Goal: Task Accomplishment & Management: Complete application form

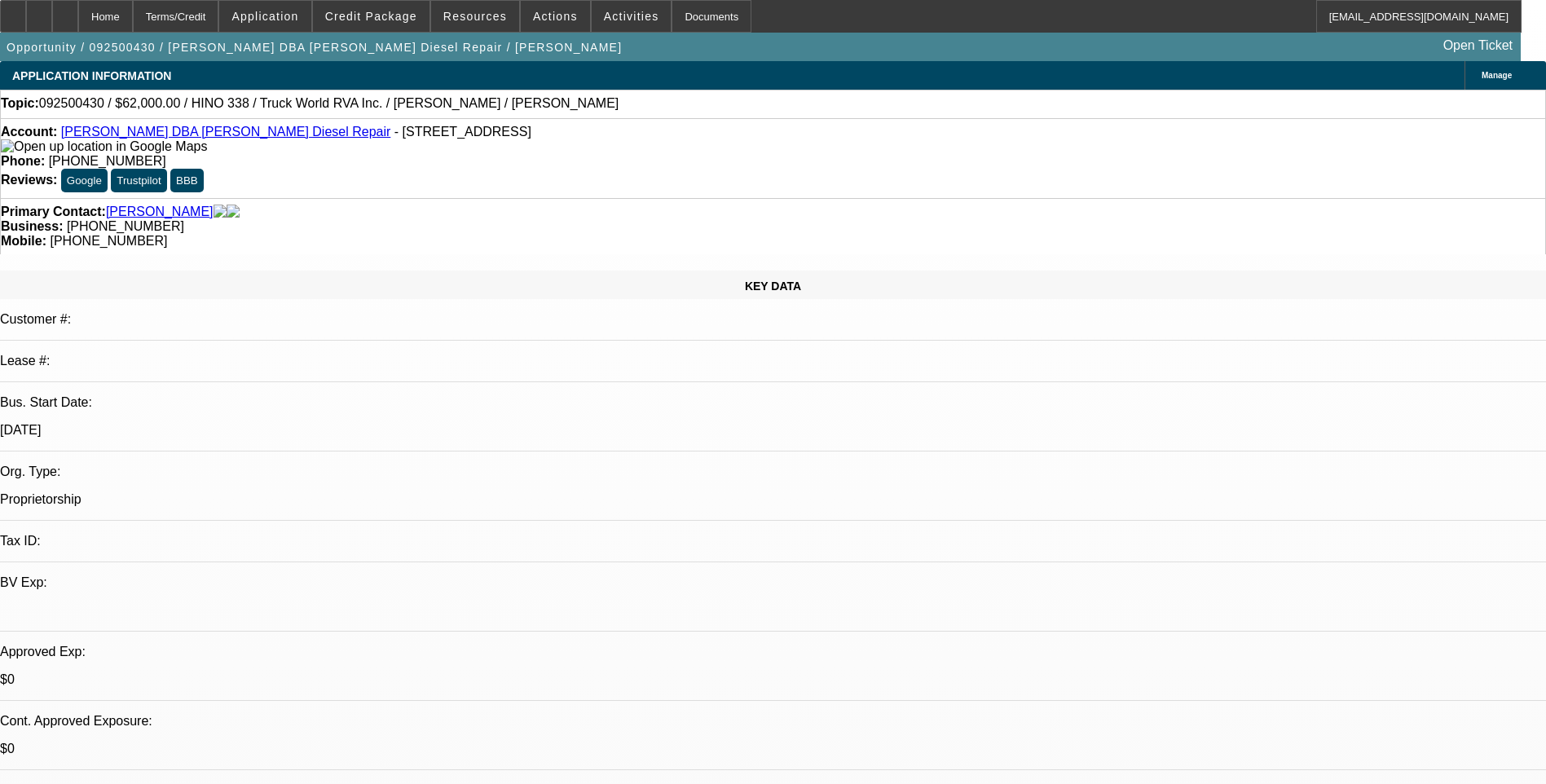
select select "0"
select select "2"
select select "0.1"
select select "1"
select select "2"
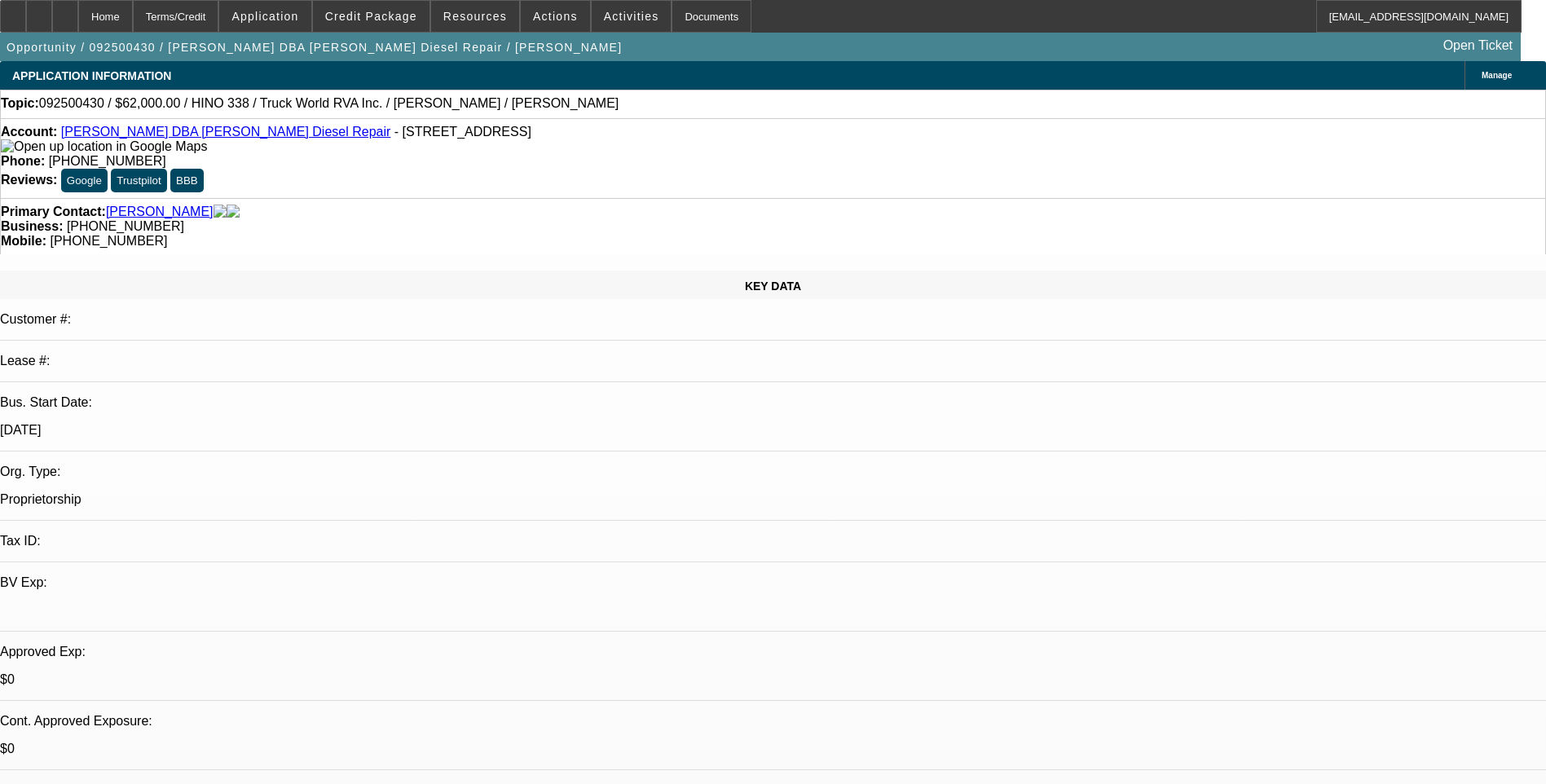
select select "4"
click at [219, 20] on div "Terms/Credit" at bounding box center [175, 16] width 86 height 33
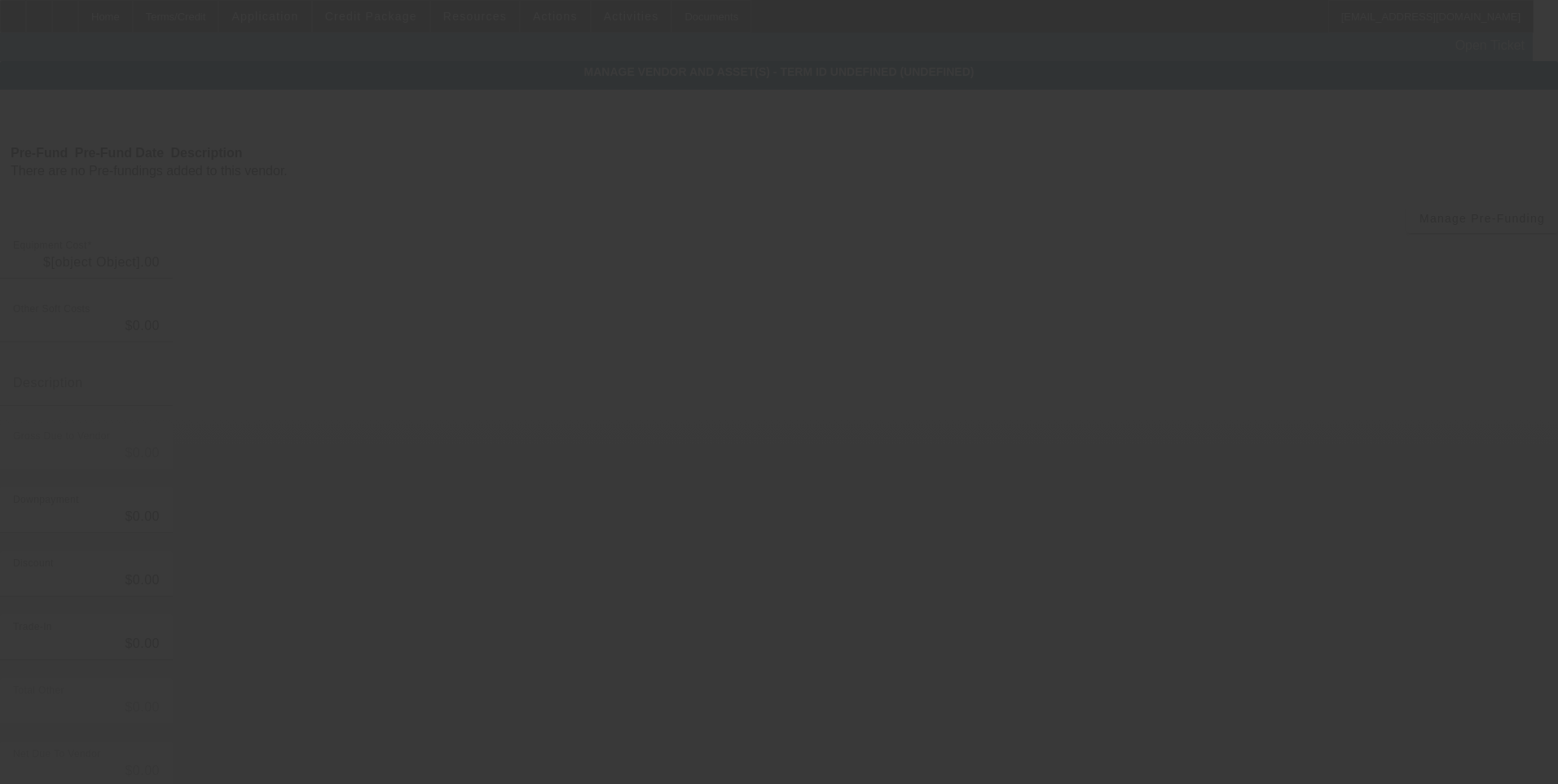
type input "$62,000.00"
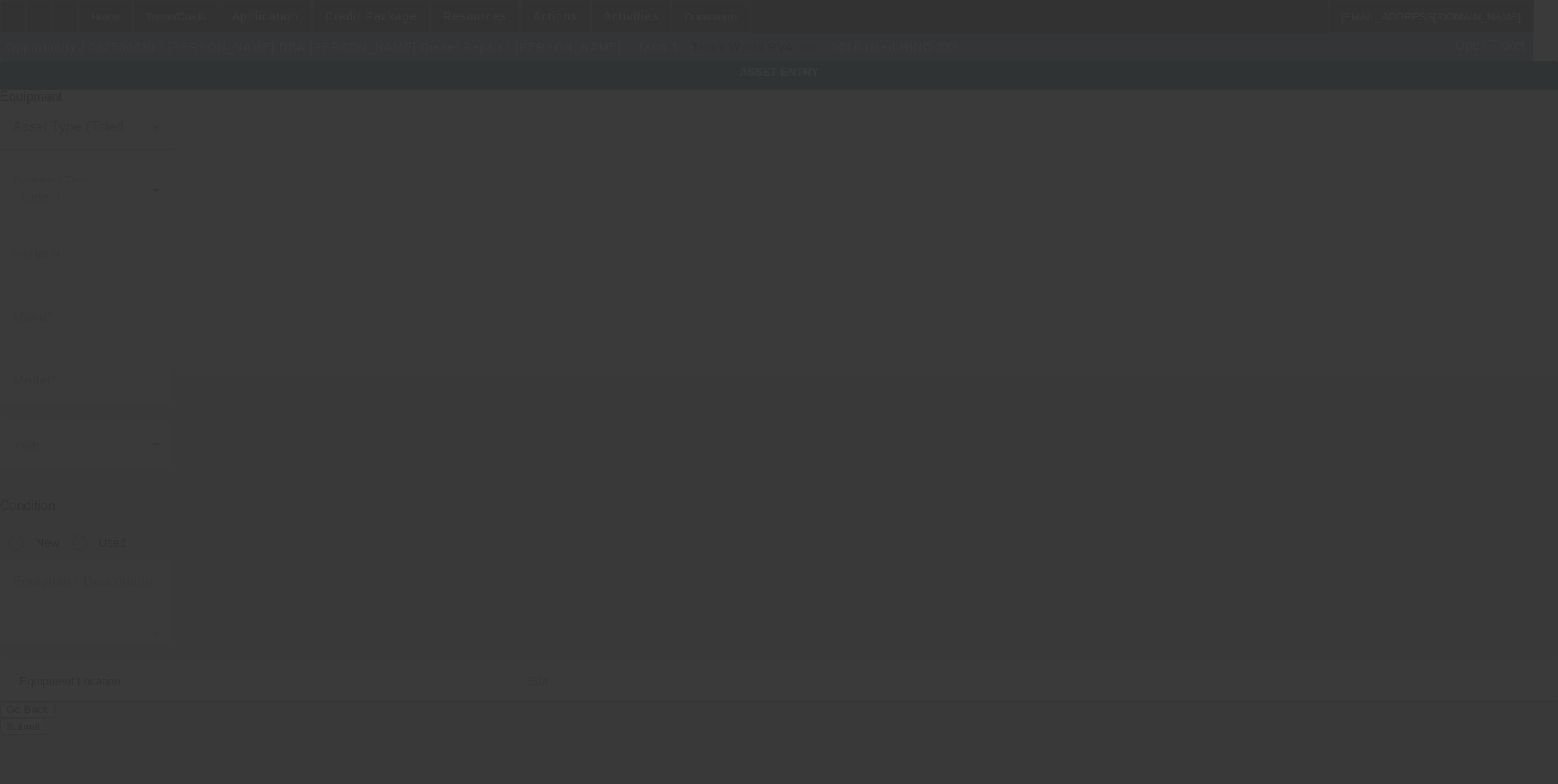
type input "5PVNV8JJ0G4S50273"
type input "Hino"
type input "338"
radio input "true"
type input "1631 Stack rd"
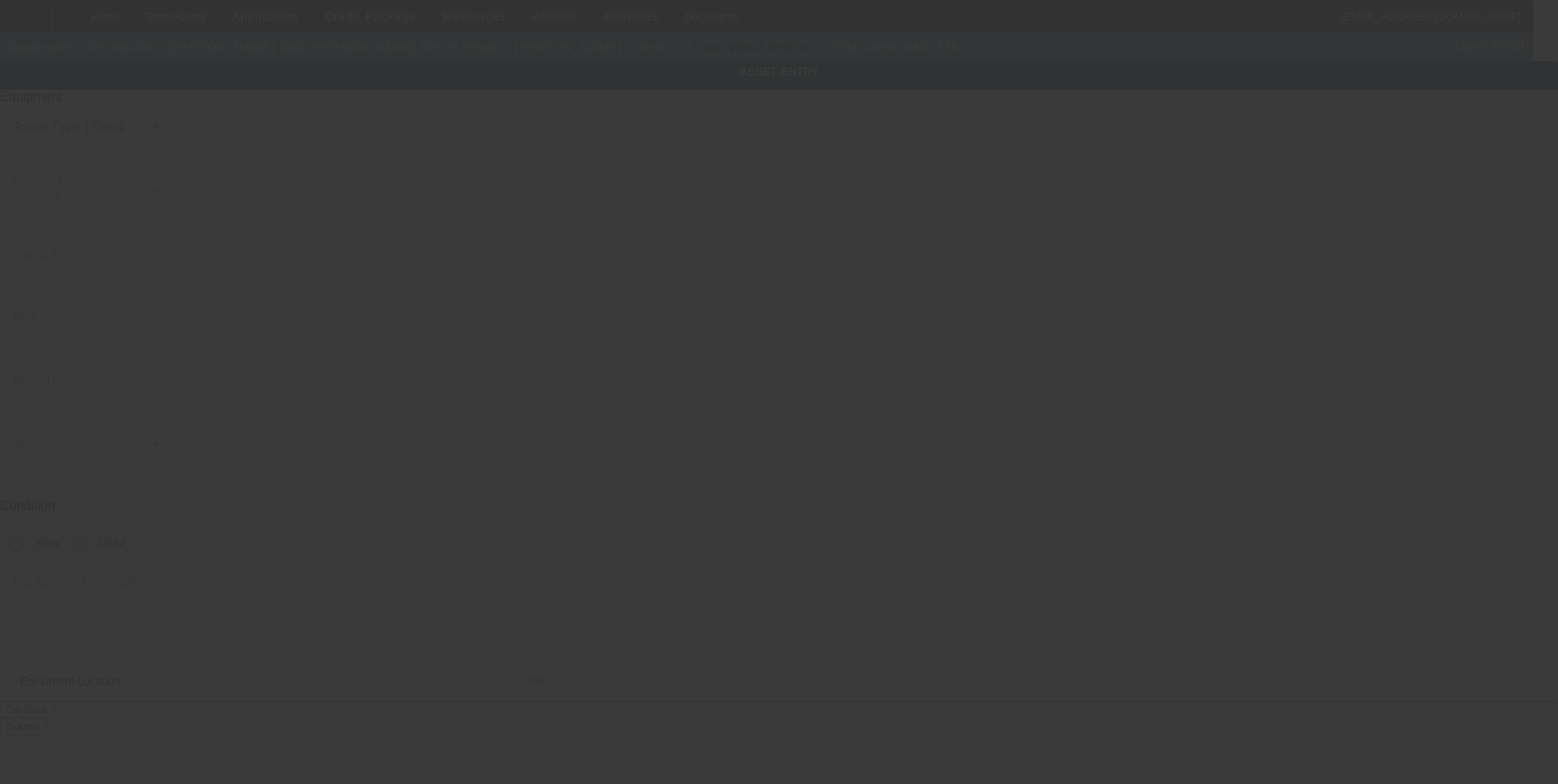
type input "Monroe"
type input "28112"
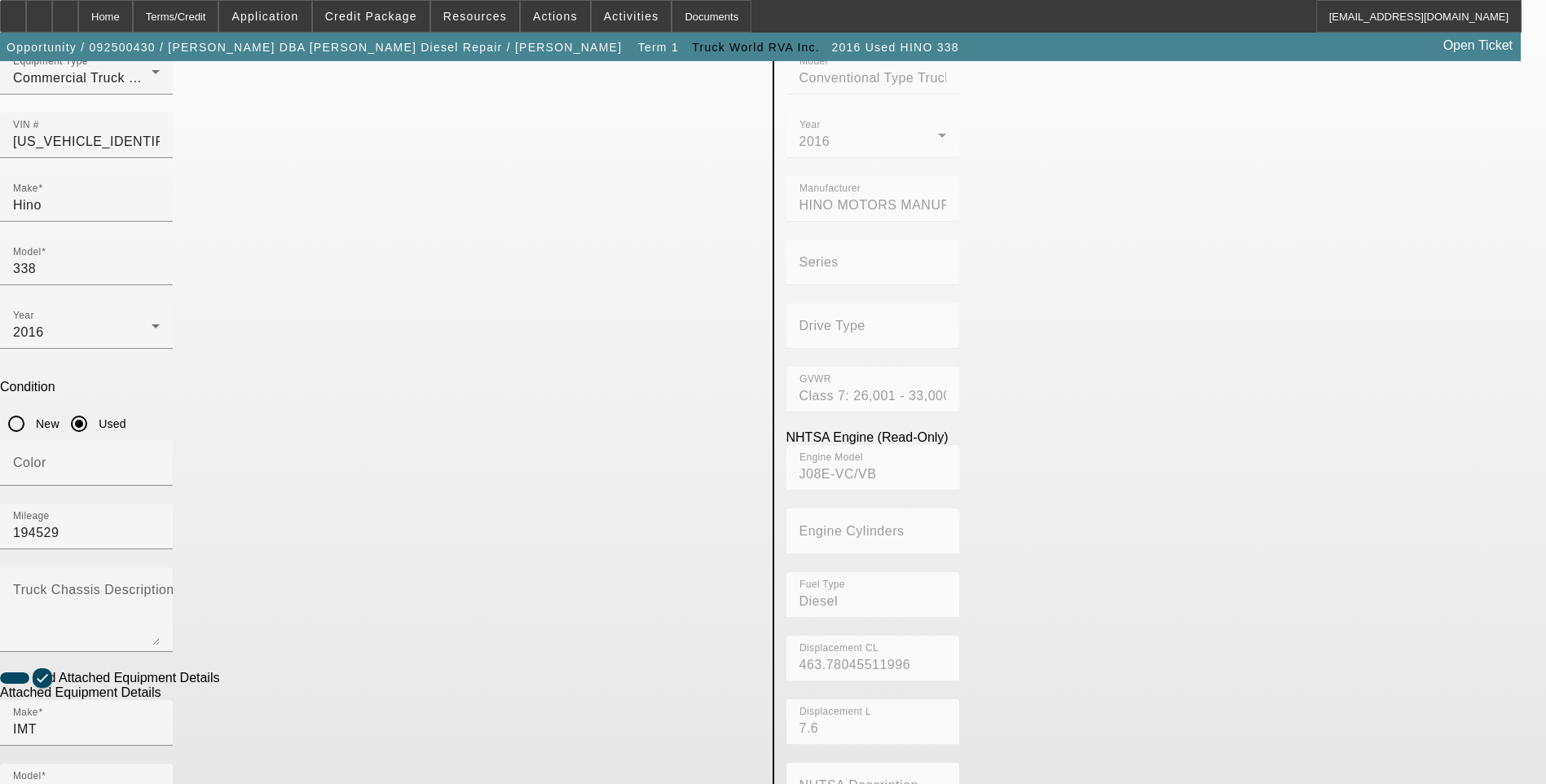
scroll to position [163, 0]
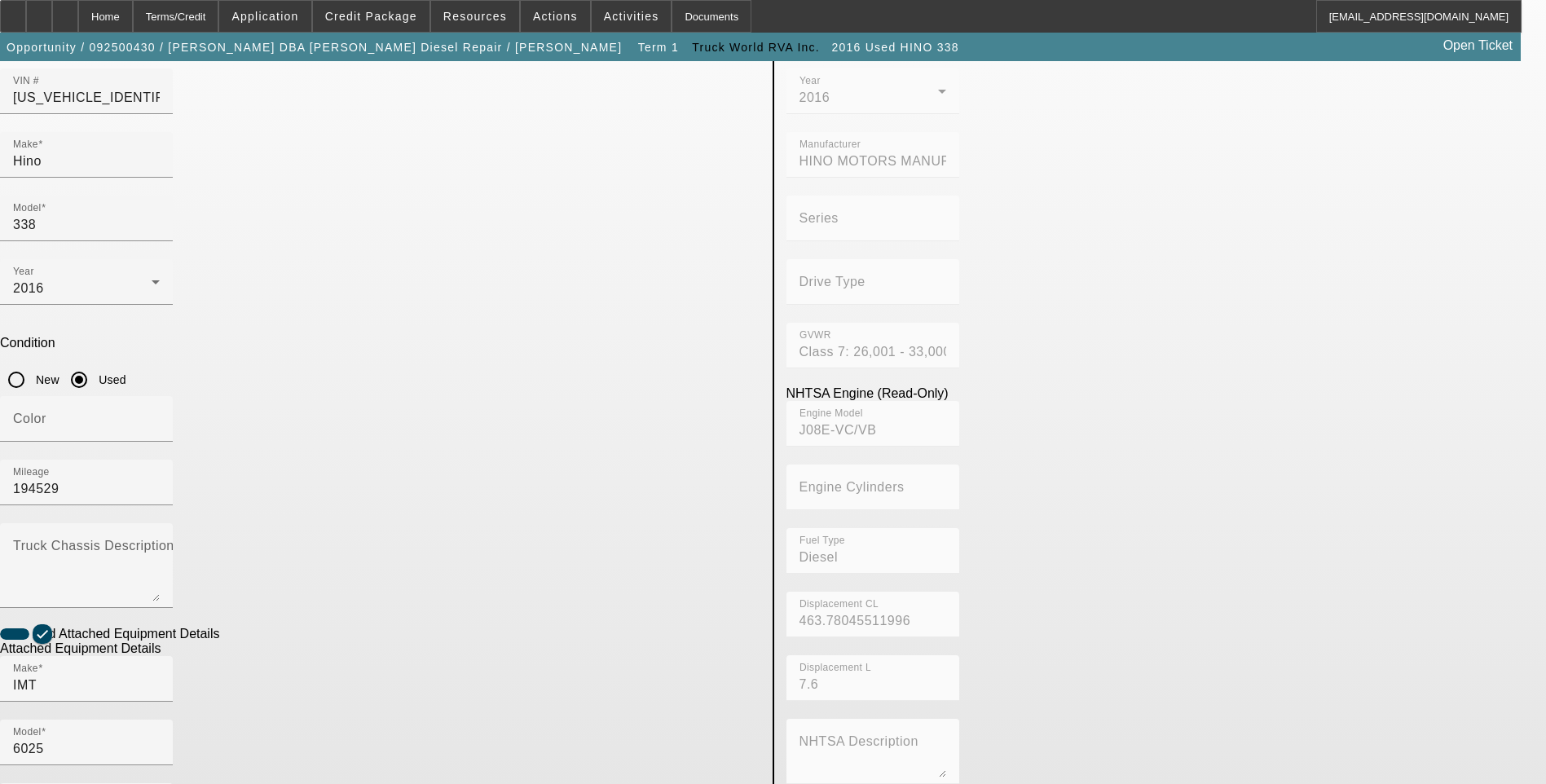
checkbox input "false"
type input "041148"
click at [120, 454] on app-asset-collateral-manage "ASSET ENTRY Delete asset USER INPUT - CHASSIS Asset Type (Titled or Non-Titled)…" at bounding box center [773, 532] width 1546 height 1268
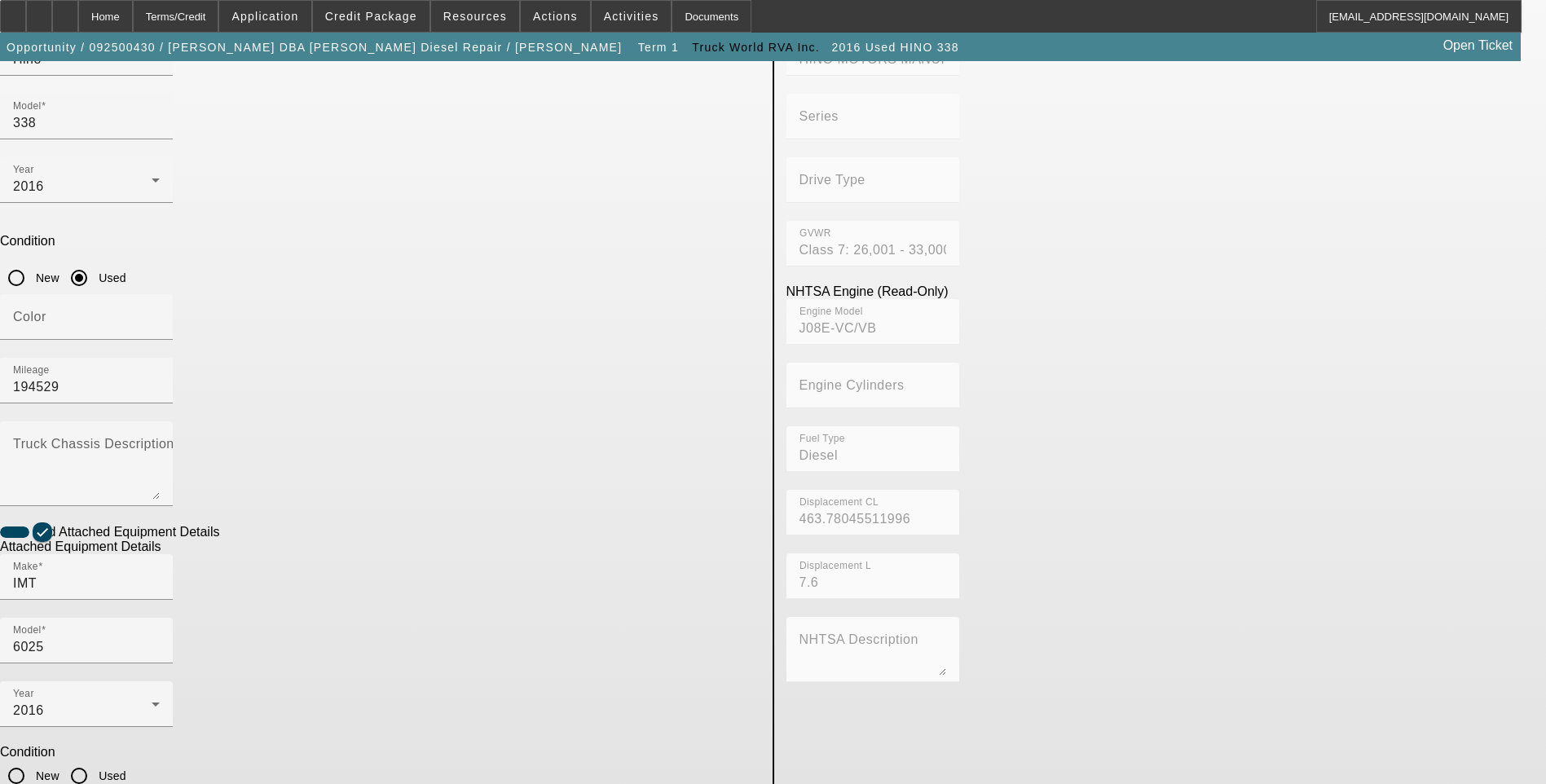
scroll to position [266, 0]
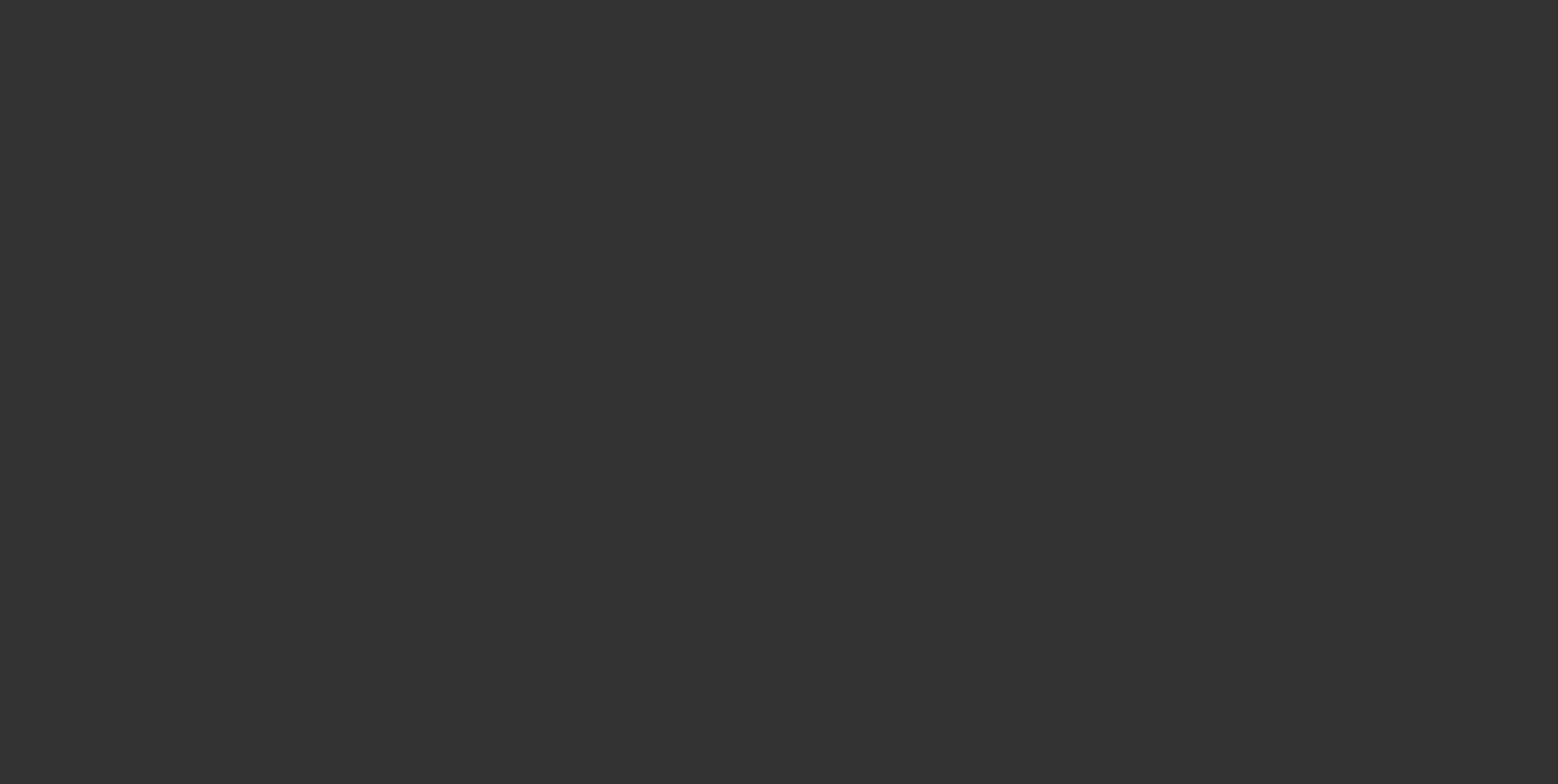
type input "$62,000.00"
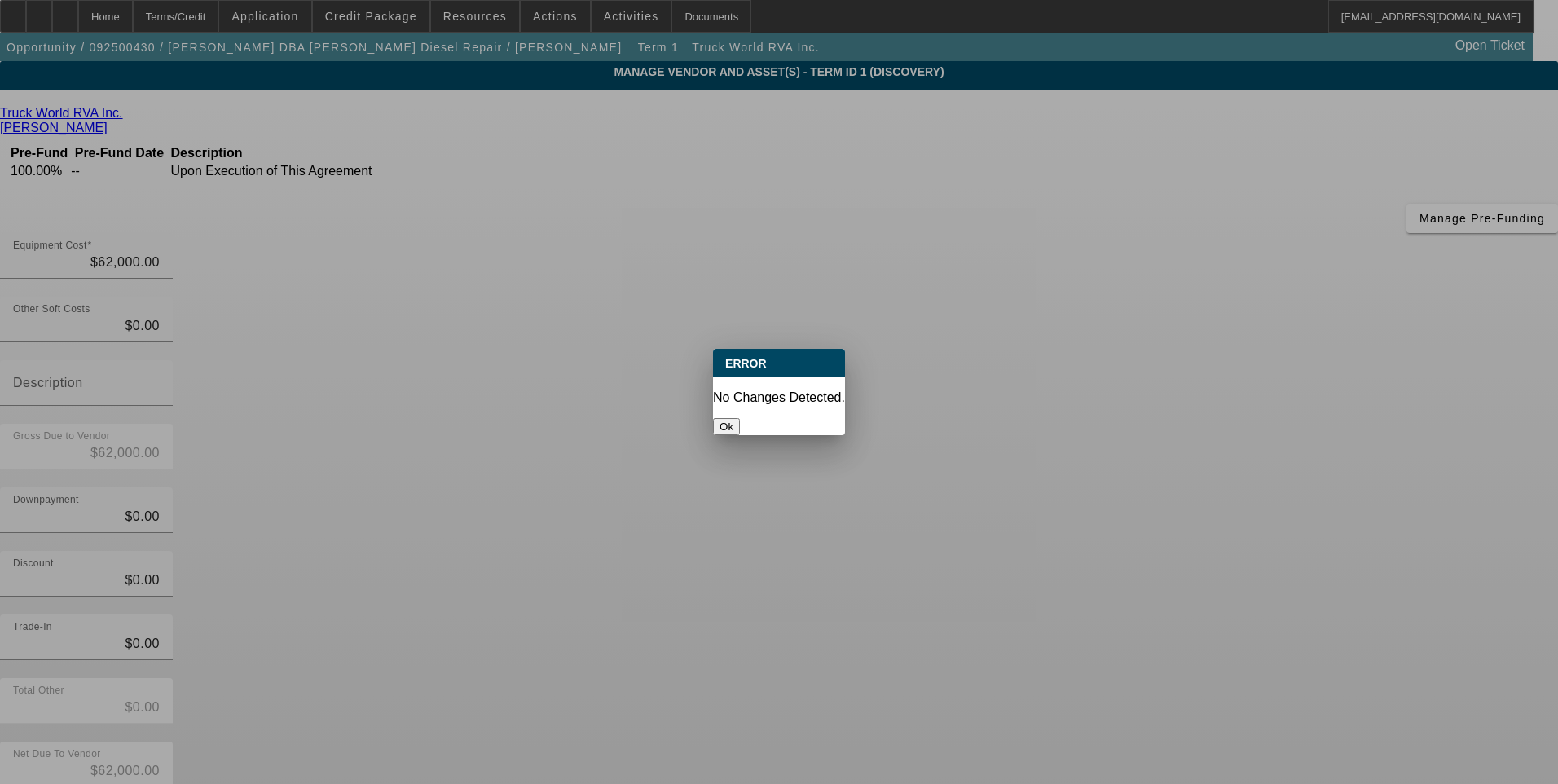
click at [740, 418] on button "Ok" at bounding box center [726, 426] width 27 height 17
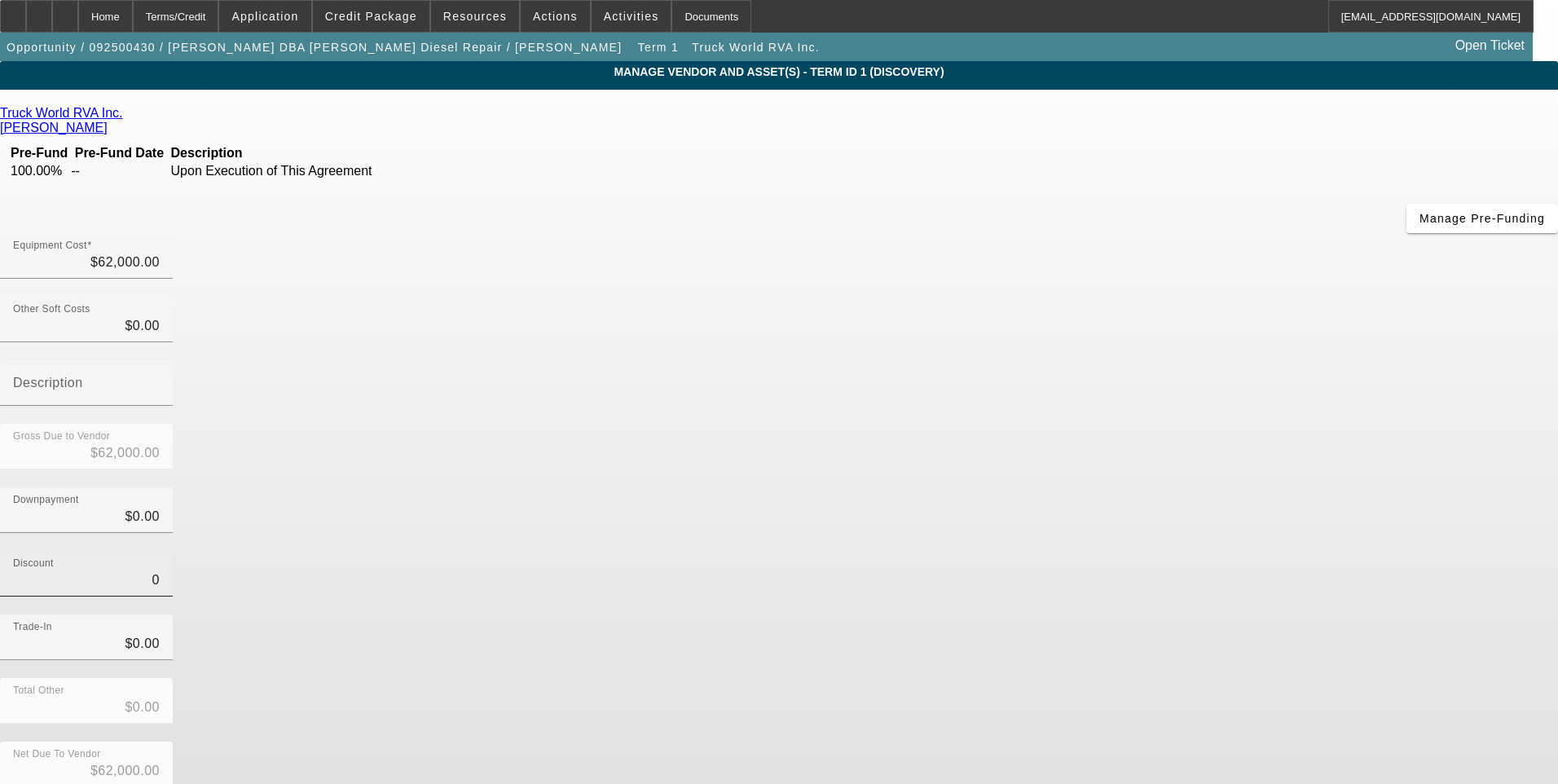
drag, startPoint x: 967, startPoint y: 391, endPoint x: 1050, endPoint y: 431, distance: 92.1
click at [160, 570] on input "0" at bounding box center [86, 579] width 147 height 20
type input "$0.00"
click at [1068, 615] on div "Trade-In $0.00" at bounding box center [779, 646] width 1558 height 64
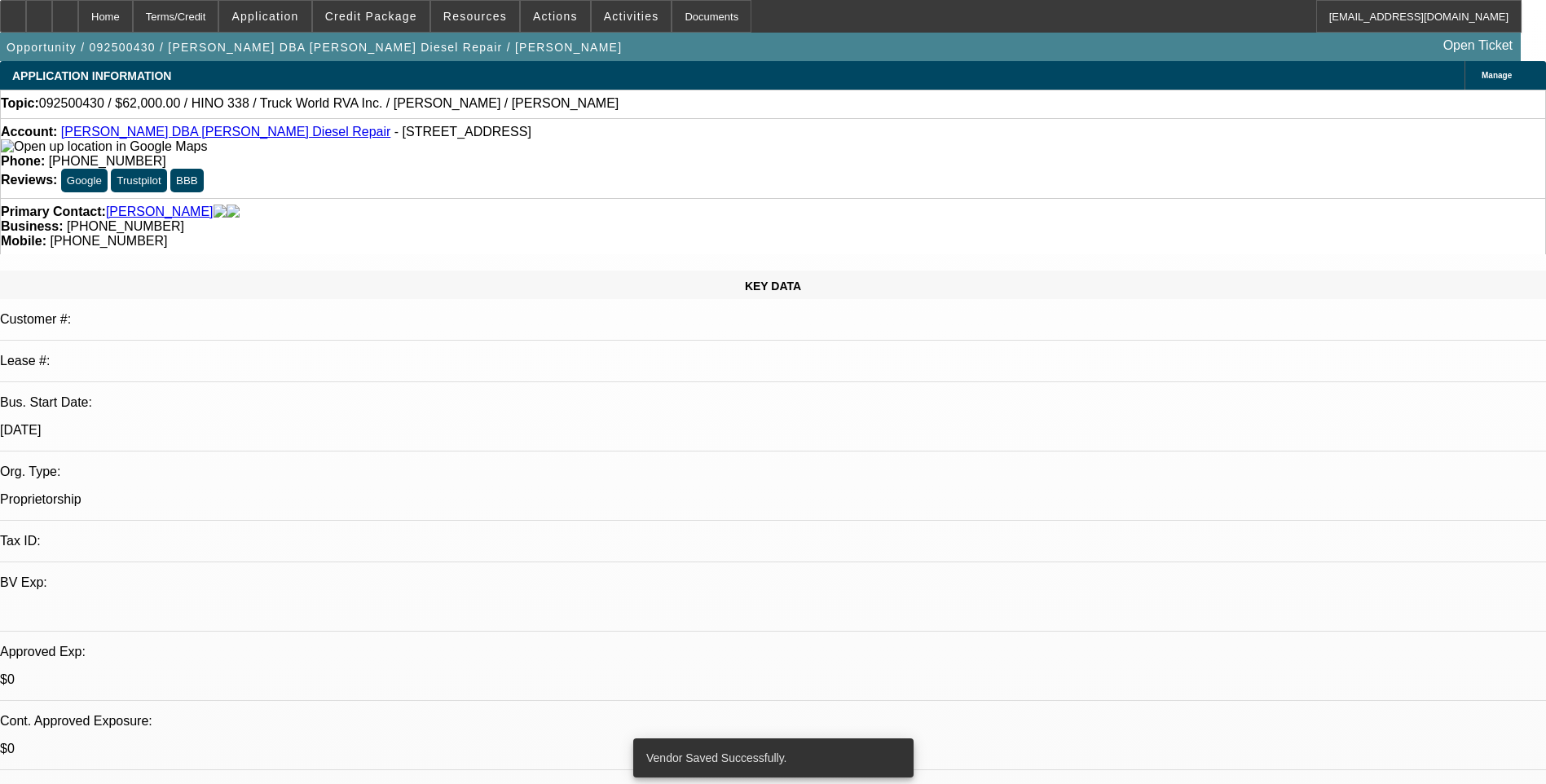
select select "0"
select select "2"
select select "0.1"
select select "4"
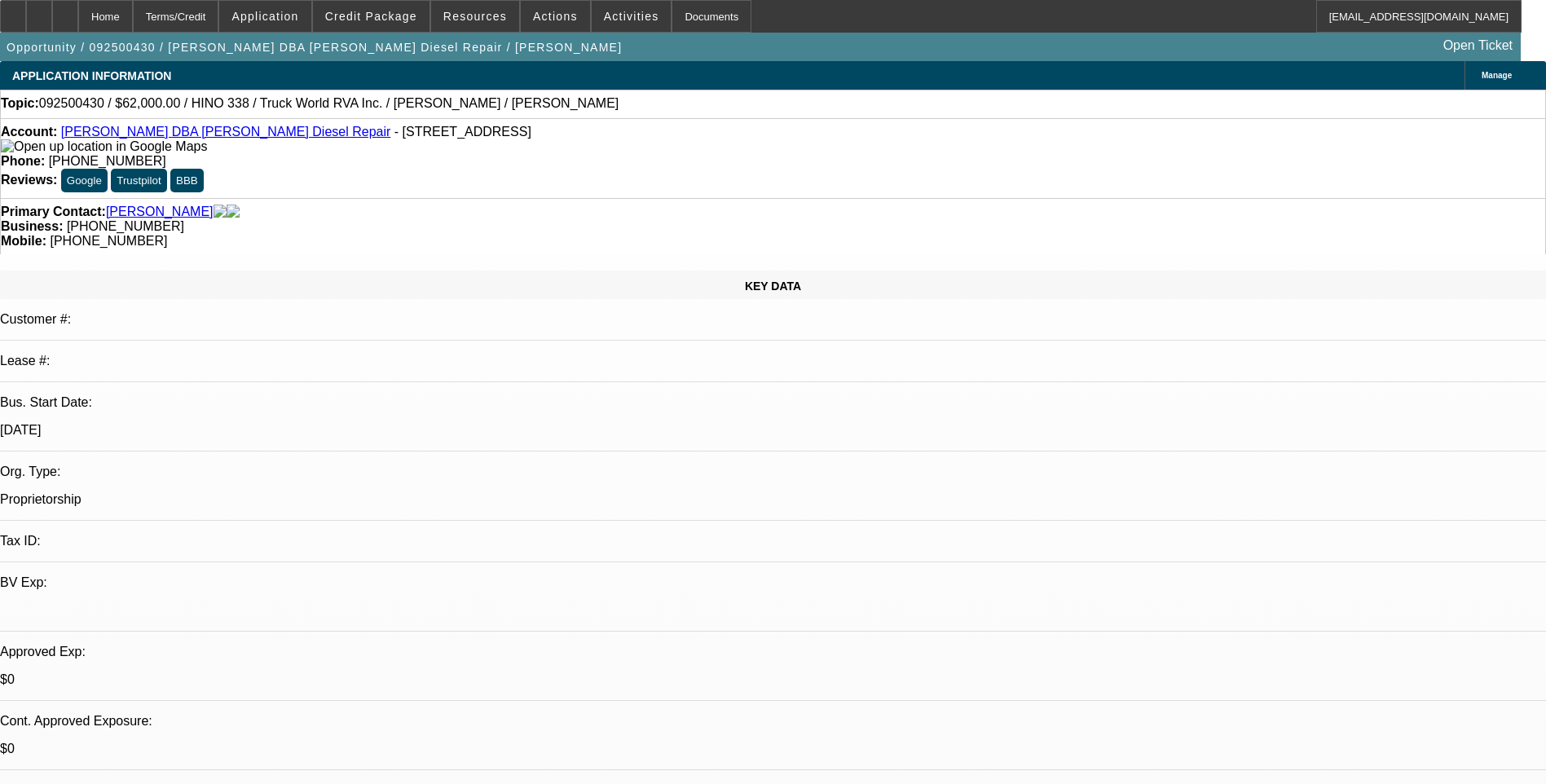
drag, startPoint x: 1081, startPoint y: 386, endPoint x: 1453, endPoint y: 405, distance: 372.5
drag, startPoint x: 1452, startPoint y: 405, endPoint x: 1309, endPoint y: 400, distance: 143.1
copy div "https://www.truckworldrva.com/listings/2016-hino-338-service-truck-under-cdl-14…"
click at [39, 10] on icon at bounding box center [39, 10] width 0 height 0
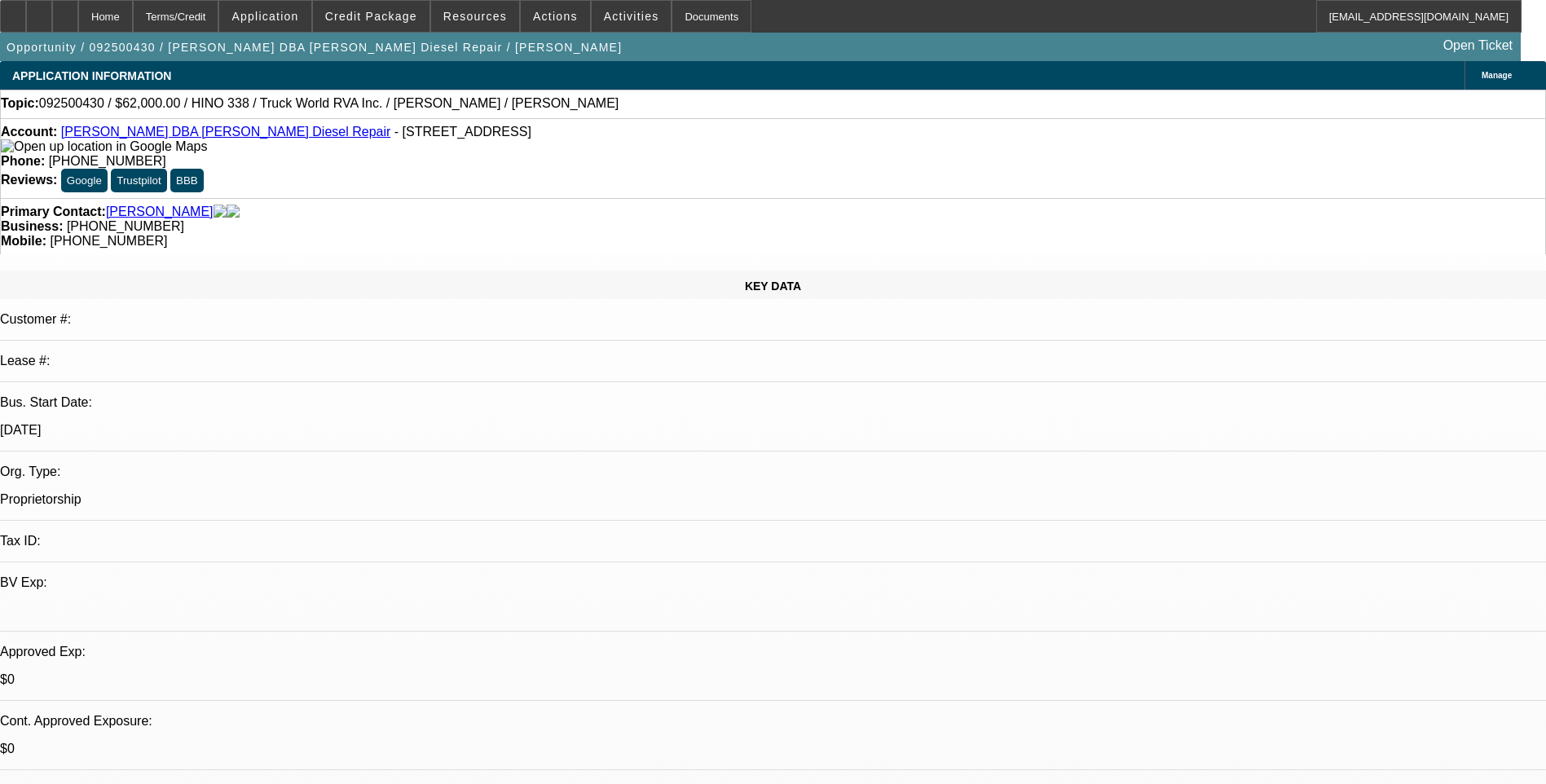
drag, startPoint x: 101, startPoint y: 17, endPoint x: 228, endPoint y: 133, distance: 172.0
click at [65, 10] on icon at bounding box center [65, 10] width 0 height 0
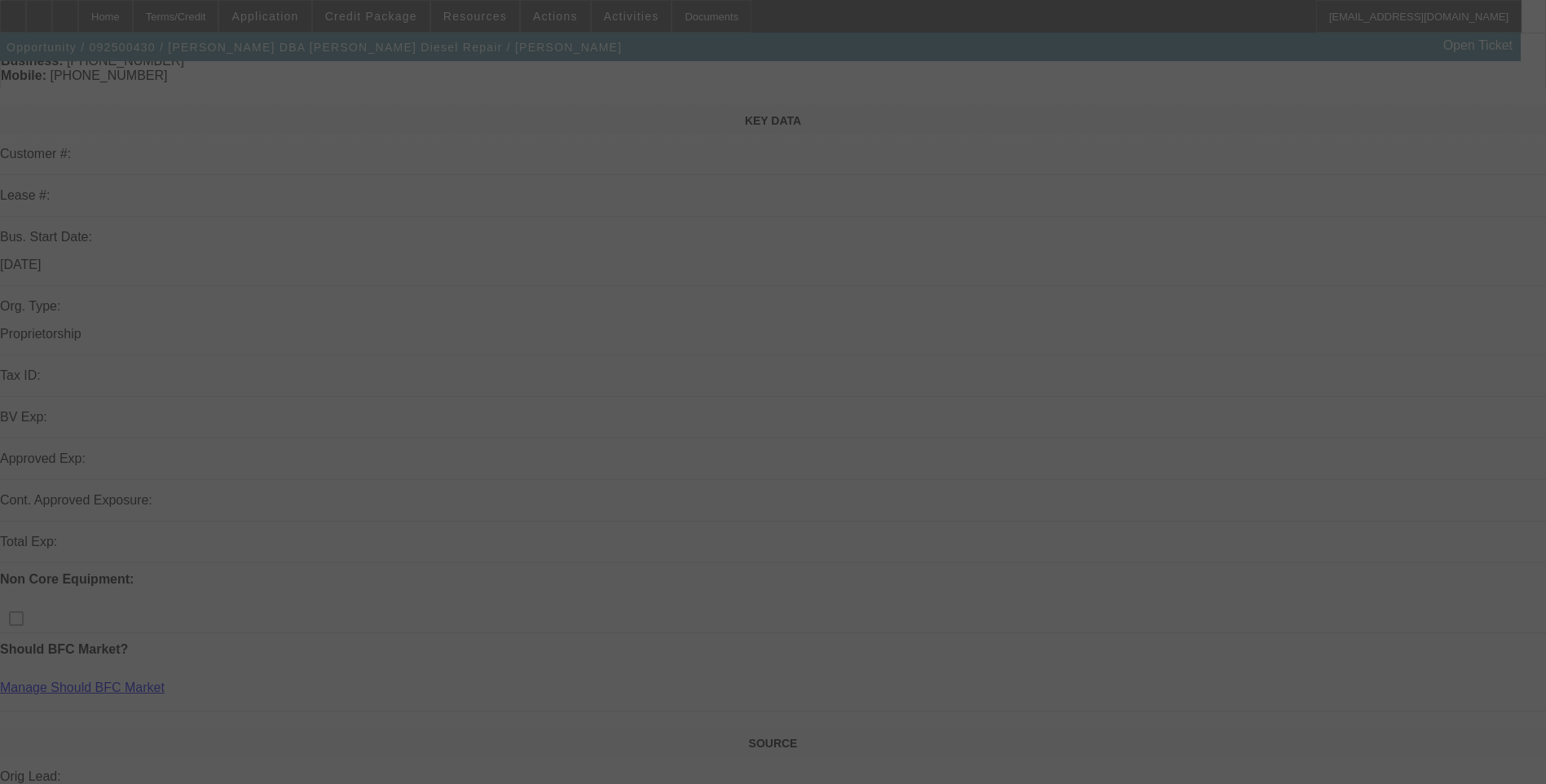
scroll to position [244, 0]
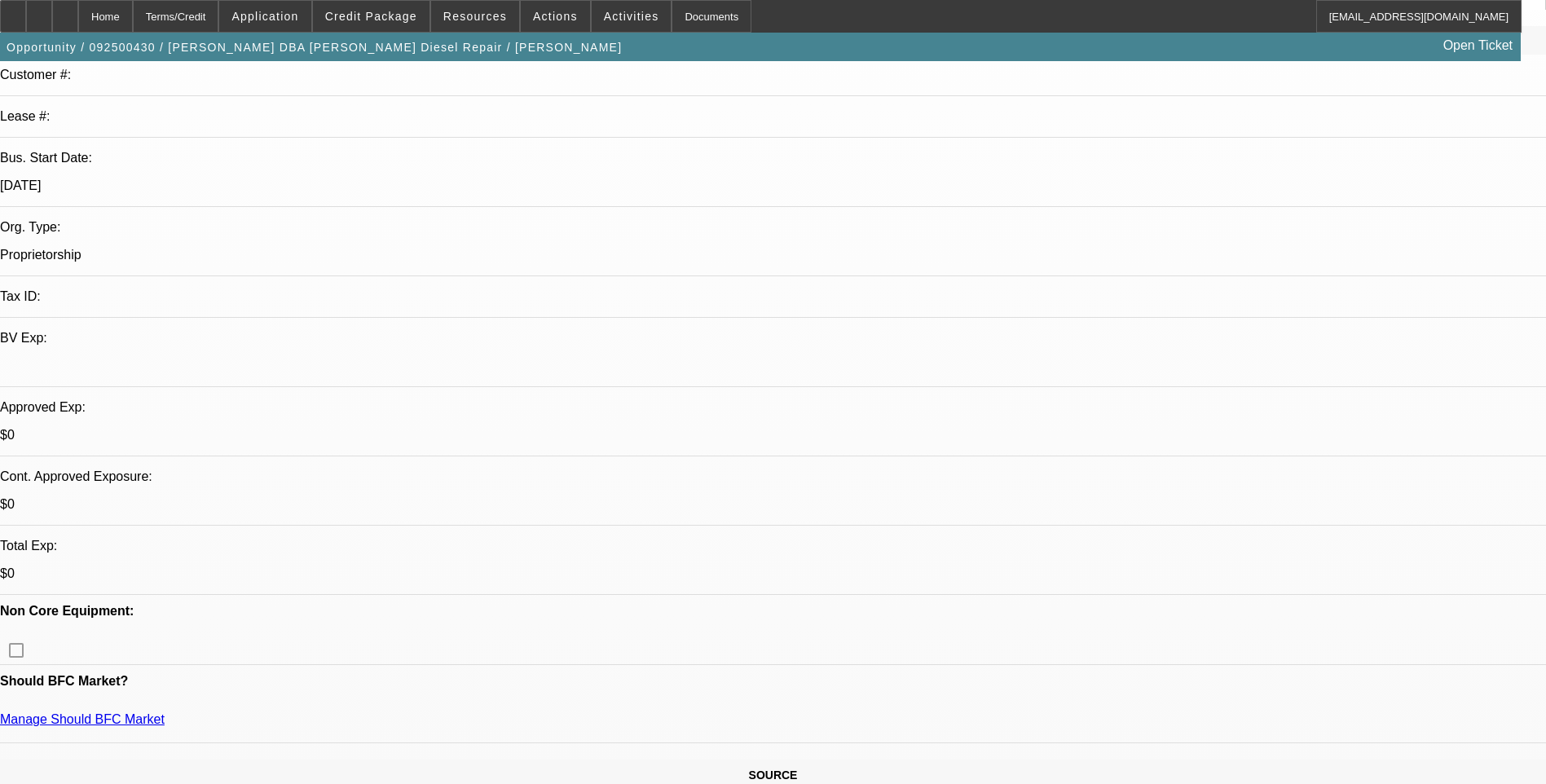
select select "0"
select select "2"
select select "0.1"
select select "1"
select select "2"
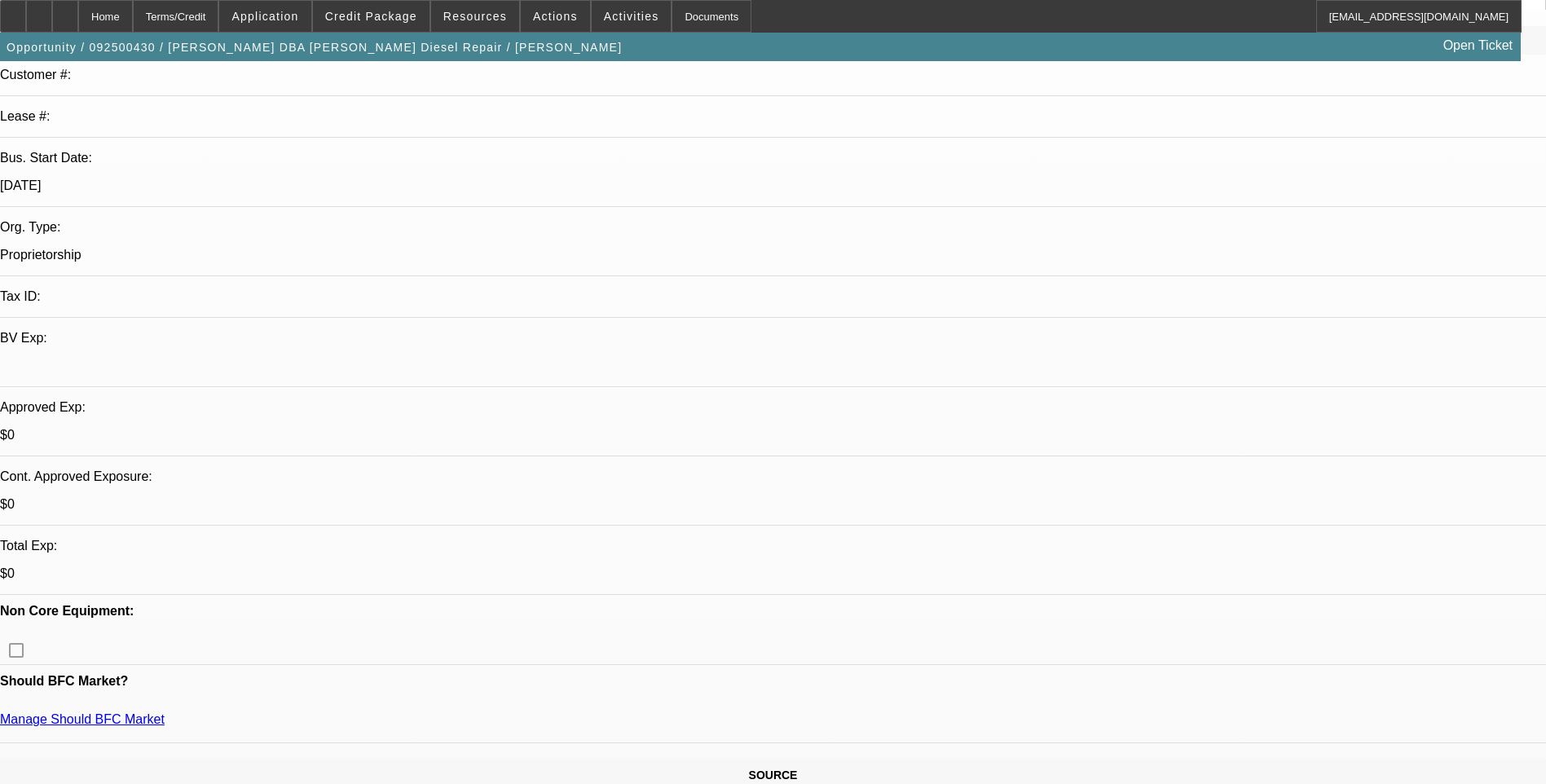
select select "4"
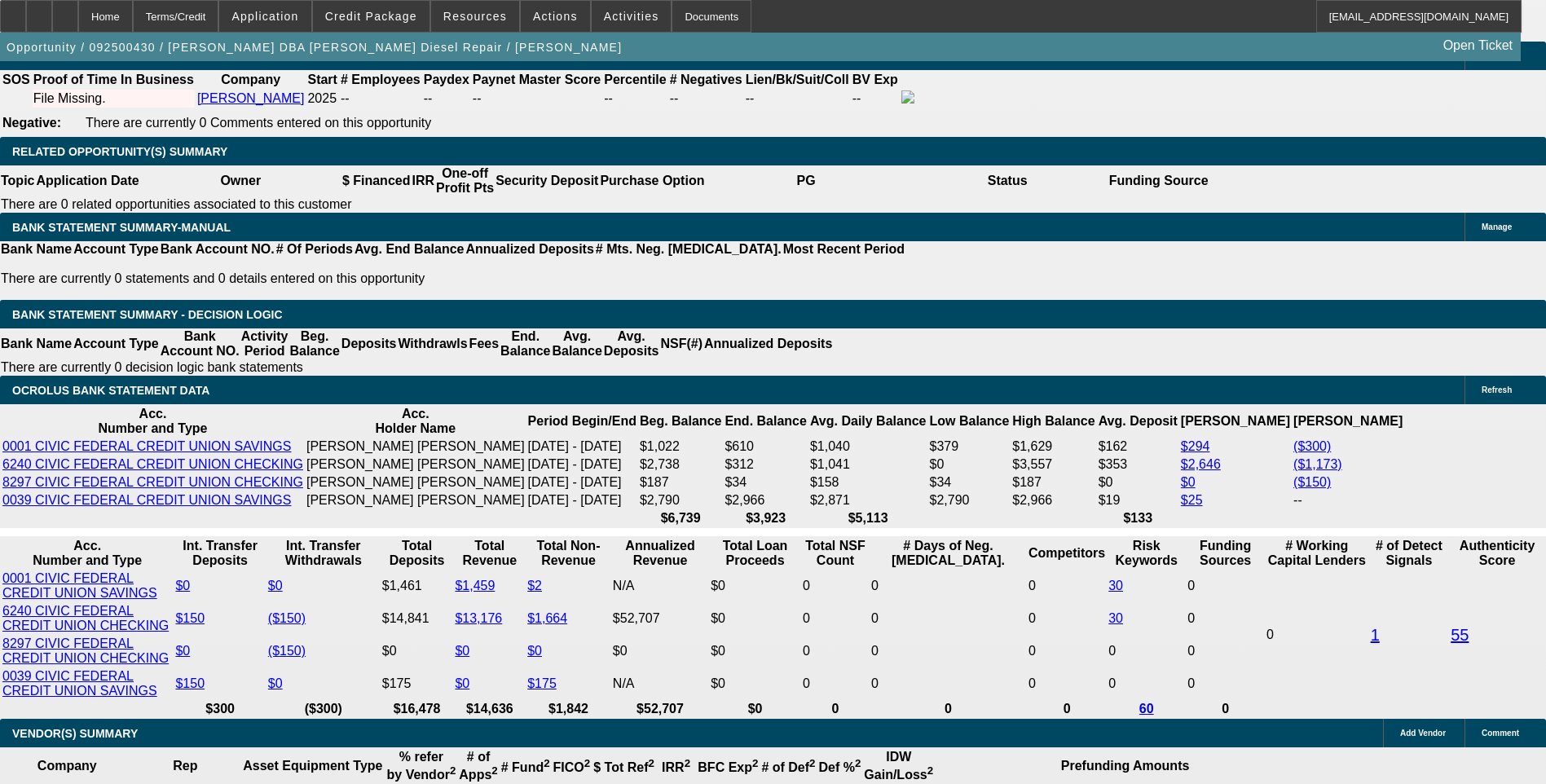
scroll to position [2607, 0]
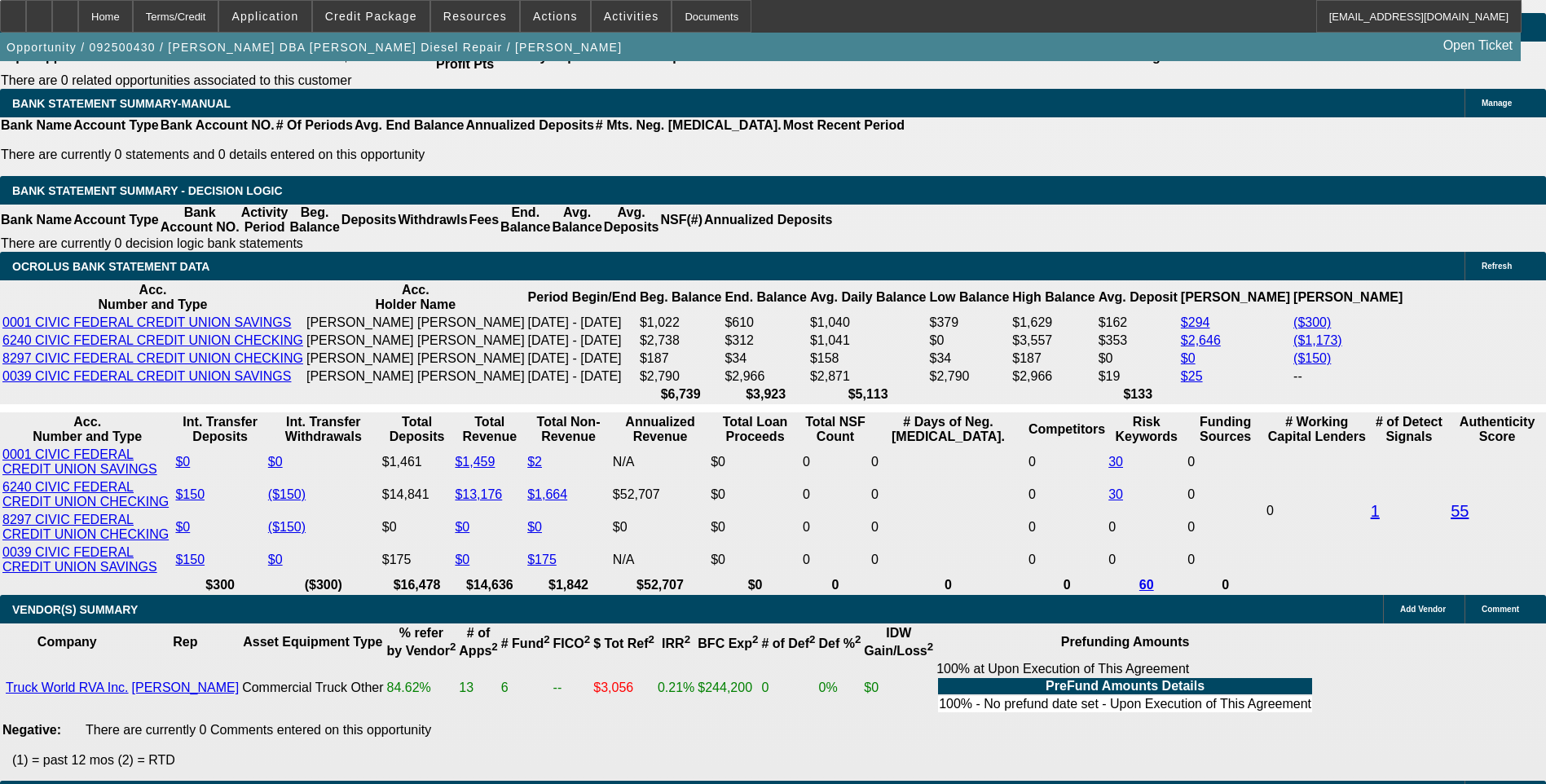
scroll to position [2689, 0]
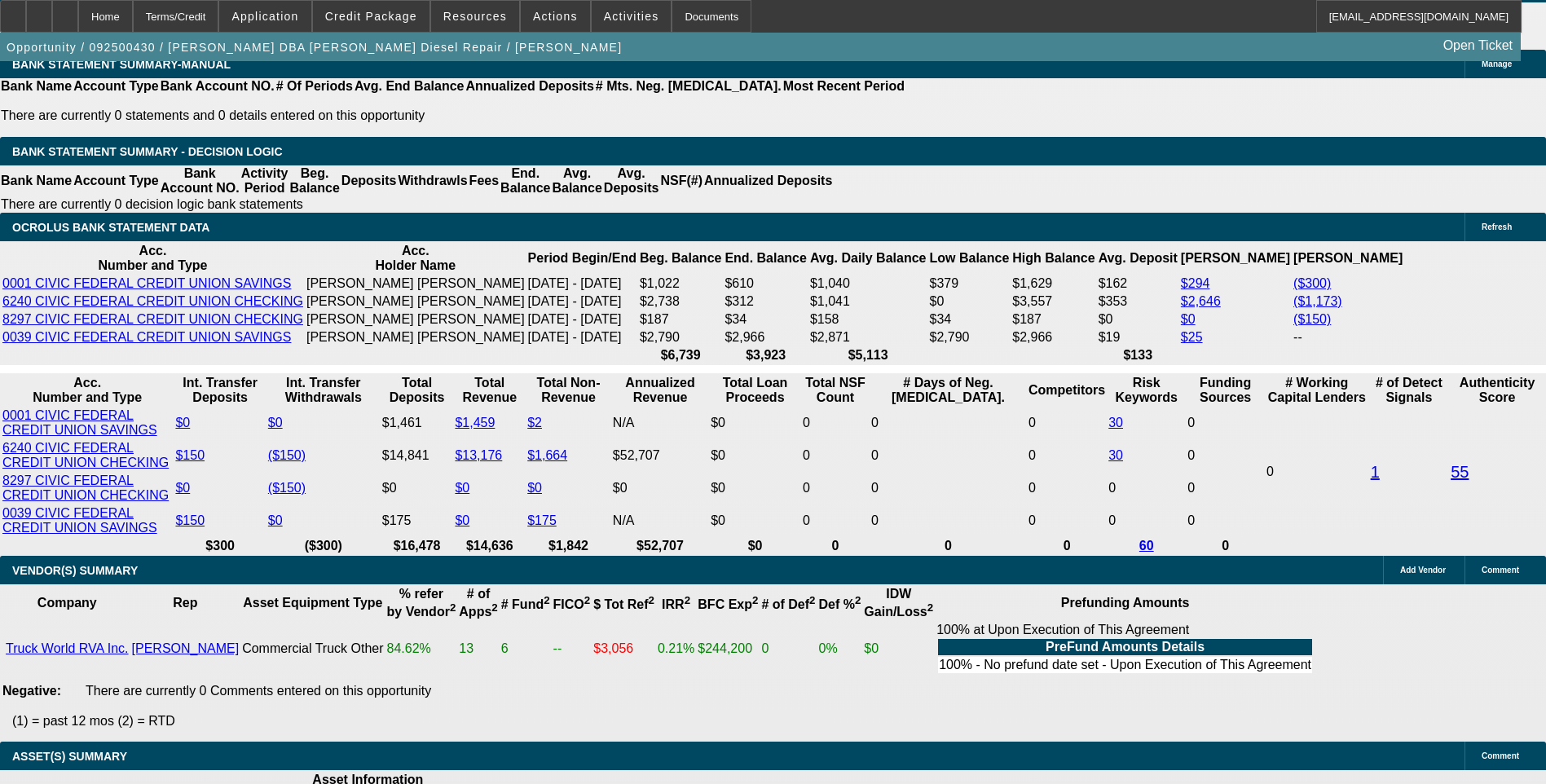
type input "$0.00"
type input "UNKNOWN"
select select "0.1"
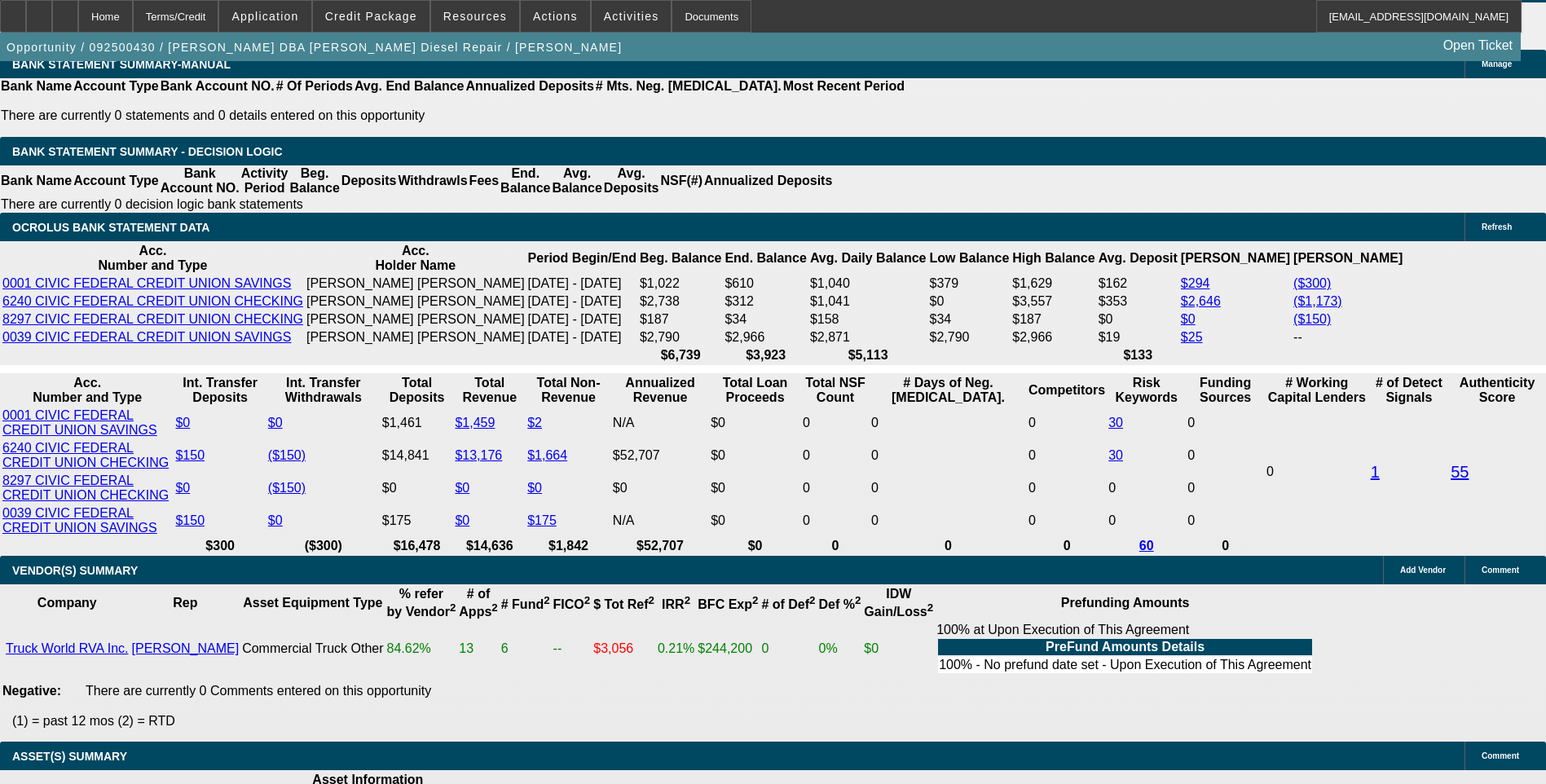
type input "$6,200.00"
type input "36"
type input "18"
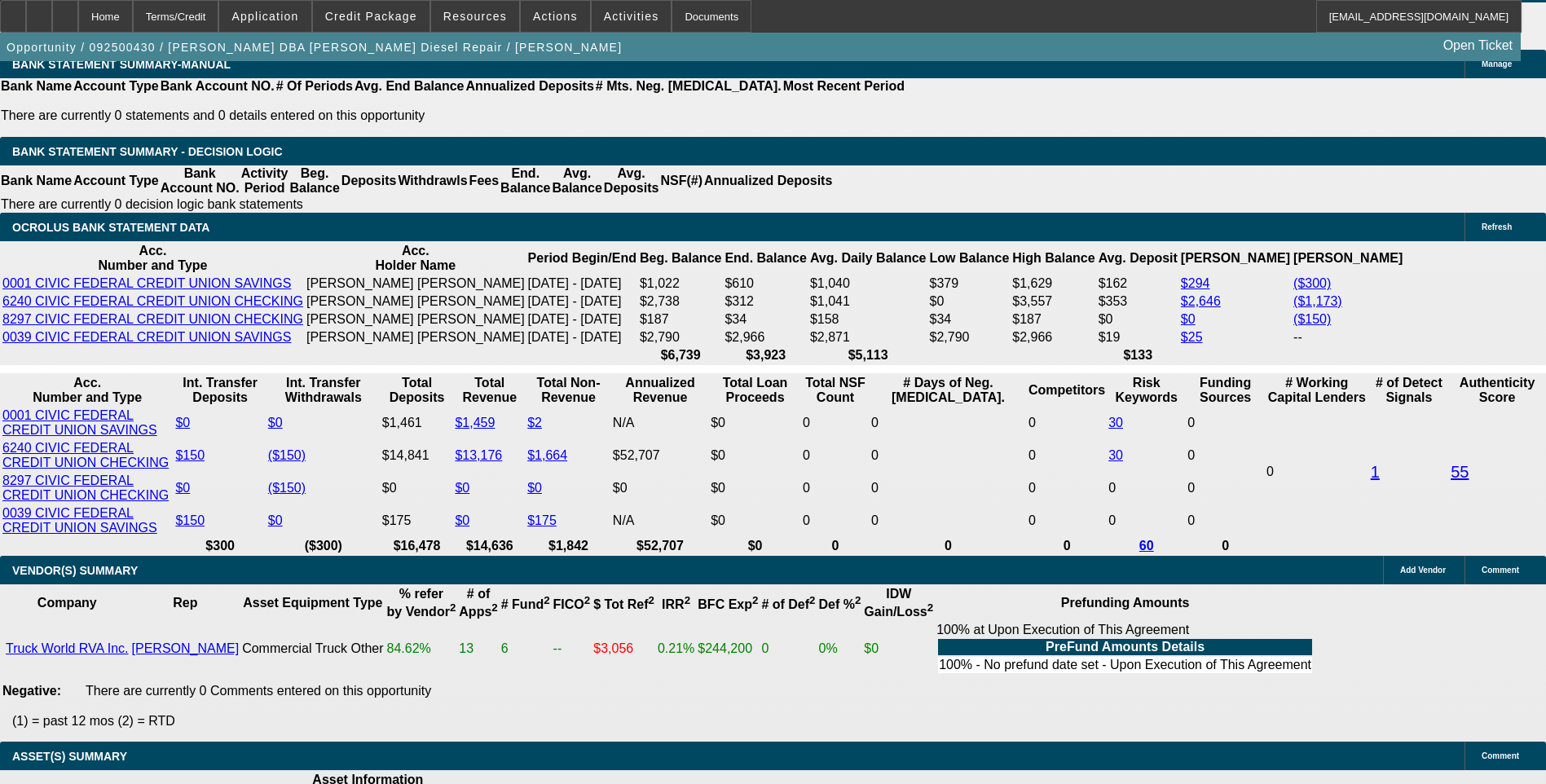
type input "$3,148.02"
type input "$1,574.01"
type input "18."
type input "$4,034.60"
type input "$2,017.30"
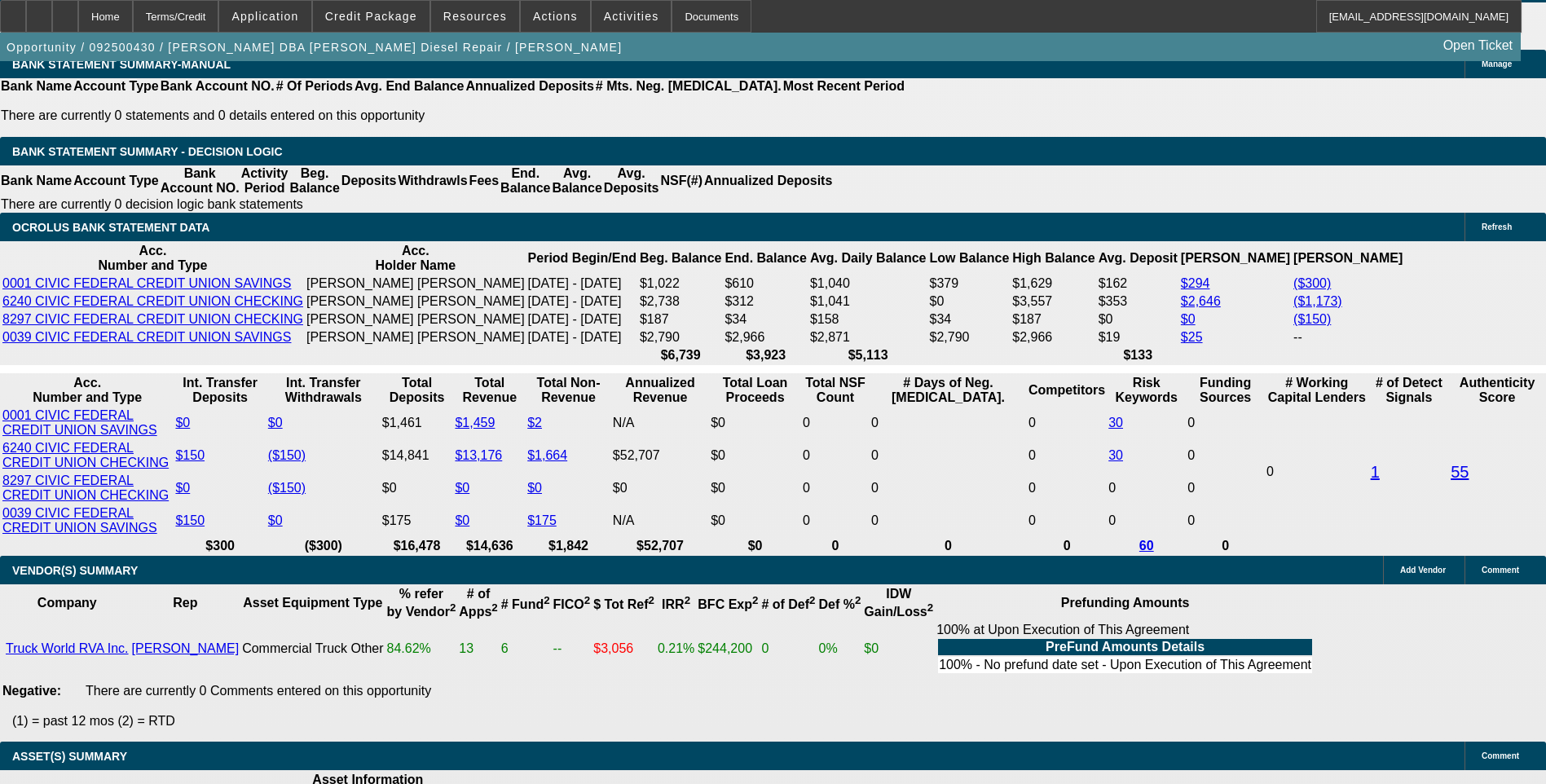
type input "18.9"
type input "$4,085.18"
type input "$2,042.59"
type input "18.9"
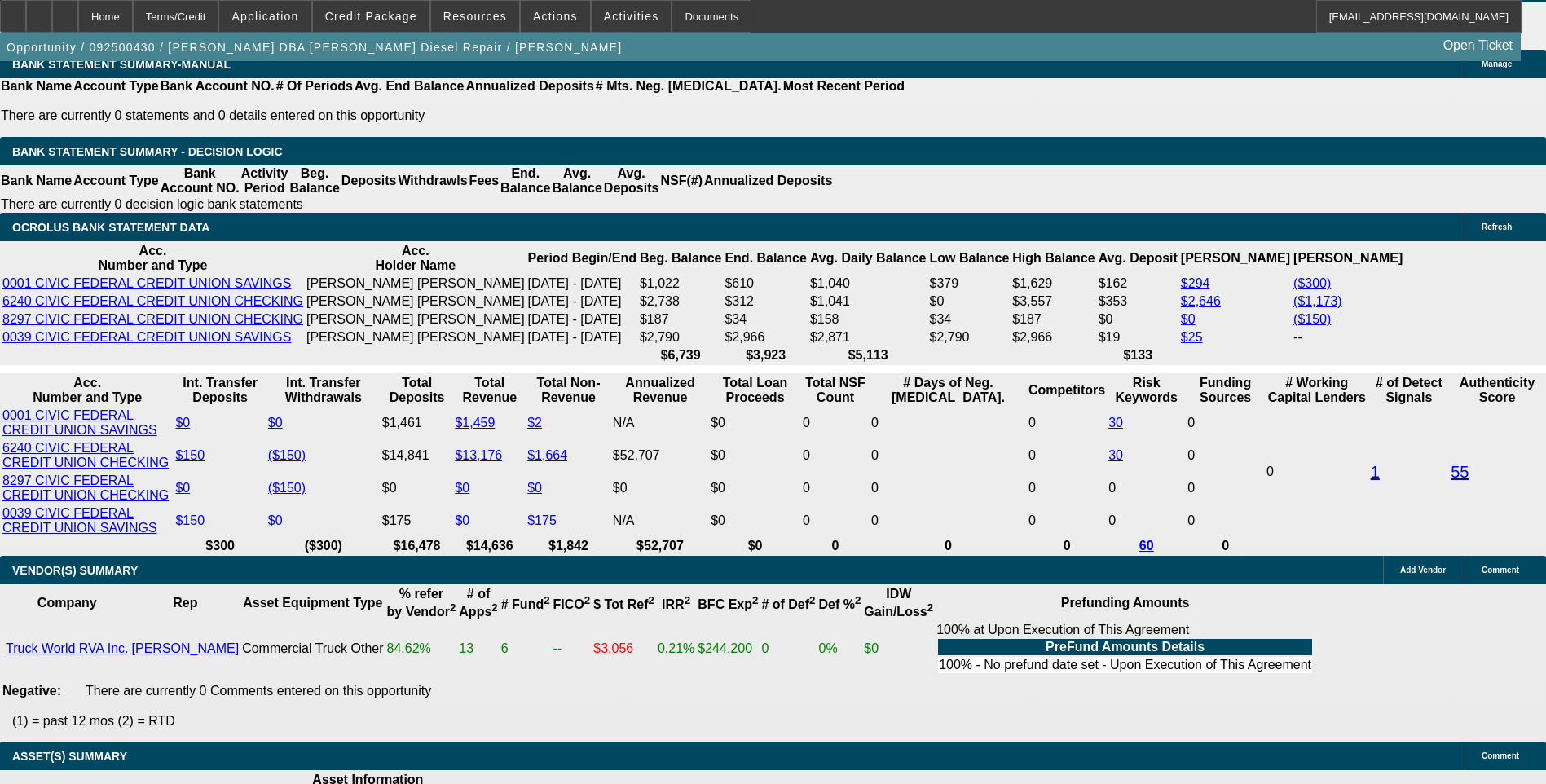
type input "2042."
type input "$4,084.00"
type input "204"
type input "$408.00"
type input "2045"
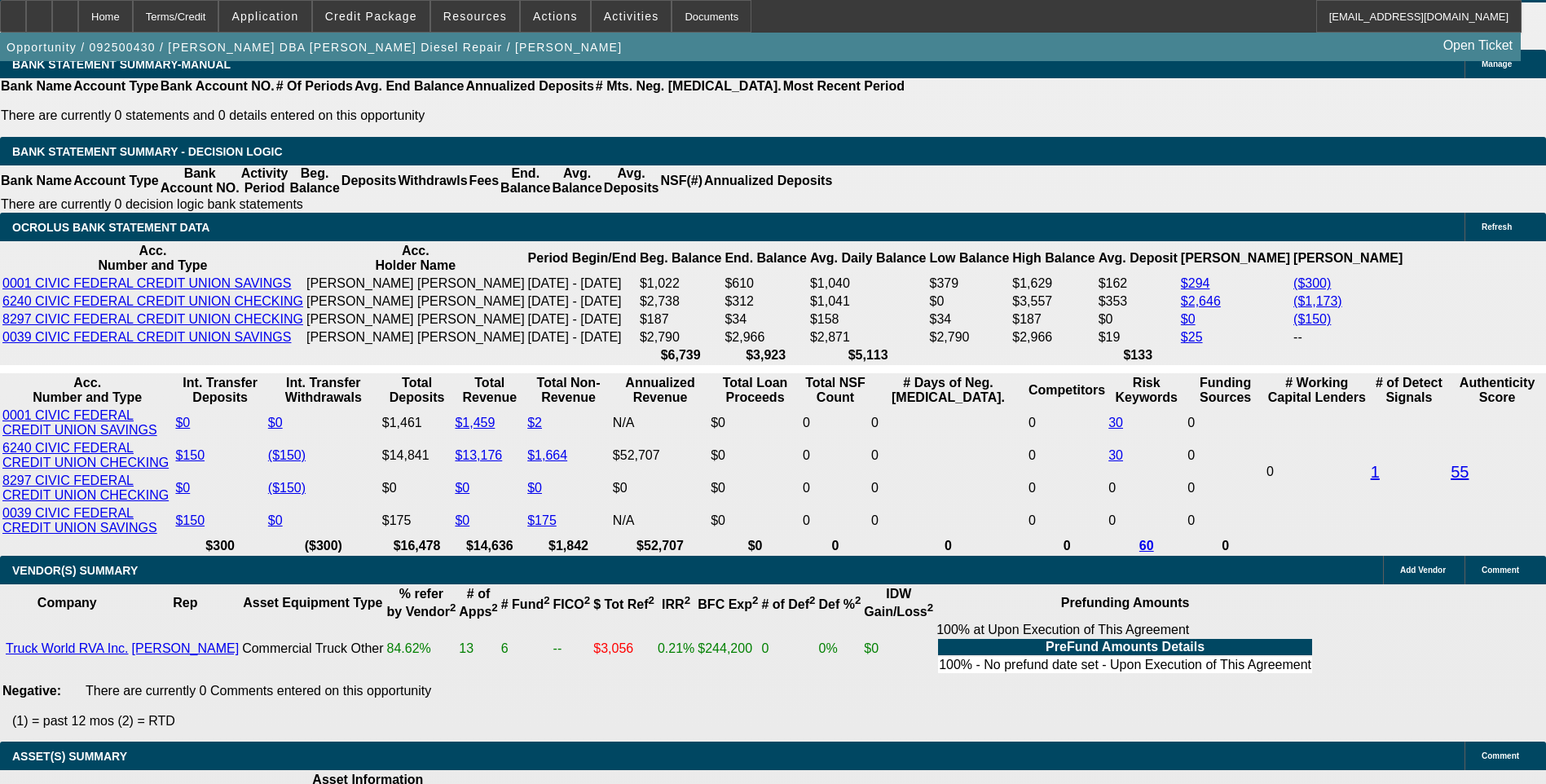
type input "$4,090.00"
type input "19"
type input "$2,045.00"
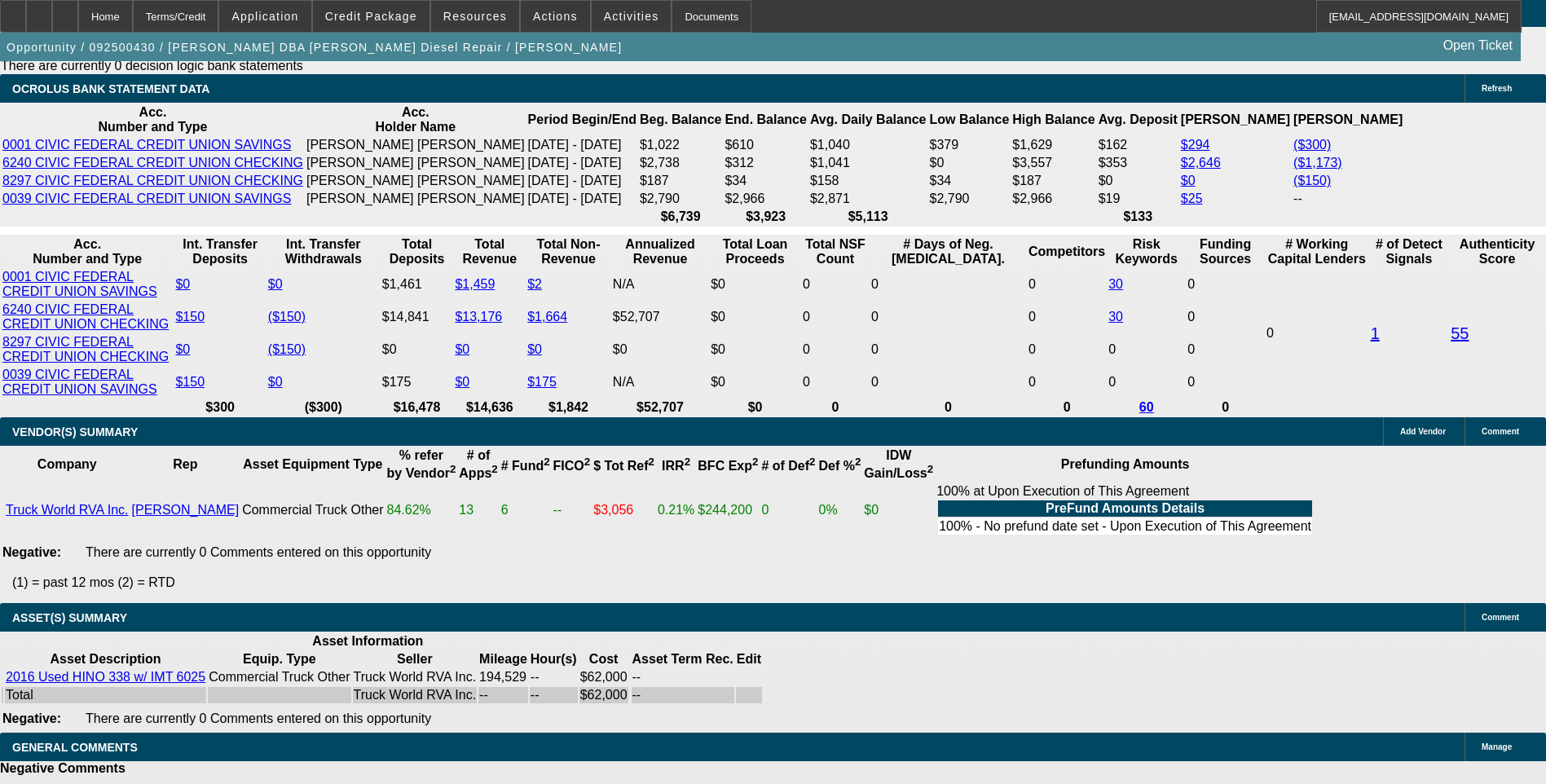
scroll to position [2851, 0]
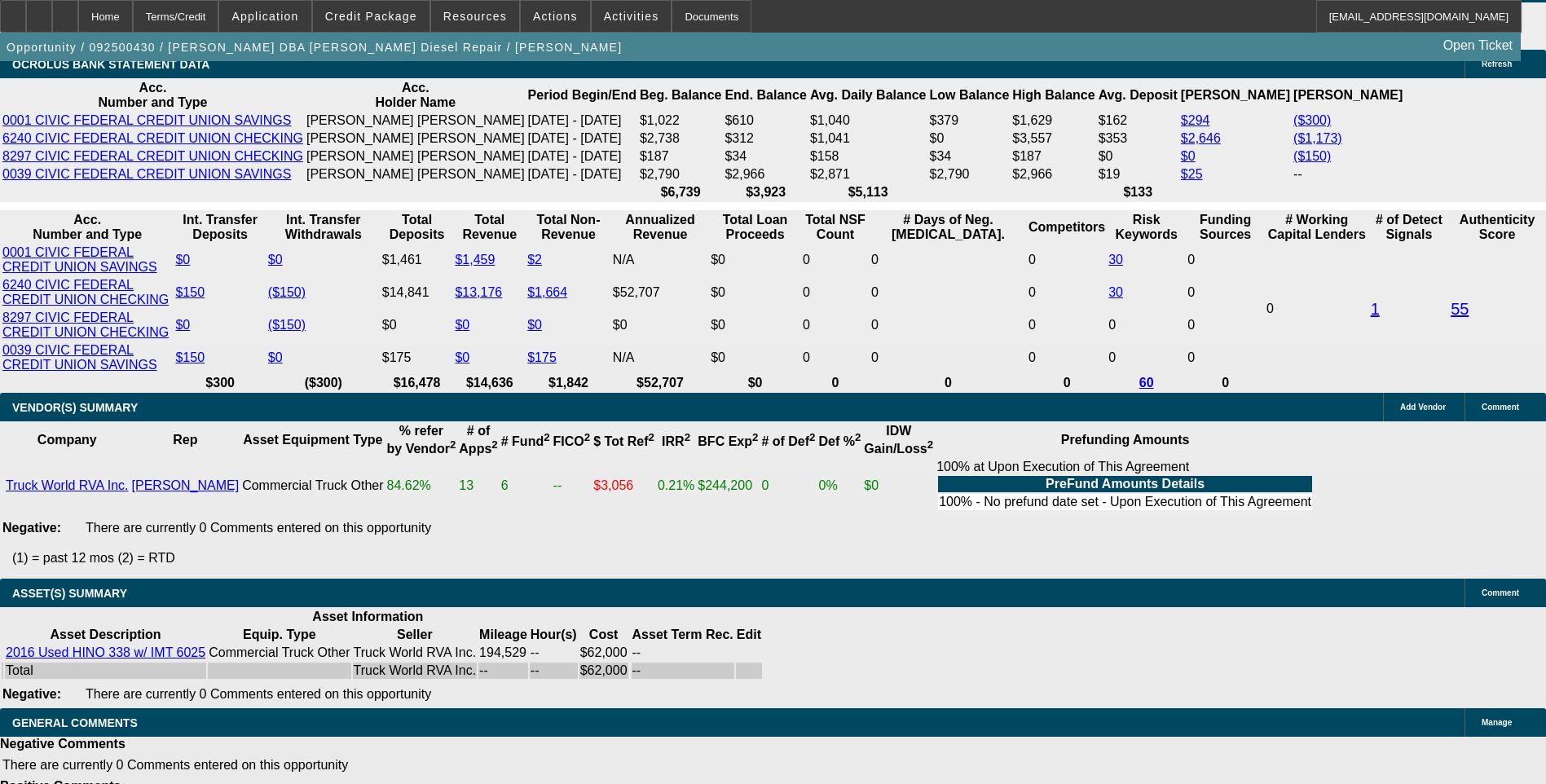
select select "6"
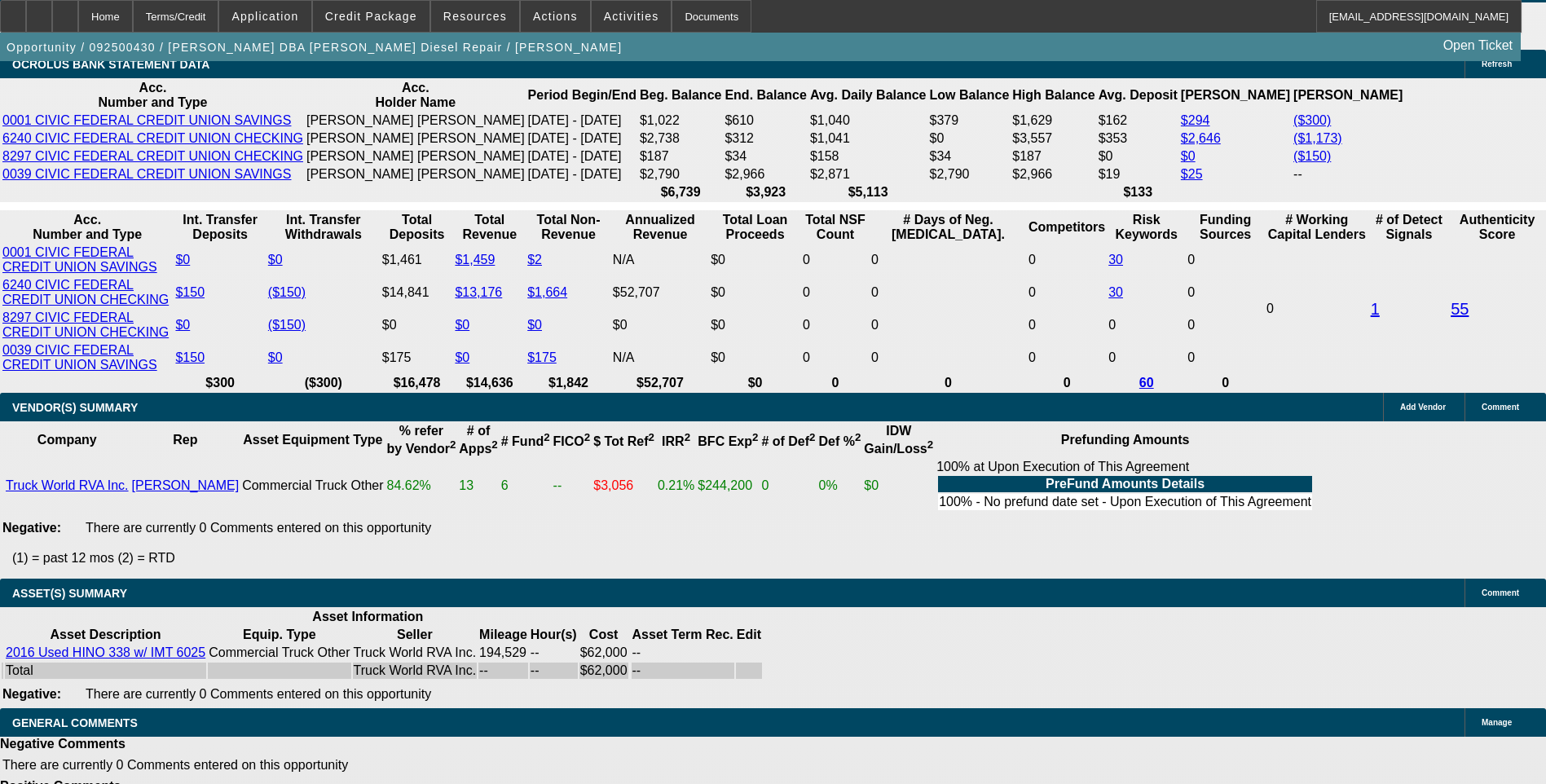
select select "0"
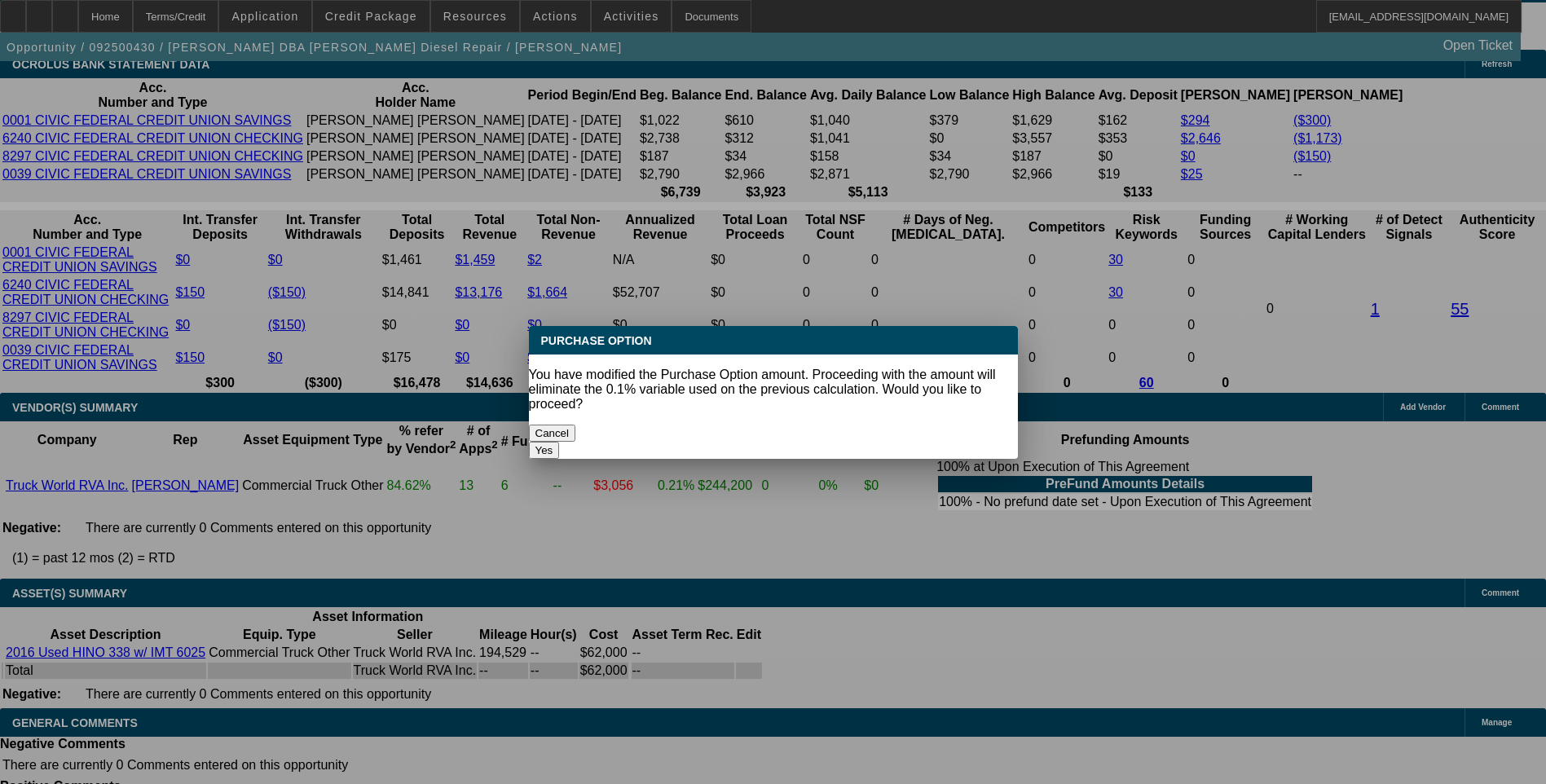
scroll to position [0, 0]
click at [560, 442] on button "Yes" at bounding box center [544, 450] width 31 height 17
type input "$0.00"
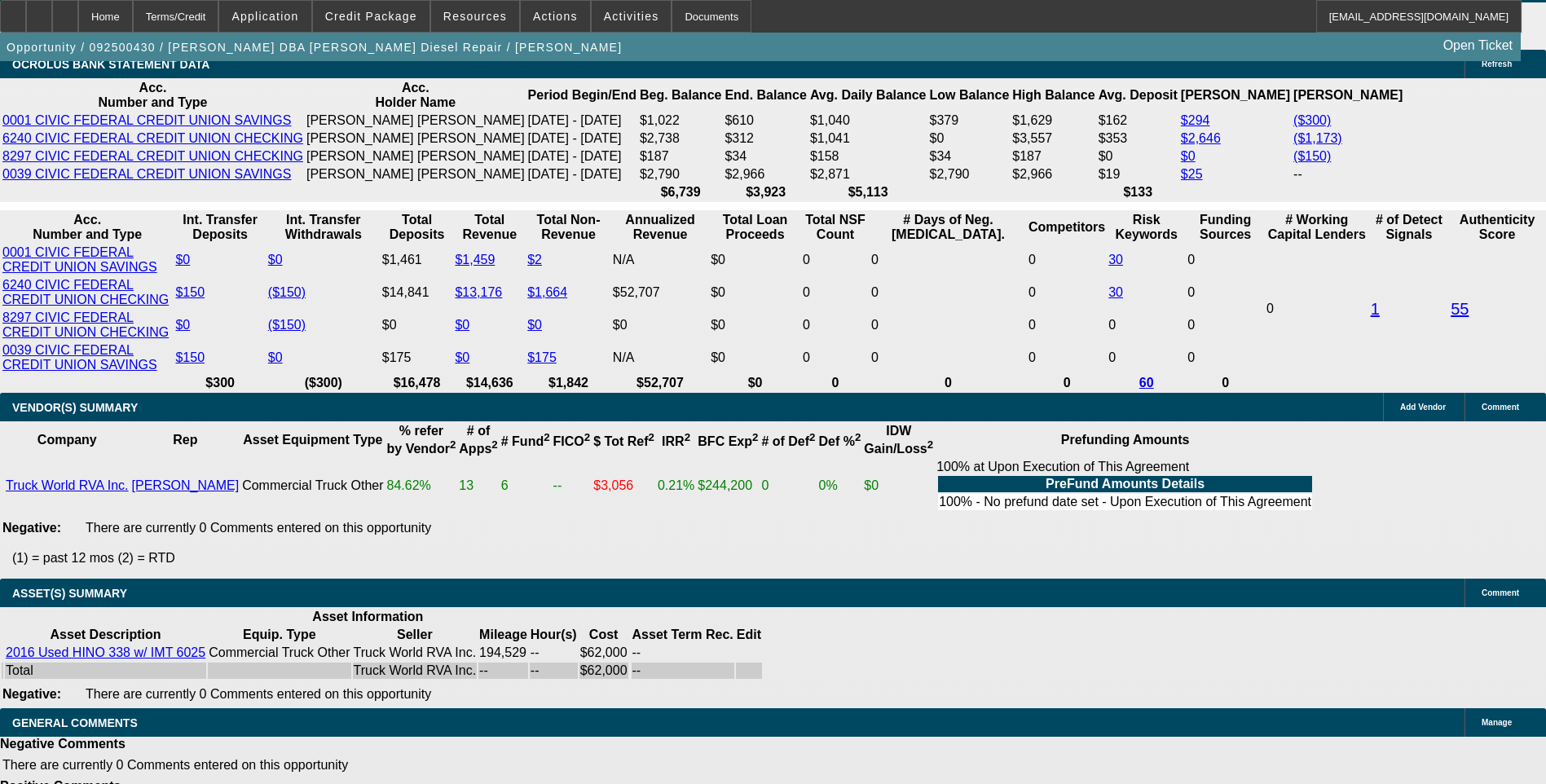
scroll to position [2770, 0]
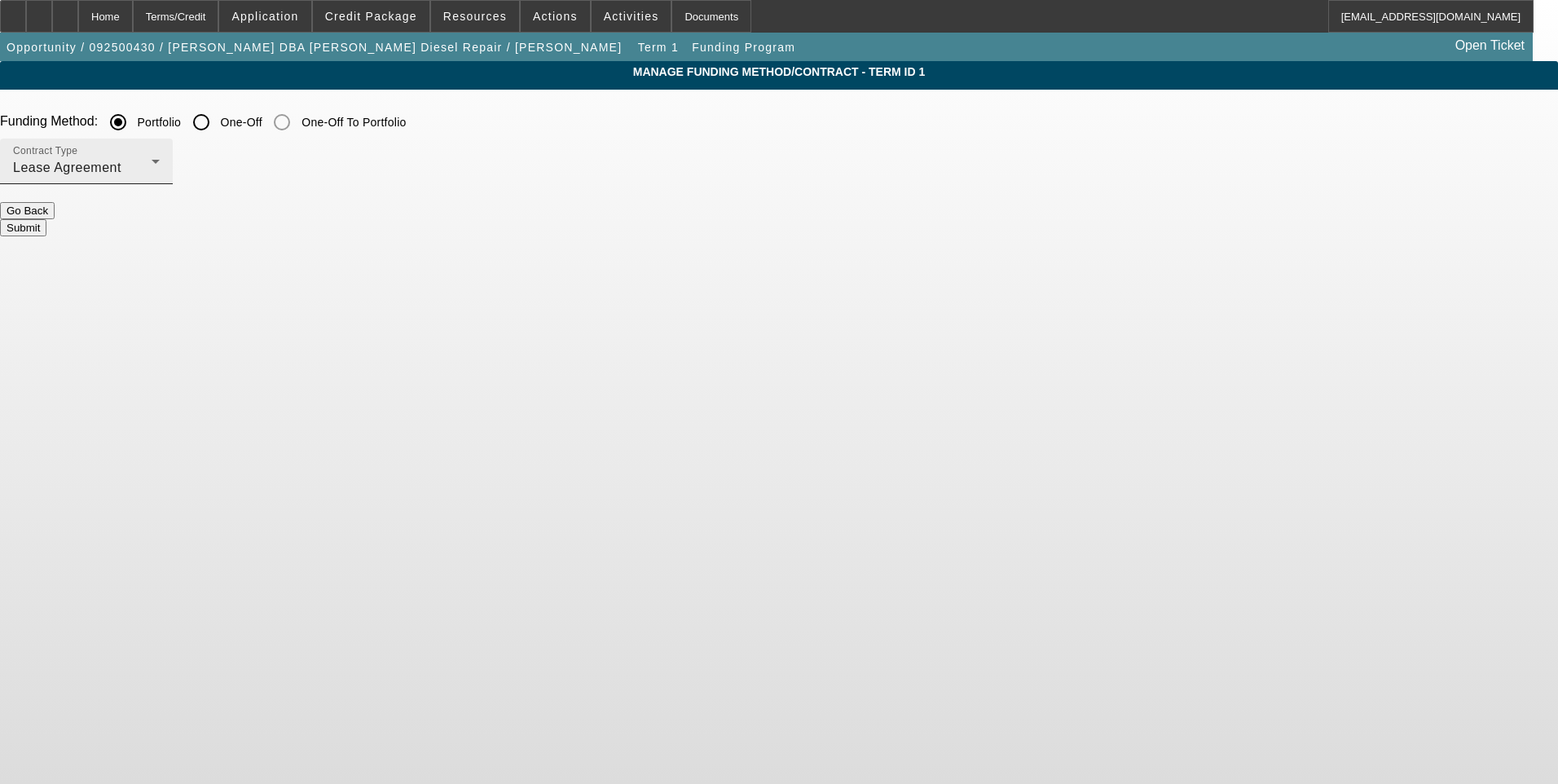
click at [151, 164] on div "Lease Agreement" at bounding box center [82, 168] width 138 height 20
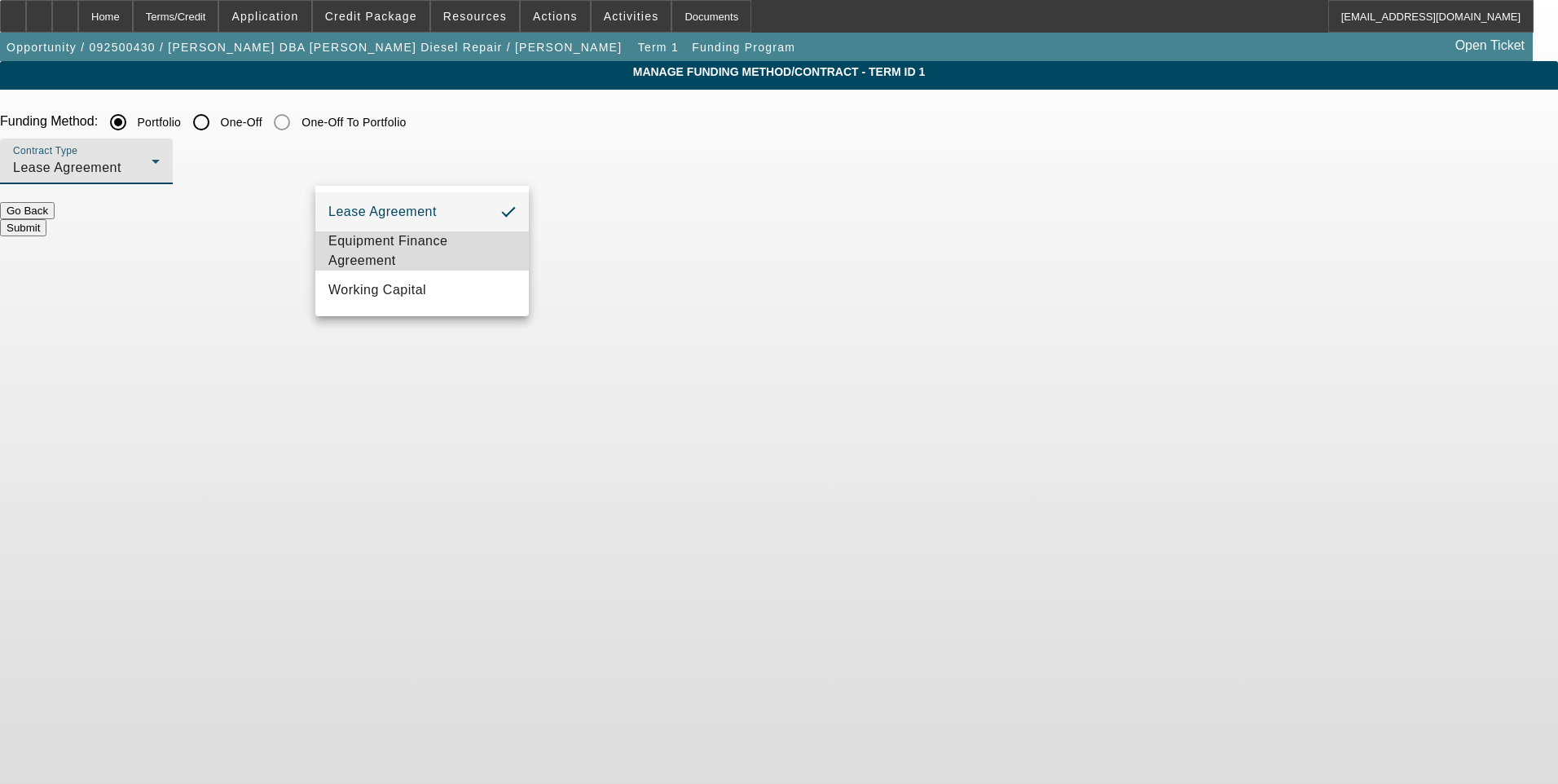
click at [453, 237] on span "Equipment Finance Agreement" at bounding box center [422, 250] width 187 height 39
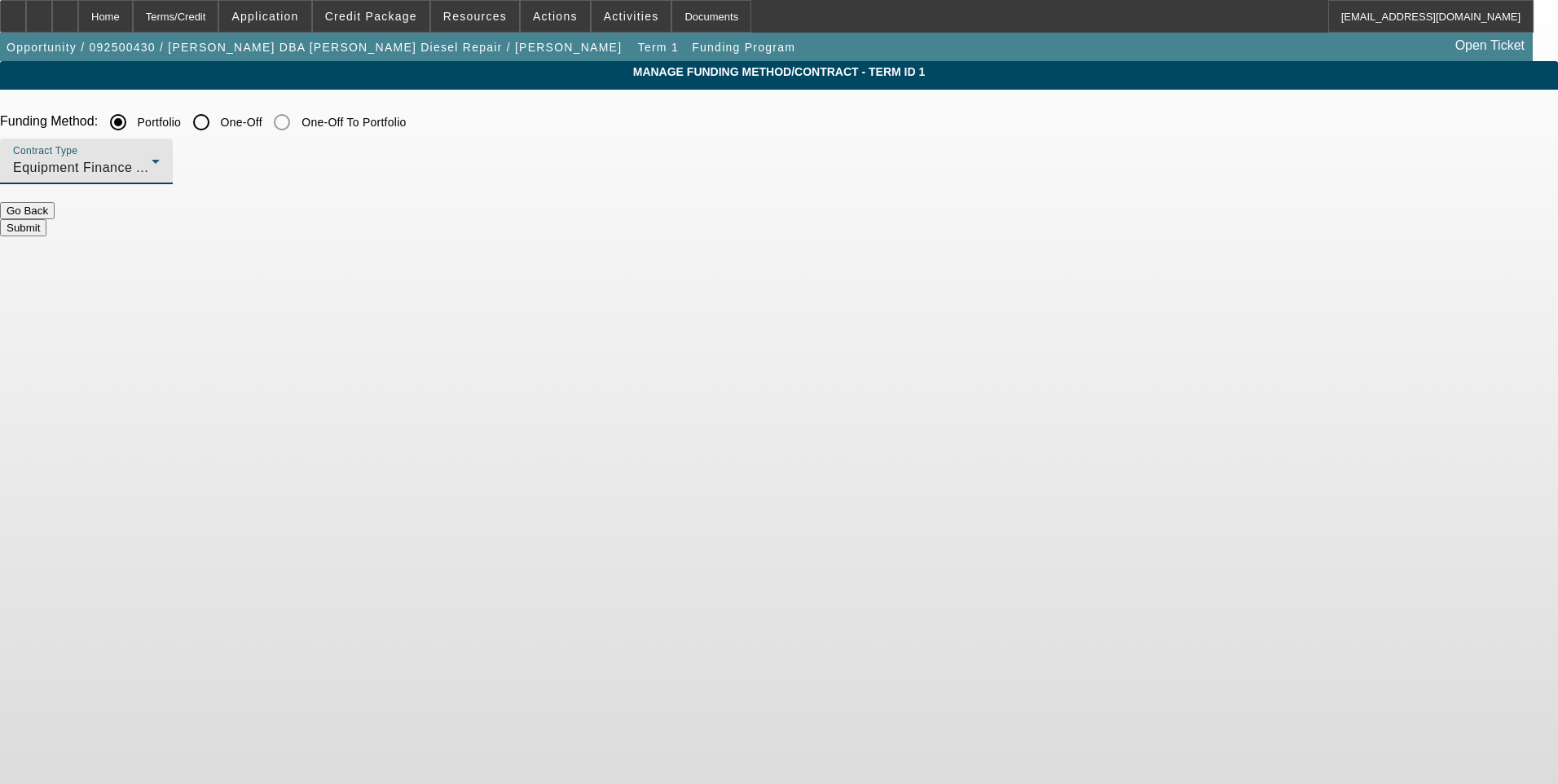
click at [46, 219] on button "Submit" at bounding box center [23, 228] width 46 height 17
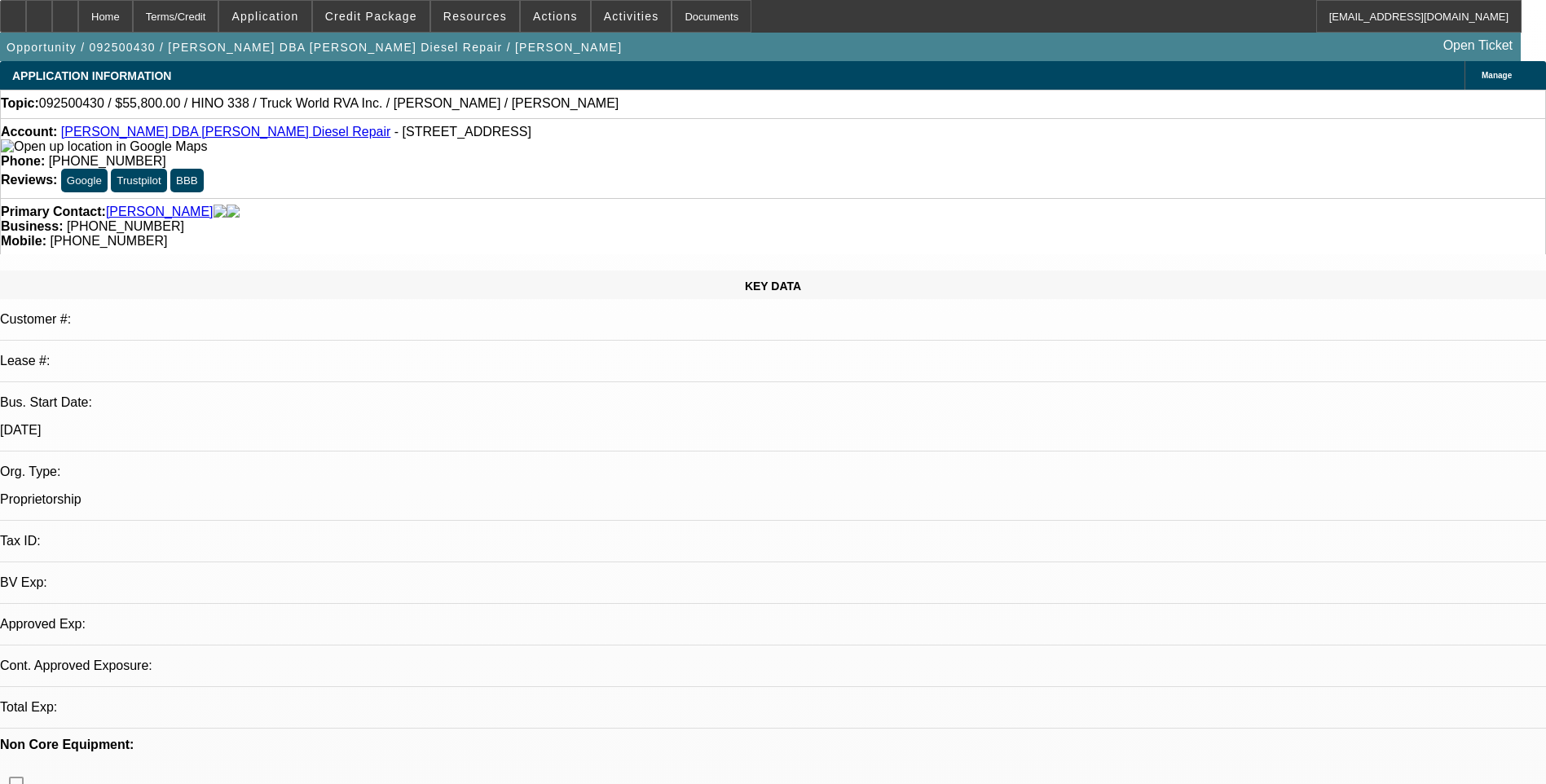
select select "0.1"
select select "2"
select select "0"
select select "6"
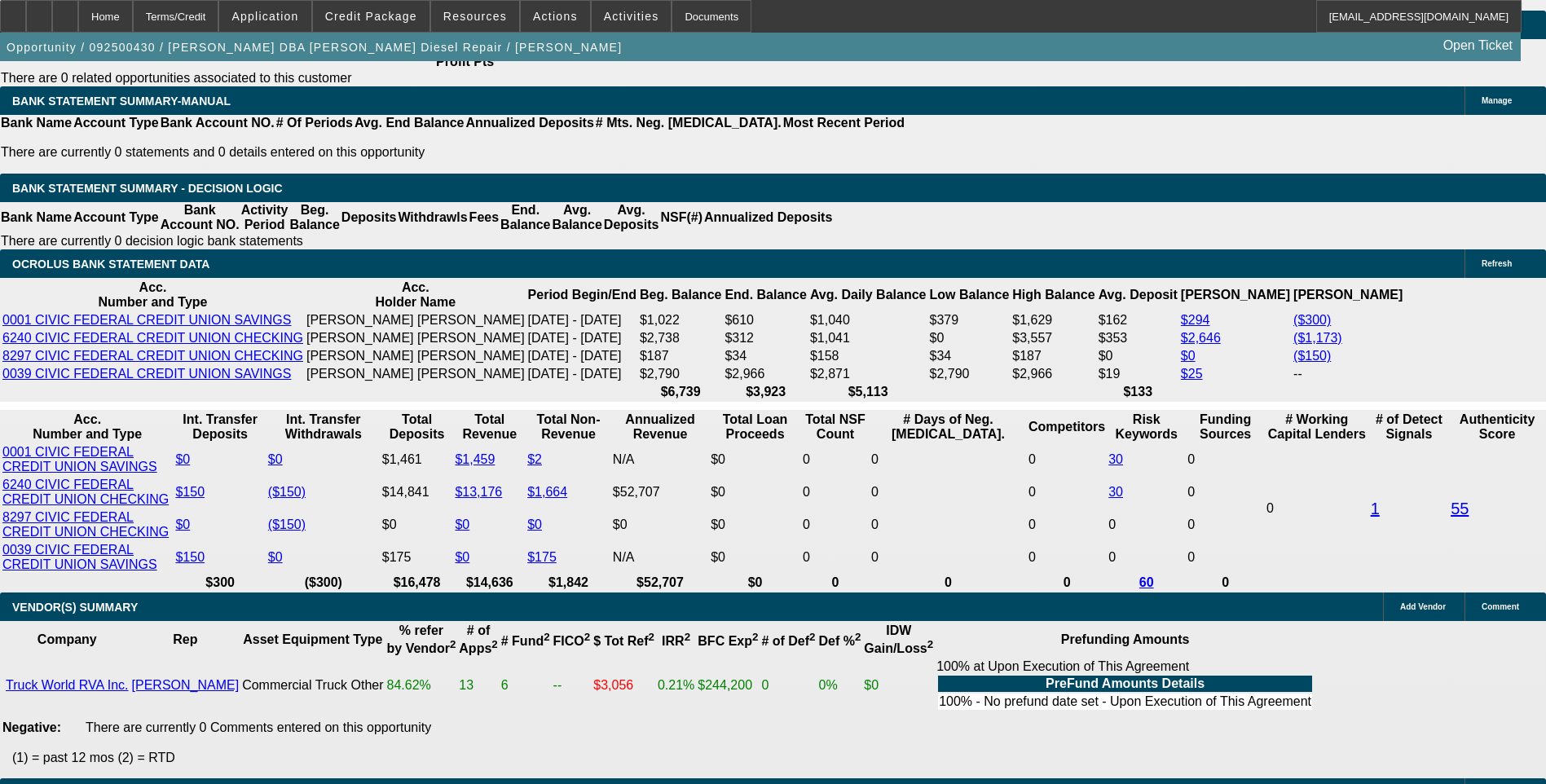
scroll to position [2689, 0]
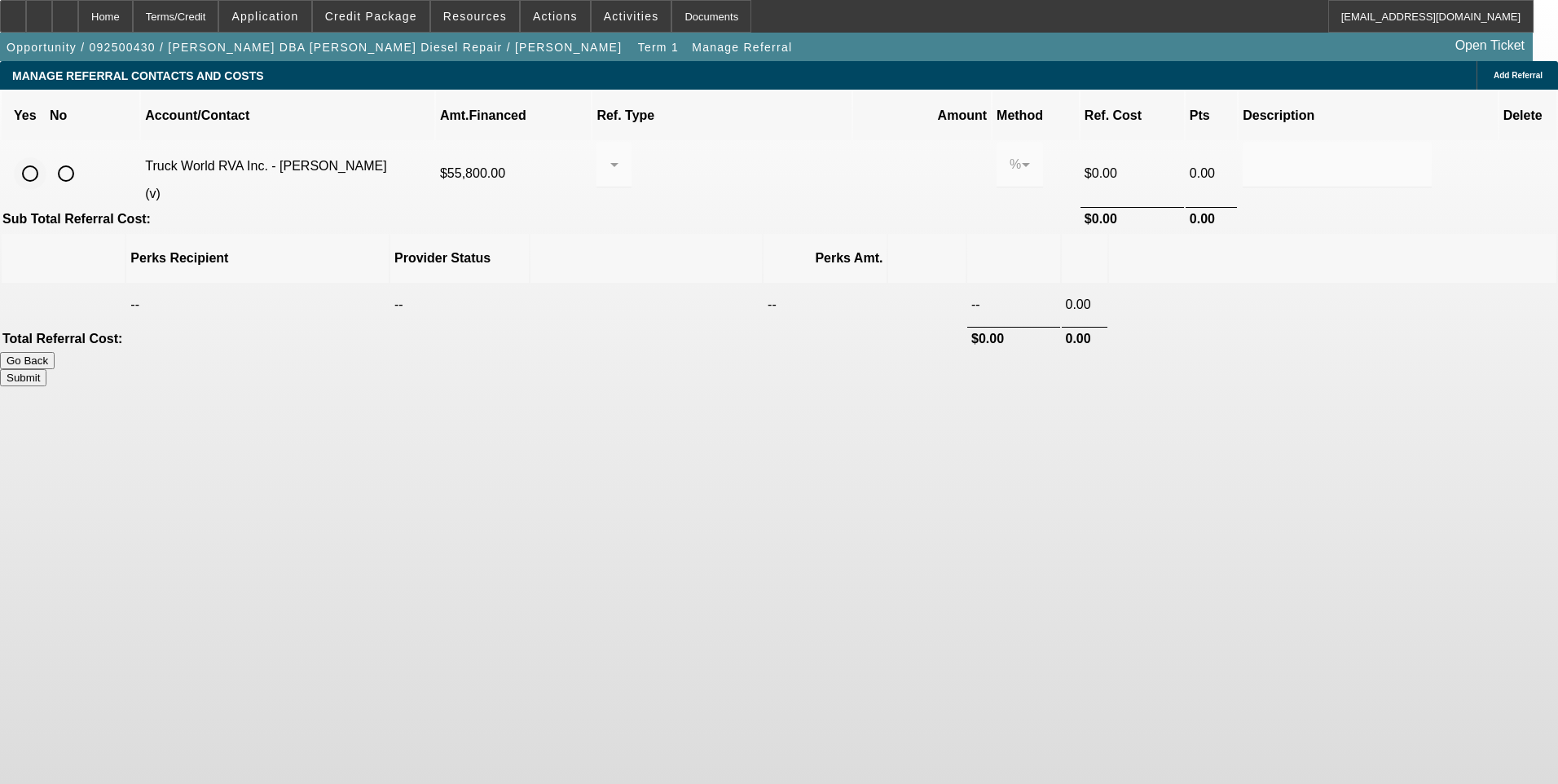
click at [46, 157] on input "radio" at bounding box center [30, 174] width 33 height 33
radio input "true"
click at [610, 155] on div at bounding box center [610, 164] width 1 height 20
drag, startPoint x: 722, startPoint y: 253, endPoint x: 807, endPoint y: 195, distance: 102.9
click at [732, 244] on span "Pay vendor COMPANY" at bounding box center [741, 230] width 132 height 39
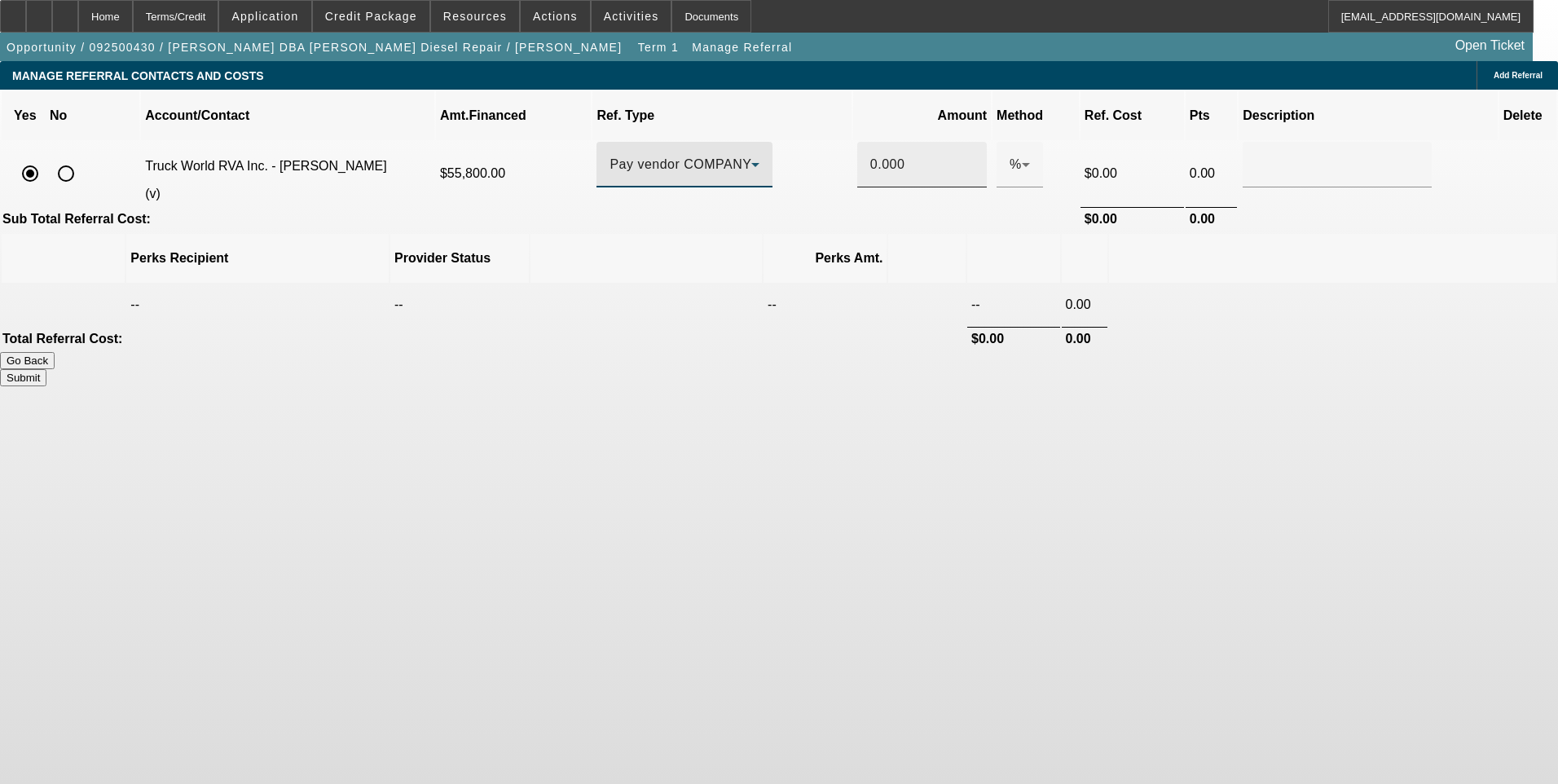
click at [870, 155] on input "0.000" at bounding box center [922, 164] width 103 height 20
type input "1.000"
click at [1256, 155] on input "text" at bounding box center [1338, 164] width 163 height 20
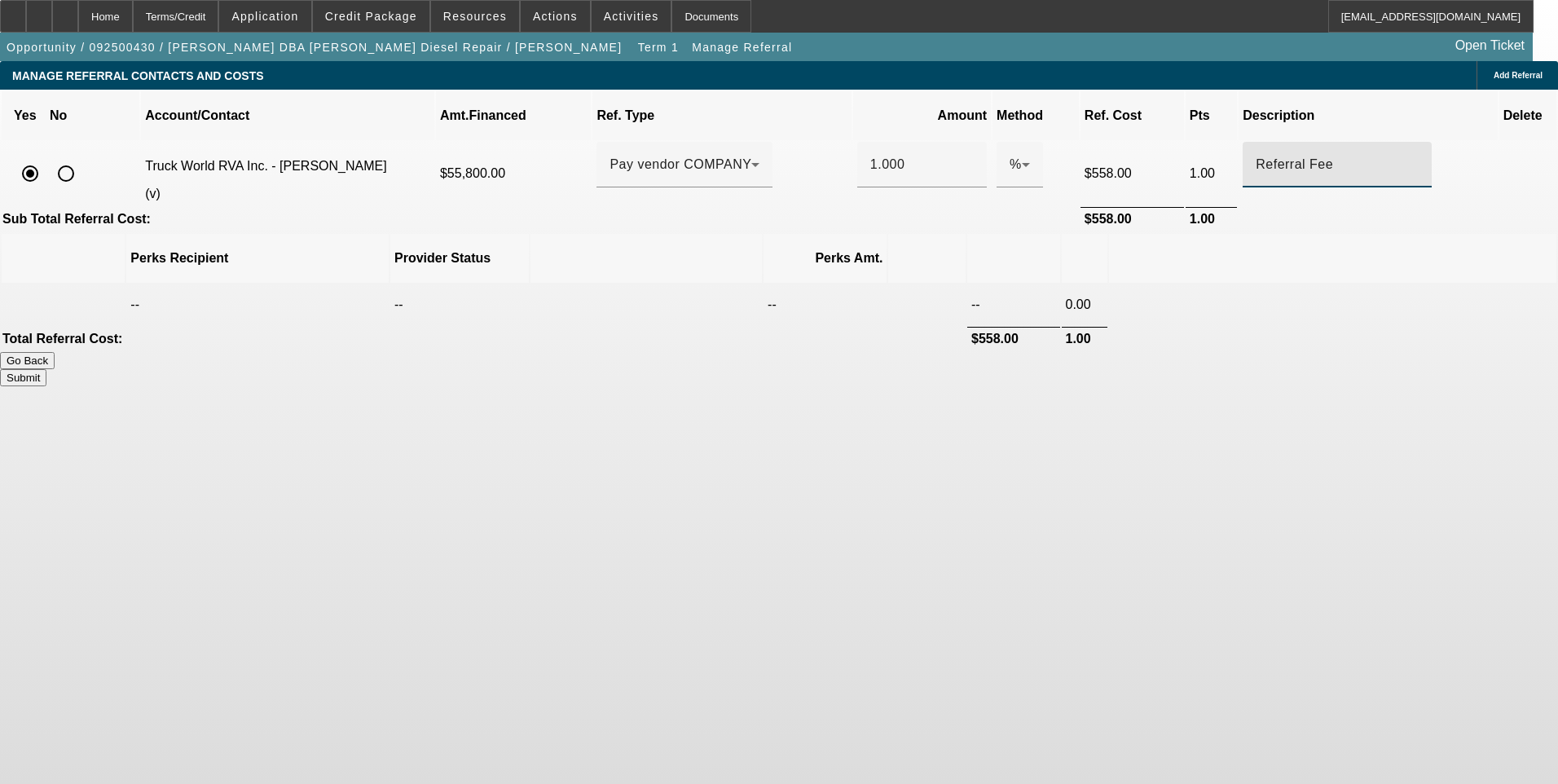
type input "Referral Fee"
drag, startPoint x: 1171, startPoint y: 546, endPoint x: 1156, endPoint y: 430, distance: 117.0
click at [1170, 536] on body "Home Terms/Credit Application Credit Package Resources Actions Activities Docum…" at bounding box center [779, 392] width 1558 height 784
click at [46, 369] on button "Submit" at bounding box center [23, 377] width 46 height 17
type input "1.000"
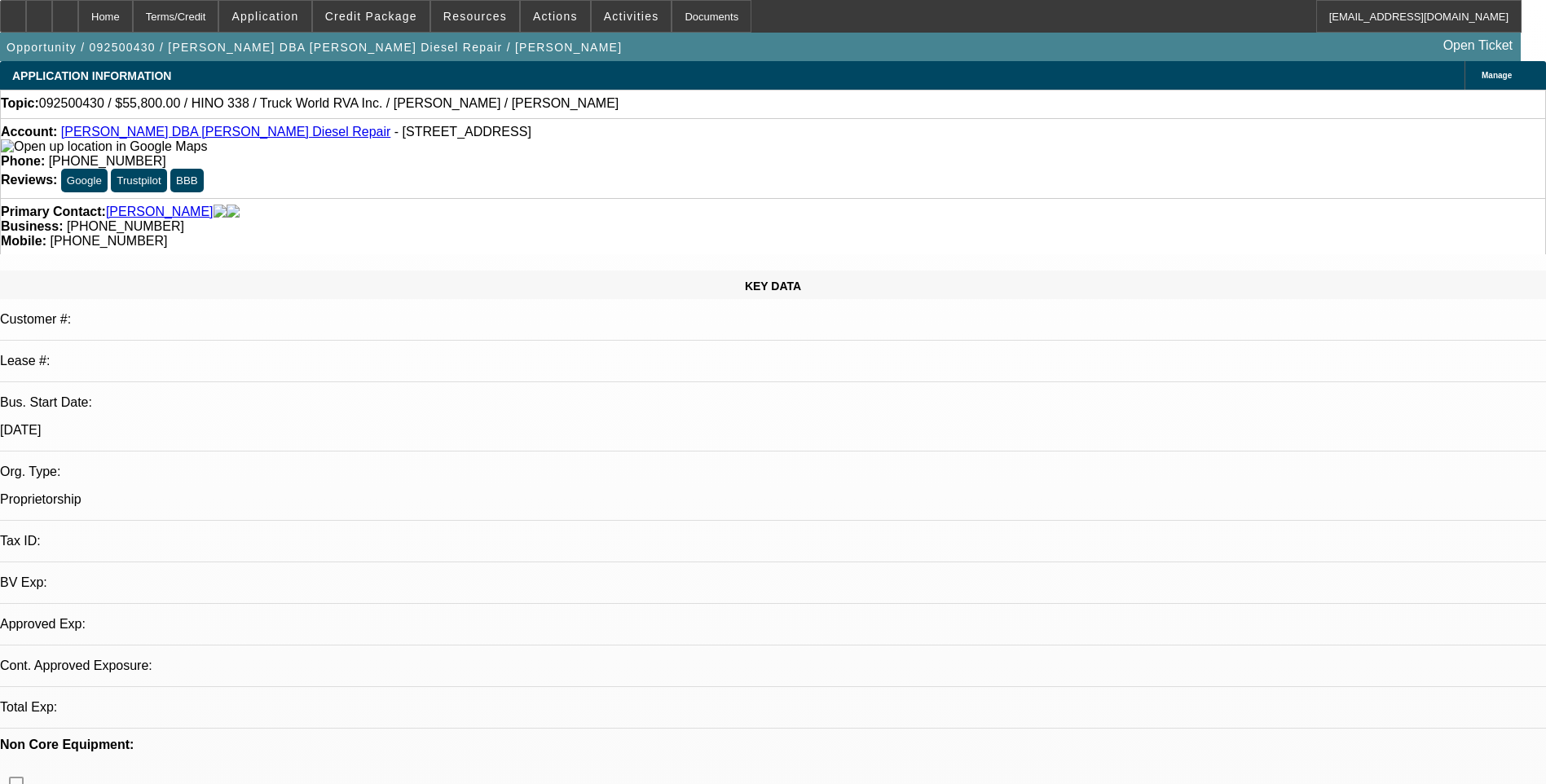
select select "0.1"
select select "2"
select select "0"
select select "6"
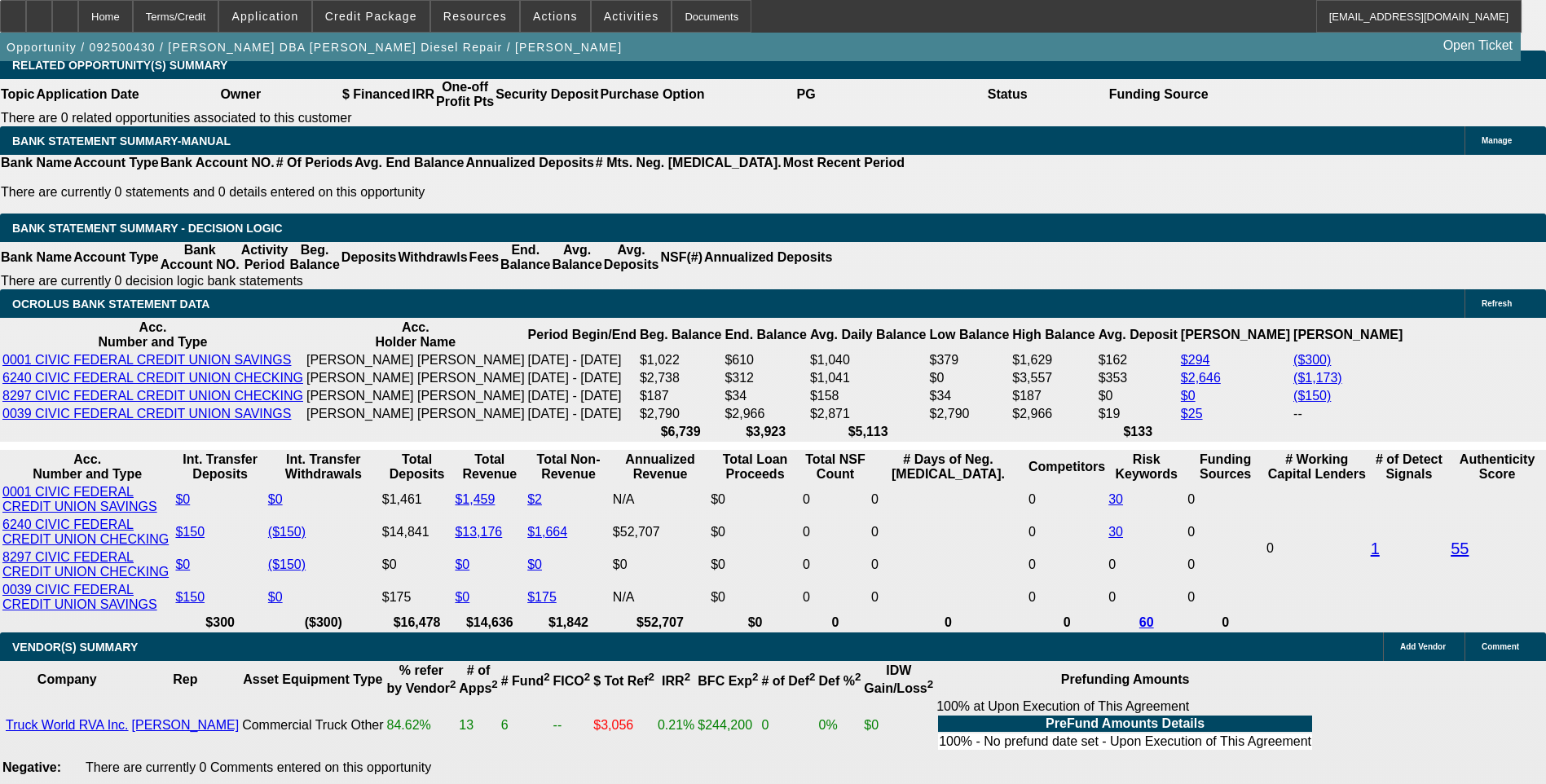
scroll to position [2689, 0]
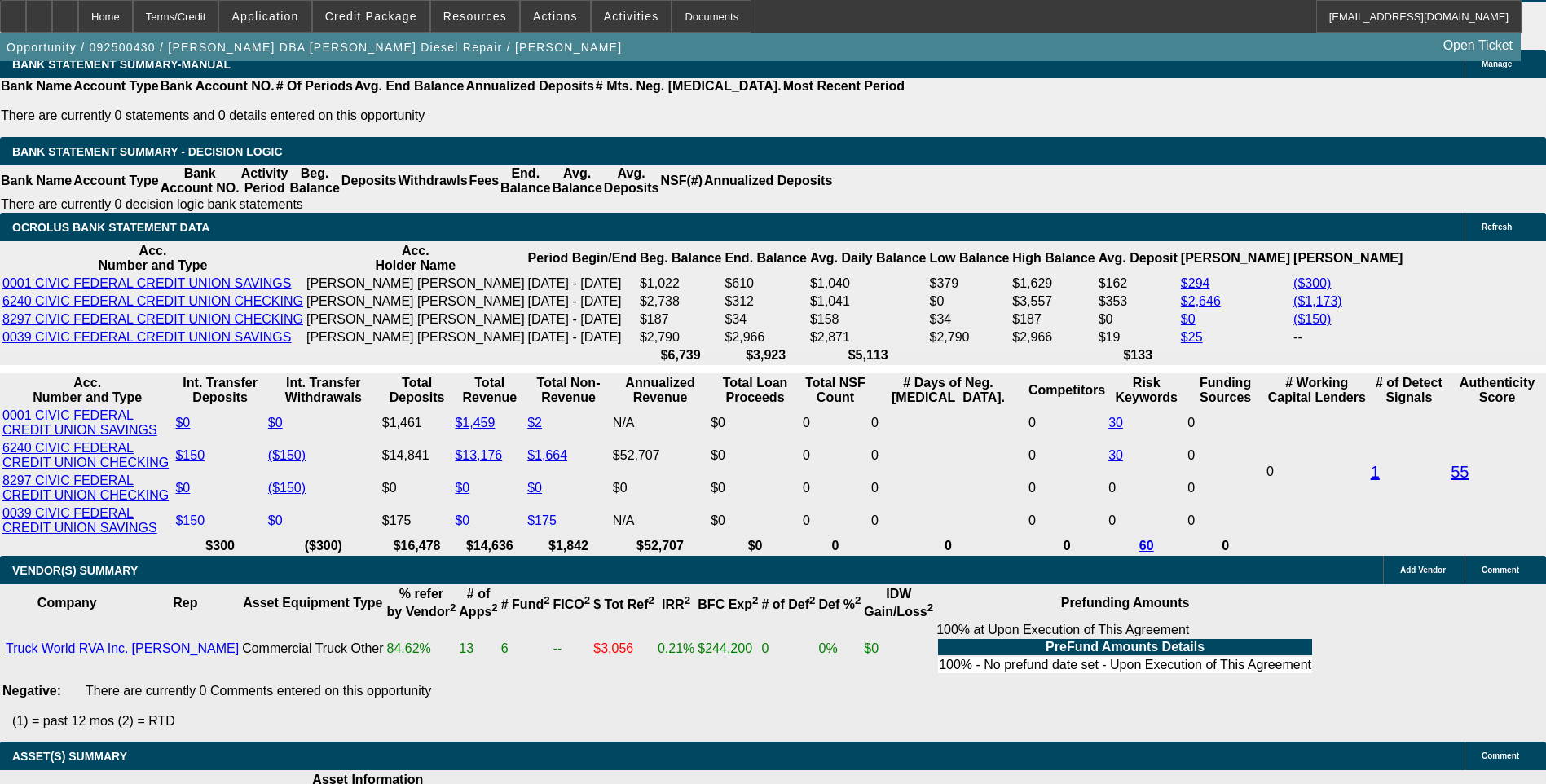
type input "UNKNOWN"
type input "3"
type input "$38,383.30"
type input "$19,191.65"
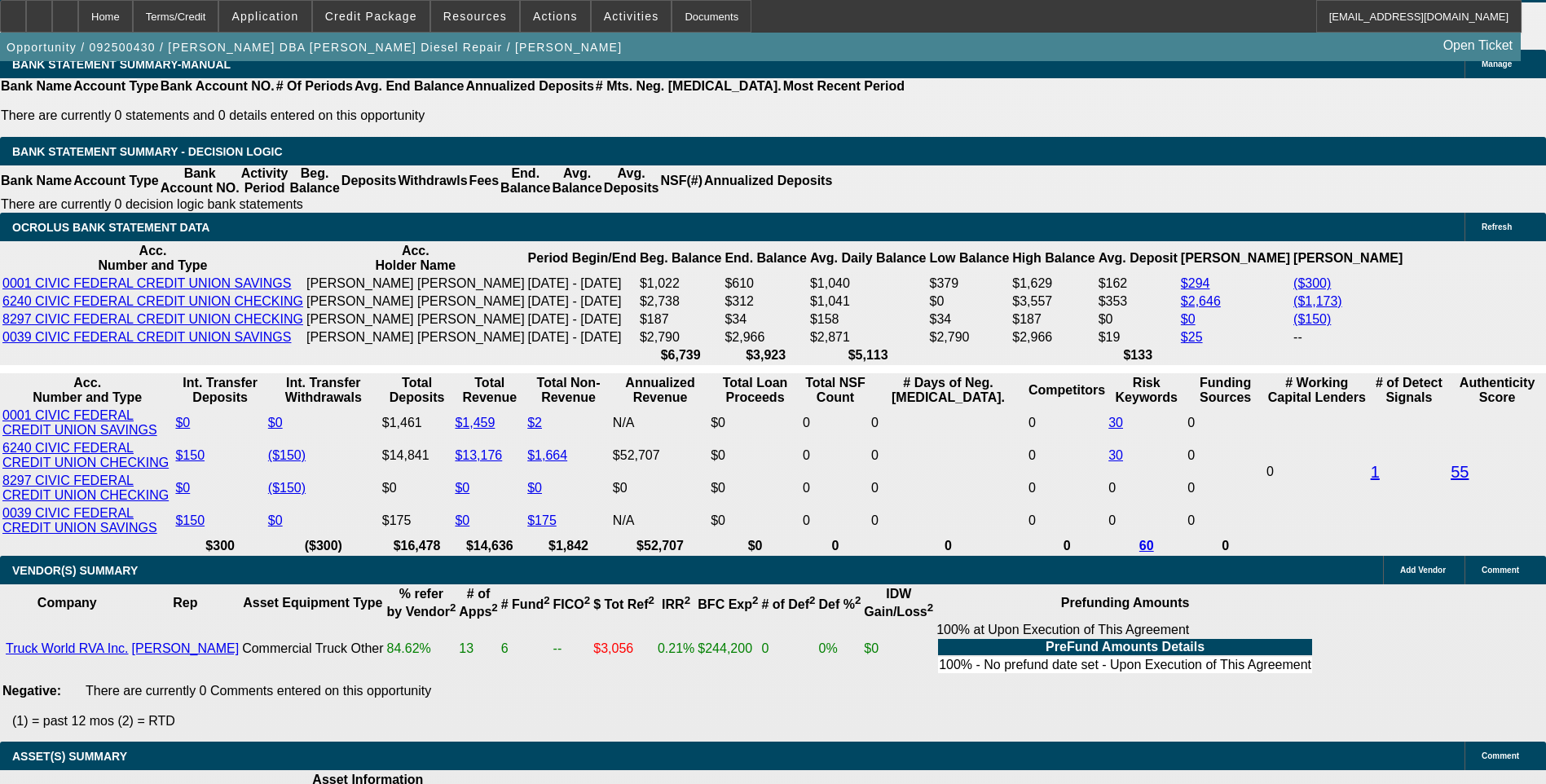
type input "4"
type input "$3.38"
type input "$1.69"
type input "42"
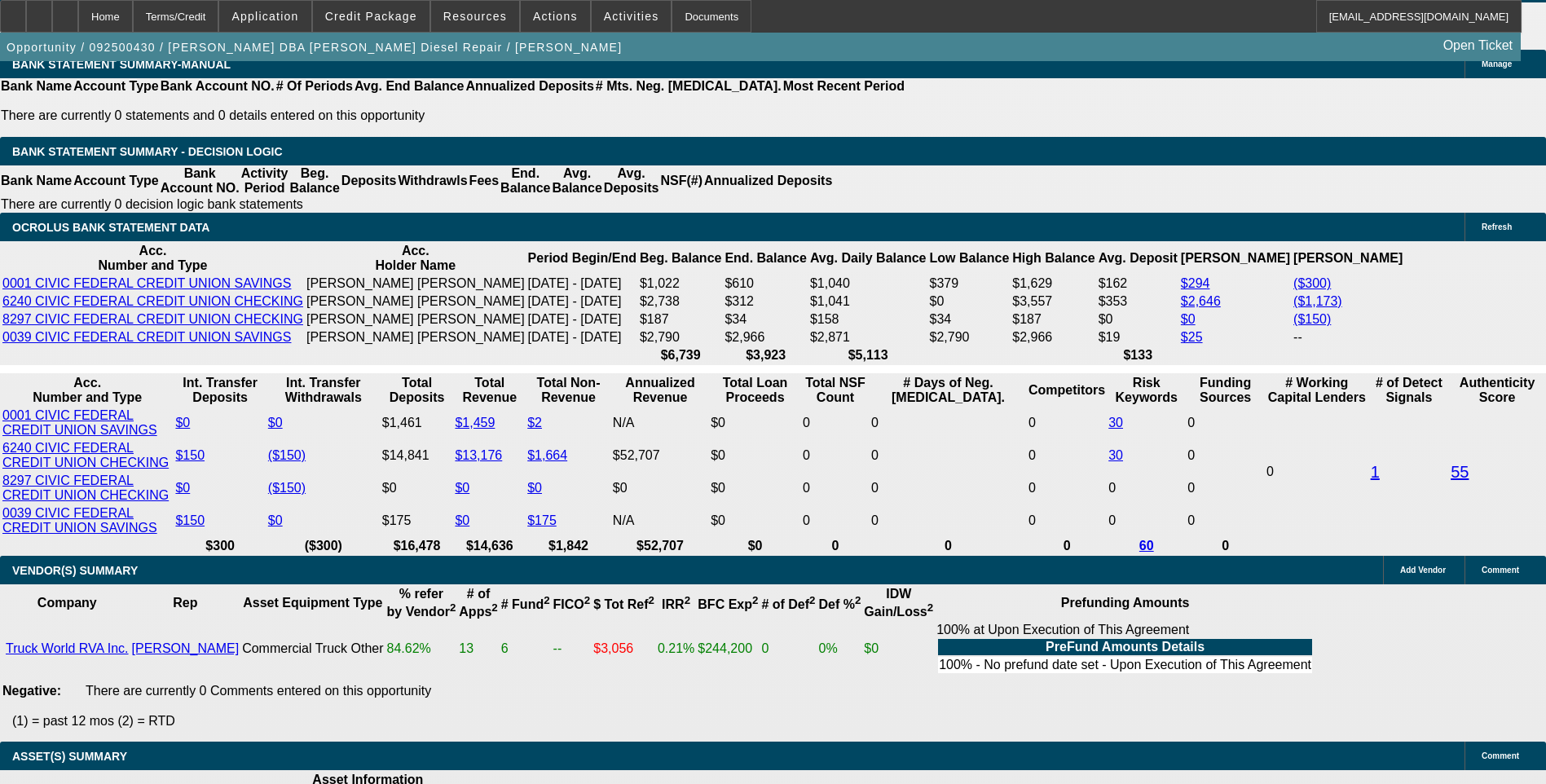
type input "1"
type input "$2,705.02"
type input "$1,352.51"
type input "19"
type input "$3,658.08"
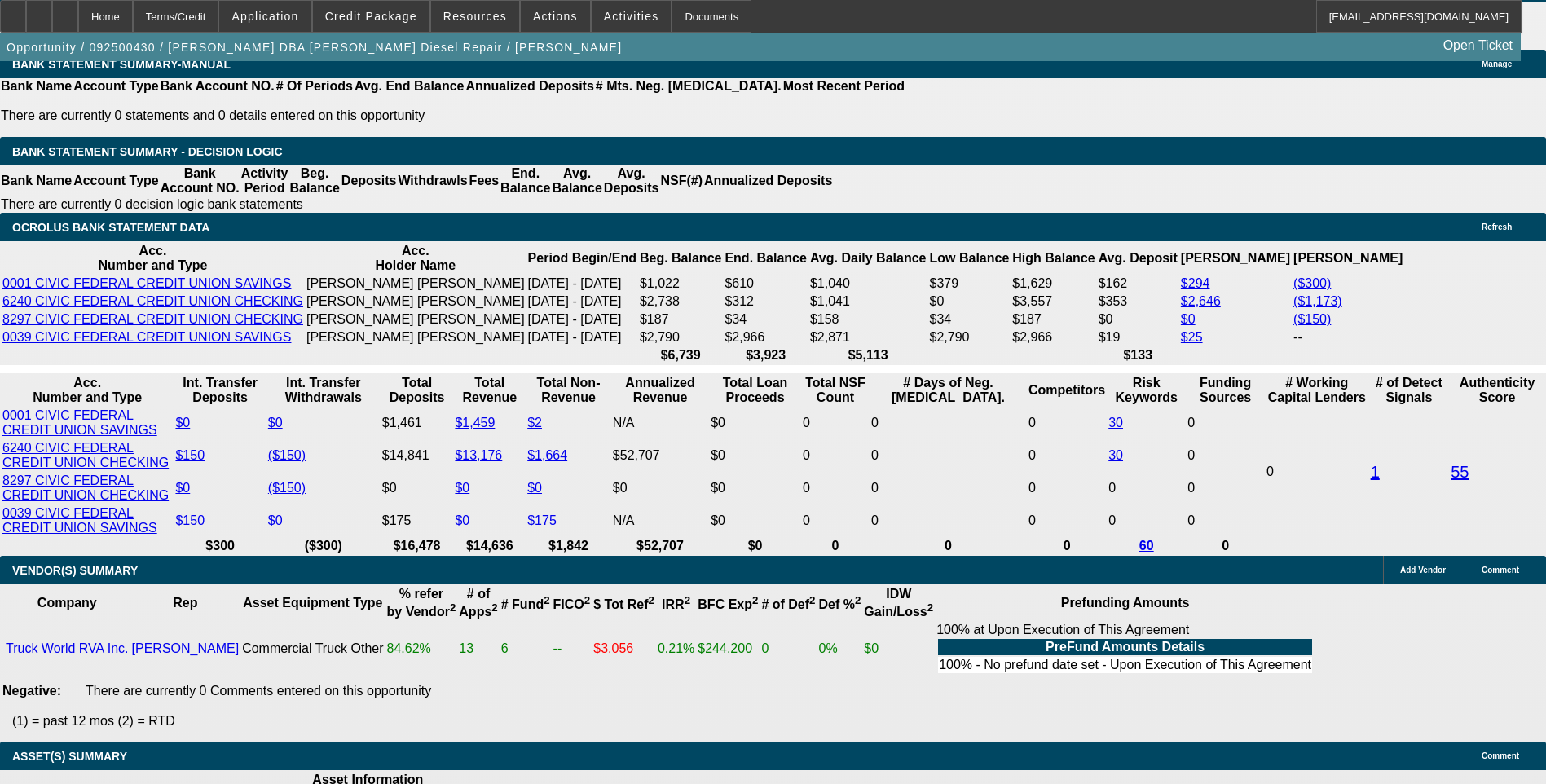
type input "$1,829.04"
type input "19.5"
type input "$3,686.96"
type input "$1,843.48"
type input "19.5"
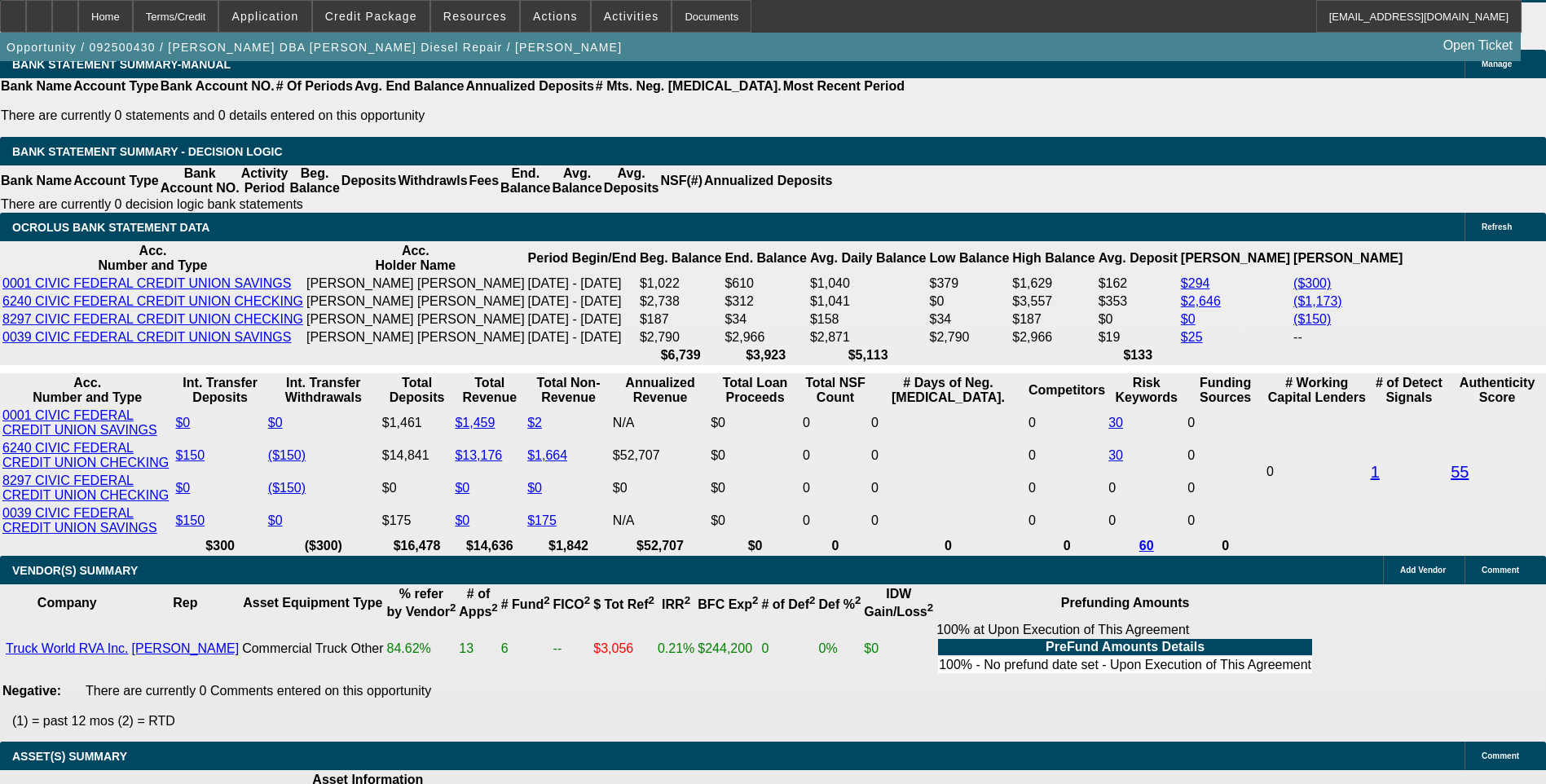
type input "184"
type input "$368.00"
type input "19.5"
type input "1845"
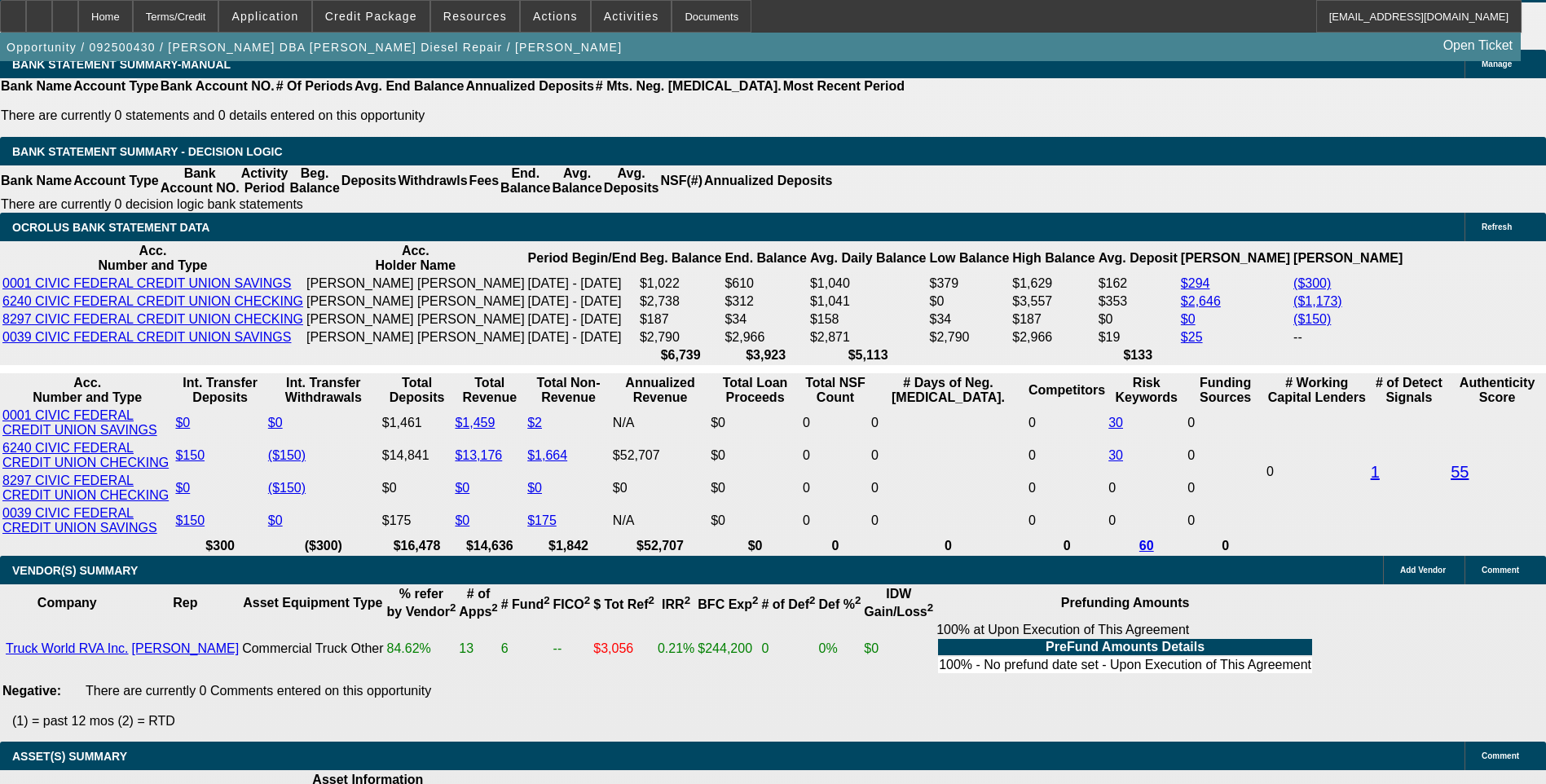
type input "$3,690.00"
type input "19.6"
type input "$1,845.00"
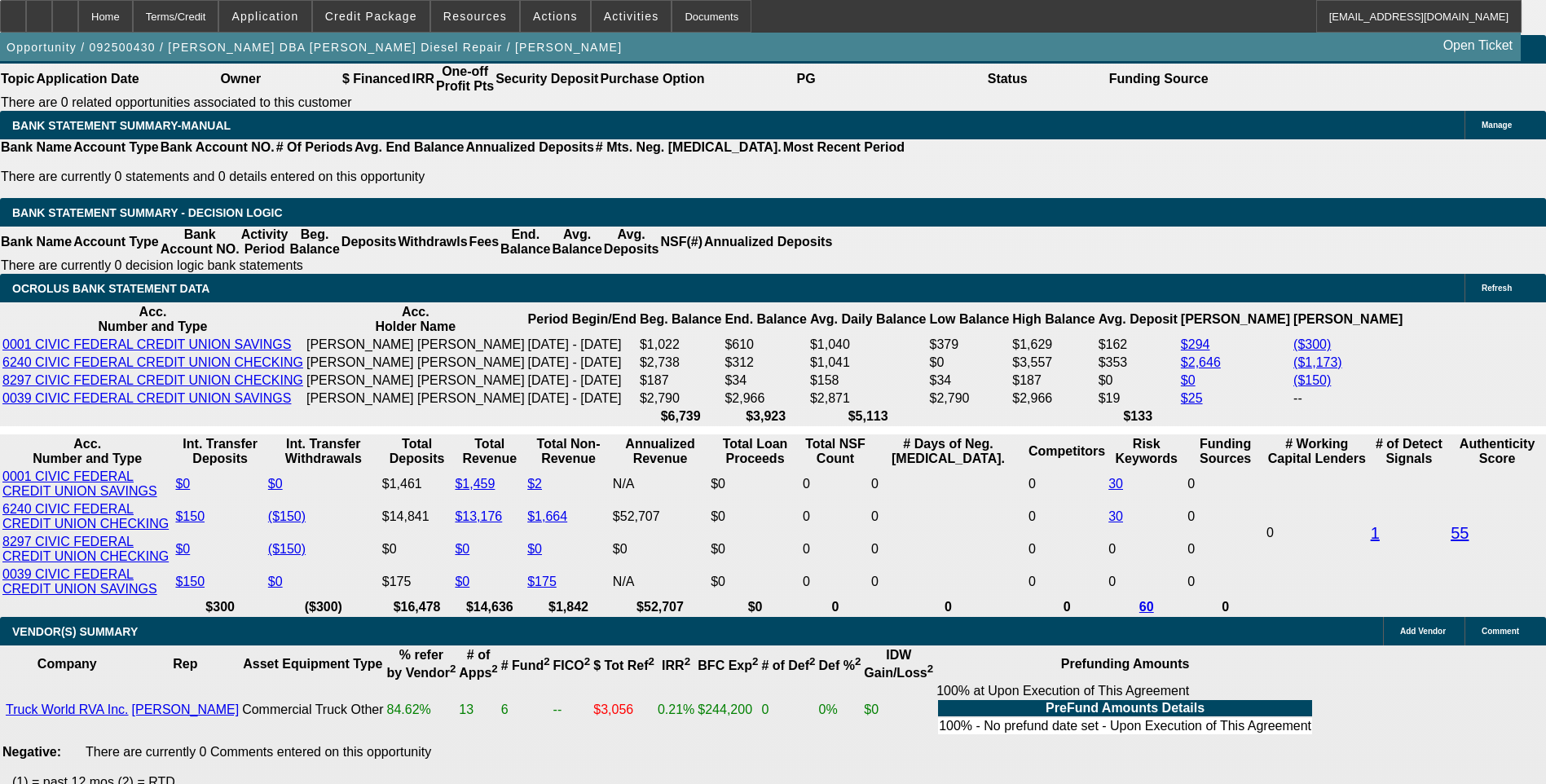
scroll to position [2526, 0]
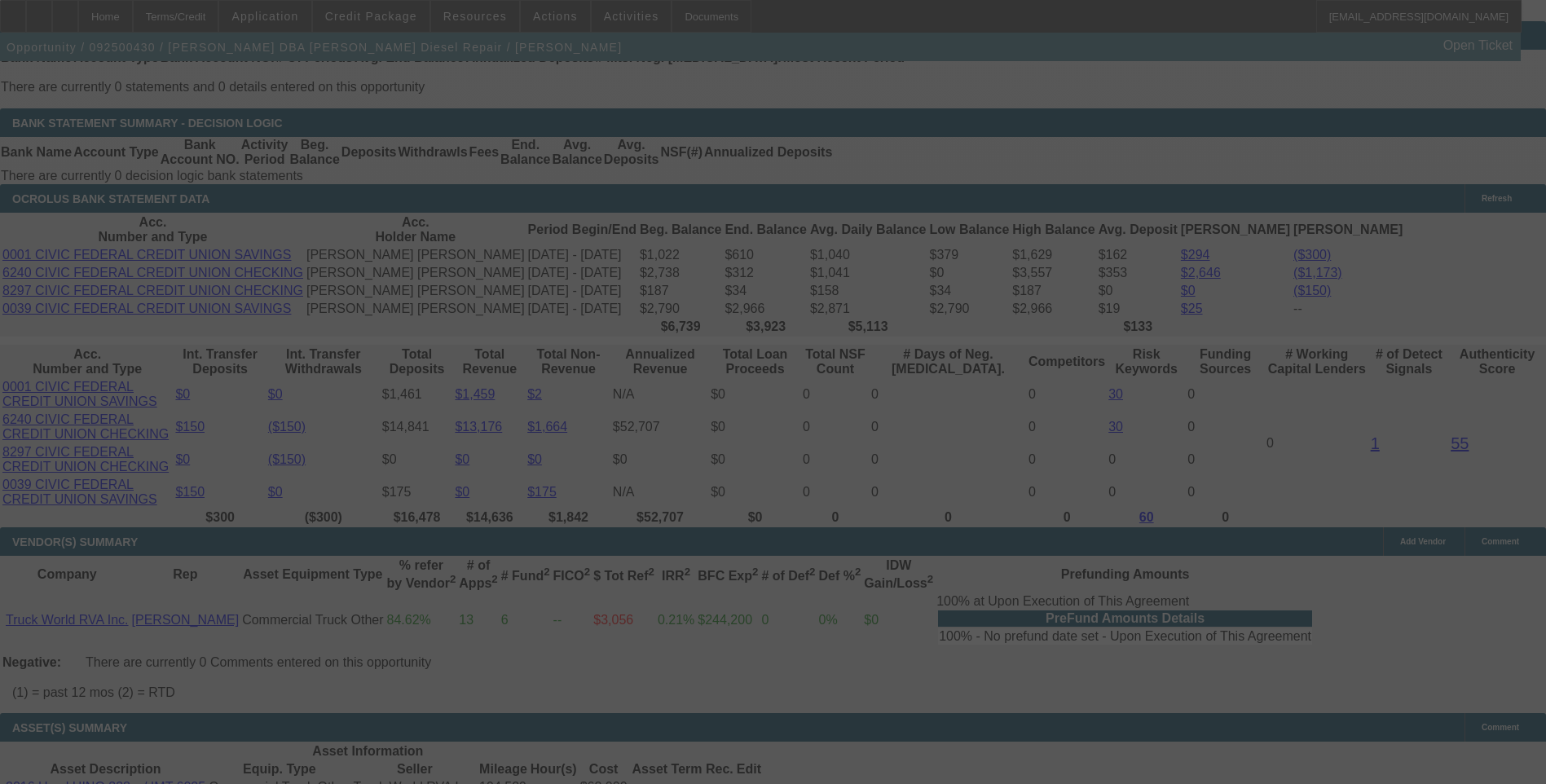
scroll to position [2689, 0]
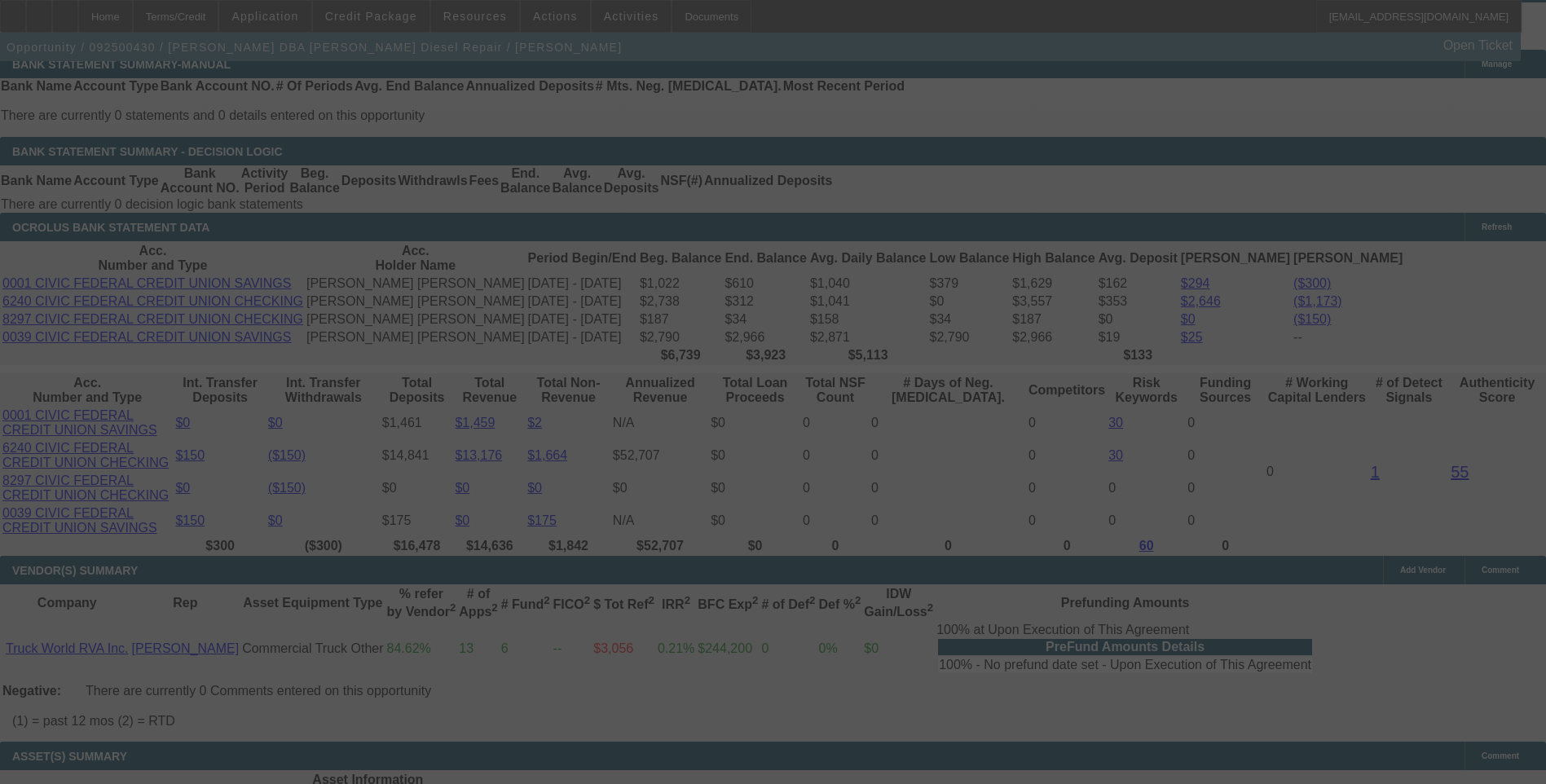
select select "0.1"
select select "2"
select select "0"
select select "6"
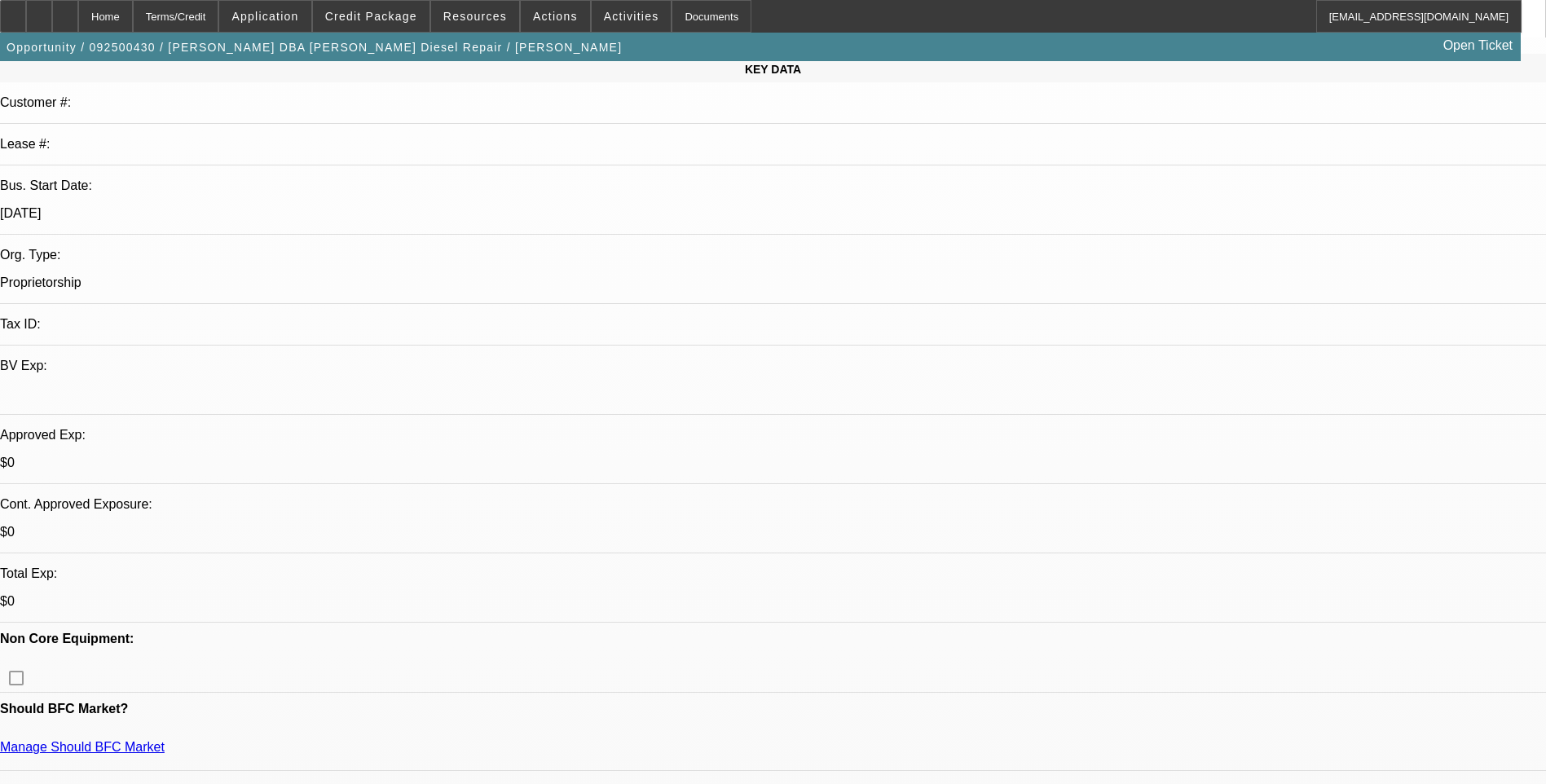
scroll to position [0, 0]
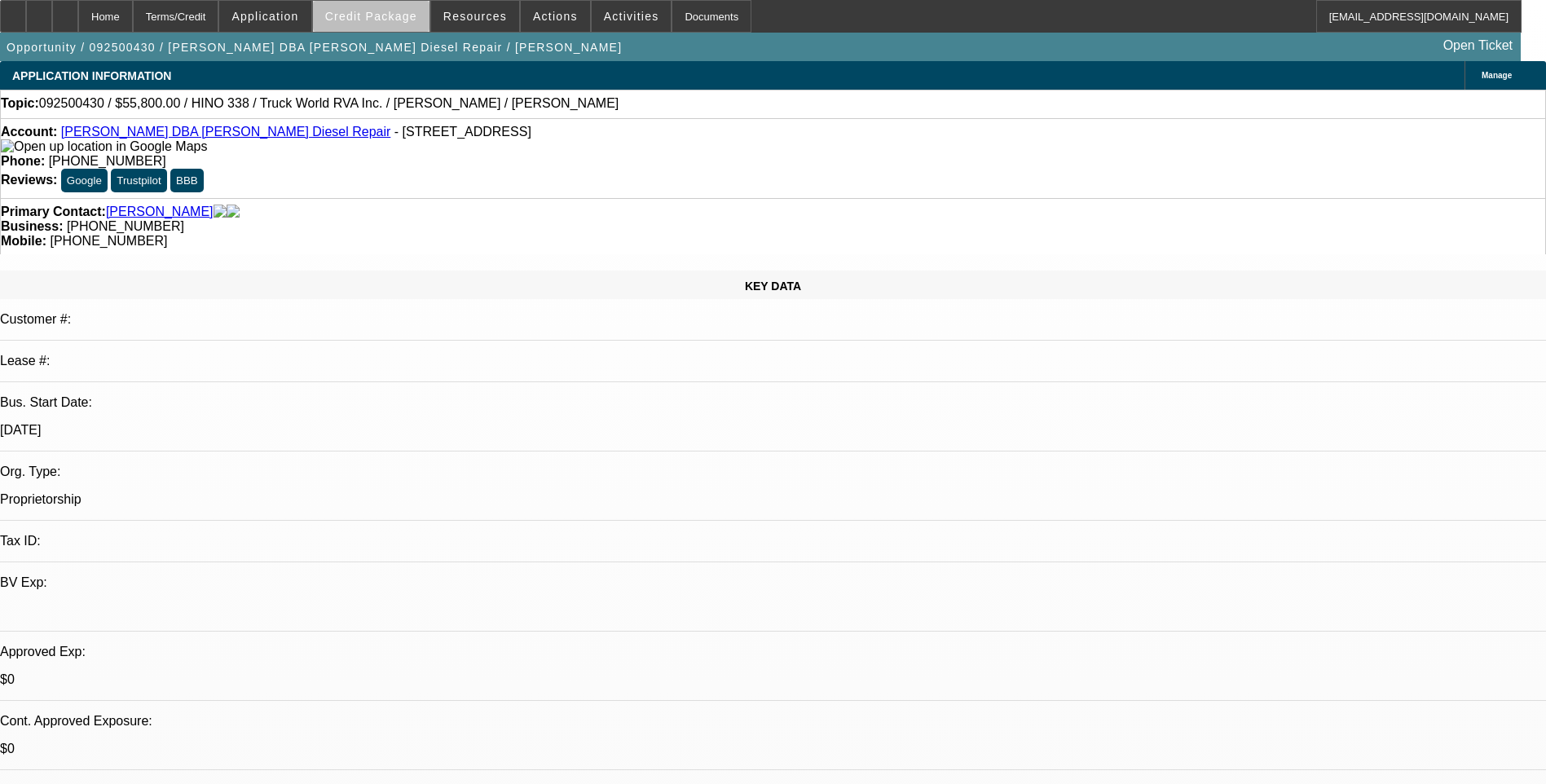
click at [401, 18] on span "Credit Package" at bounding box center [371, 15] width 92 height 13
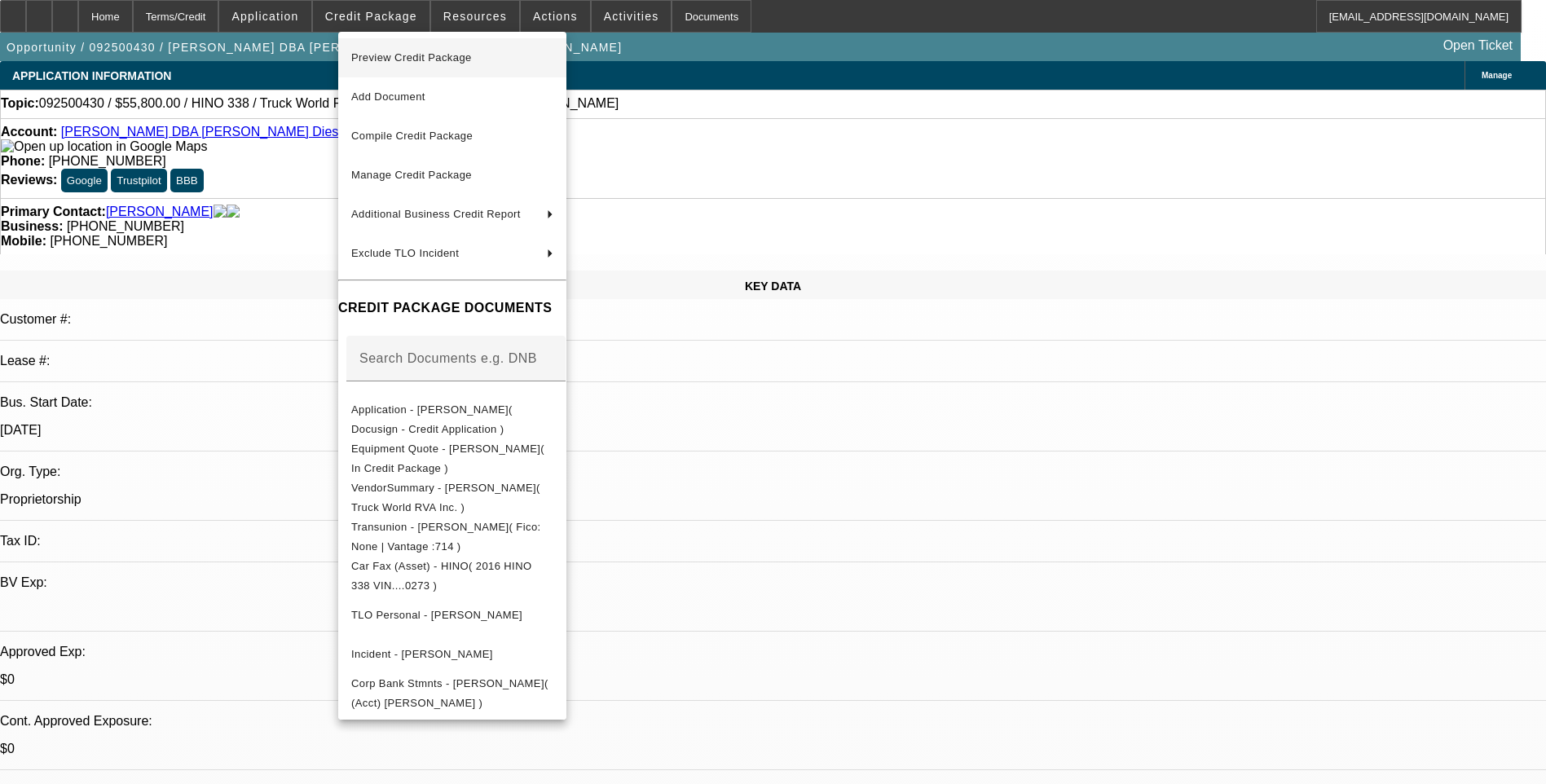
click at [458, 69] on button "Preview Credit Package" at bounding box center [451, 58] width 228 height 39
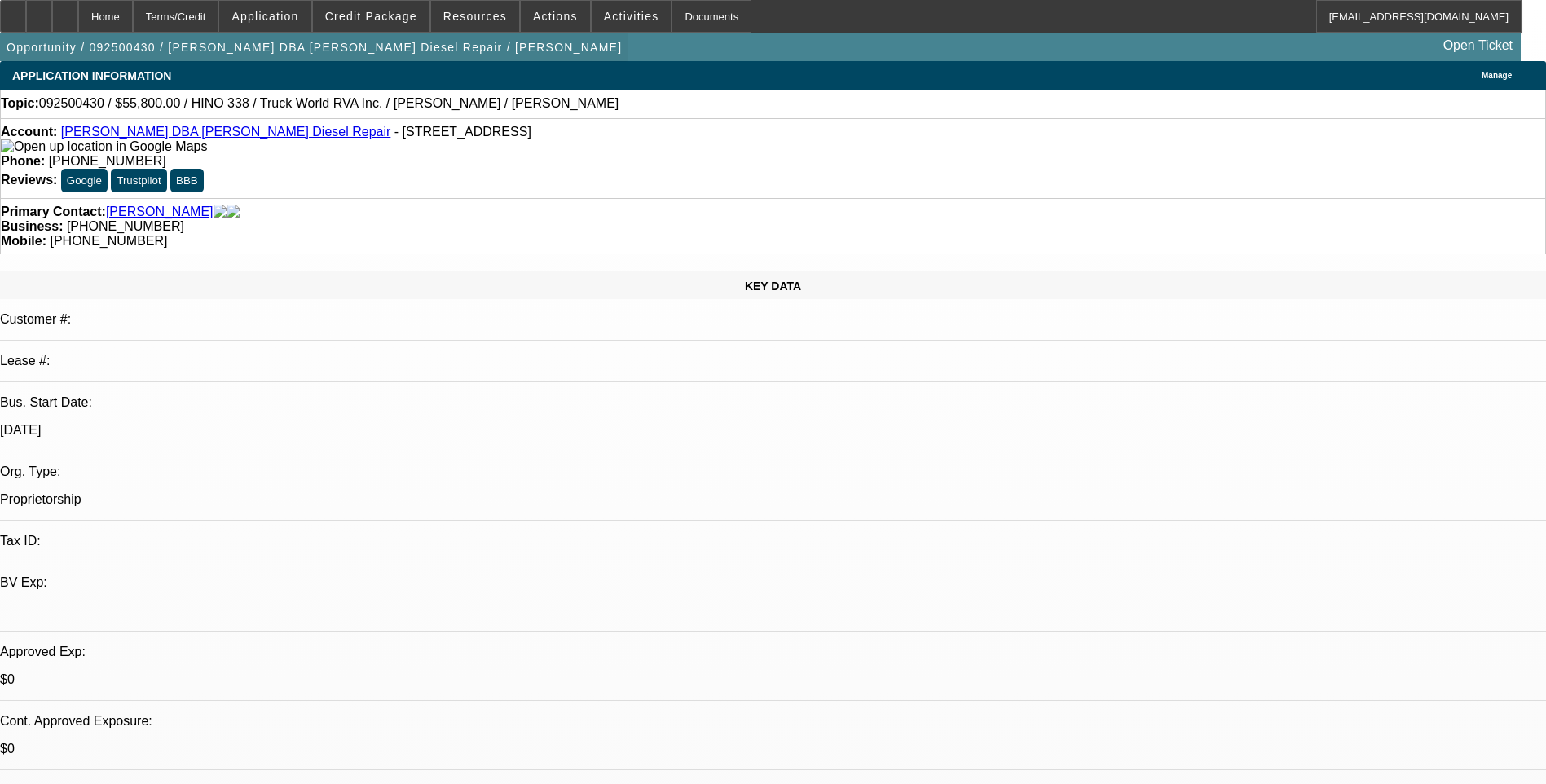
drag, startPoint x: 197, startPoint y: 14, endPoint x: 236, endPoint y: 48, distance: 51.7
click at [196, 14] on div "Terms/Credit" at bounding box center [175, 16] width 86 height 33
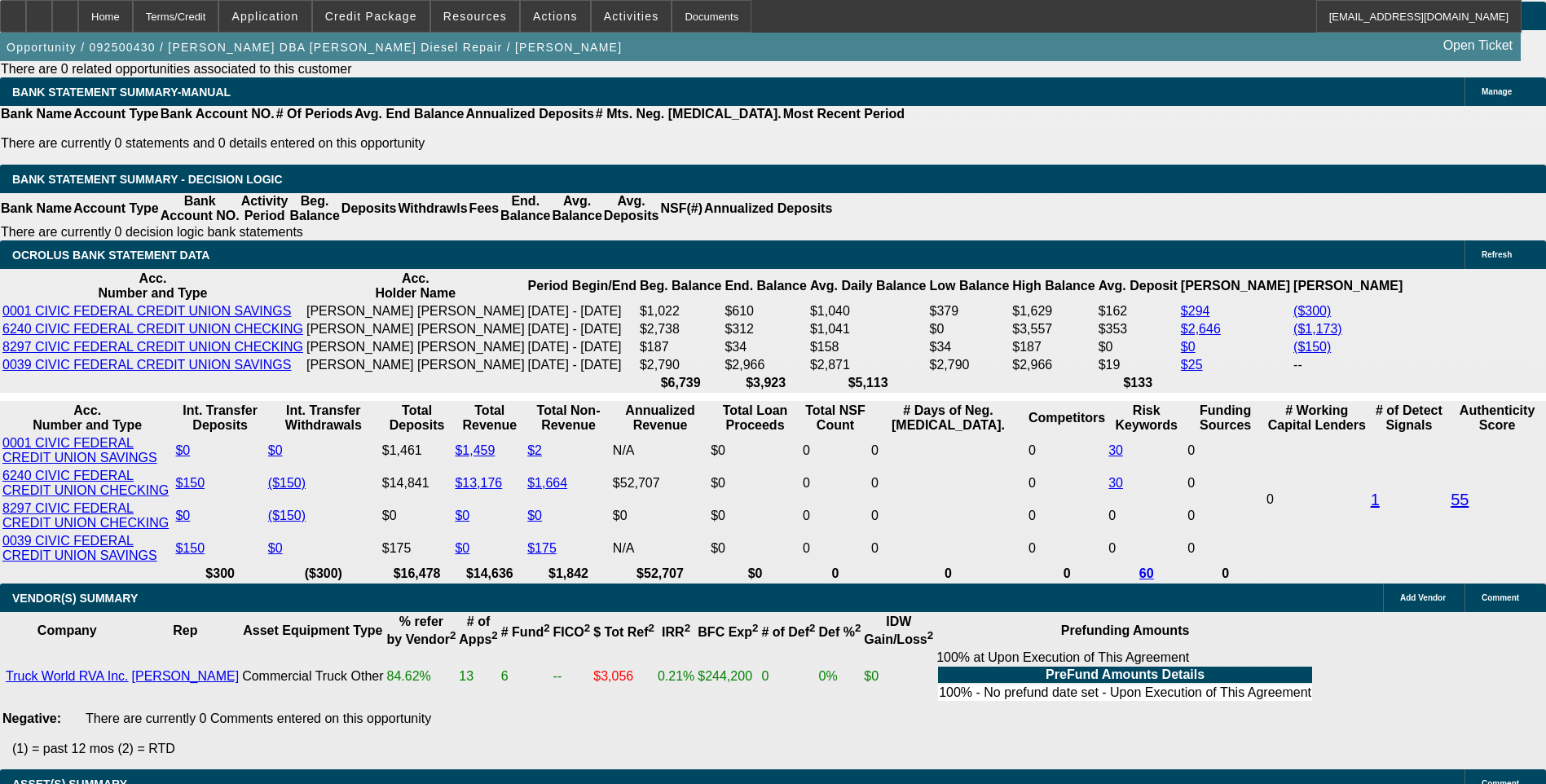
scroll to position [2697, 0]
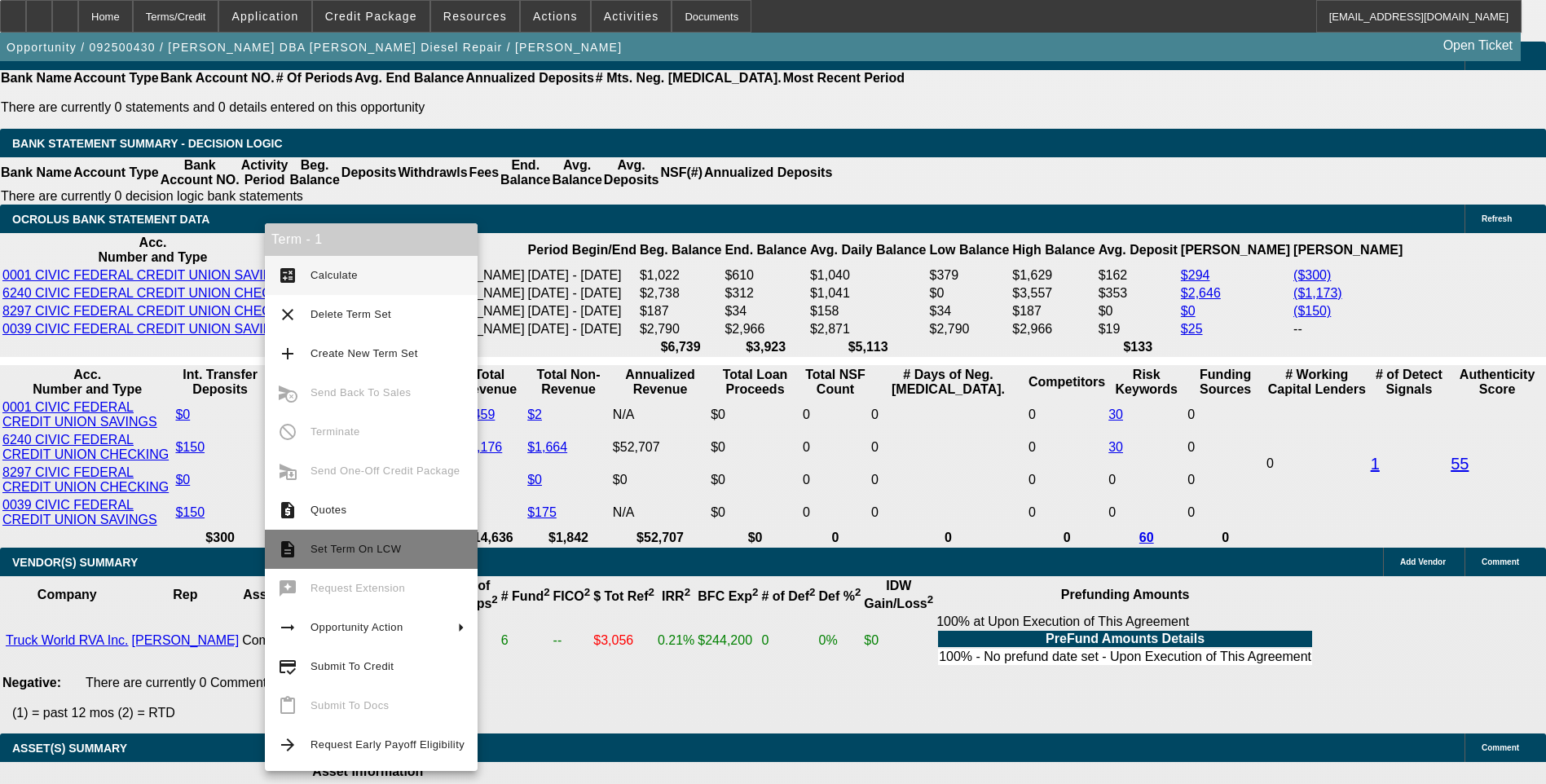
click at [376, 554] on span "Set Term On LCW" at bounding box center [355, 548] width 90 height 12
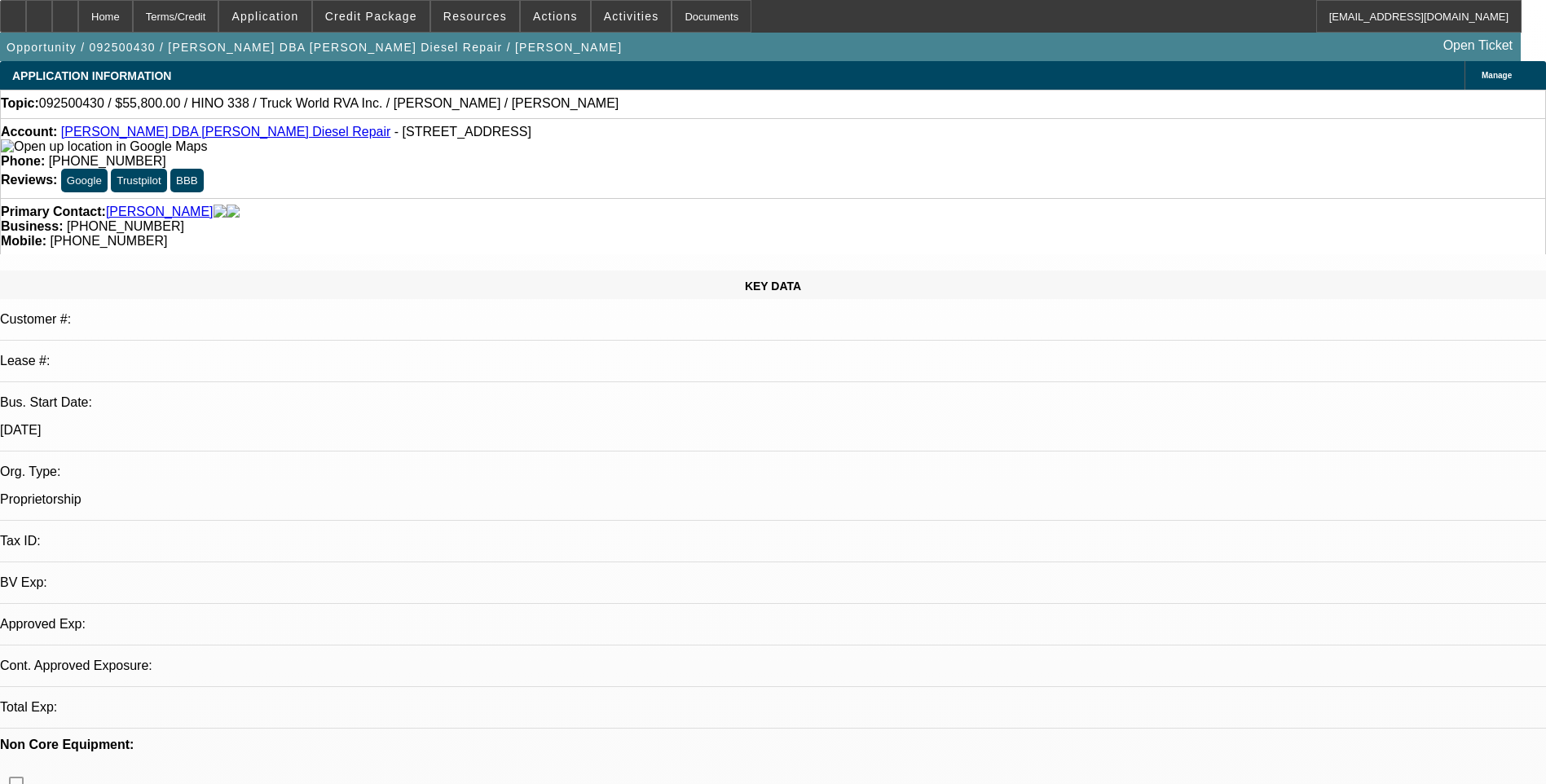
select select "0.1"
select select "2"
select select "0"
select select "1"
select select "2"
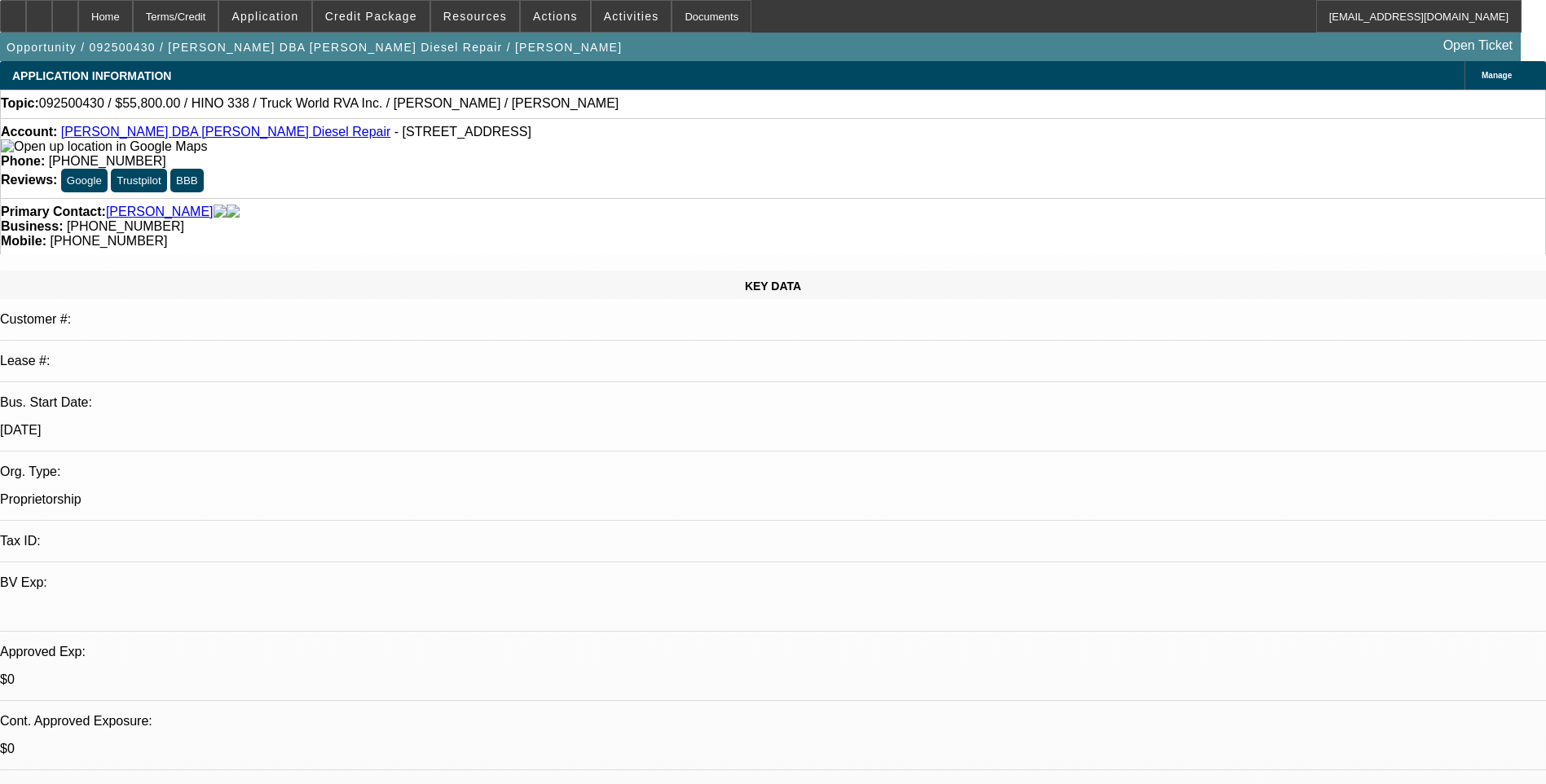
select select "6"
click at [372, 18] on span "Credit Package" at bounding box center [371, 15] width 92 height 13
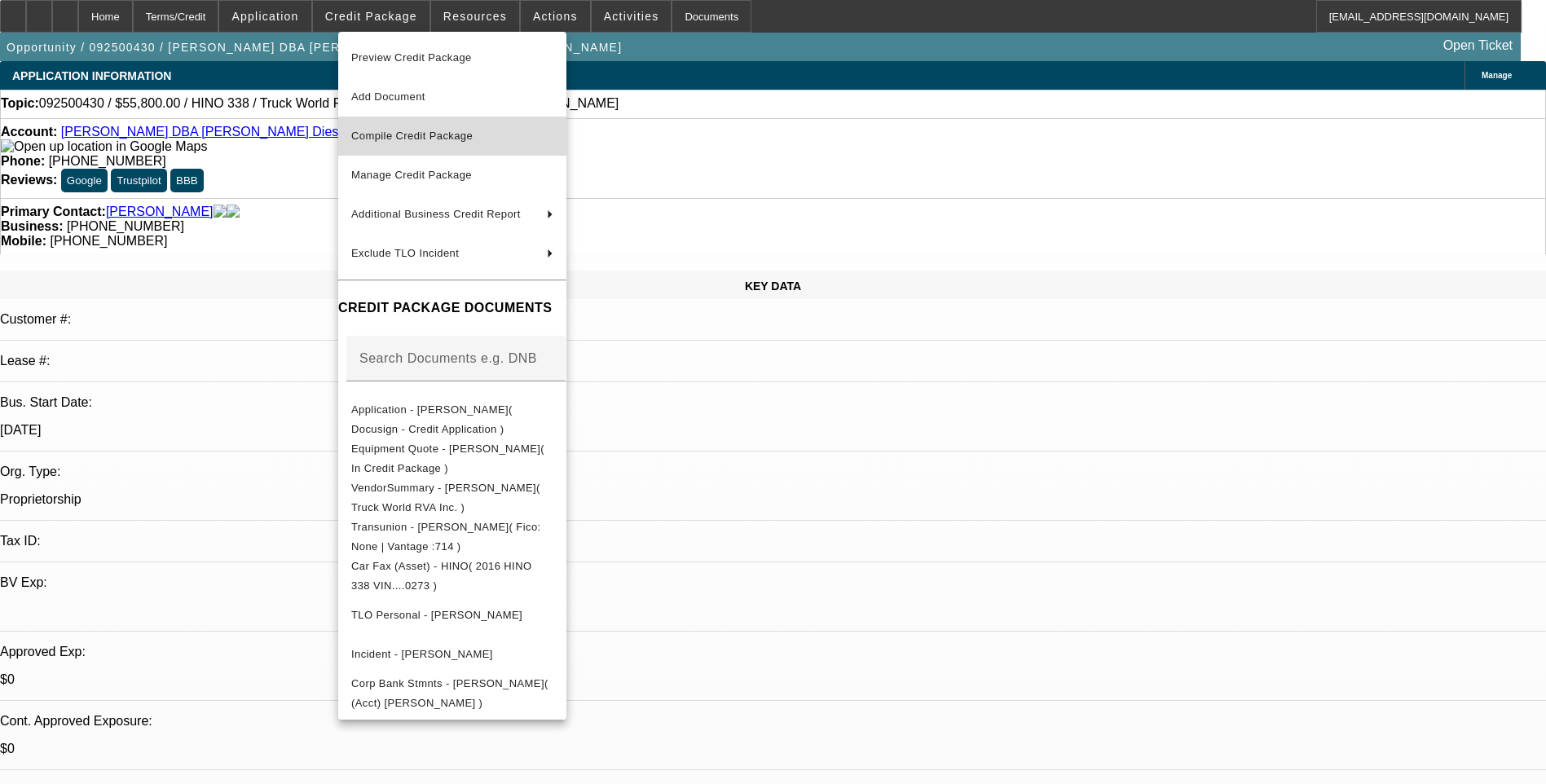
click at [434, 138] on span "Compile Credit Package" at bounding box center [411, 136] width 121 height 12
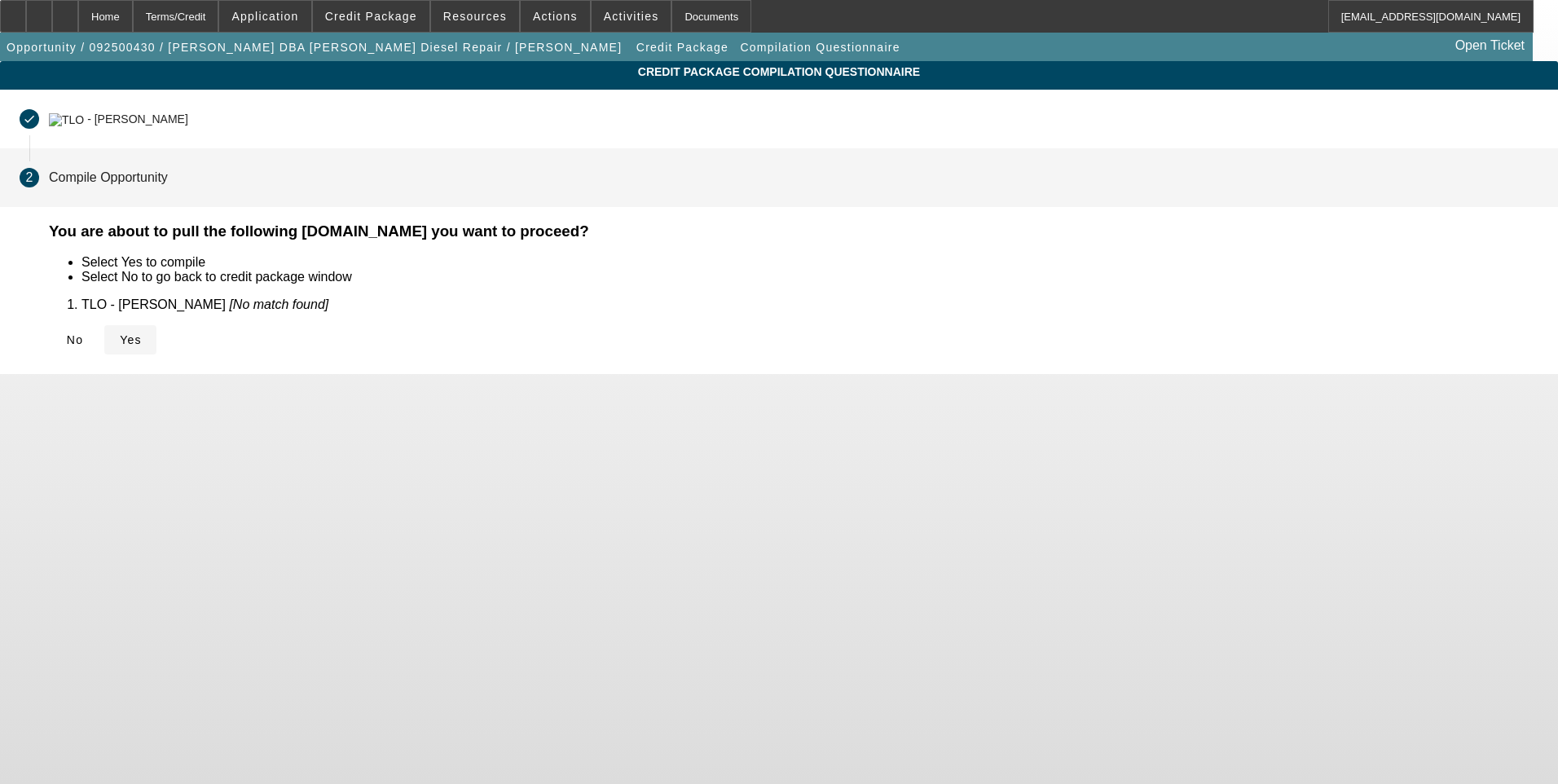
click at [120, 339] on icon at bounding box center [120, 340] width 0 height 13
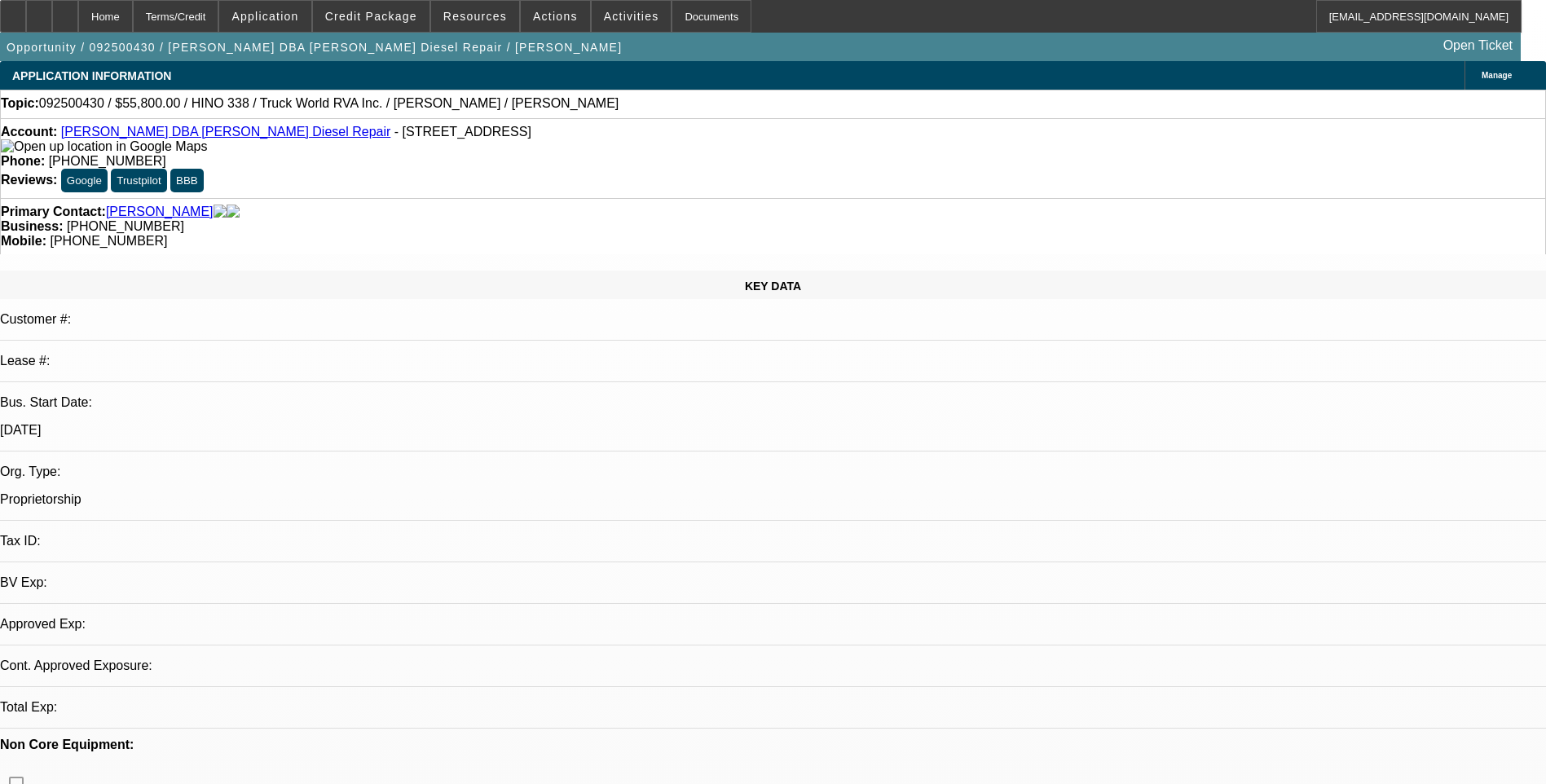
select select "0.1"
select select "2"
select select "0"
select select "6"
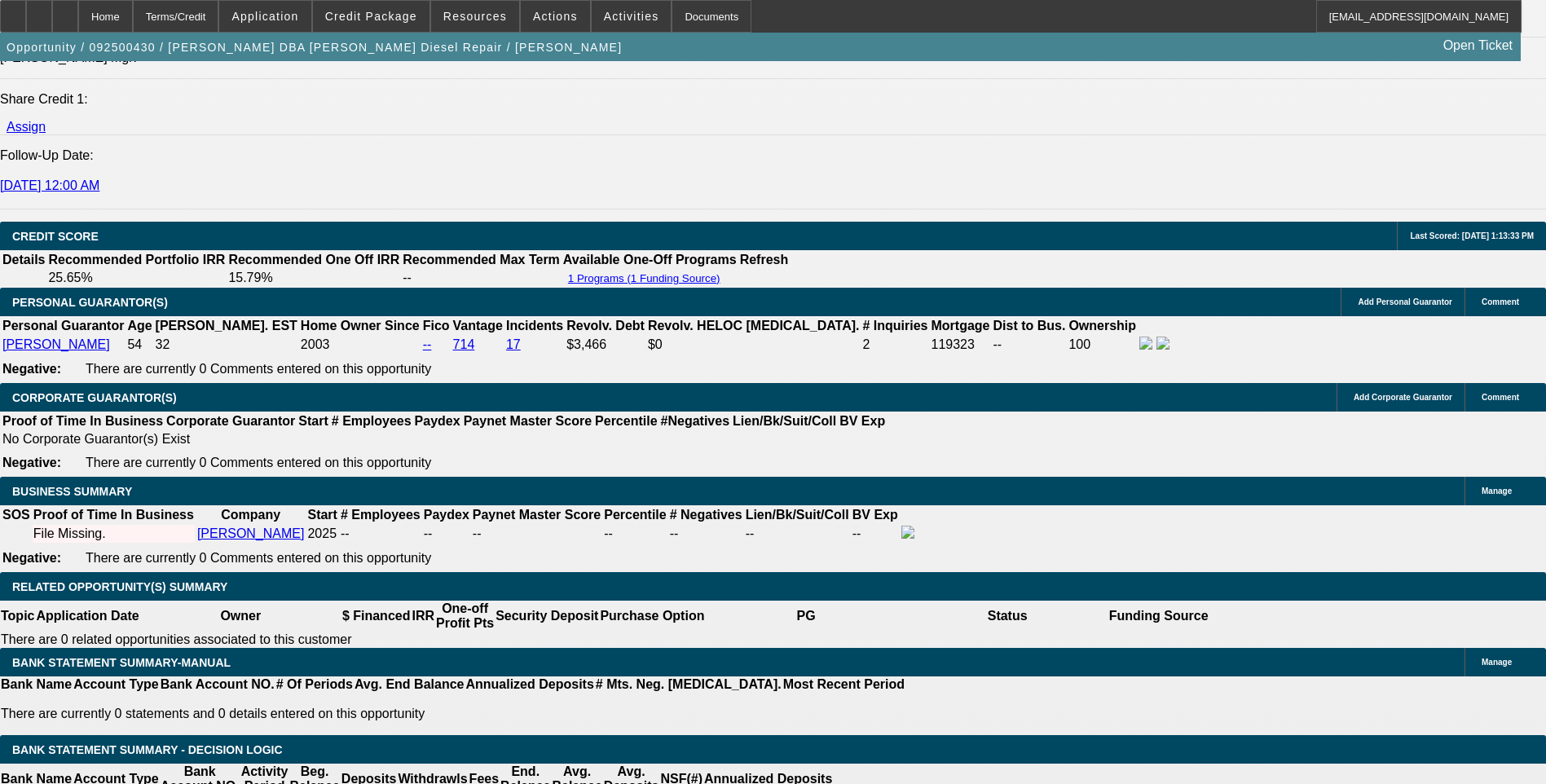
scroll to position [2090, 0]
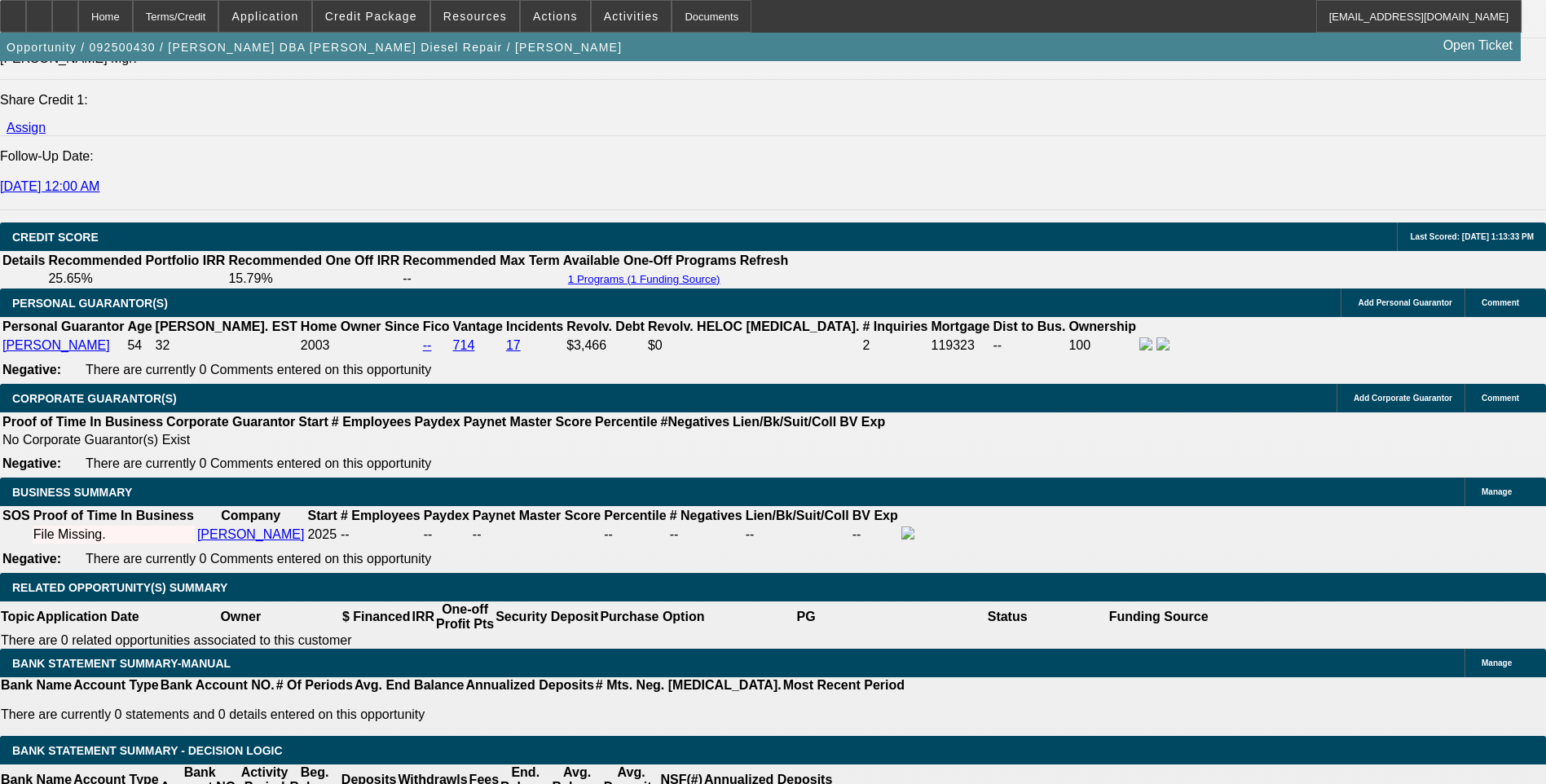
drag, startPoint x: 107, startPoint y: 12, endPoint x: 120, endPoint y: 14, distance: 13.2
click at [78, 12] on div at bounding box center [65, 16] width 26 height 33
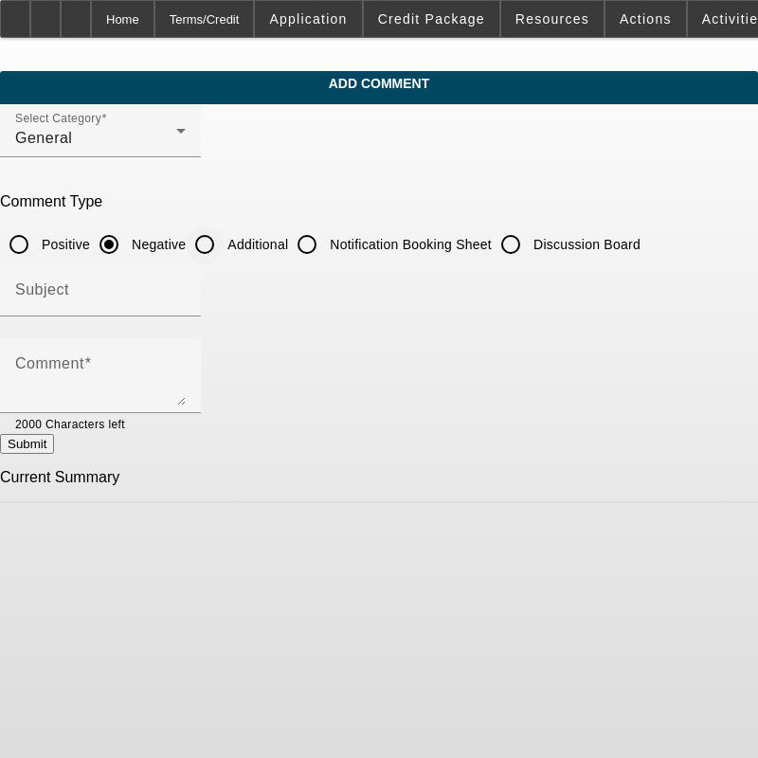
click at [224, 243] on input "Additional" at bounding box center [205, 245] width 38 height 38
radio input "true"
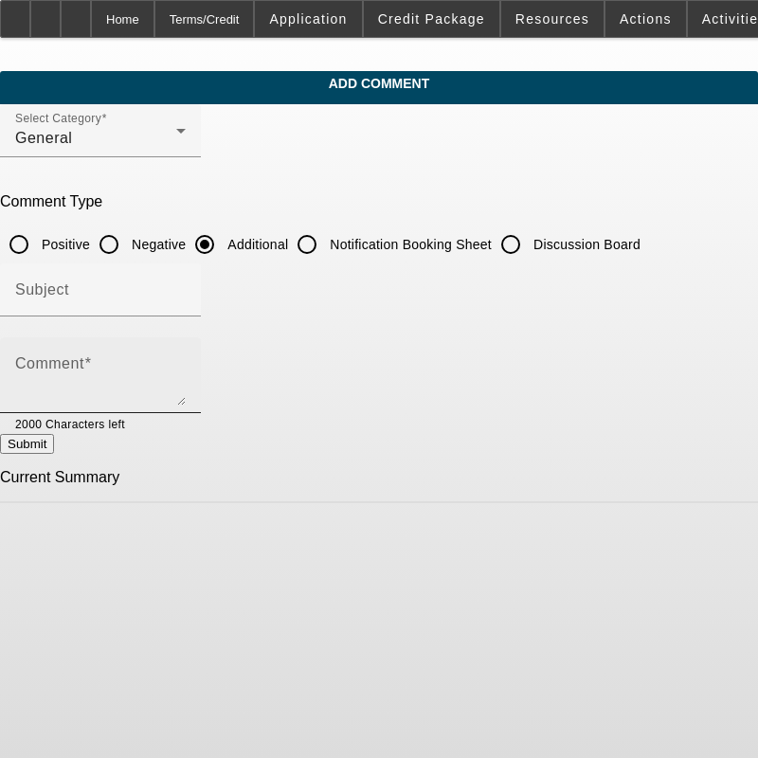
click at [171, 365] on textarea "Comment" at bounding box center [100, 382] width 171 height 45
paste textarea "Berry Funderburk, operating as Funderburk Diesel Repair, is seeking $55,800 in …"
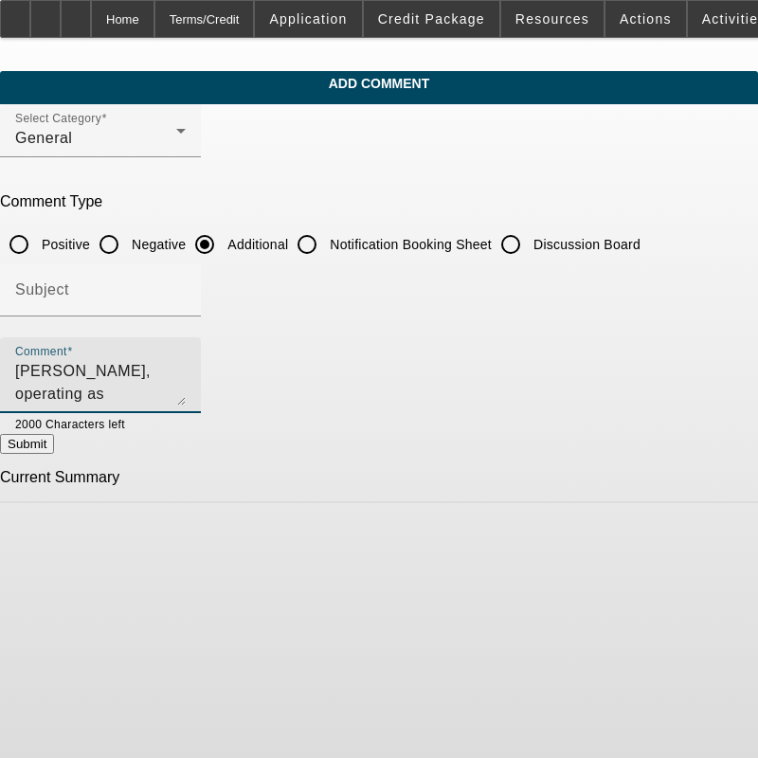
scroll to position [154, 0]
type textarea "Berry Funderburk, operating as Funderburk Diesel Repair, is seeking $55,800 in …"
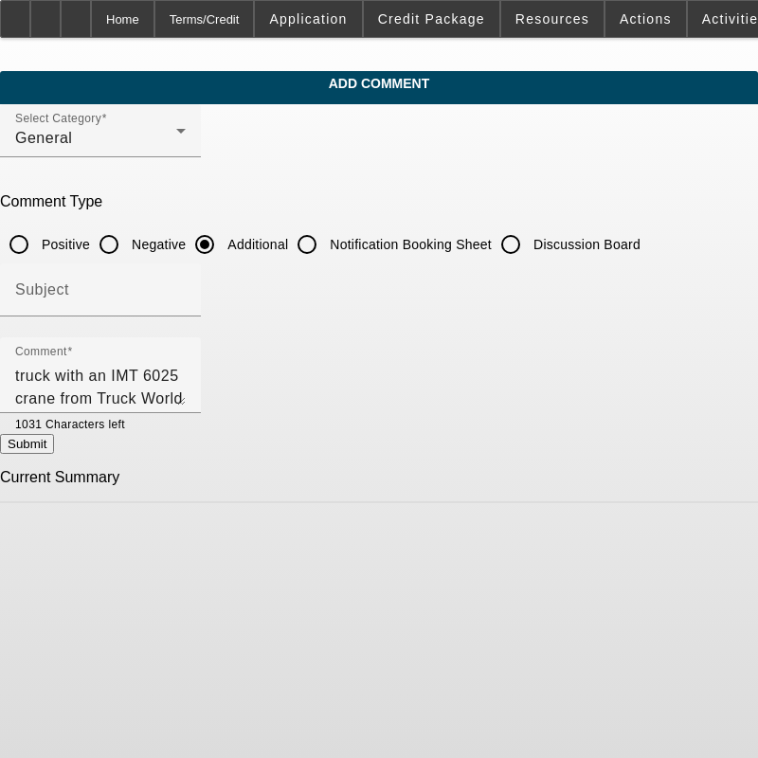
click at [54, 448] on button "Submit" at bounding box center [27, 444] width 54 height 20
radio input "true"
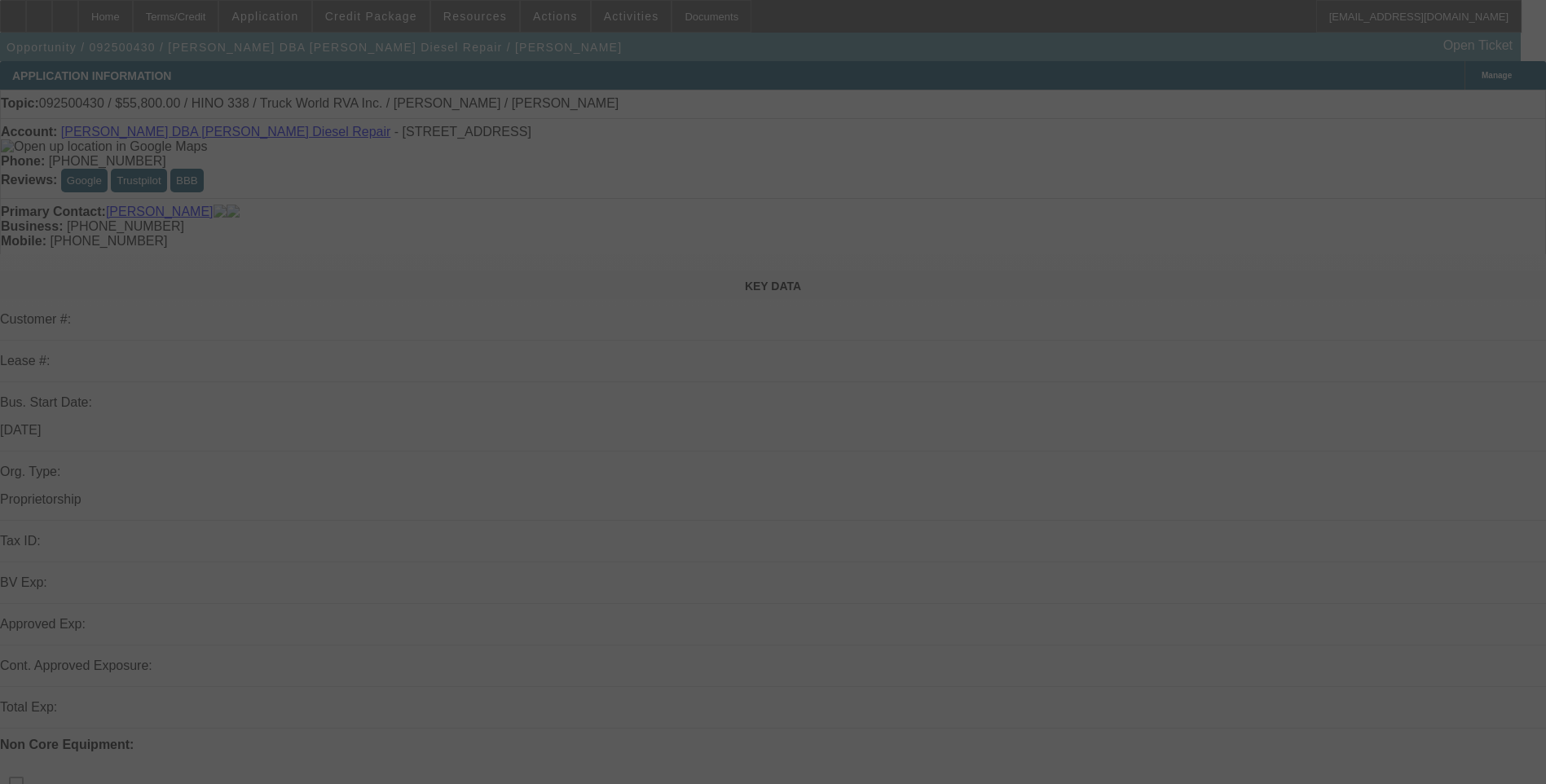
select select "0.1"
select select "2"
select select "0"
select select "6"
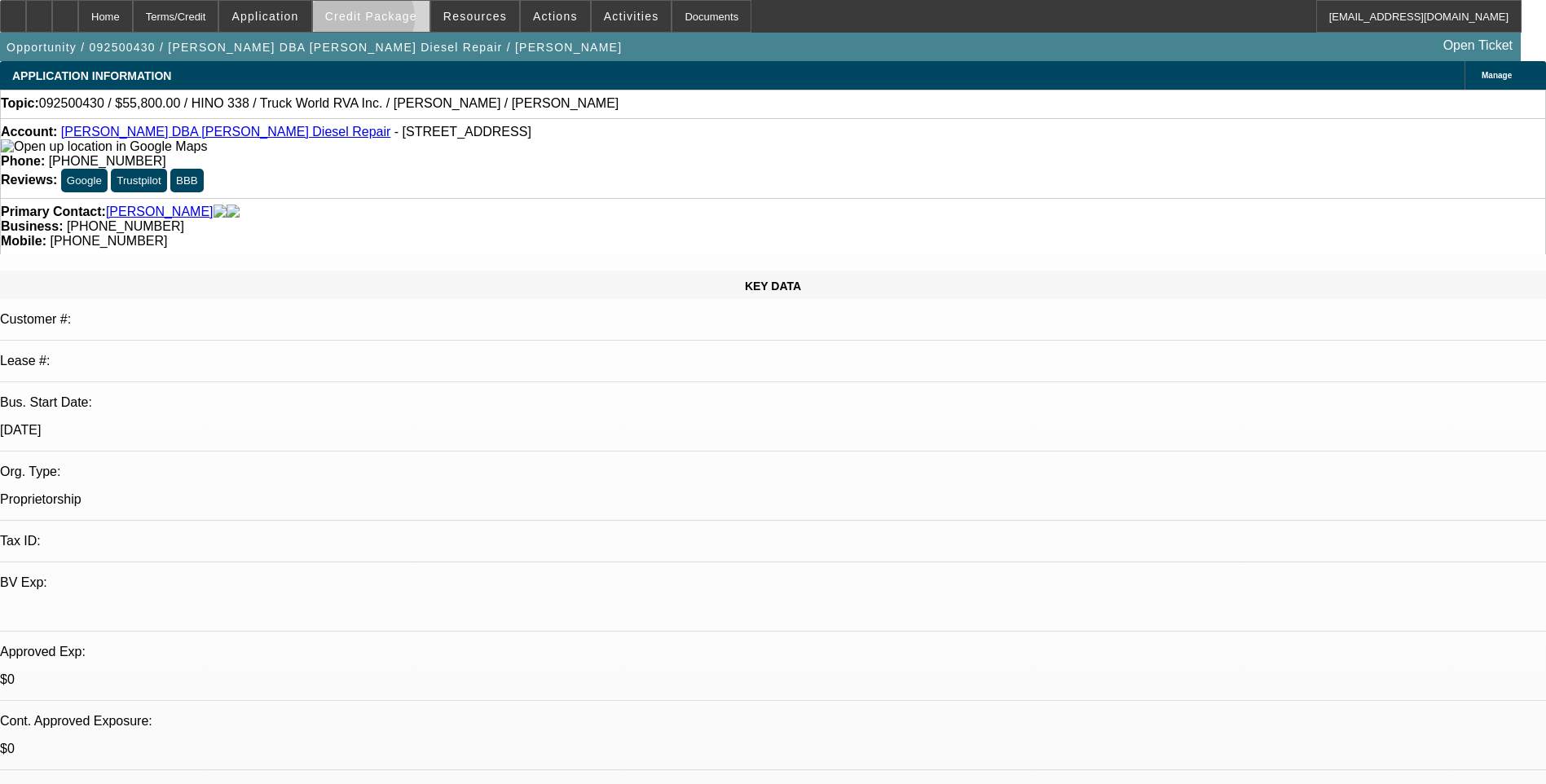
click at [388, 22] on span "Credit Package" at bounding box center [371, 15] width 92 height 13
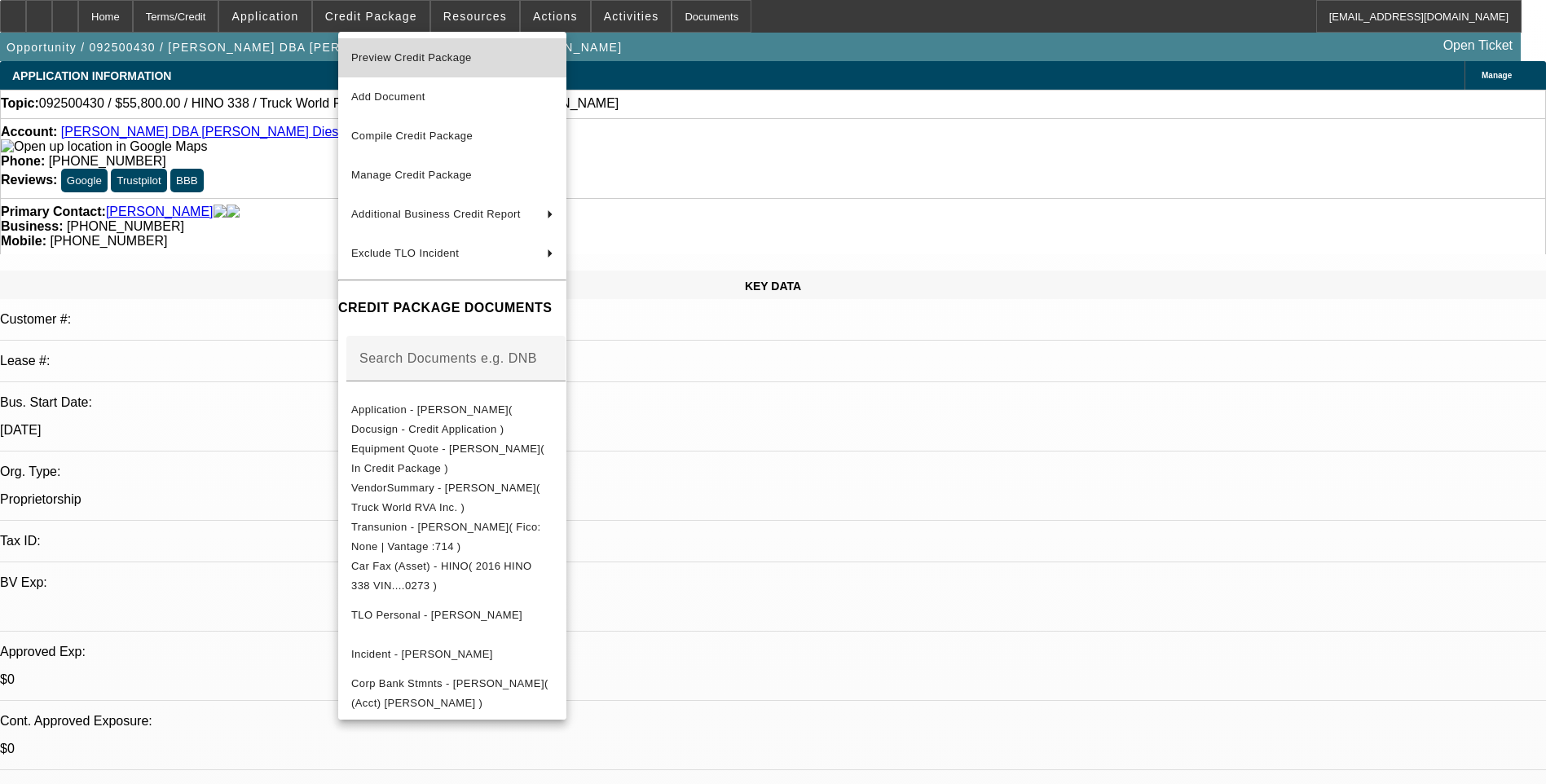
click at [526, 55] on span "Preview Credit Package" at bounding box center [451, 58] width 202 height 20
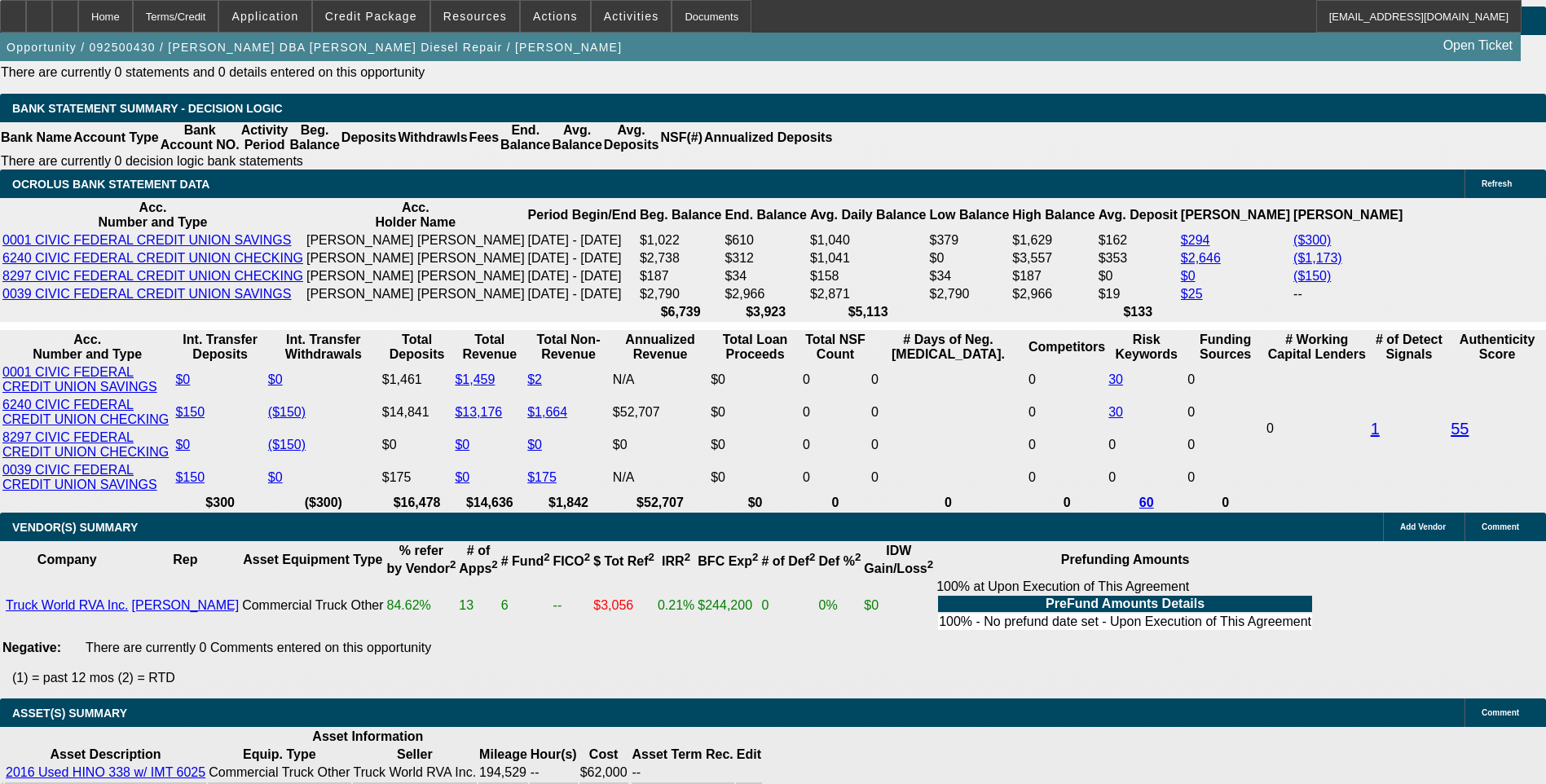
scroll to position [2770, 0]
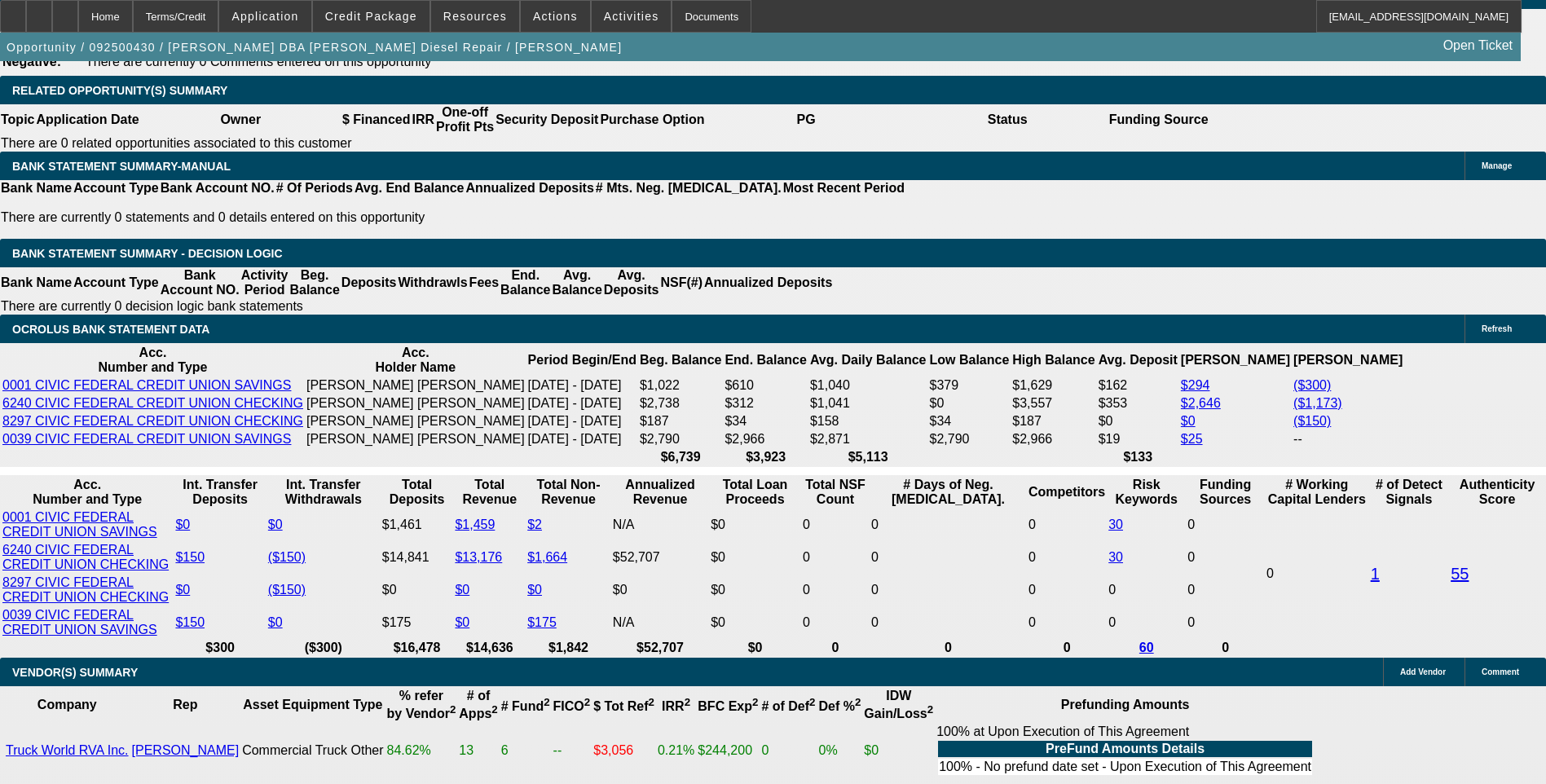
scroll to position [2607, 0]
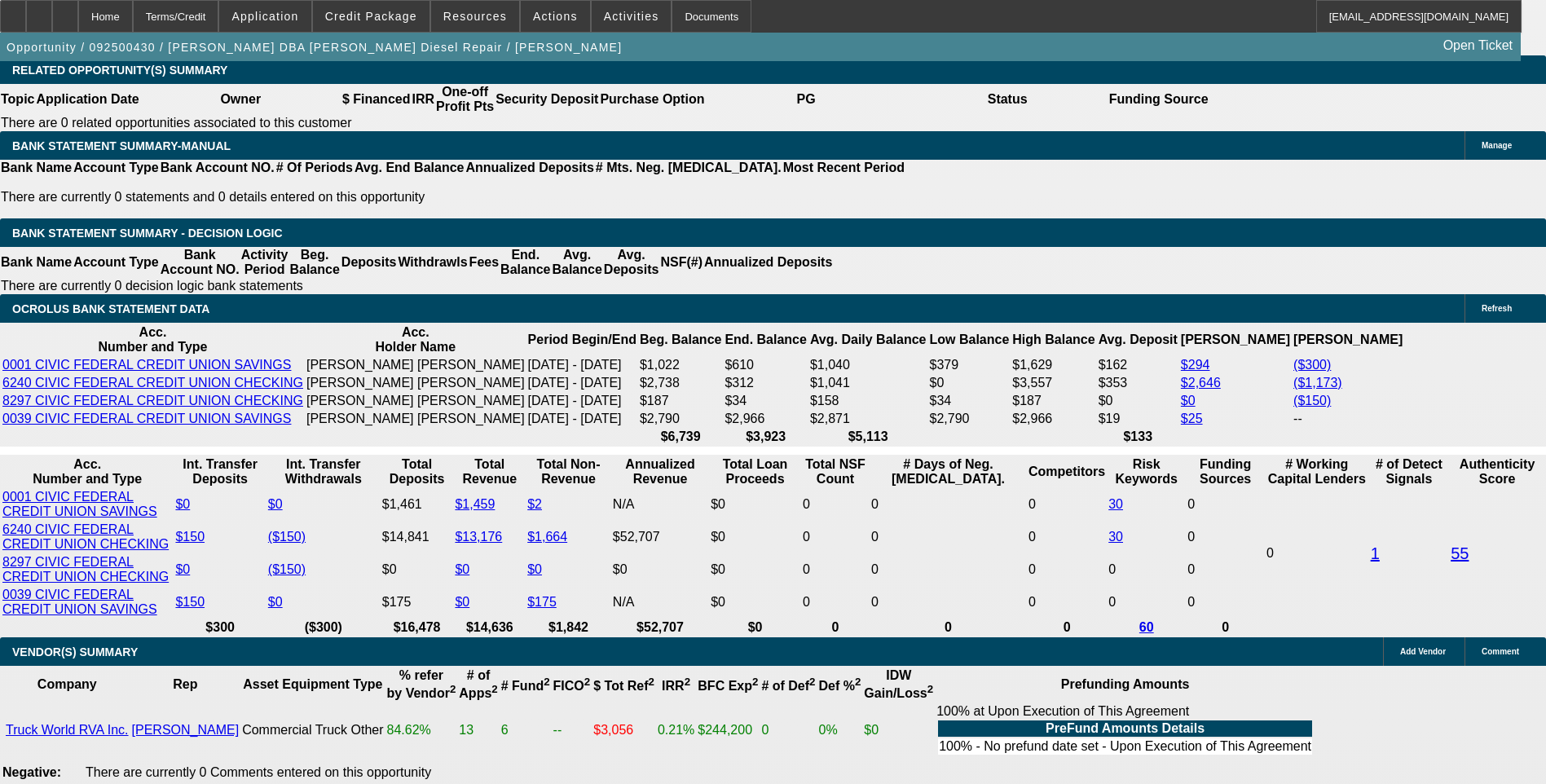
click at [1020, 205] on div "APPLICATION INFORMATION Manage Topic: 092500430 / $55,800.00 / HINO 338 / Truck…" at bounding box center [773, 230] width 1546 height 5554
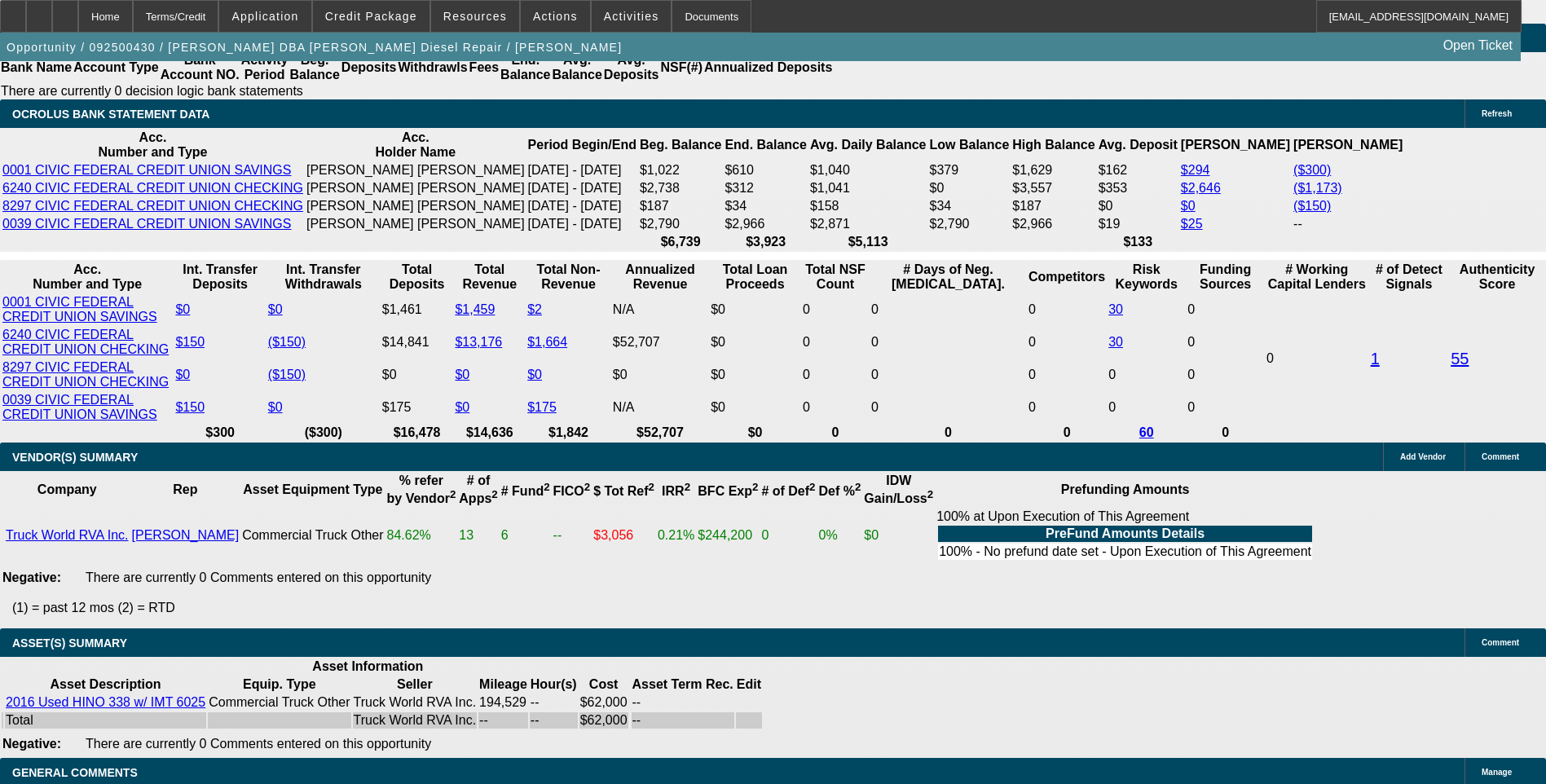
scroll to position [2770, 0]
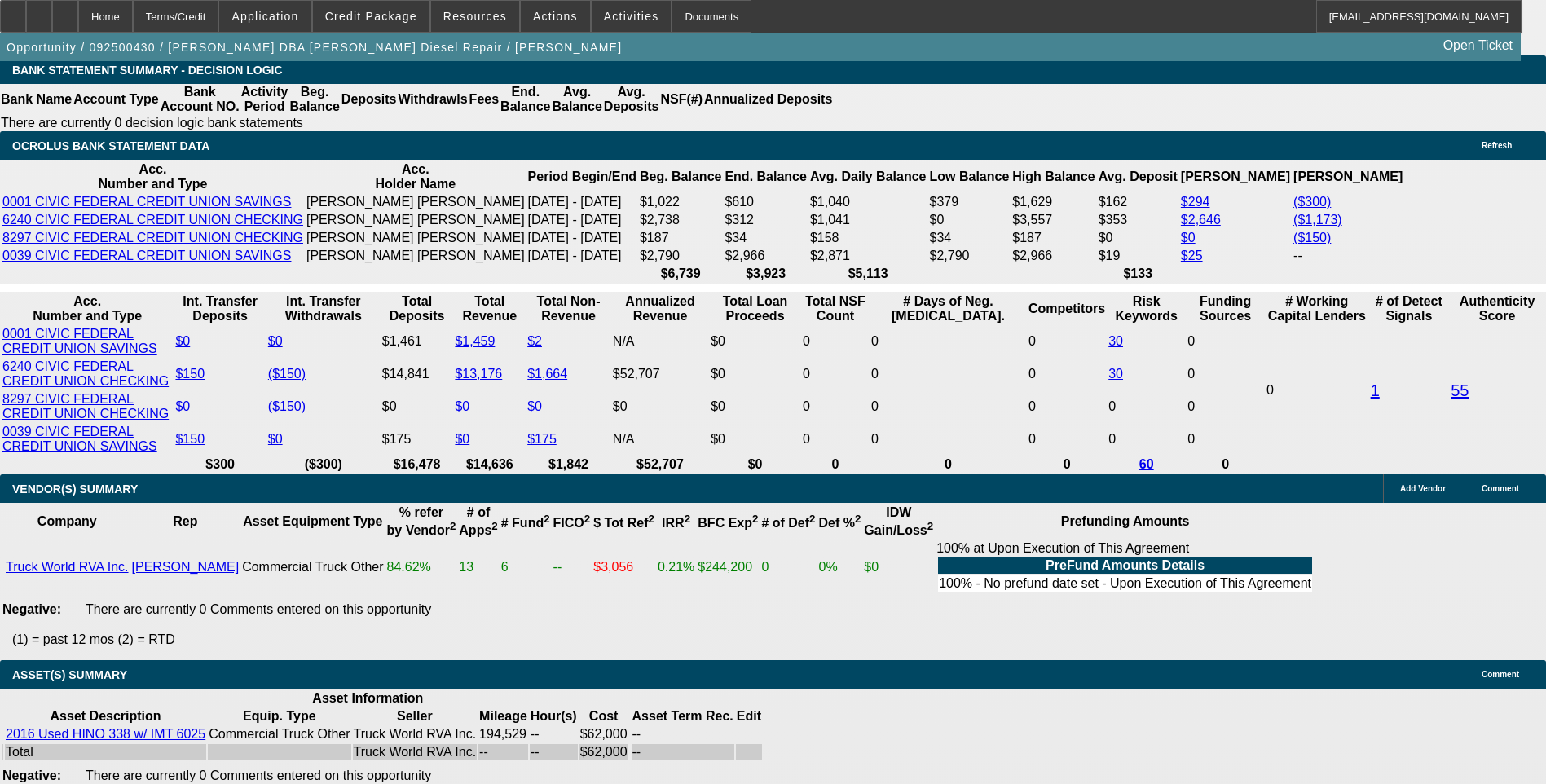
type input "UNKNOWN"
type input "4"
type input "$29,045.64"
type input "$14,522.82"
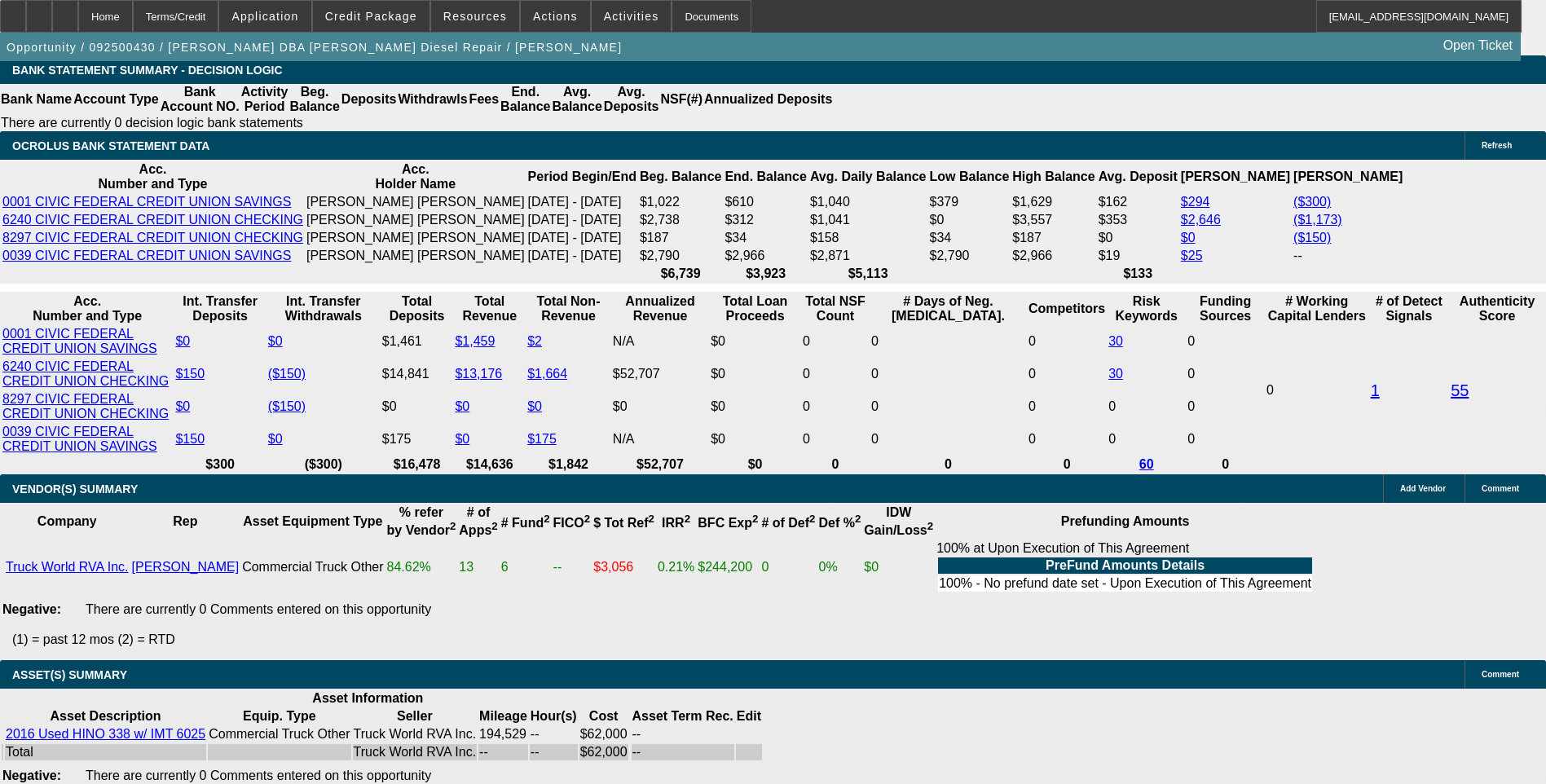
type input "48"
type input "$3,369.44"
type input "$1,684.72"
type input "48"
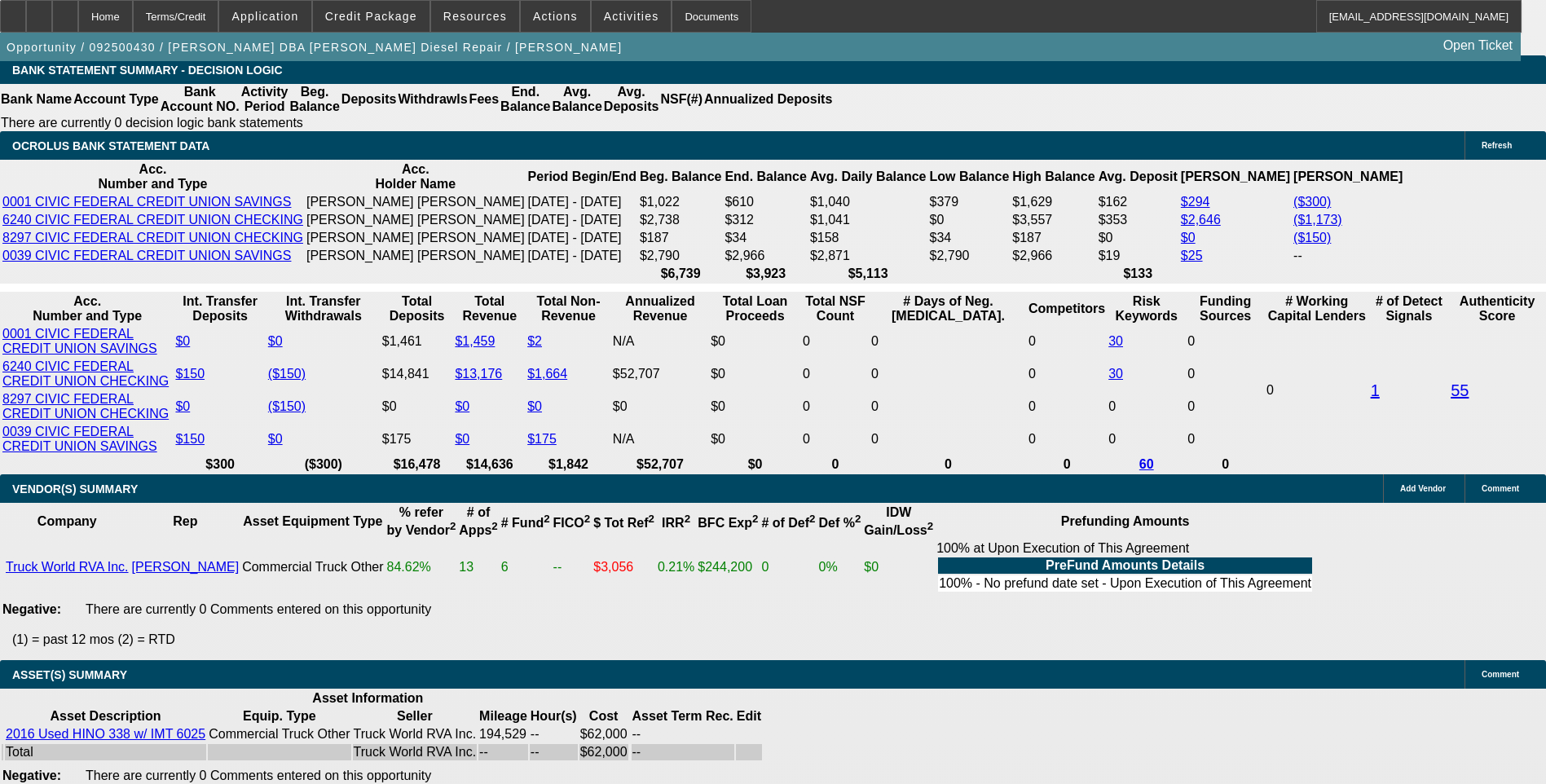
type input "19."
type input "$3,336.86"
type input "$1,668.43"
type input "19.5"
type input "$3,366.36"
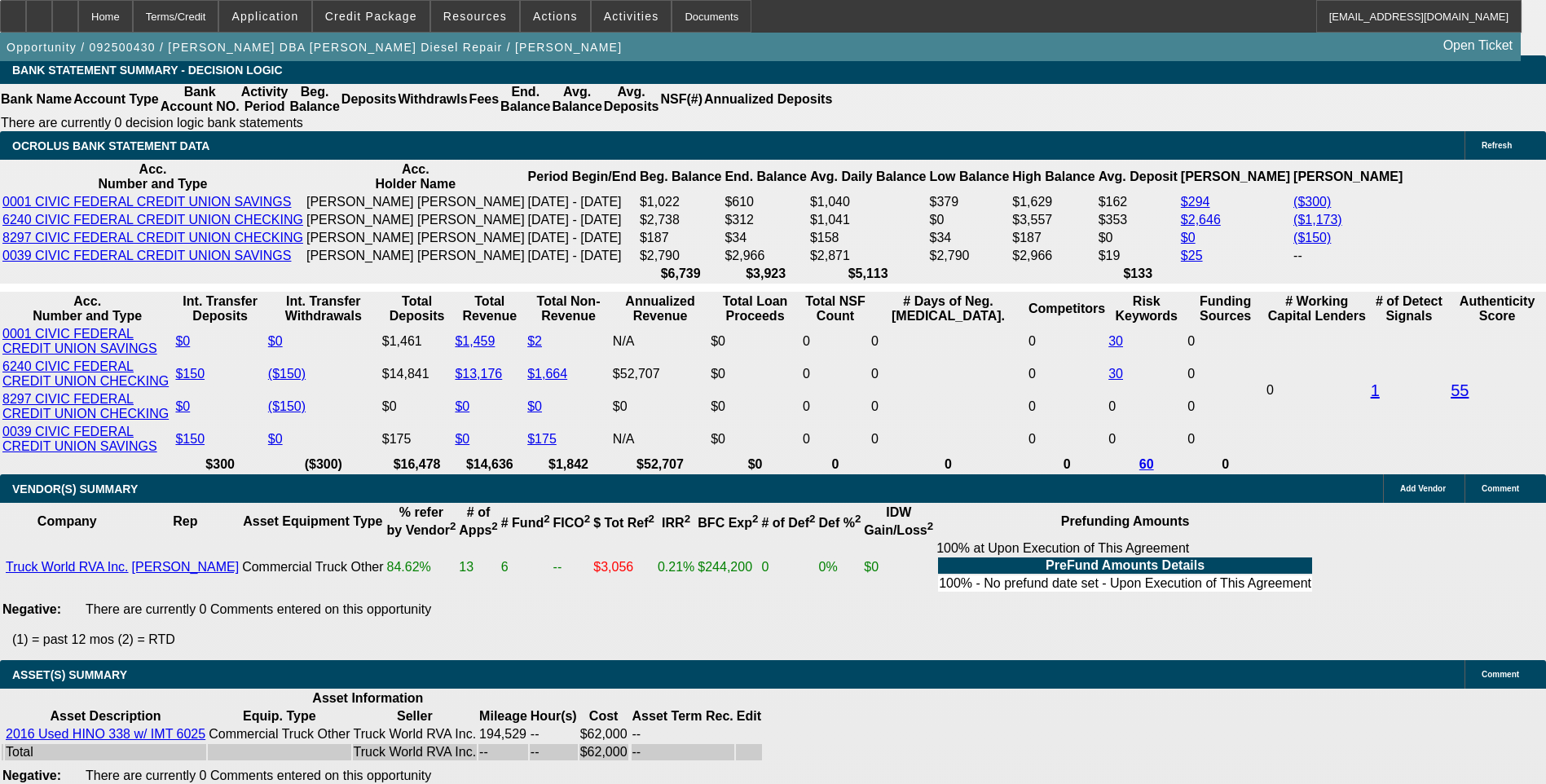
type input "$1,683.18"
type input "19.5"
type input "168"
type input "$336.00"
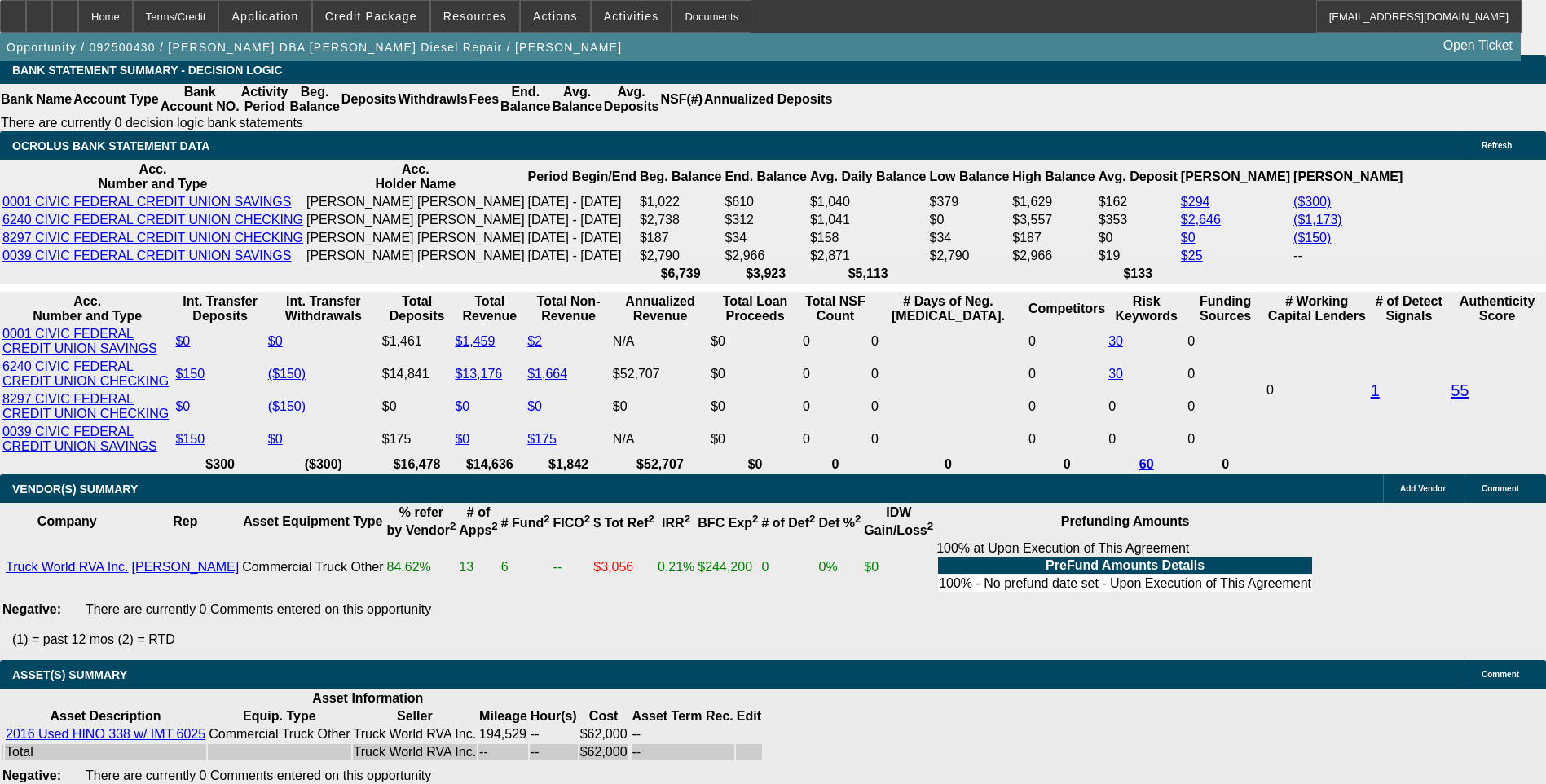
type input "19.5"
type input "1685"
type input "$3,370.00"
type input "19.6"
type input "$1,685.00"
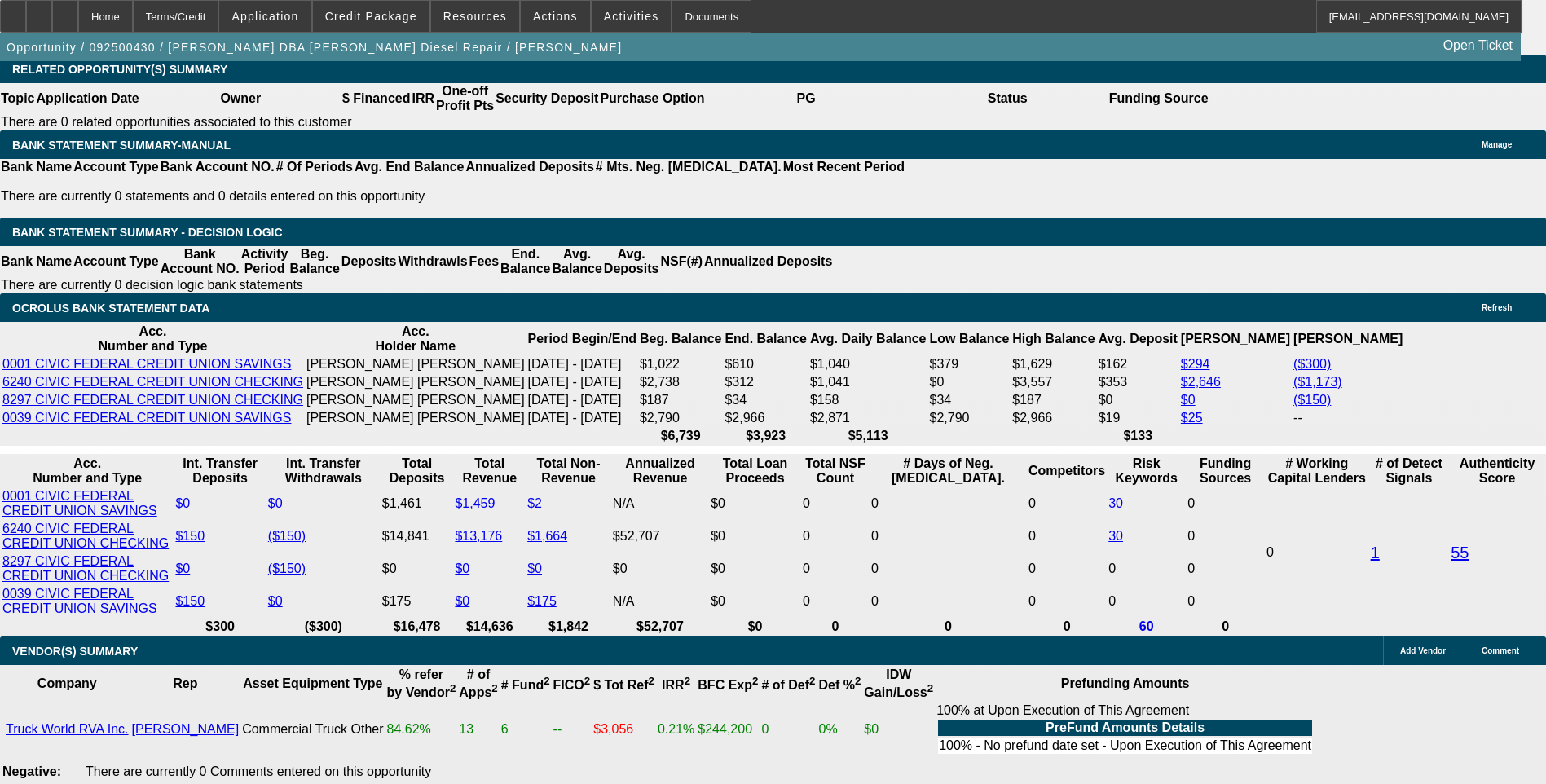
scroll to position [2607, 0]
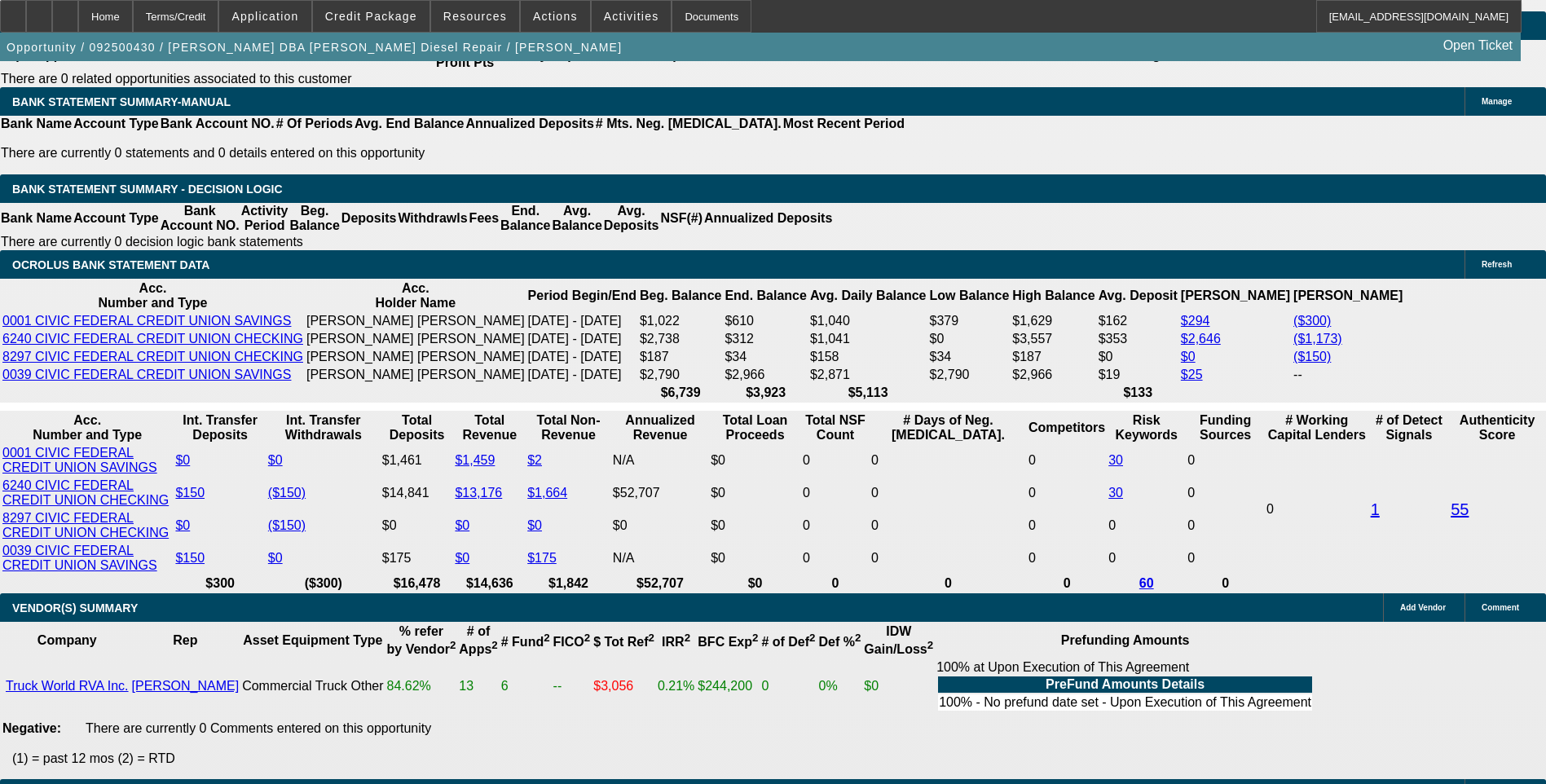
scroll to position [2689, 0]
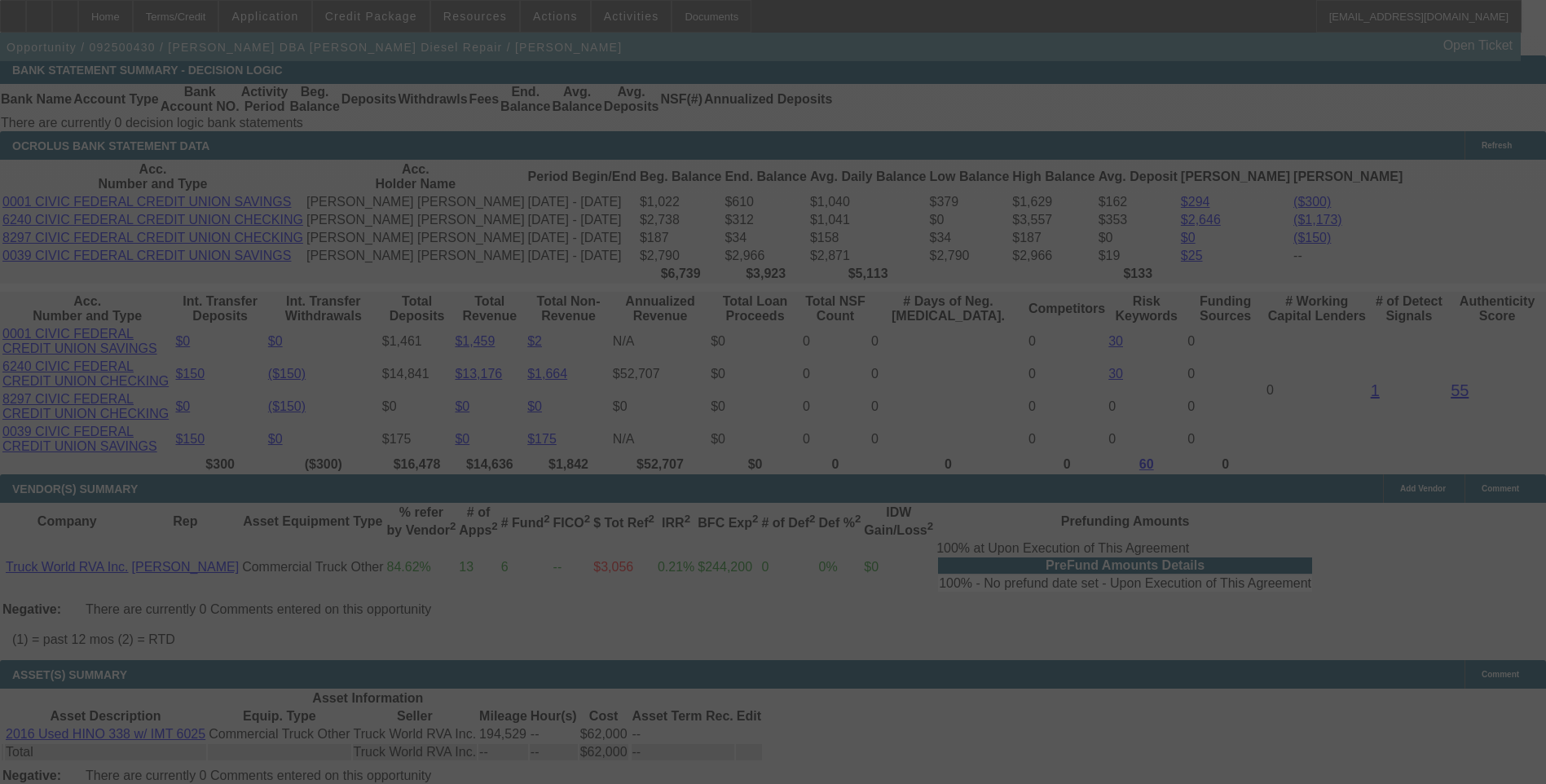
select select "0.1"
select select "2"
select select "0"
select select "6"
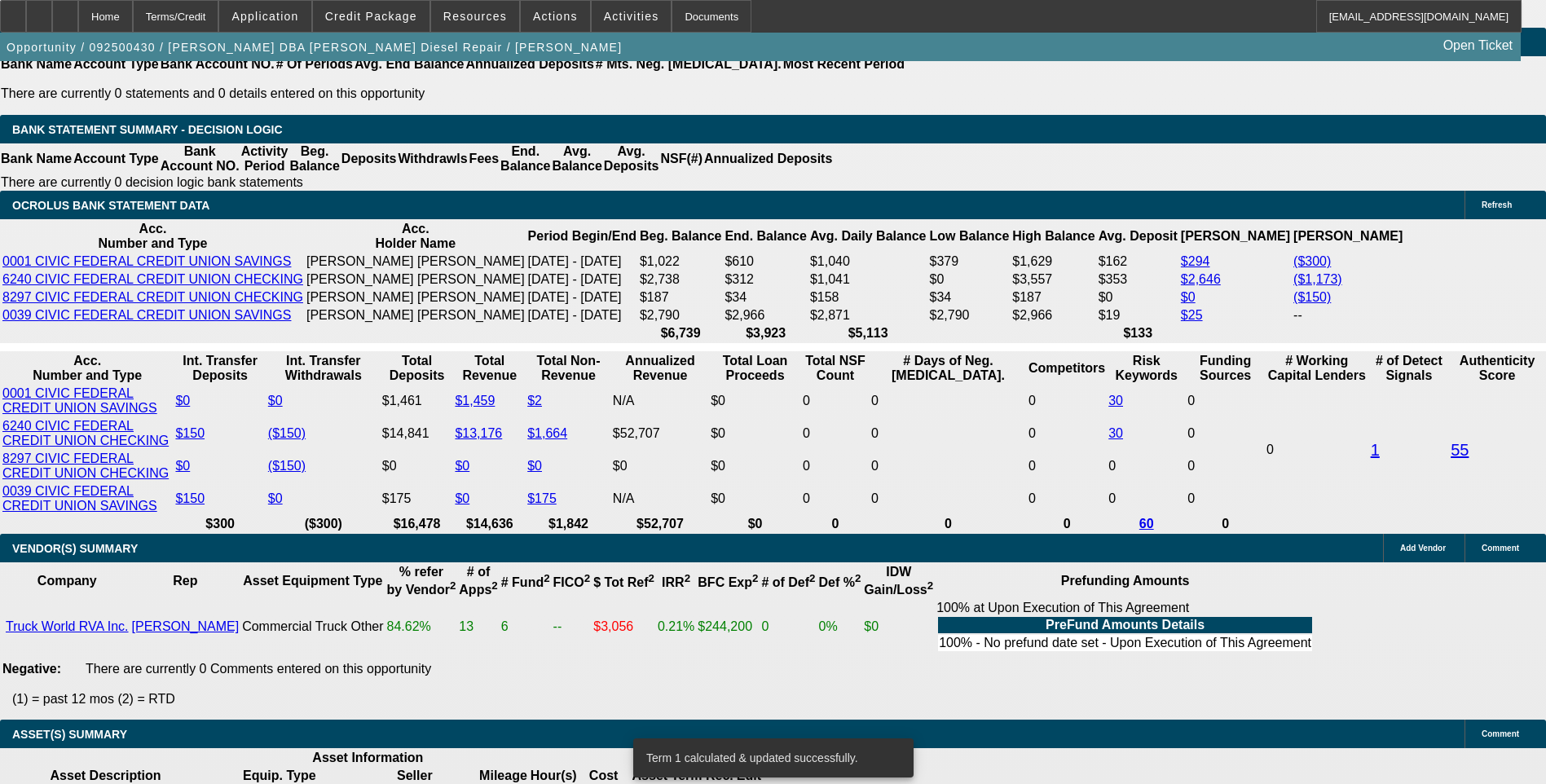
scroll to position [2752, 0]
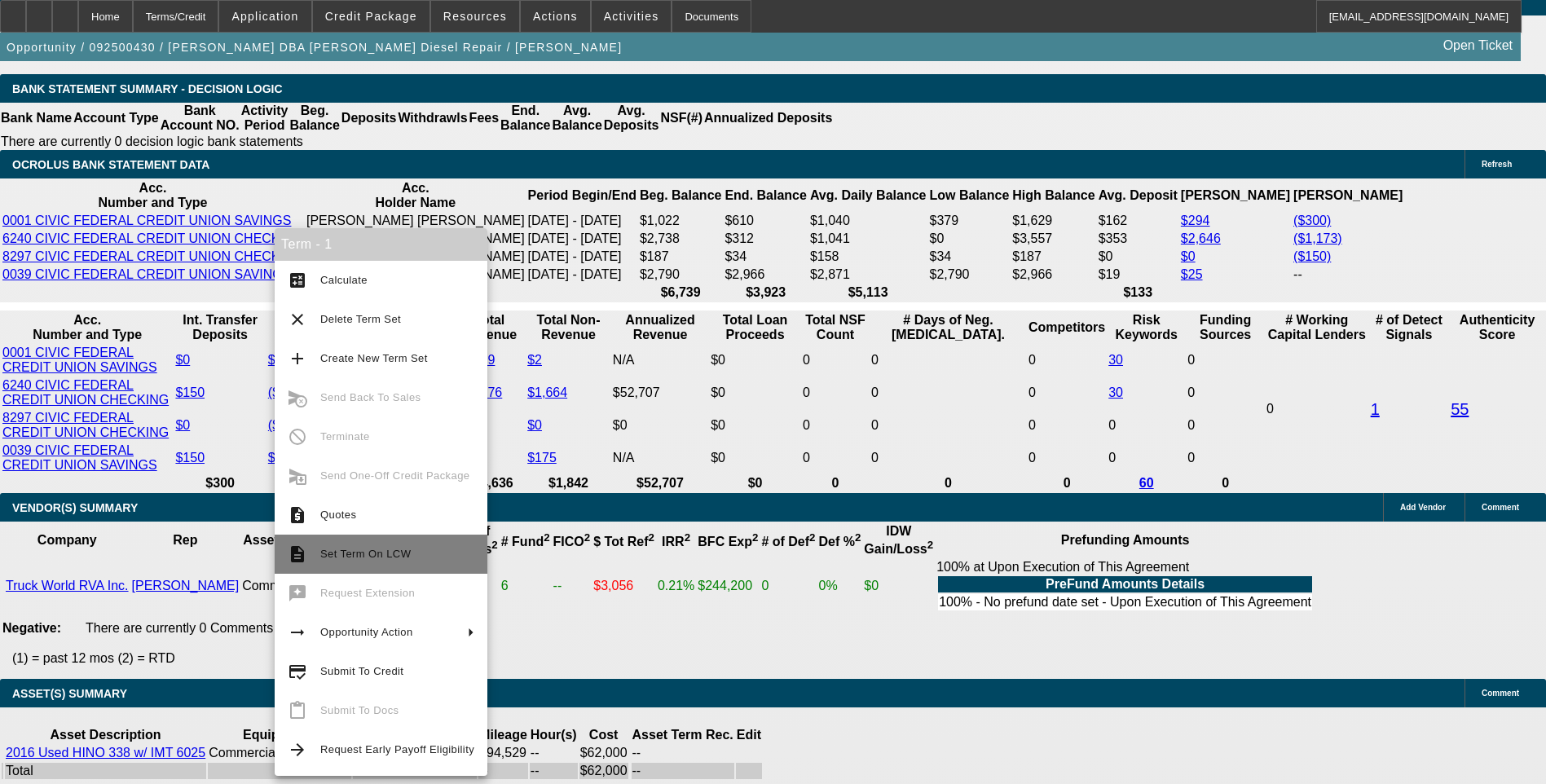
click at [357, 565] on button "description Set Term On LCW" at bounding box center [380, 554] width 212 height 39
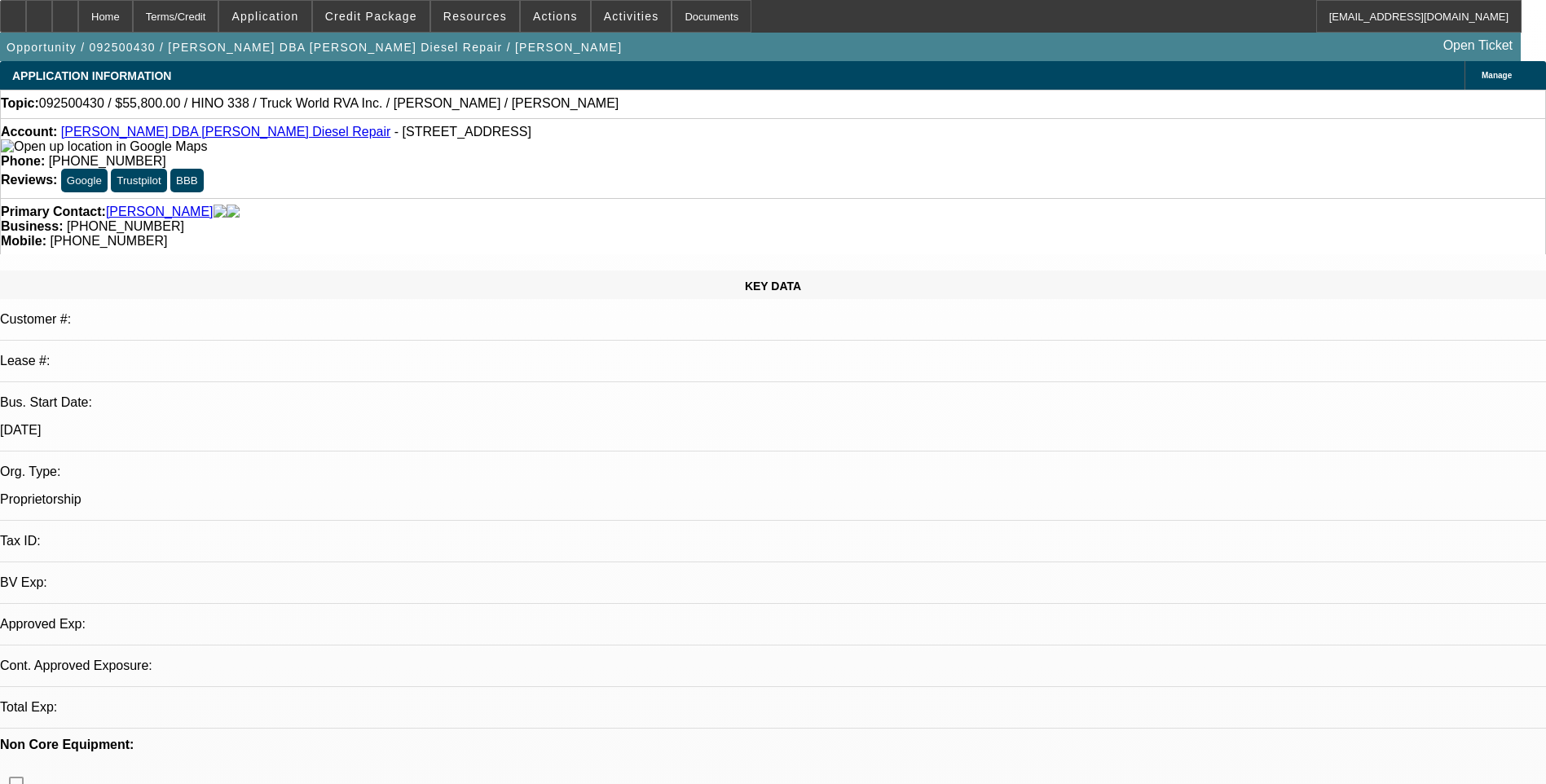
select select "0.1"
select select "2"
select select "0"
select select "1"
select select "2"
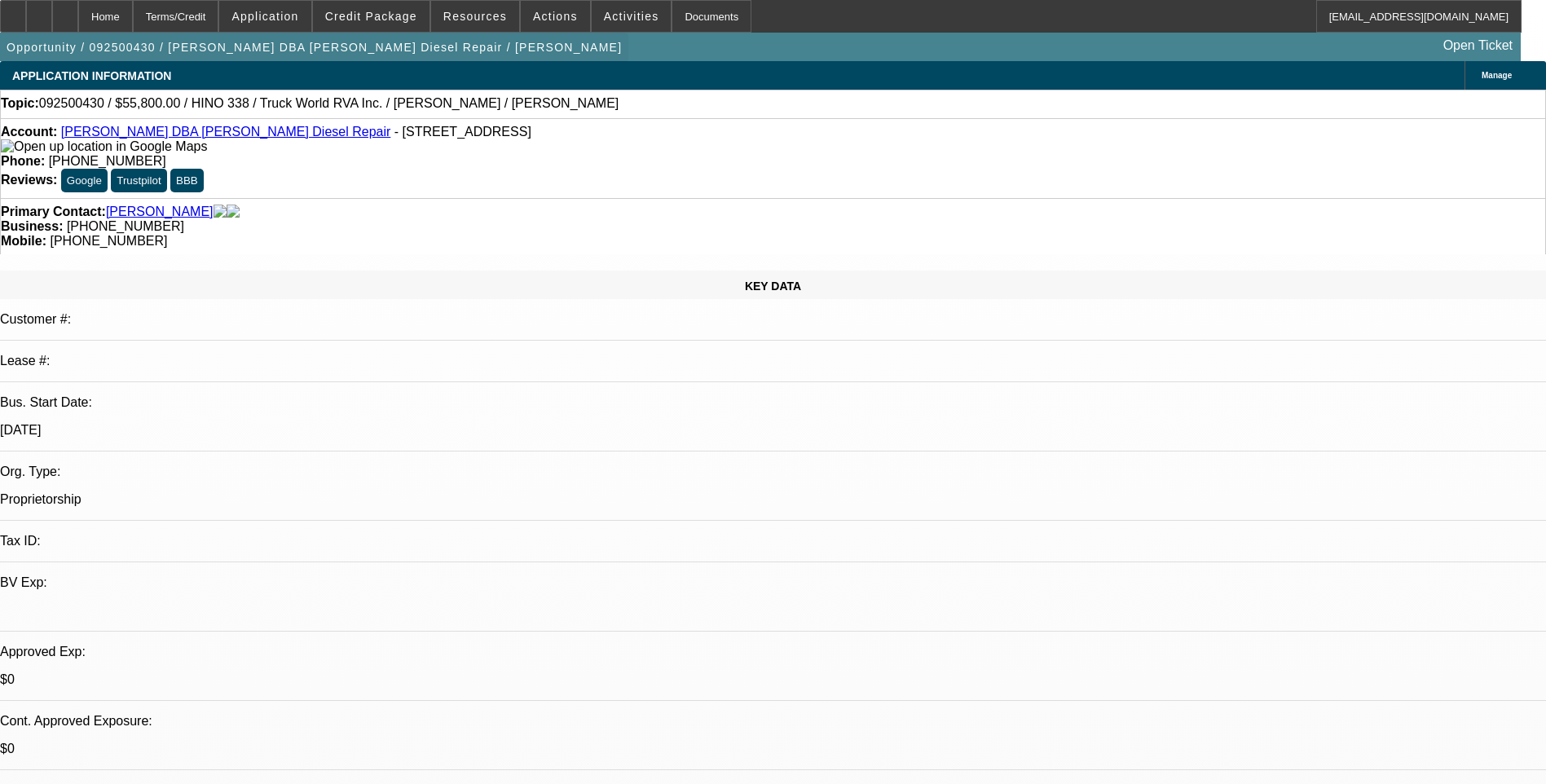
select select "6"
click at [208, 15] on div "Terms/Credit" at bounding box center [175, 16] width 86 height 33
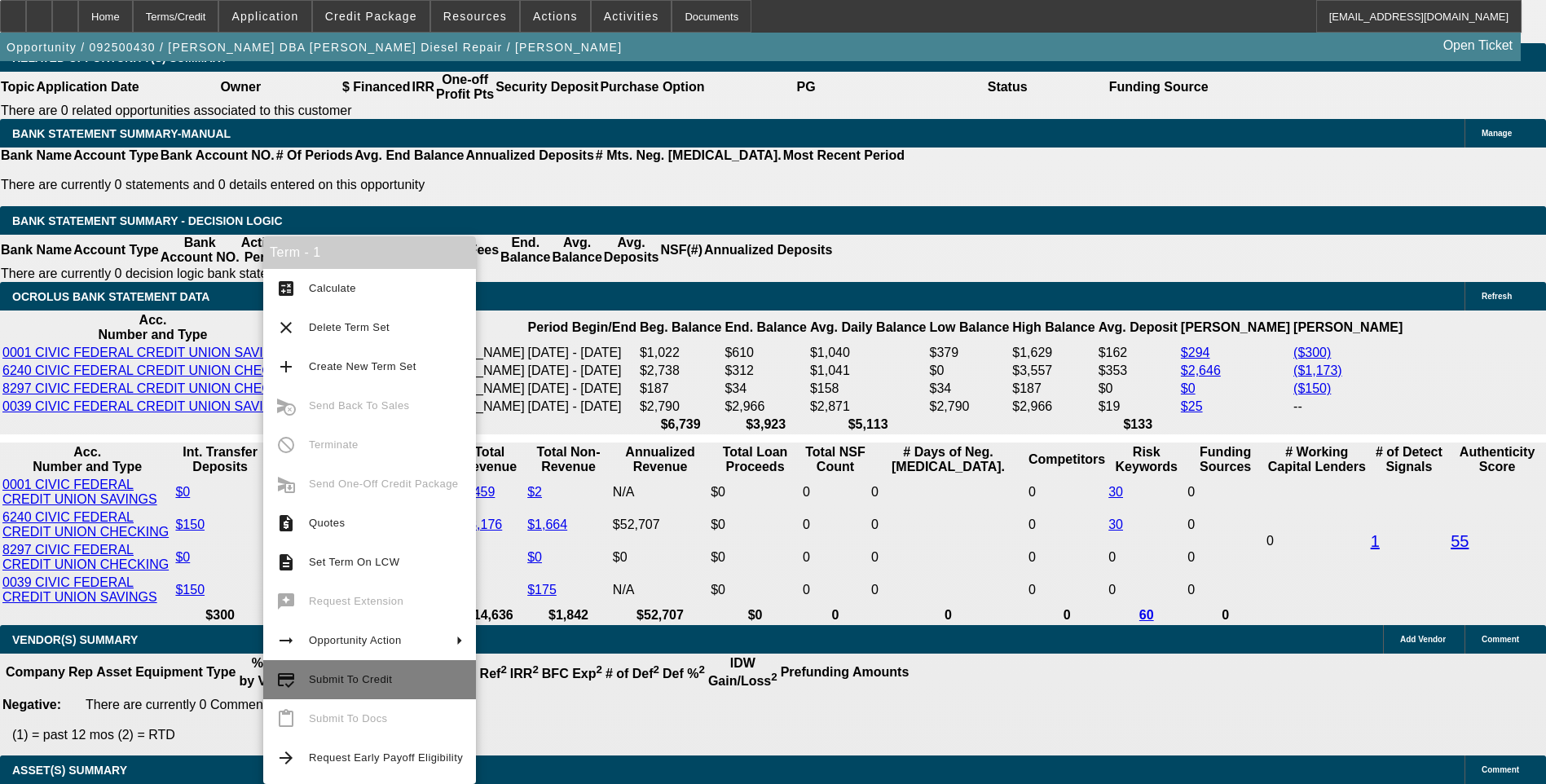
click at [353, 686] on span "Submit To Credit" at bounding box center [385, 679] width 154 height 20
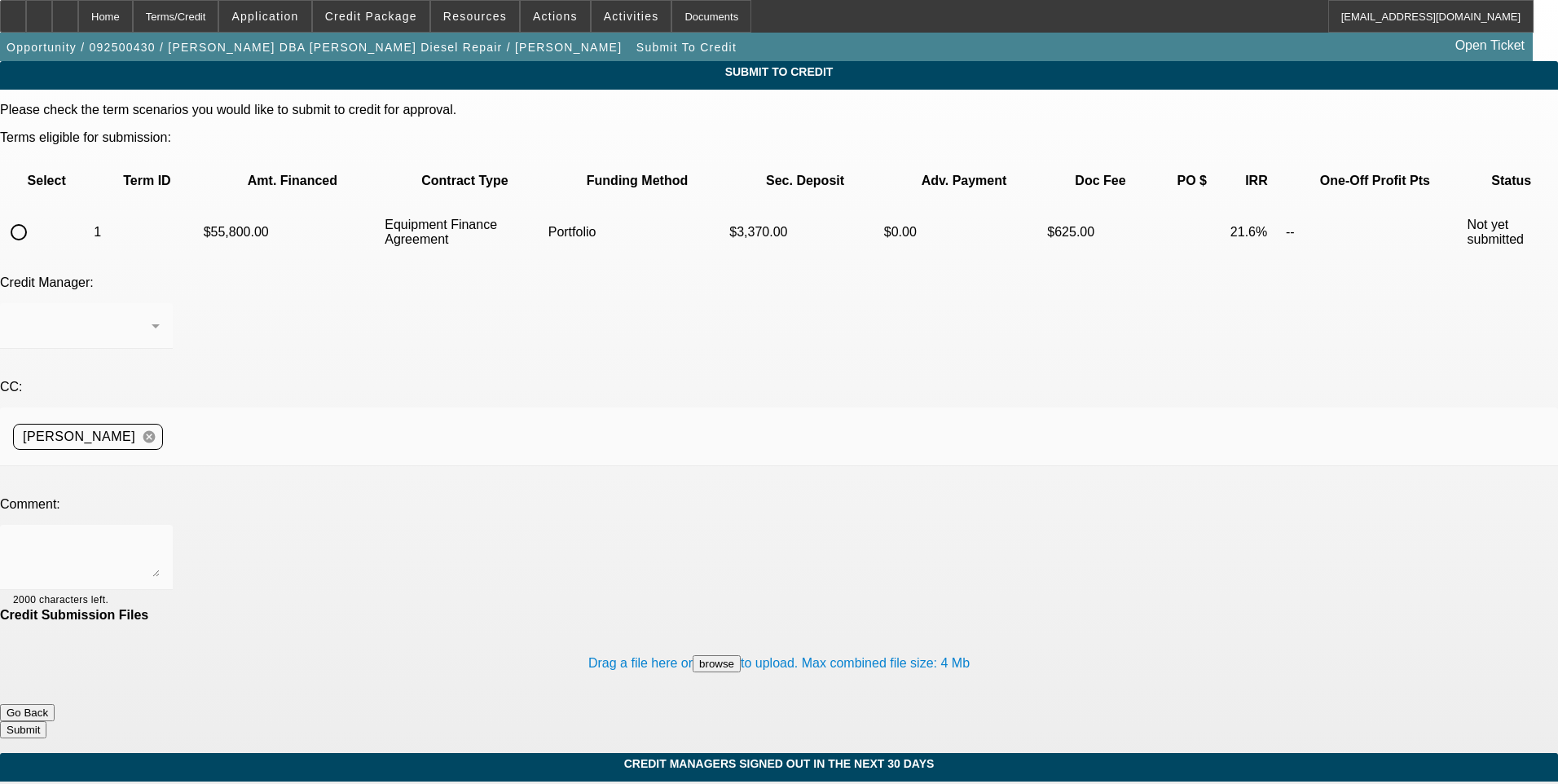
click at [35, 216] on input "radio" at bounding box center [19, 232] width 33 height 33
radio input "true"
click at [151, 316] on div "[PERSON_NAME]" at bounding box center [82, 326] width 138 height 20
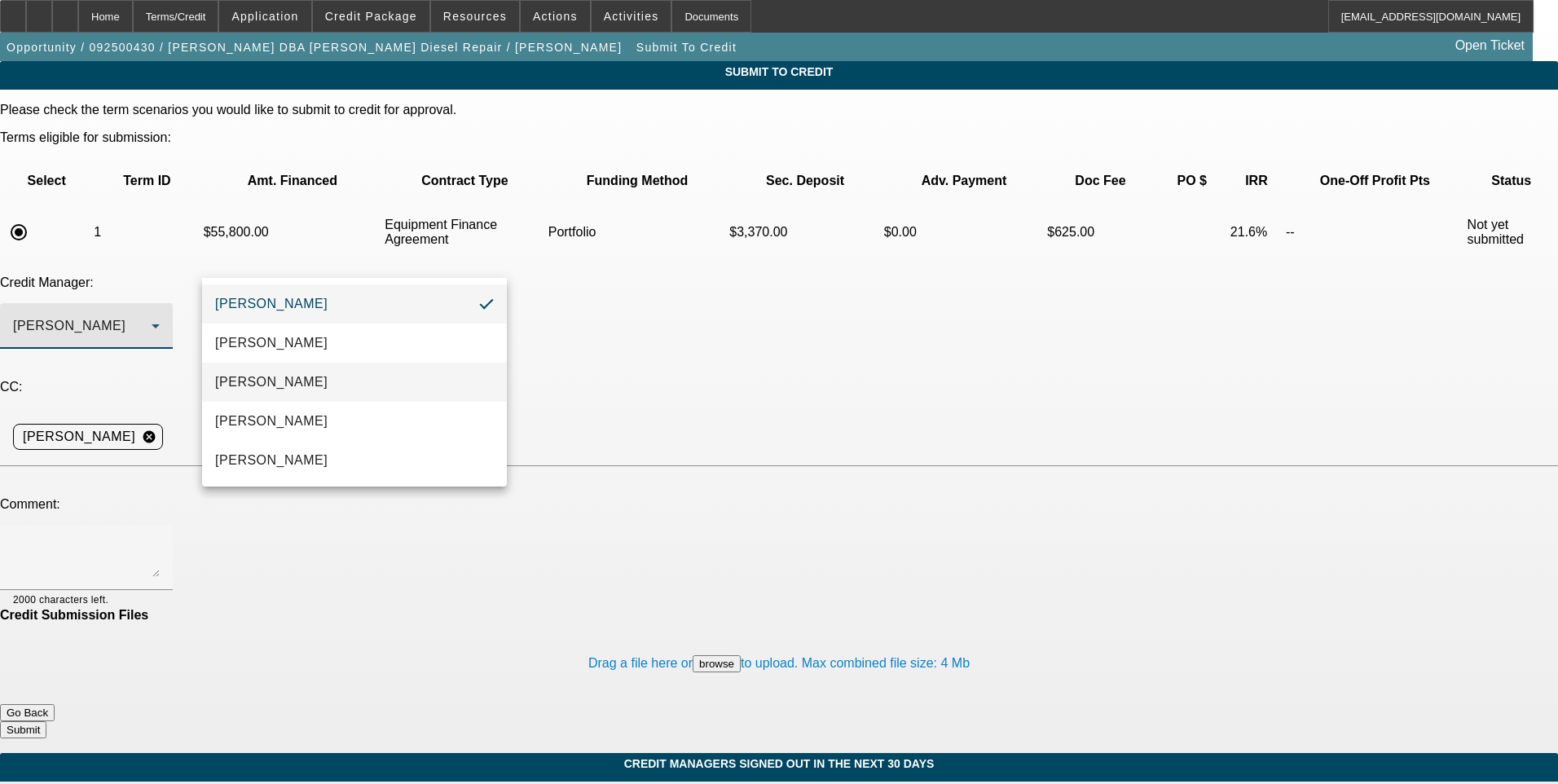
click at [377, 381] on mat-option "[PERSON_NAME]" at bounding box center [354, 382] width 304 height 39
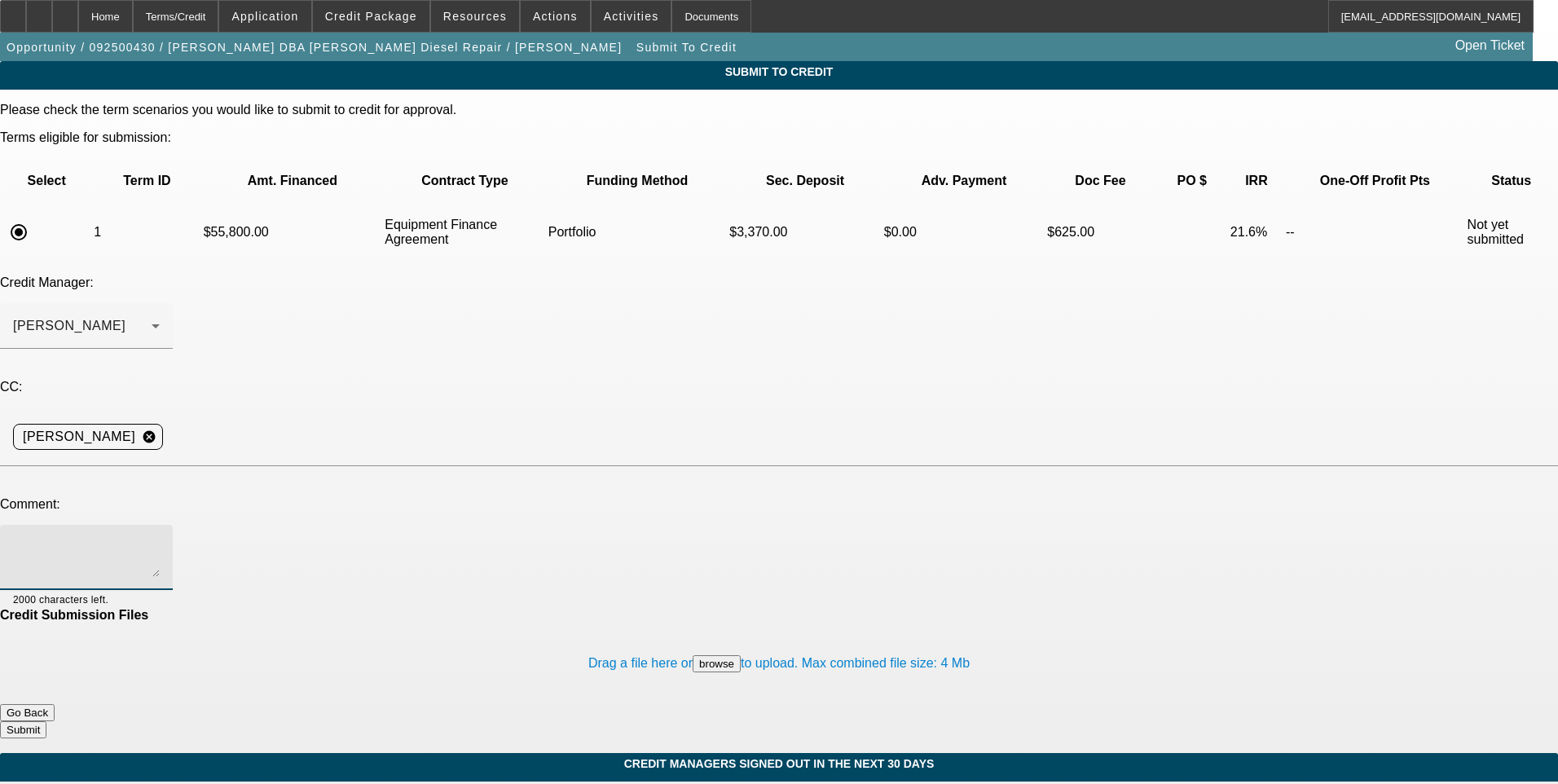
click at [160, 538] on textarea at bounding box center [86, 557] width 147 height 39
type textarea "[PERSON_NAME], see additional comments and start up plan for write up and consi…"
click at [46, 721] on button "Submit" at bounding box center [23, 730] width 46 height 17
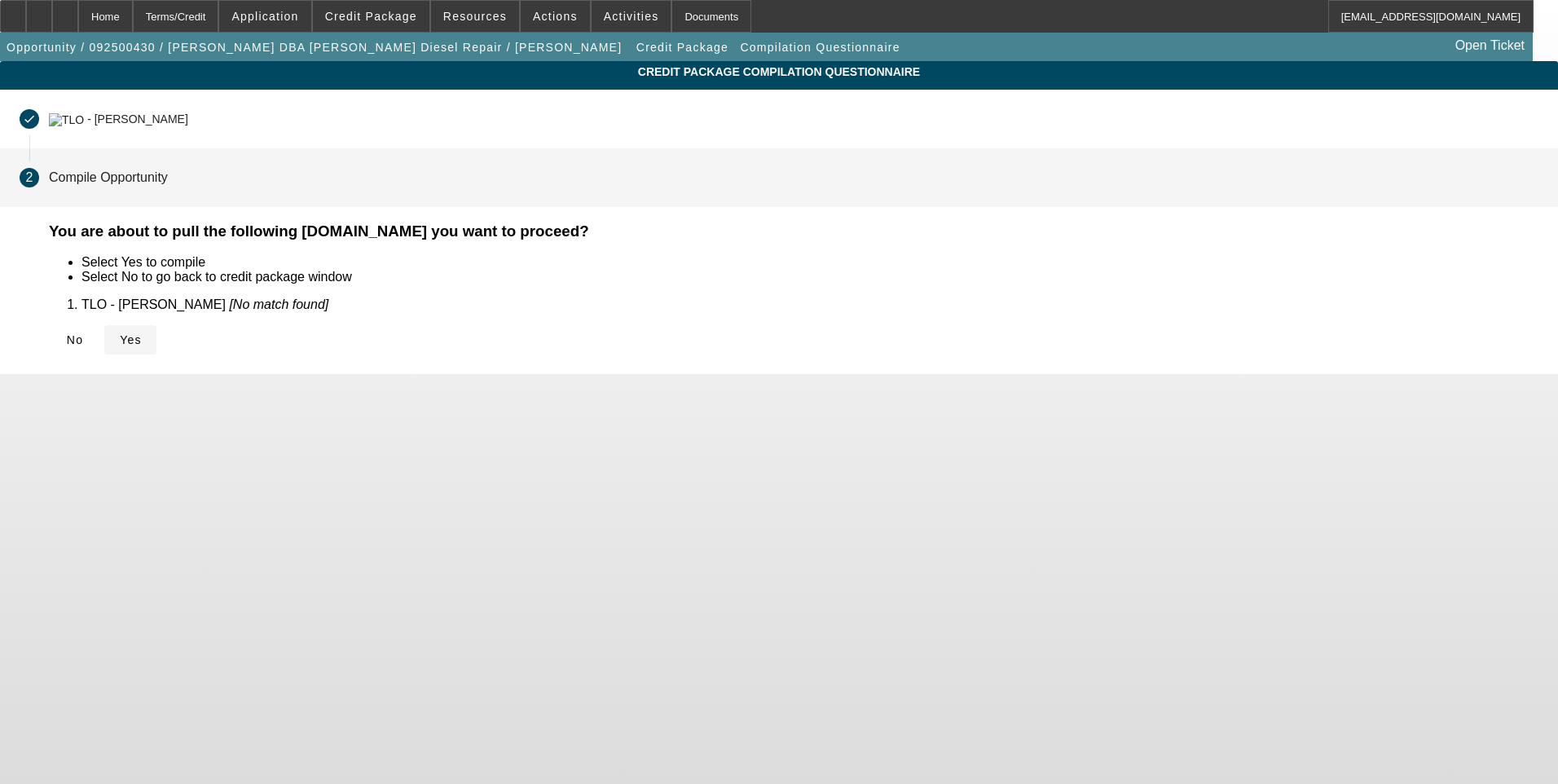
click at [142, 346] on span "Yes" at bounding box center [131, 340] width 22 height 13
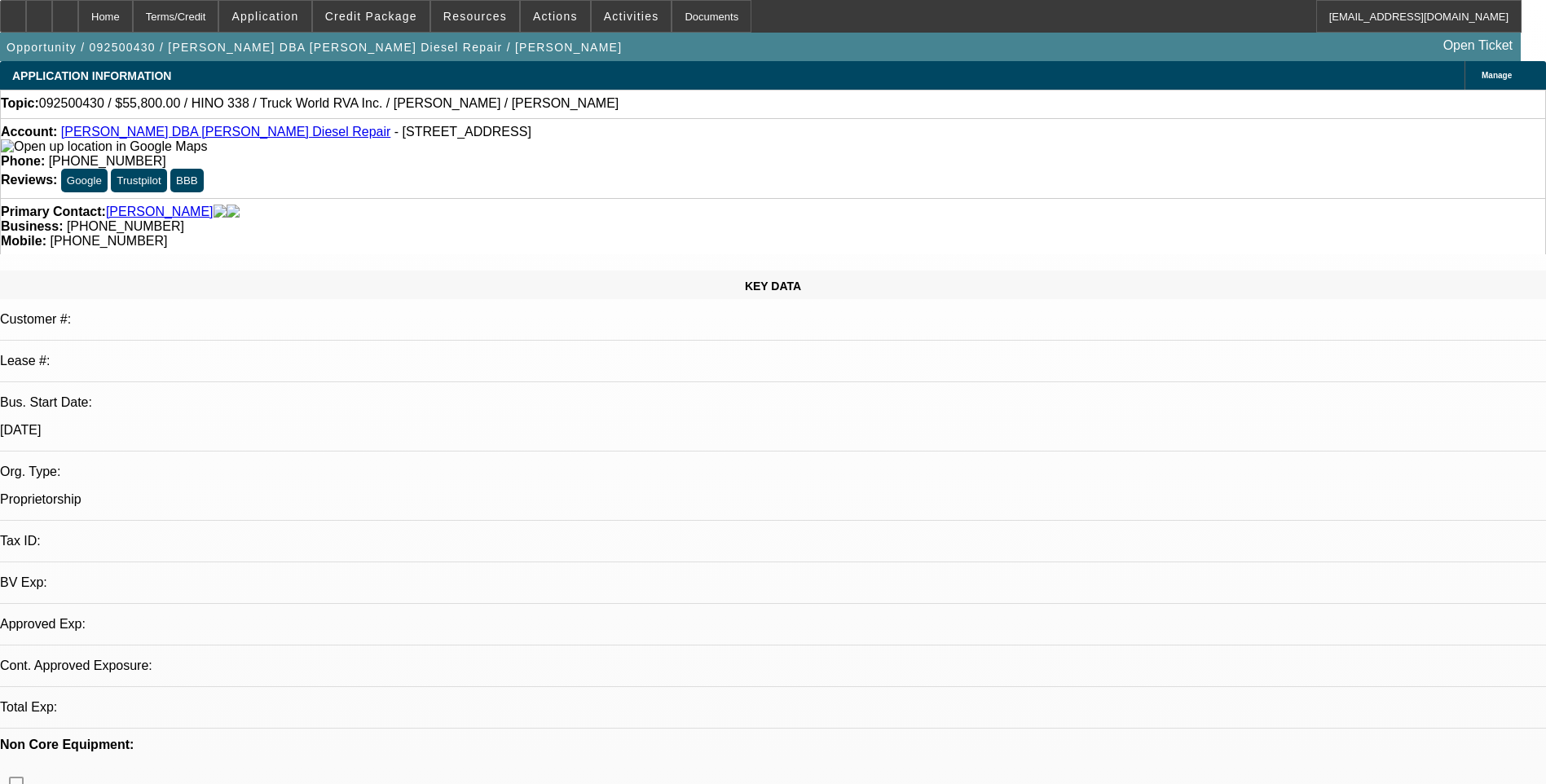
select select "0.1"
select select "2"
select select "0"
select select "6"
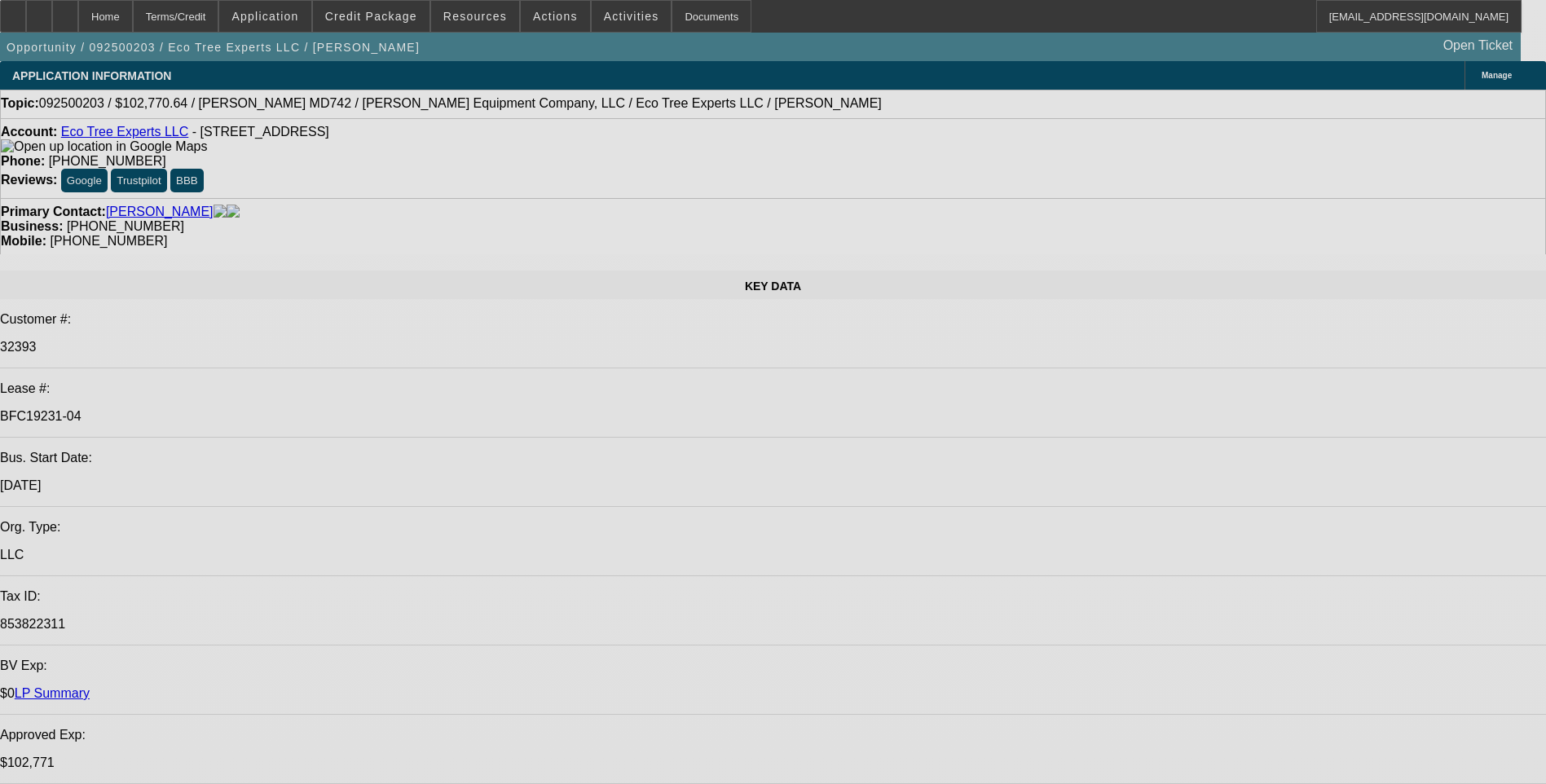
select select "0"
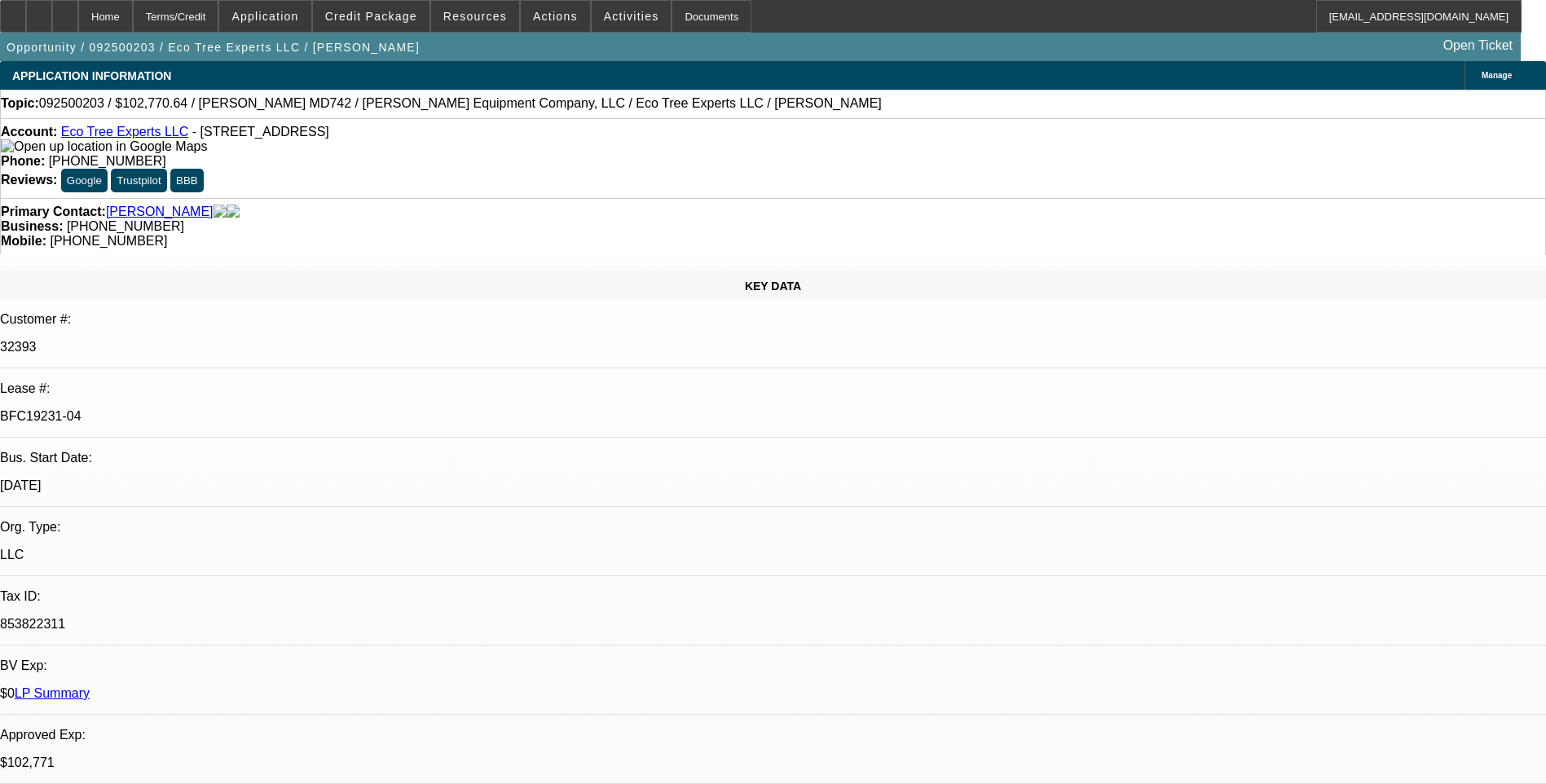
select select "0"
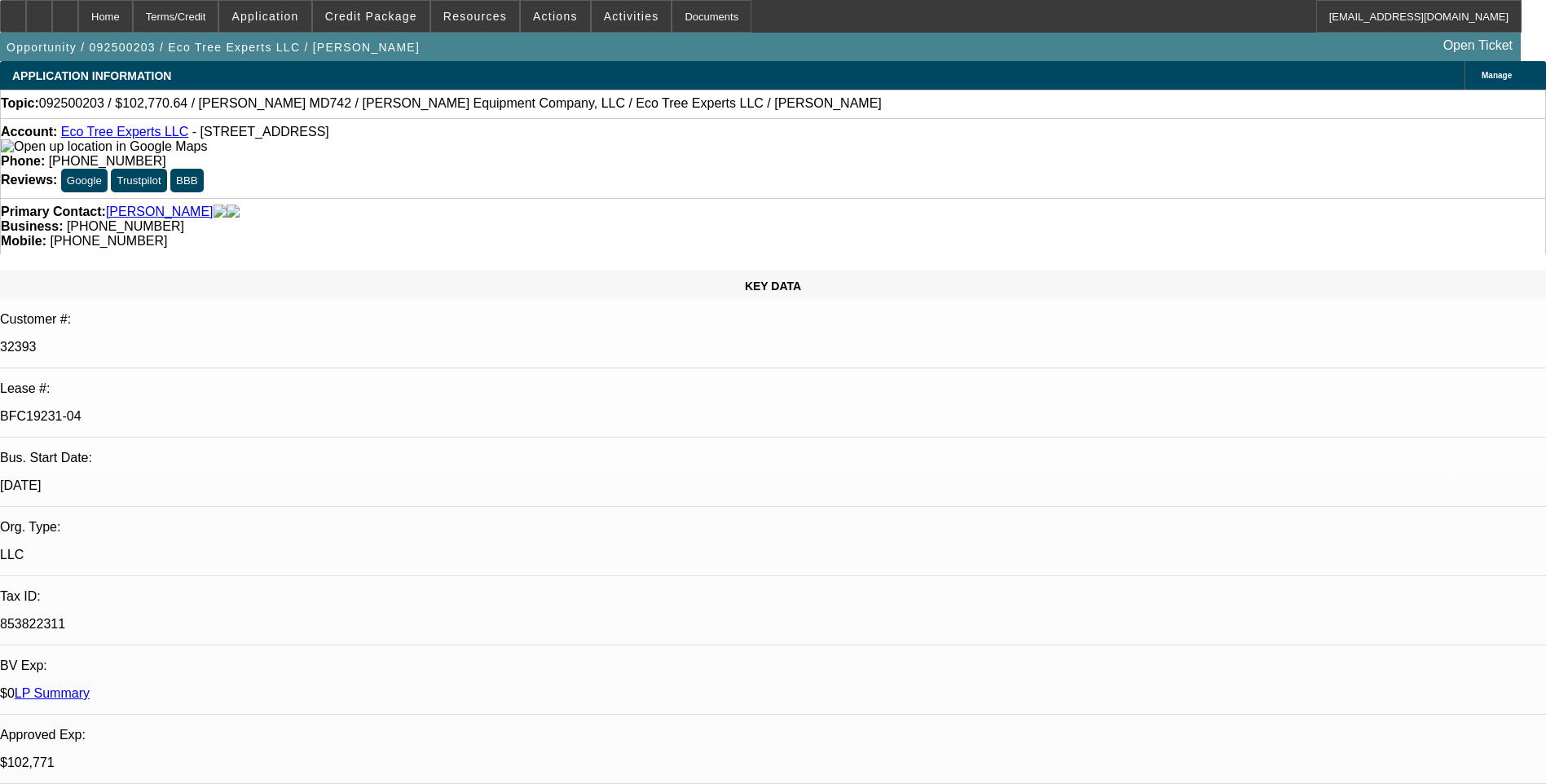
select select "0"
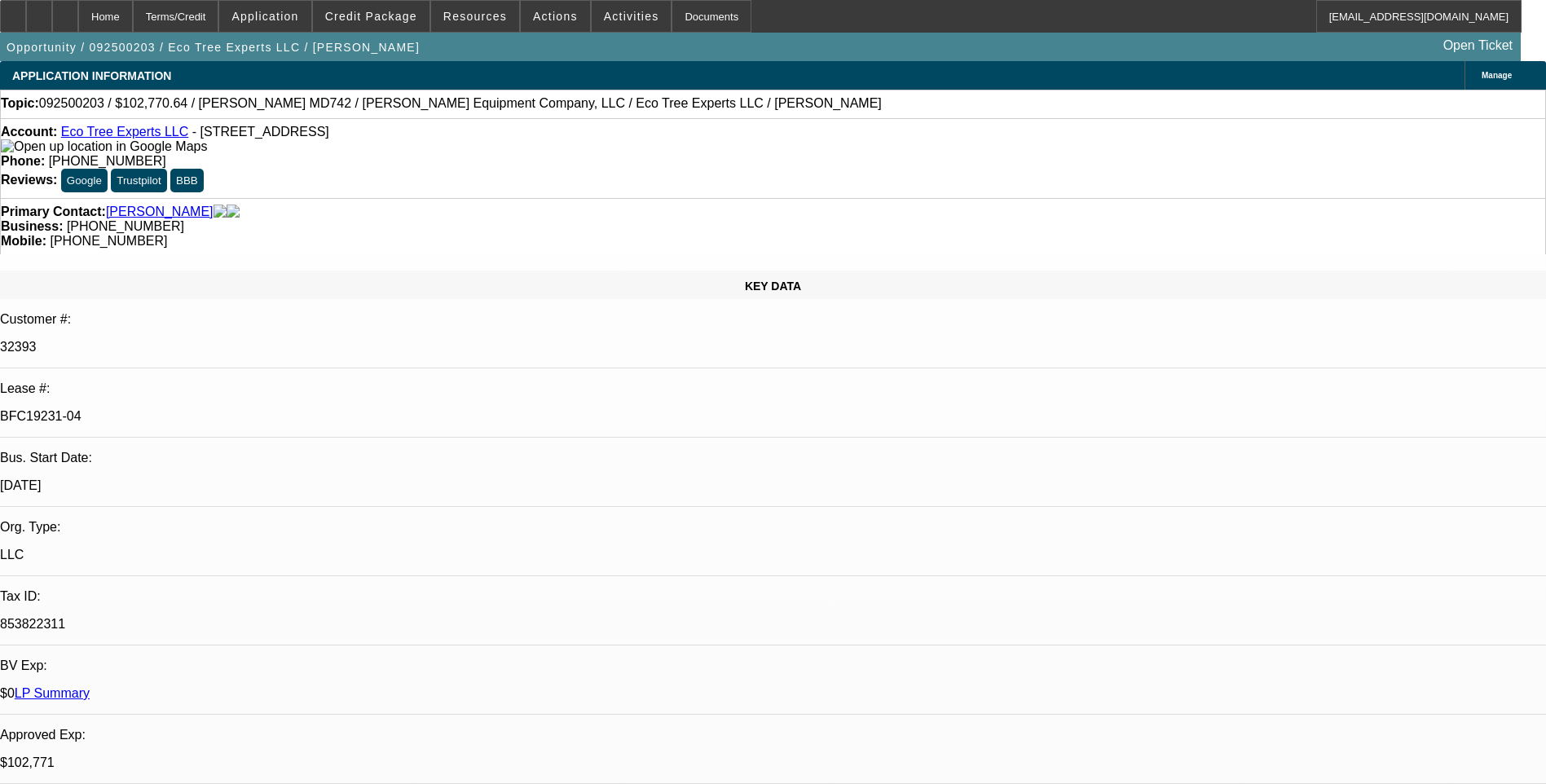
select select "0"
select select "1"
select select "6"
select select "1"
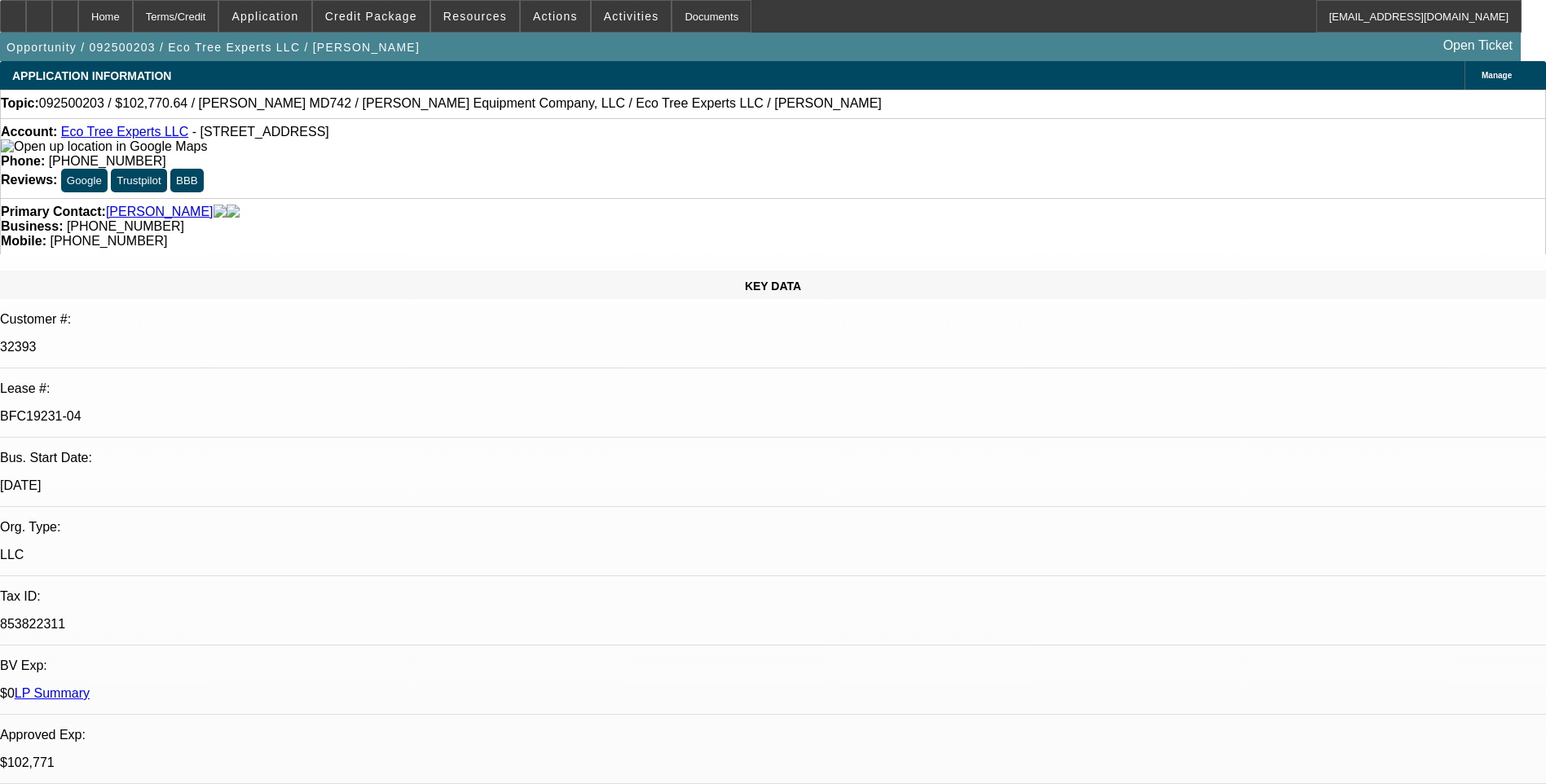
select select "1"
select select "6"
select select "1"
select select "6"
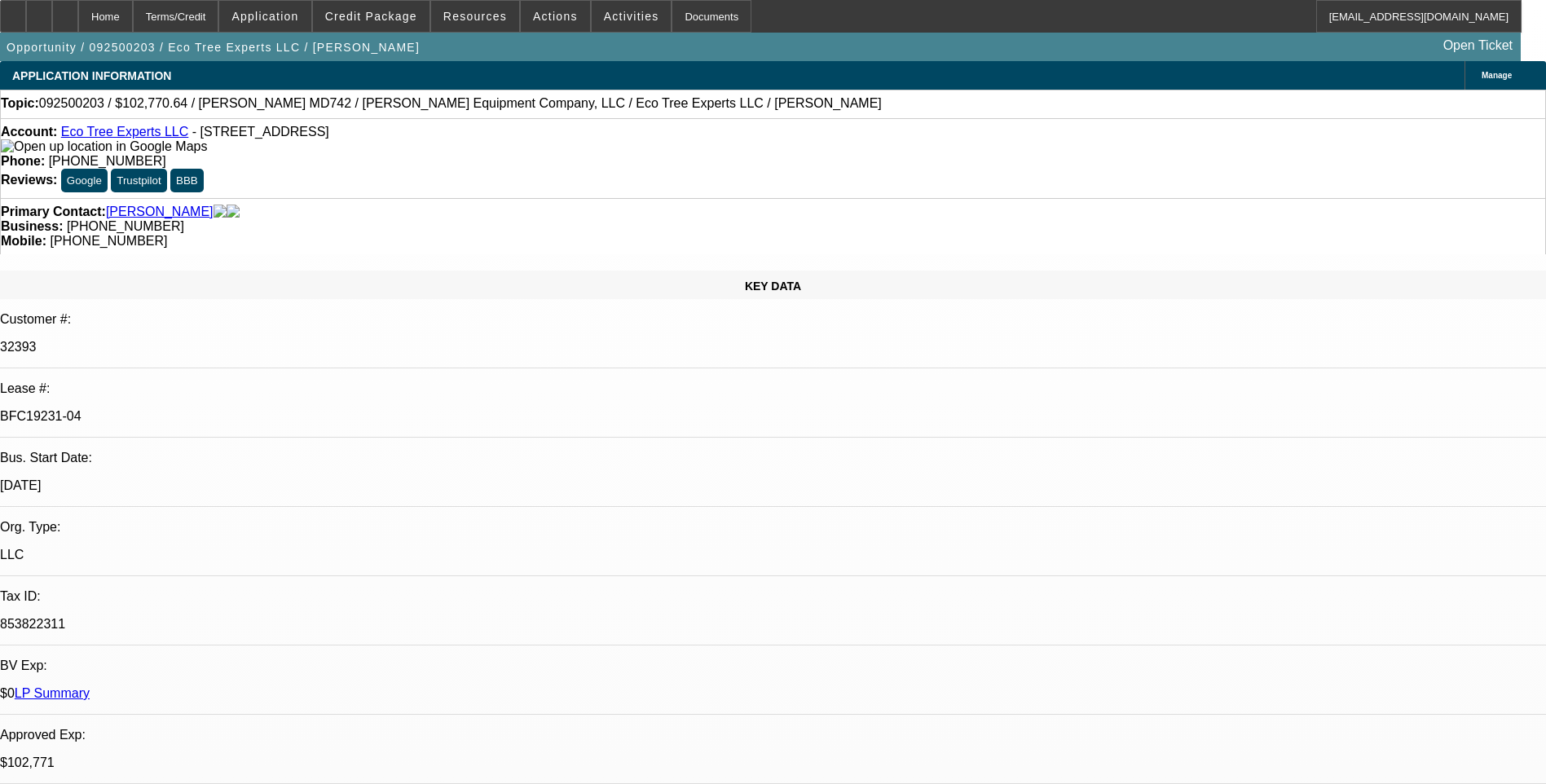
select select "1"
select select "6"
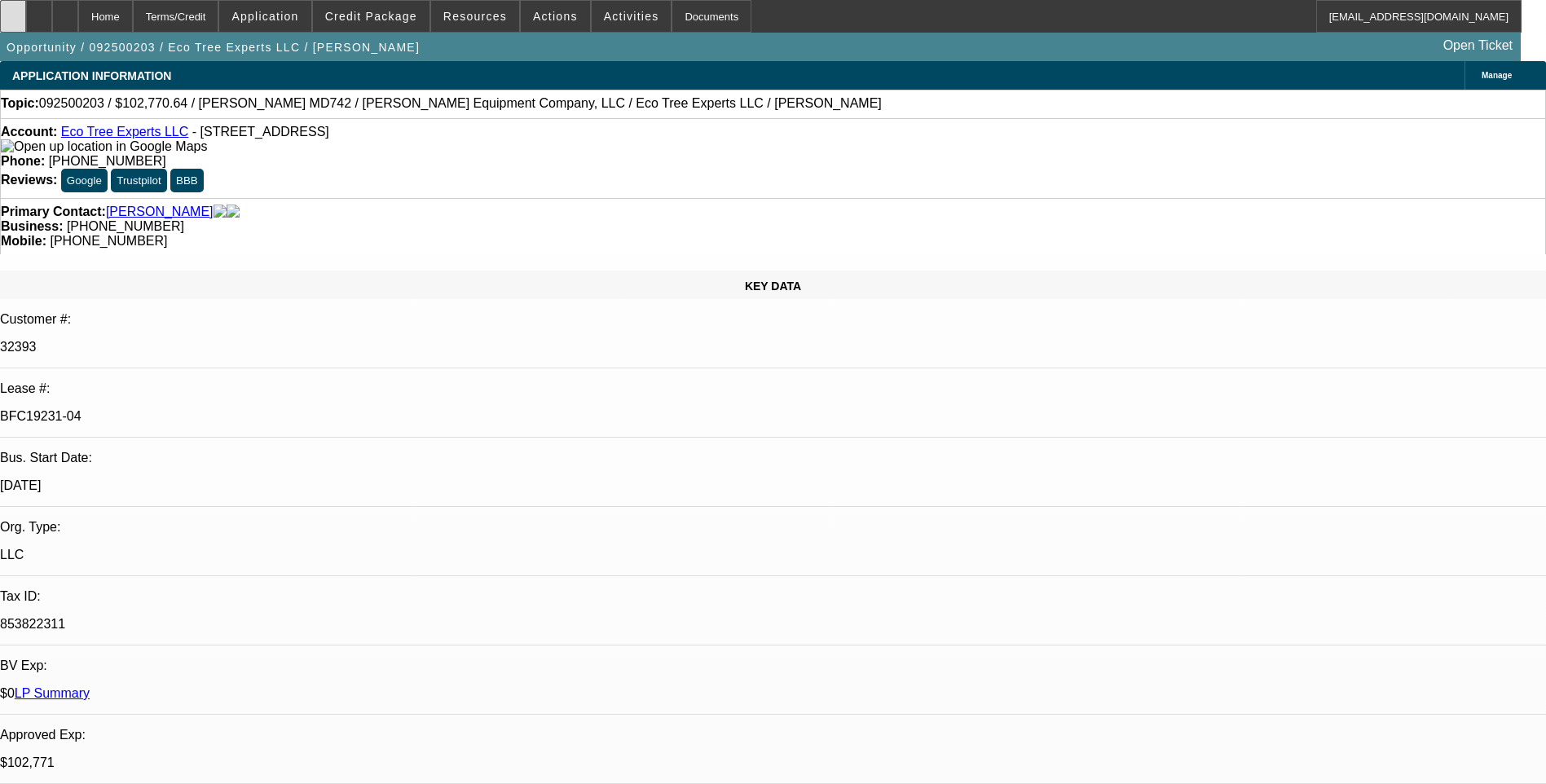
click at [13, 10] on icon at bounding box center [13, 10] width 0 height 0
click at [78, 23] on div at bounding box center [65, 16] width 26 height 33
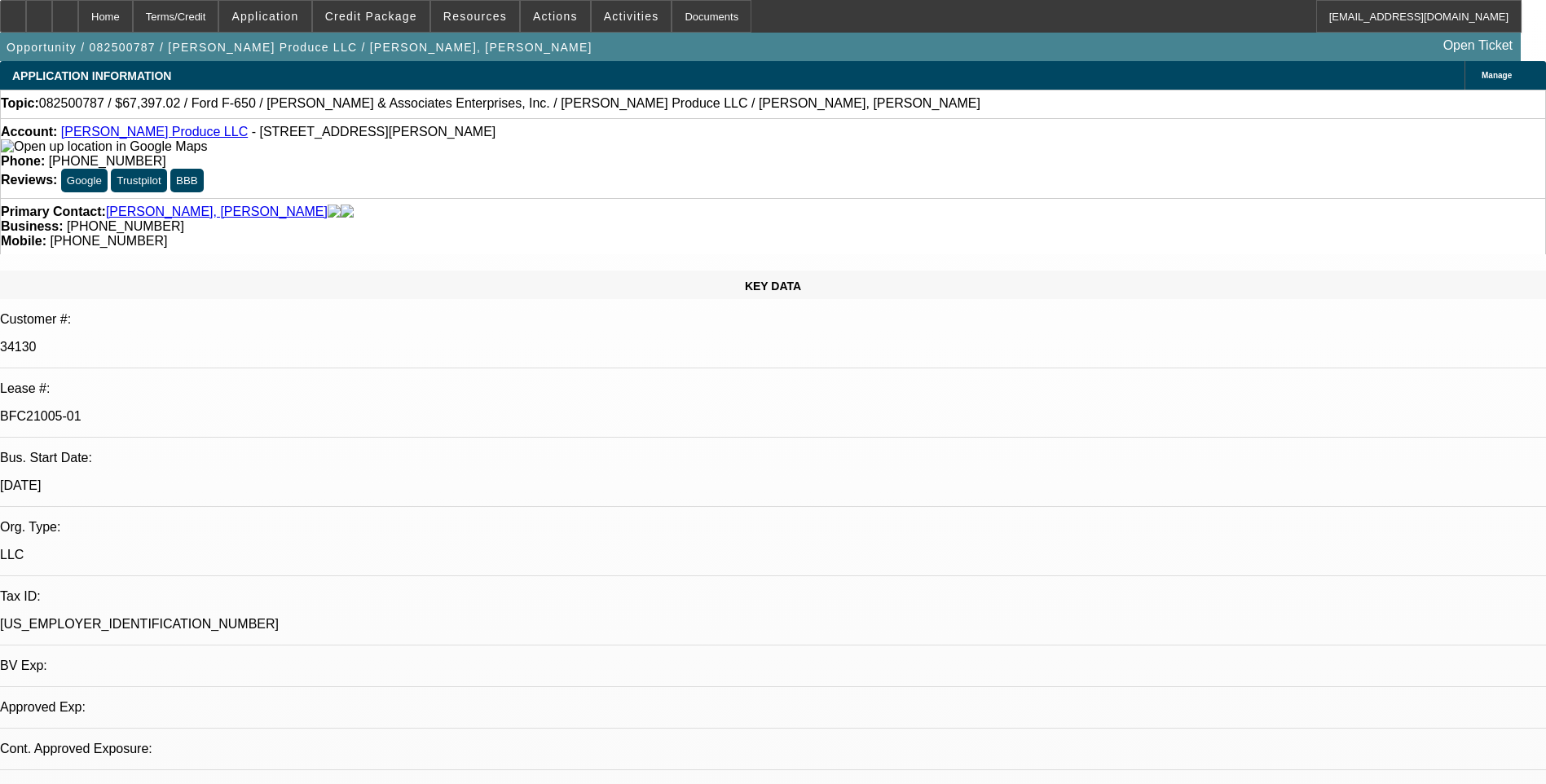
select select "0"
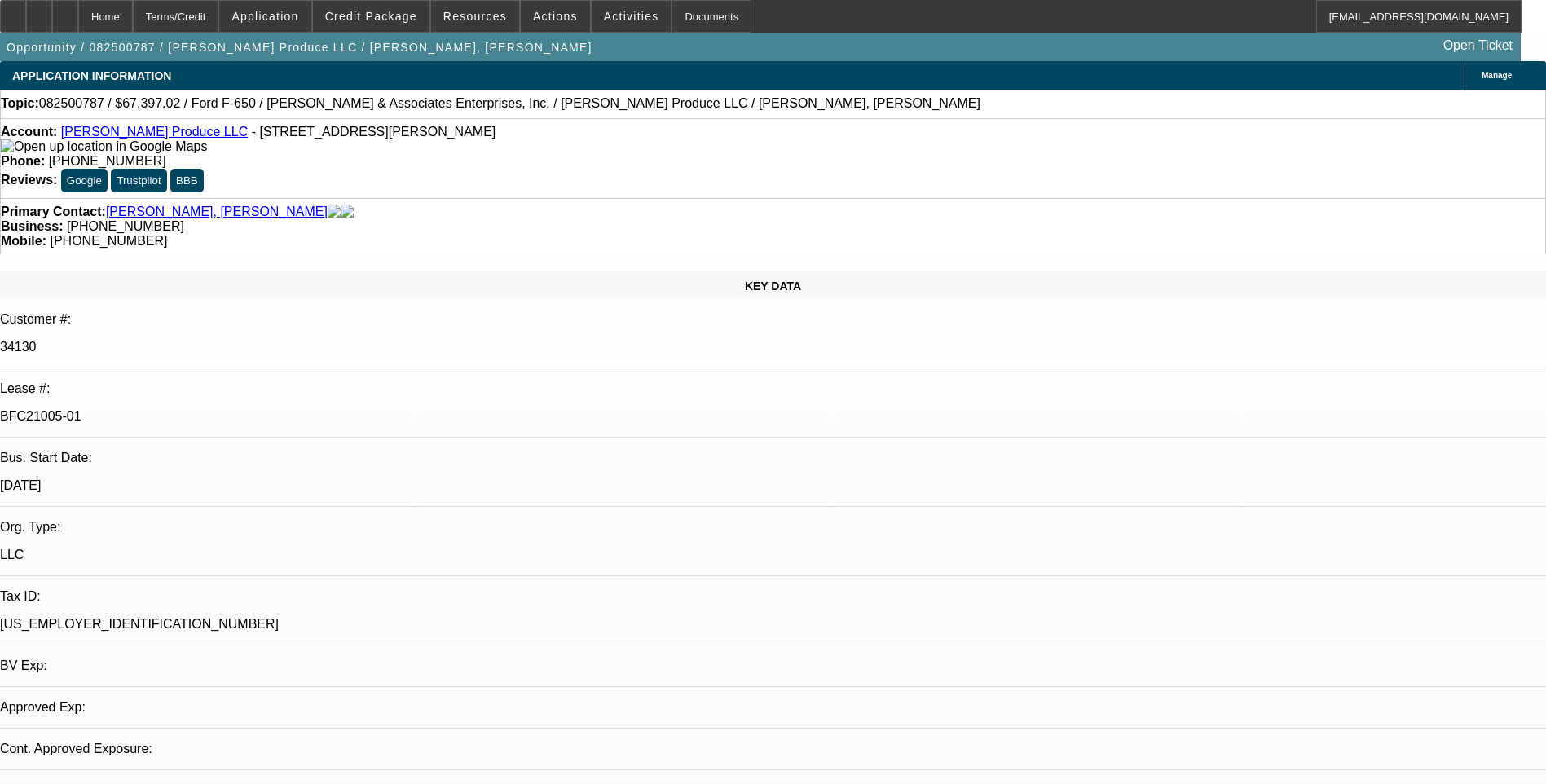
select select "0"
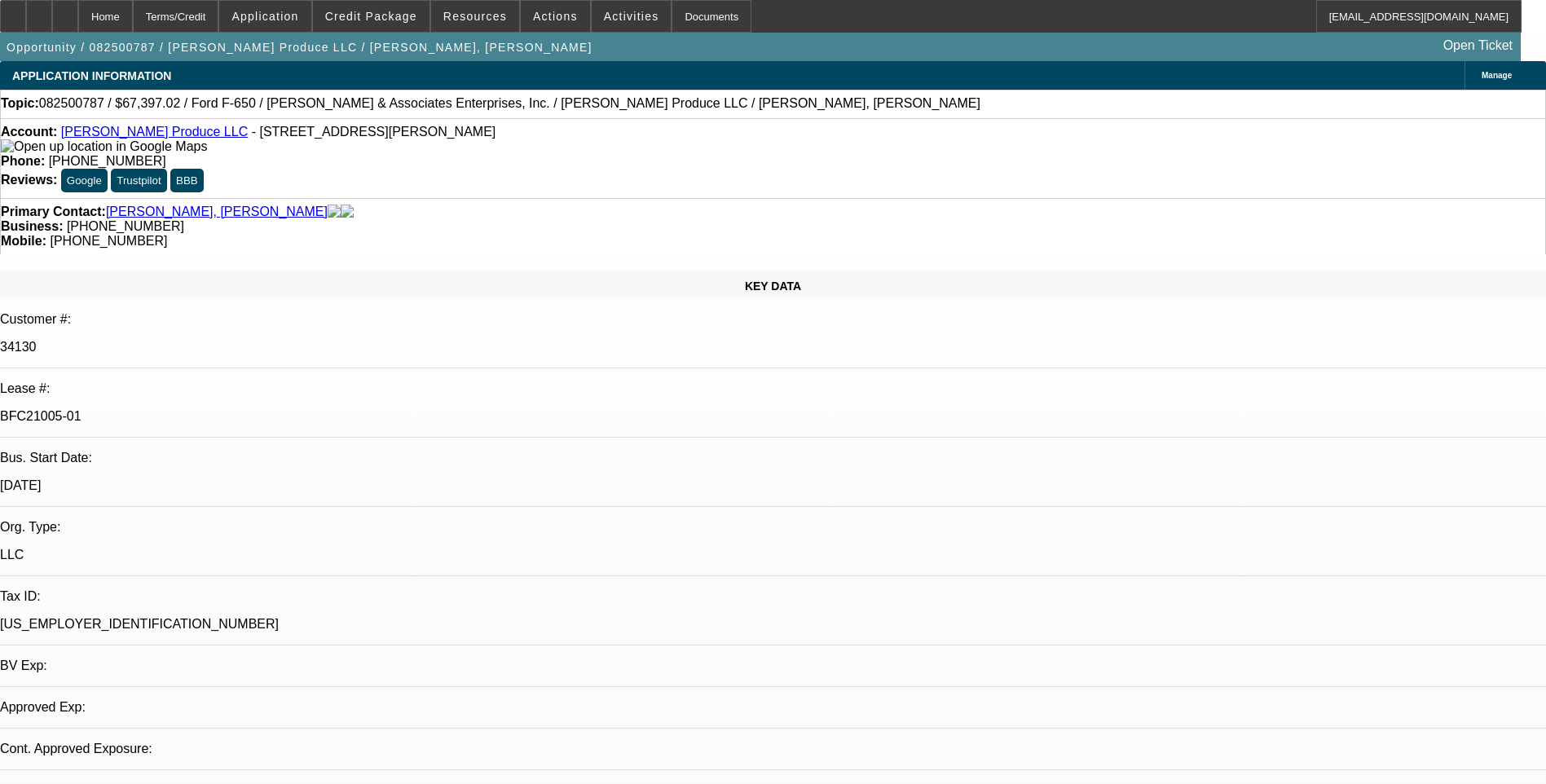
select select "0"
select select "1"
select select "6"
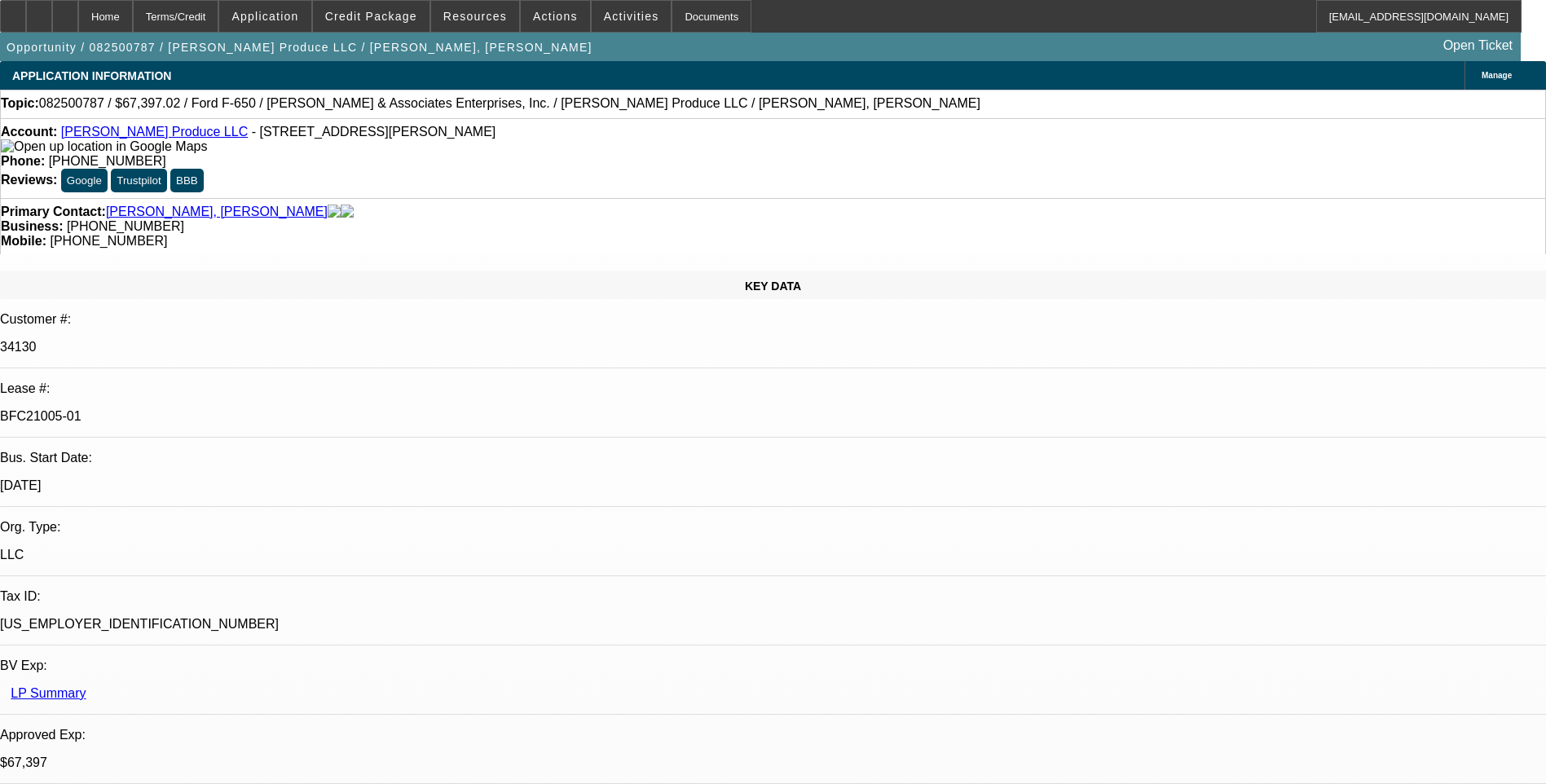
select select "1"
select select "6"
select select "1"
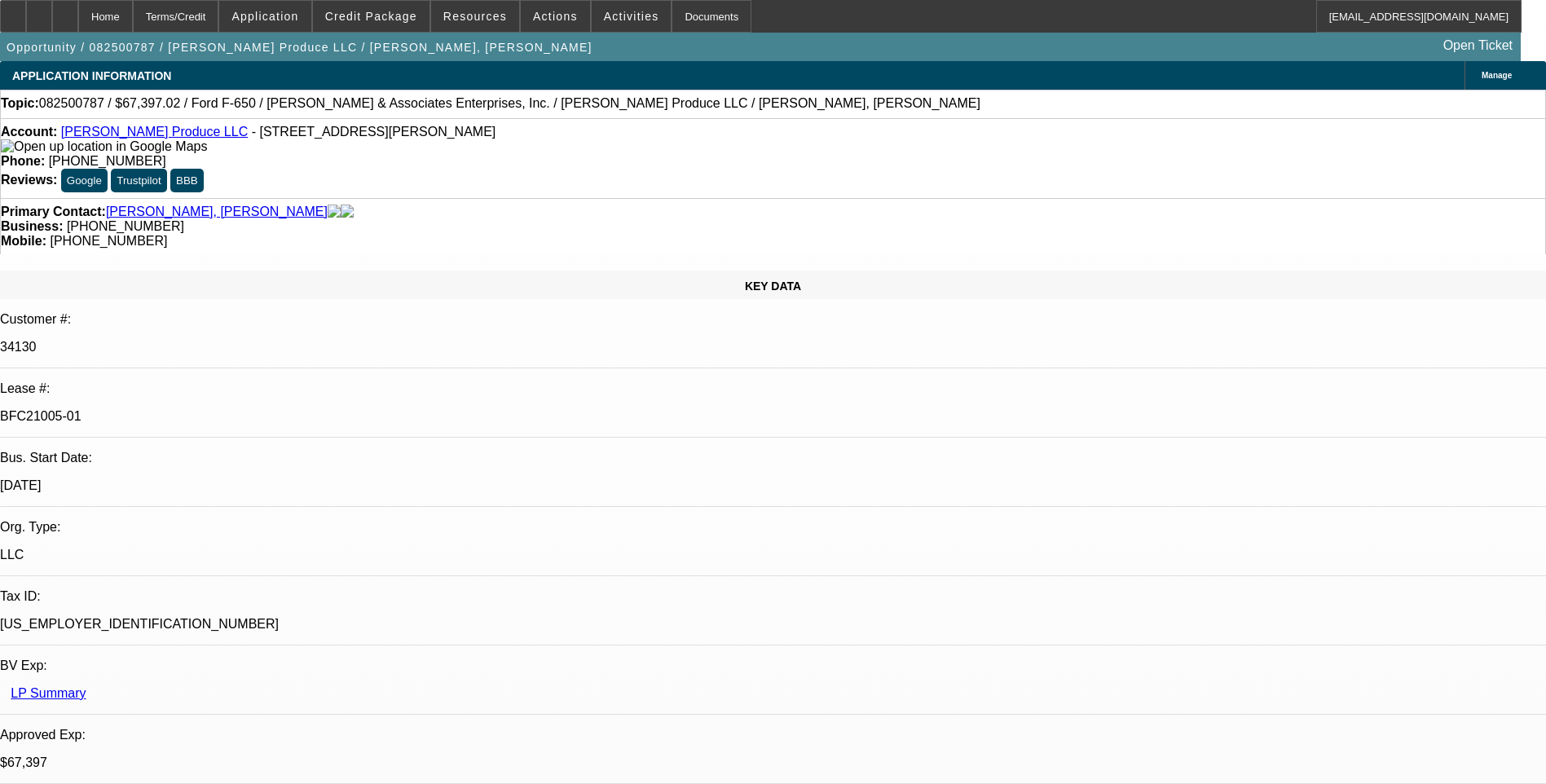
select select "6"
select select "1"
select select "6"
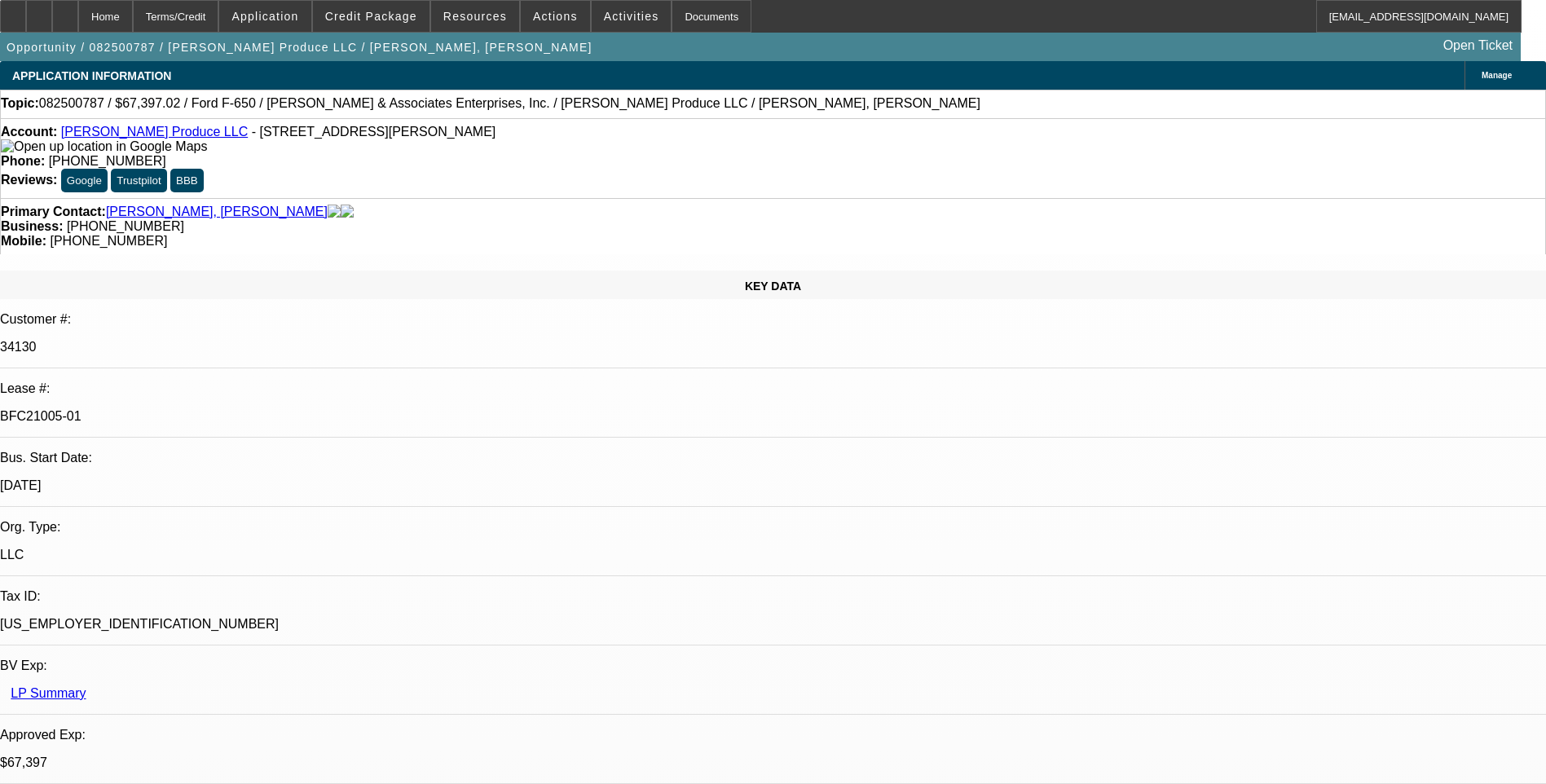
click at [1018, 116] on div "Topic: 082500787 / $67,397.02 / Ford F-650 / [PERSON_NAME] & Associates Enterpr…" at bounding box center [773, 103] width 1546 height 28
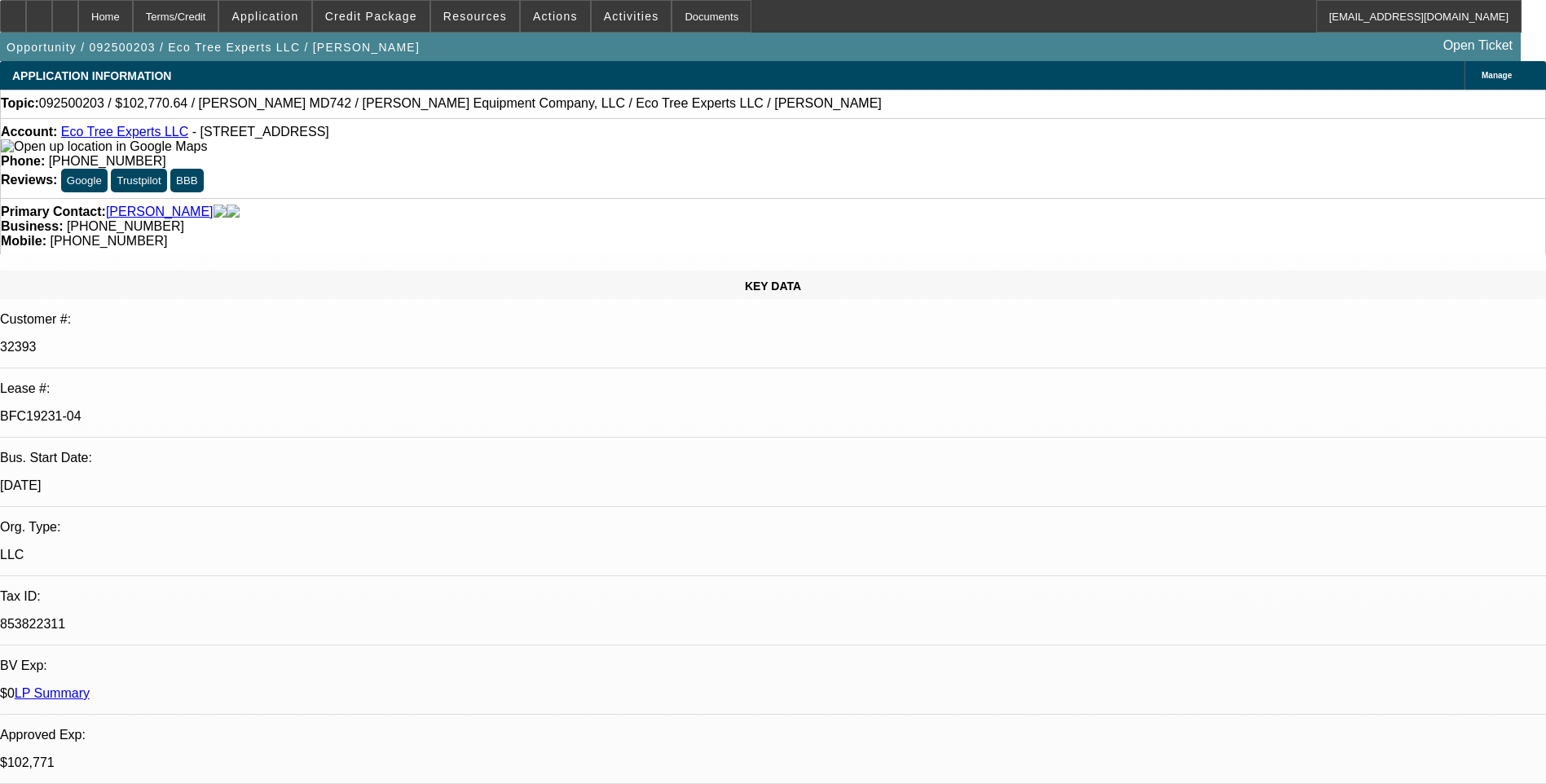
select select "0"
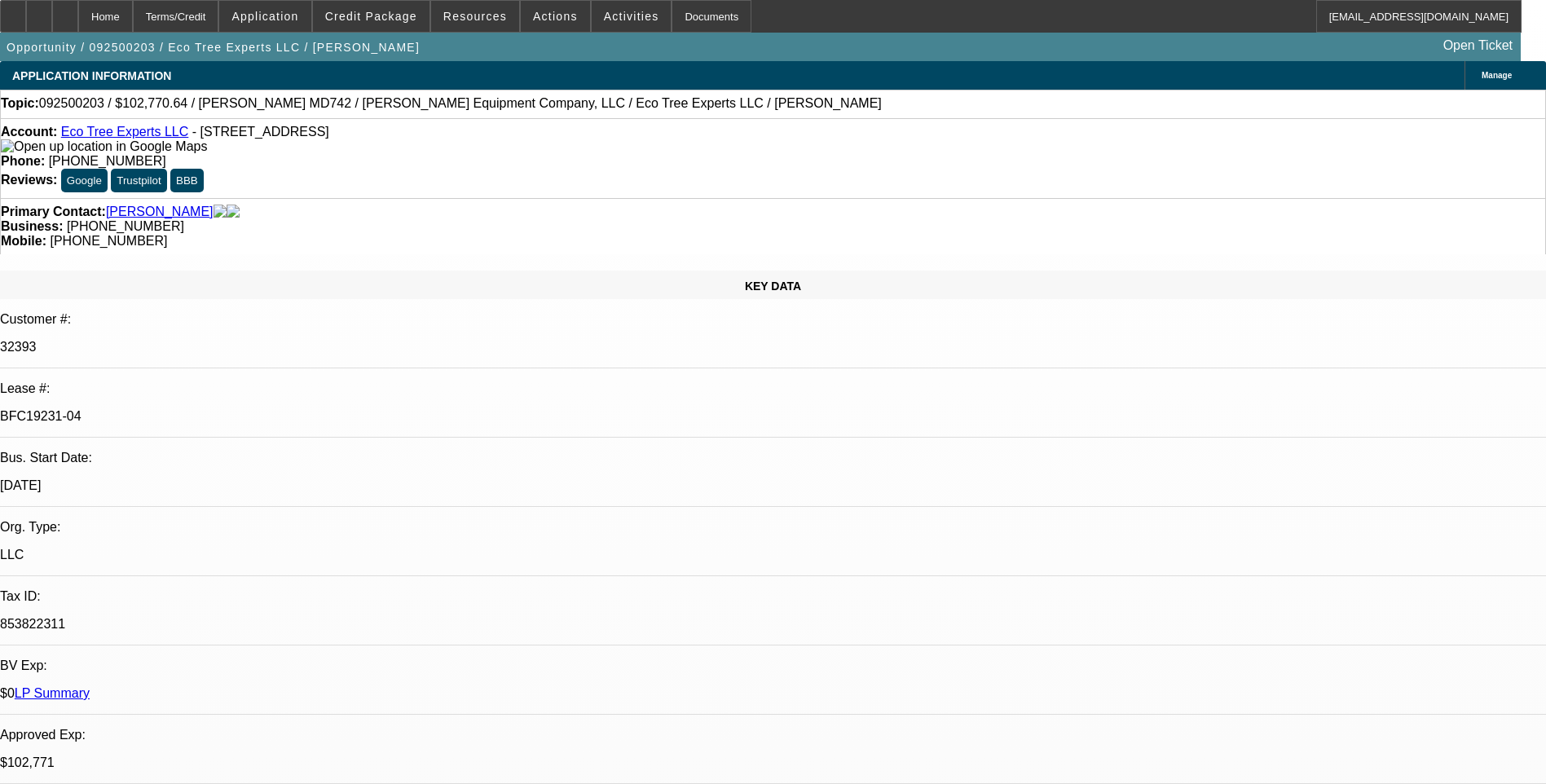
select select "0"
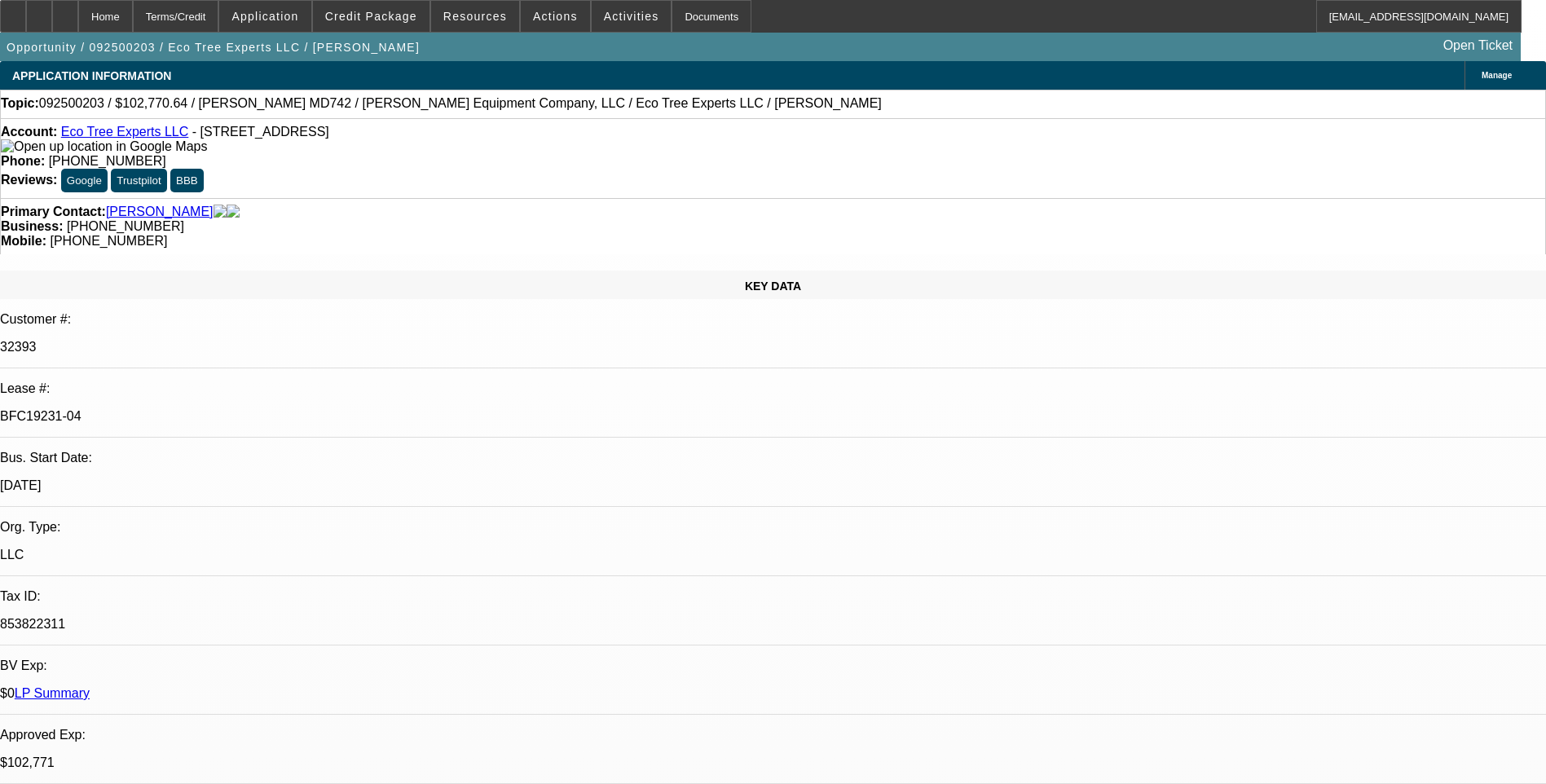
select select "0"
select select "1"
select select "6"
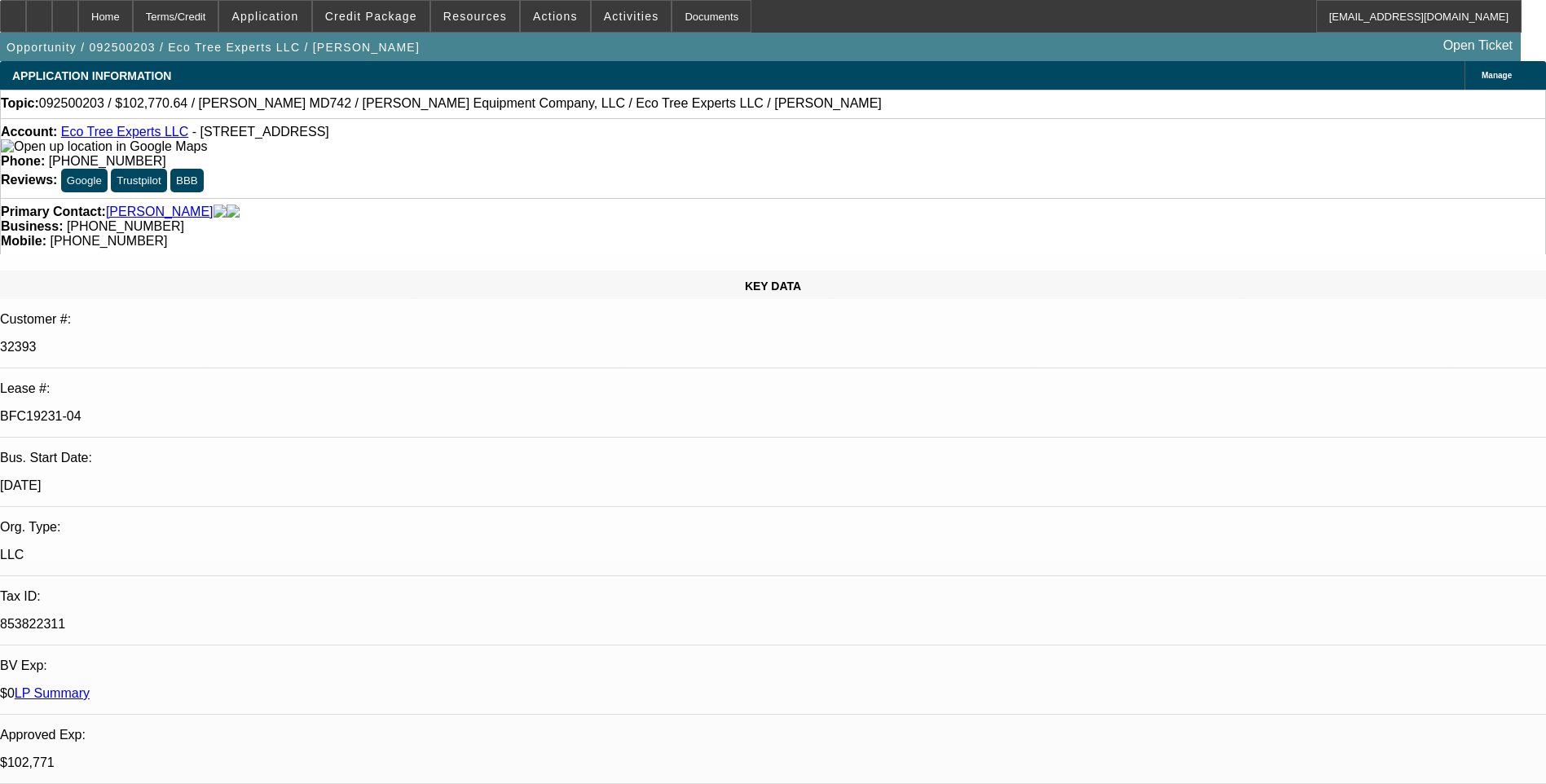
select select "1"
select select "6"
select select "1"
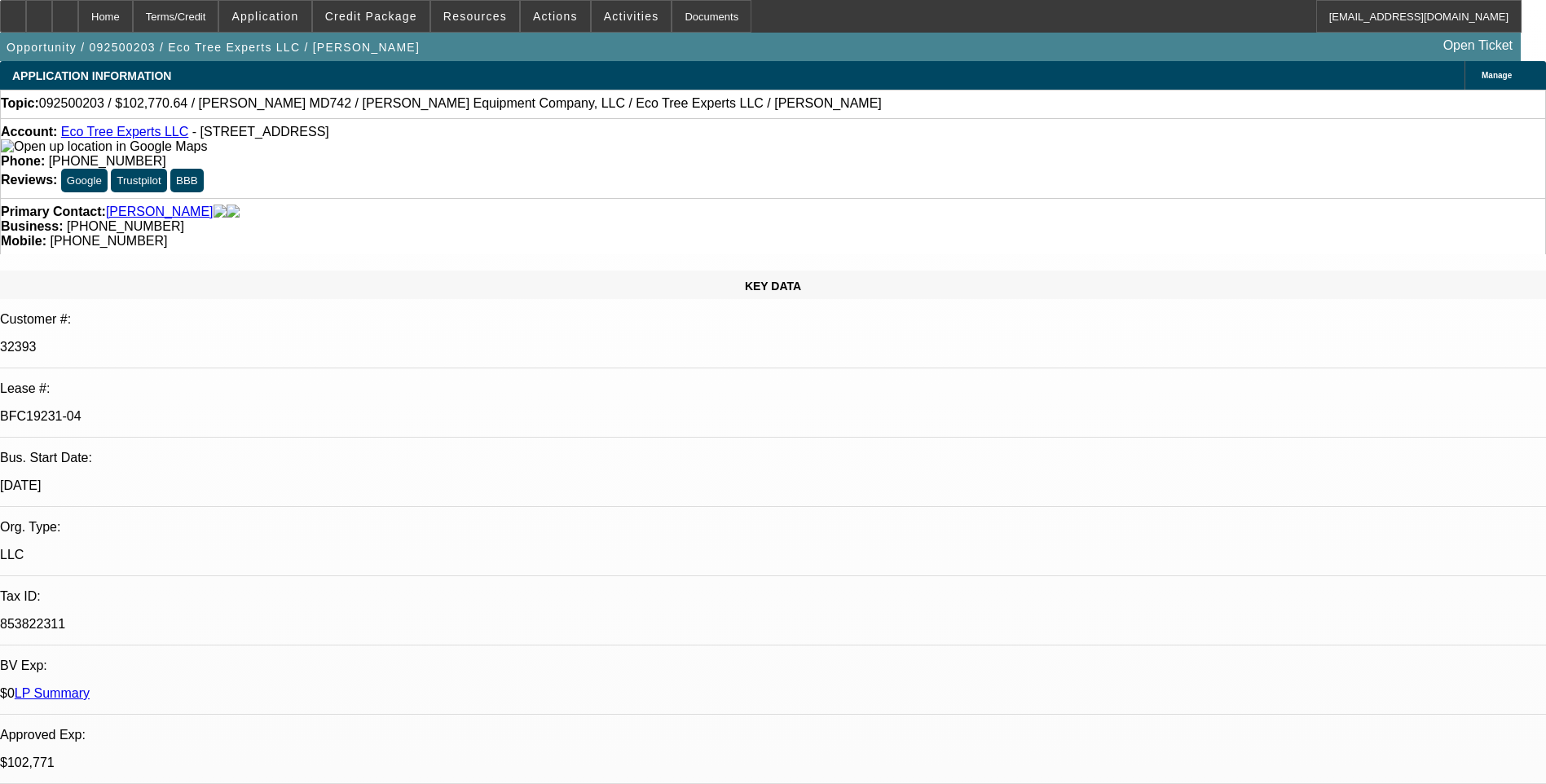
select select "6"
select select "1"
select select "6"
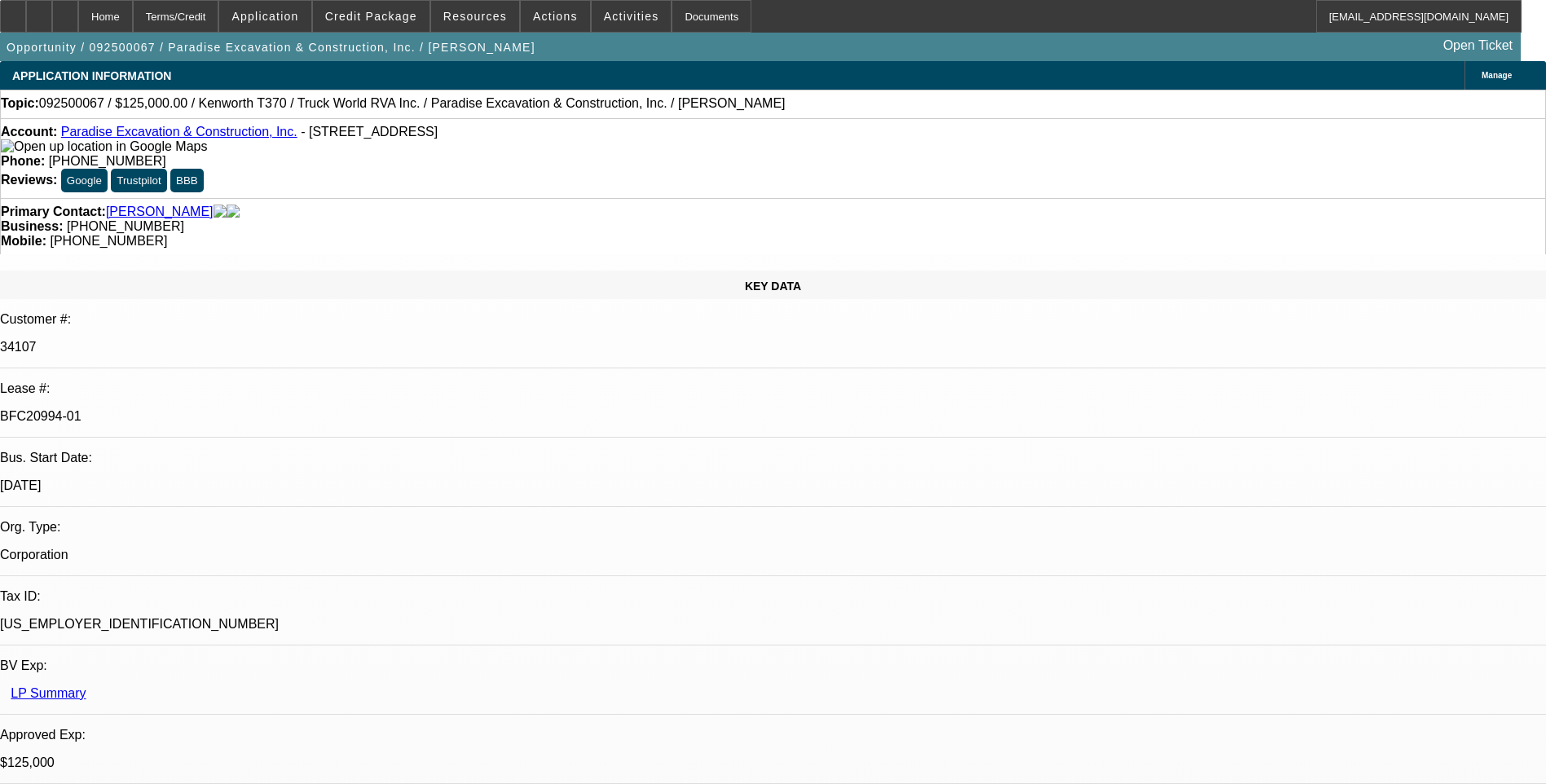
select select "0"
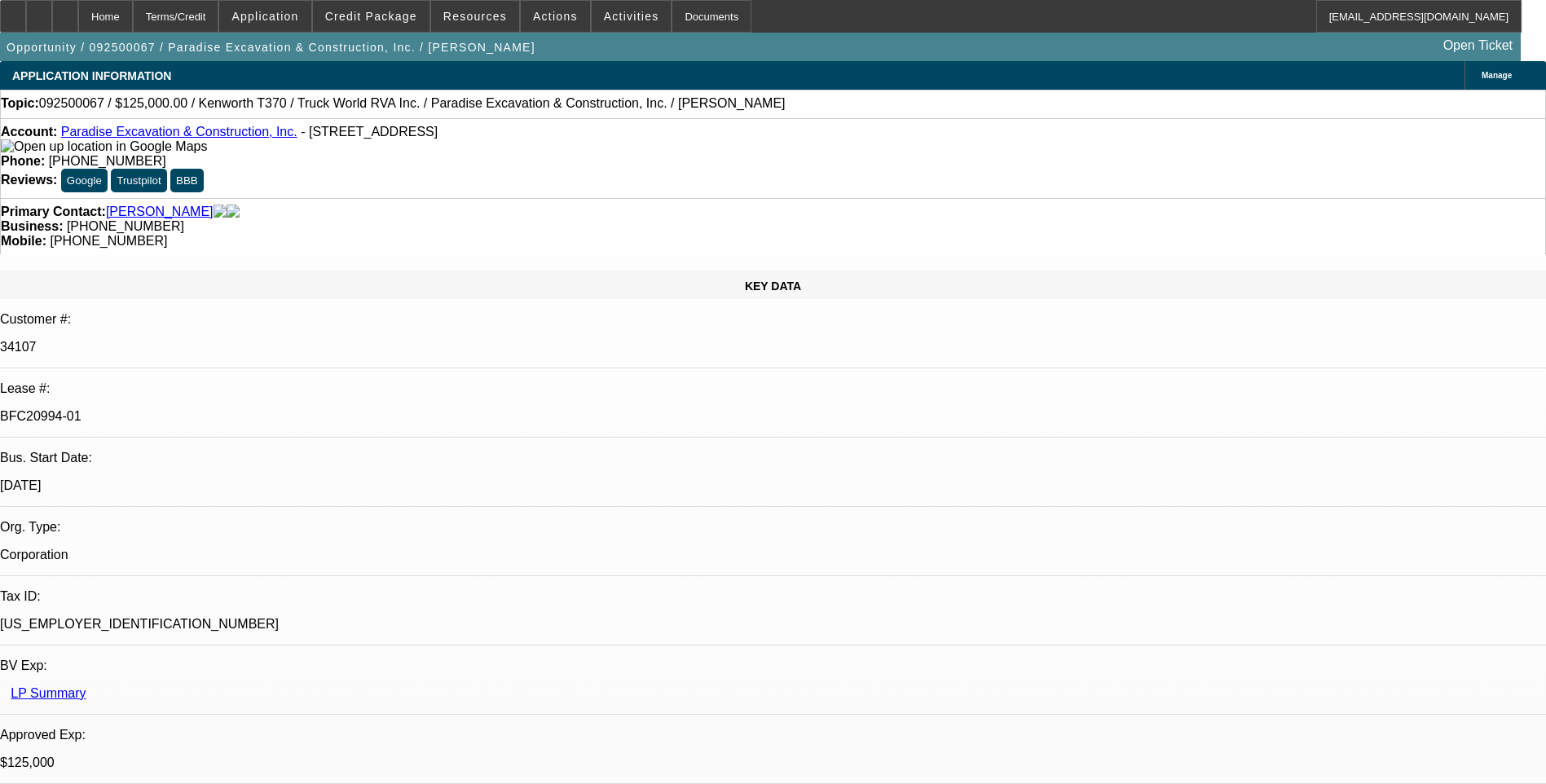
select select "0"
select select "1"
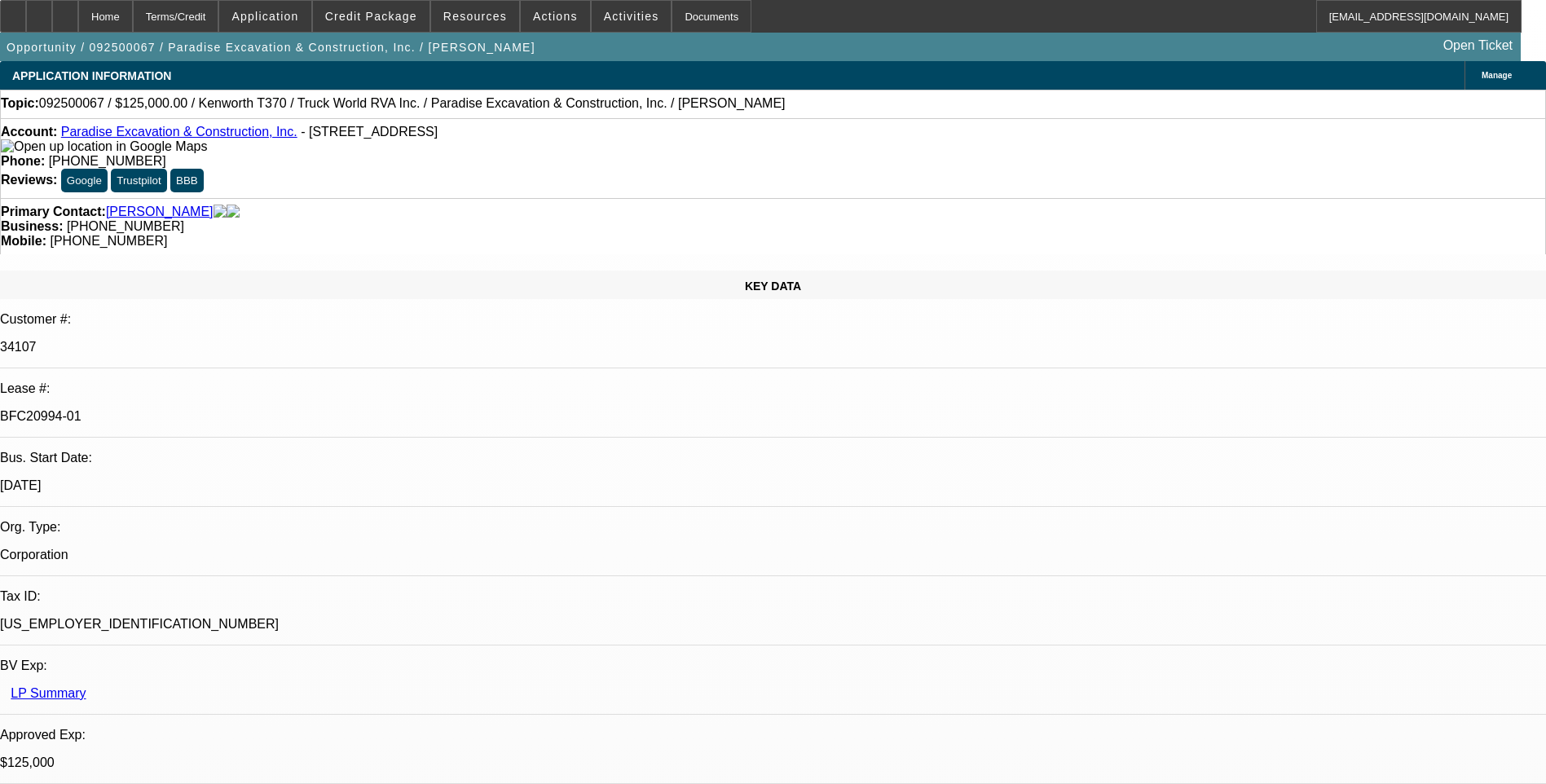
select select "1"
select select "6"
select select "1"
select select "6"
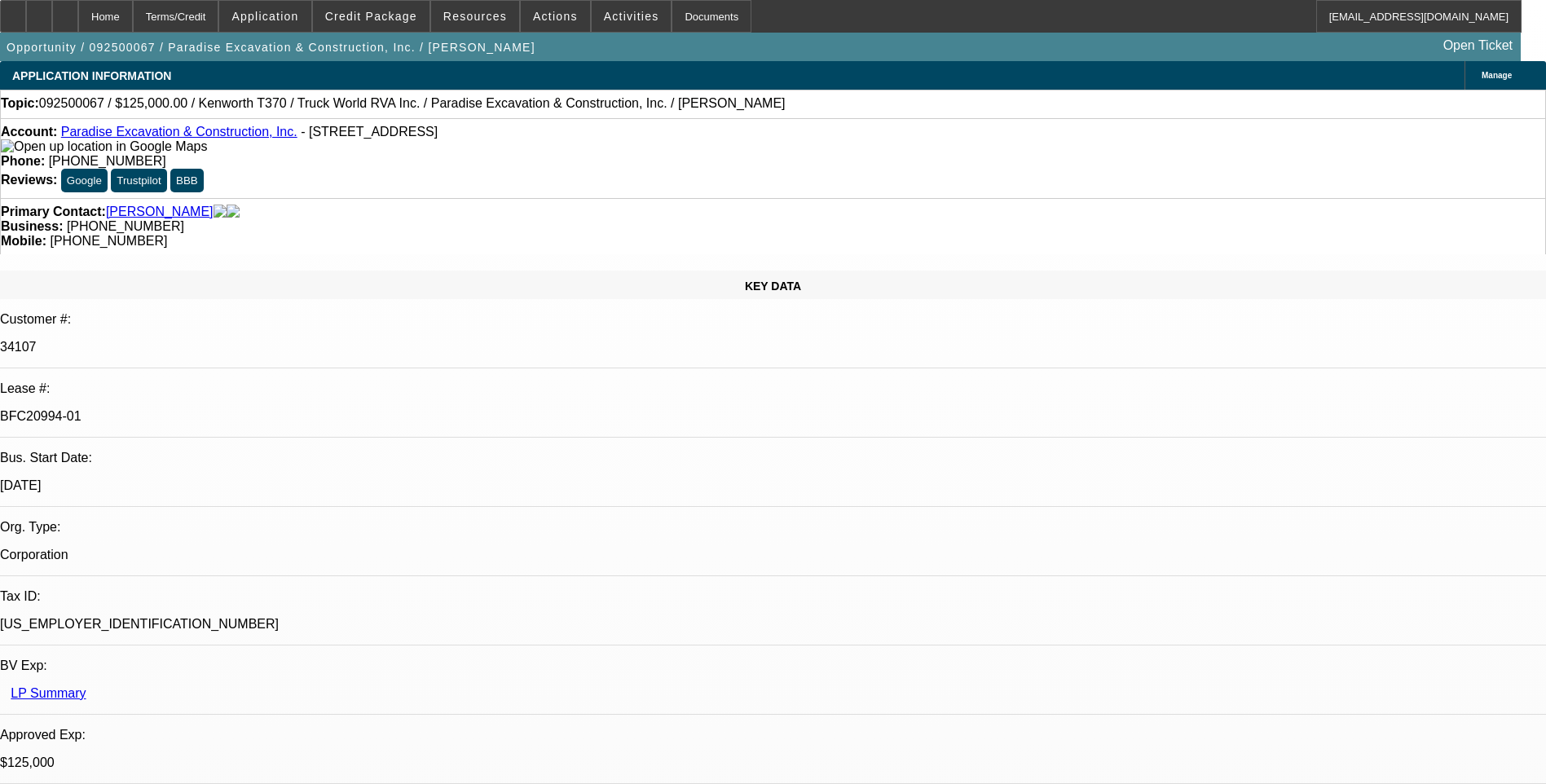
select select "1"
select select "6"
click at [1018, 122] on div "Account: Paradise Excavation & Construction, Inc. - 920 Laurel St, Caldwell, ID…" at bounding box center [773, 157] width 1546 height 80
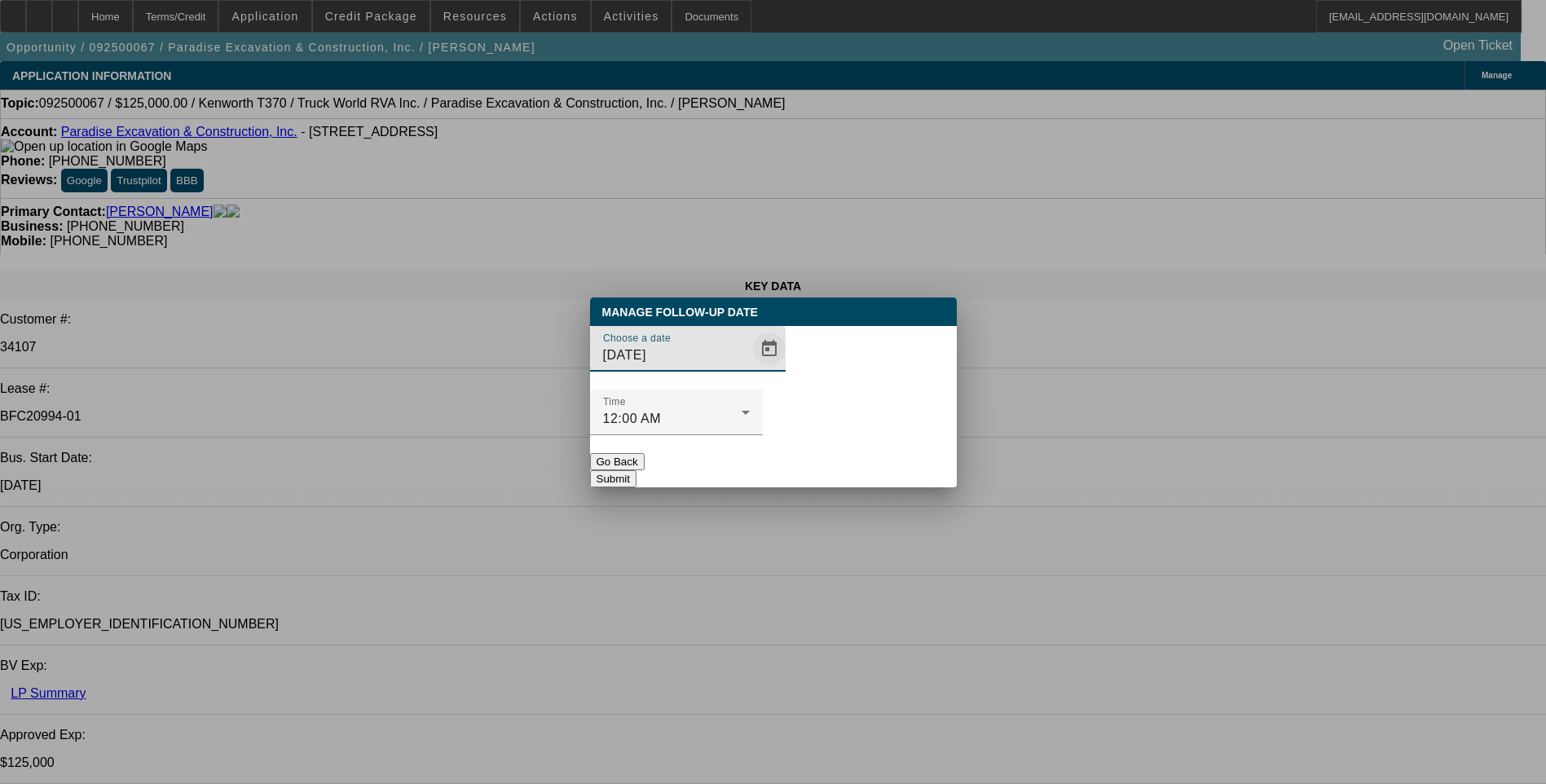
click at [750, 368] on span "Open calendar" at bounding box center [769, 348] width 39 height 39
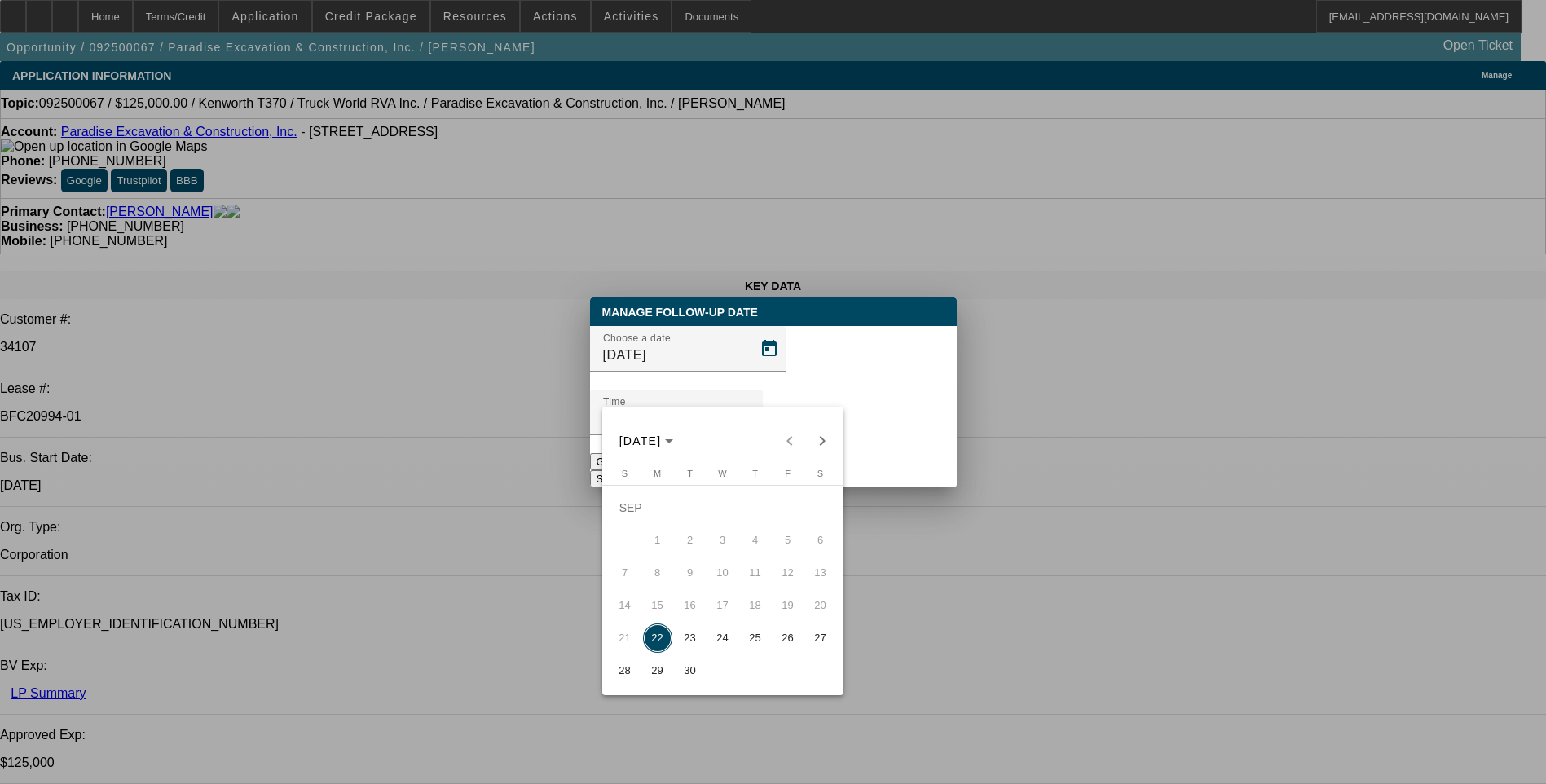
click at [694, 641] on span "23" at bounding box center [690, 638] width 29 height 29
type input "[DATE]"
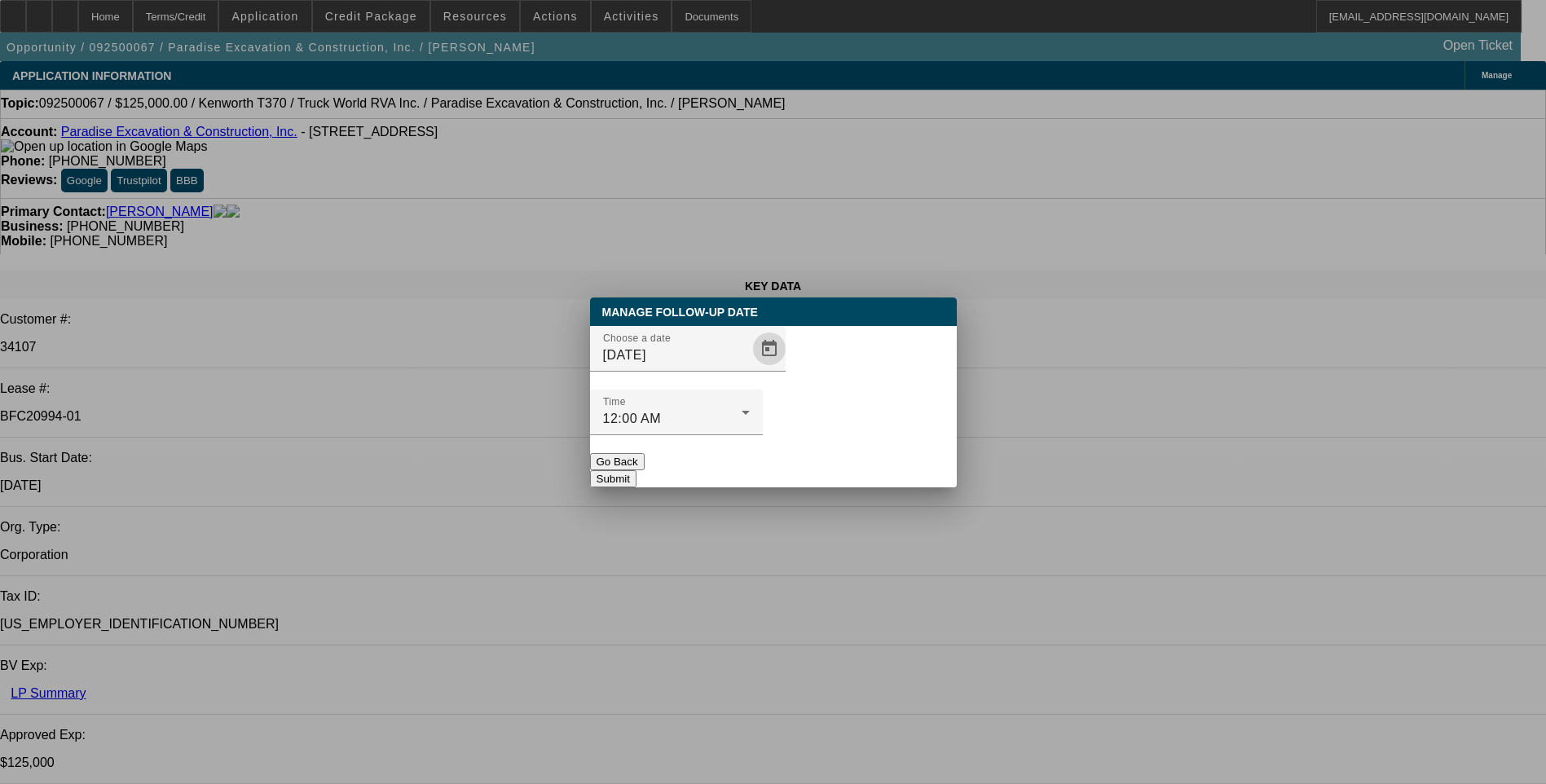
click at [636, 470] on button "Submit" at bounding box center [613, 479] width 46 height 17
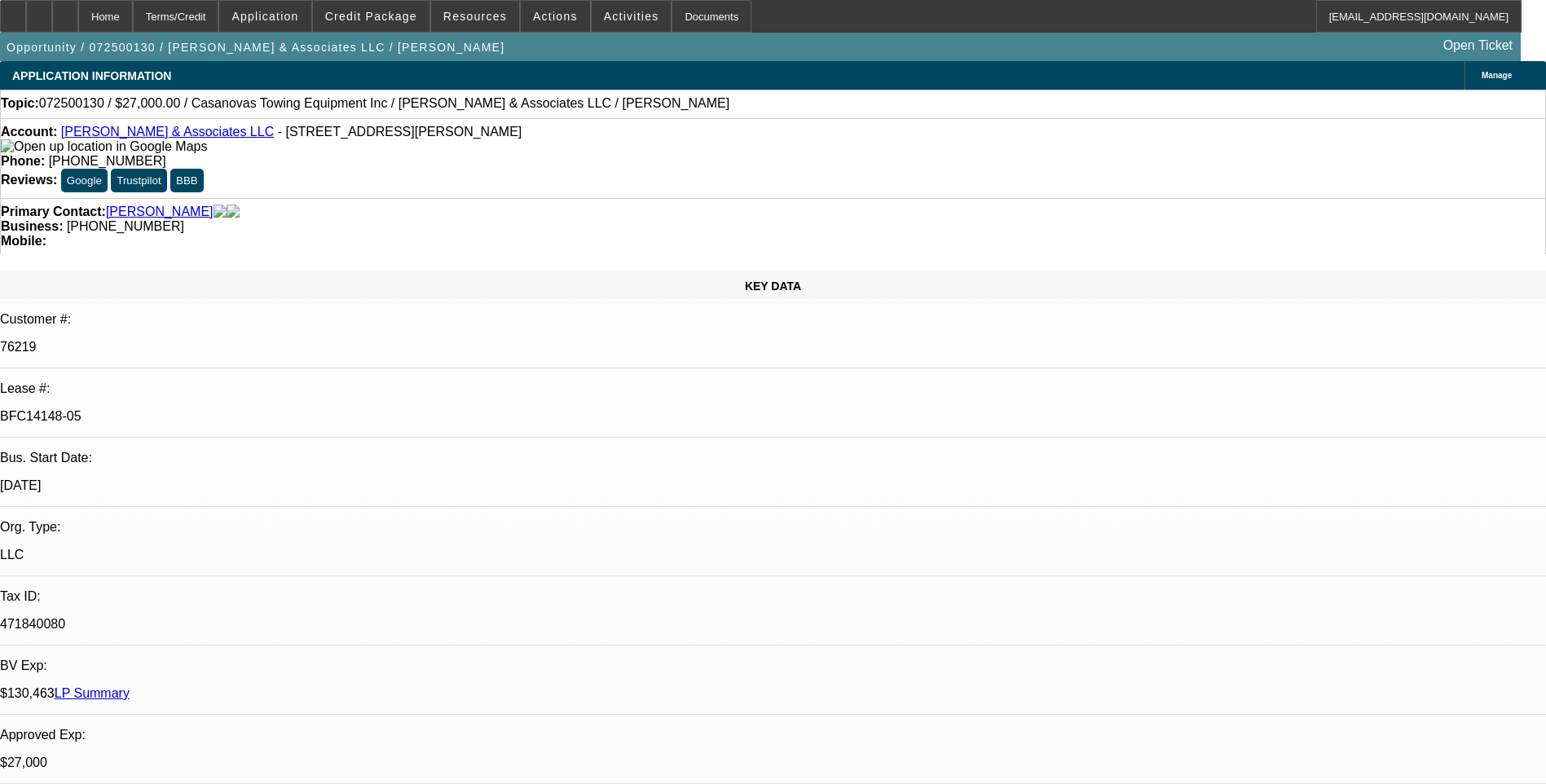
select select "0"
select select "2"
select select "0.1"
select select "0"
select select "2"
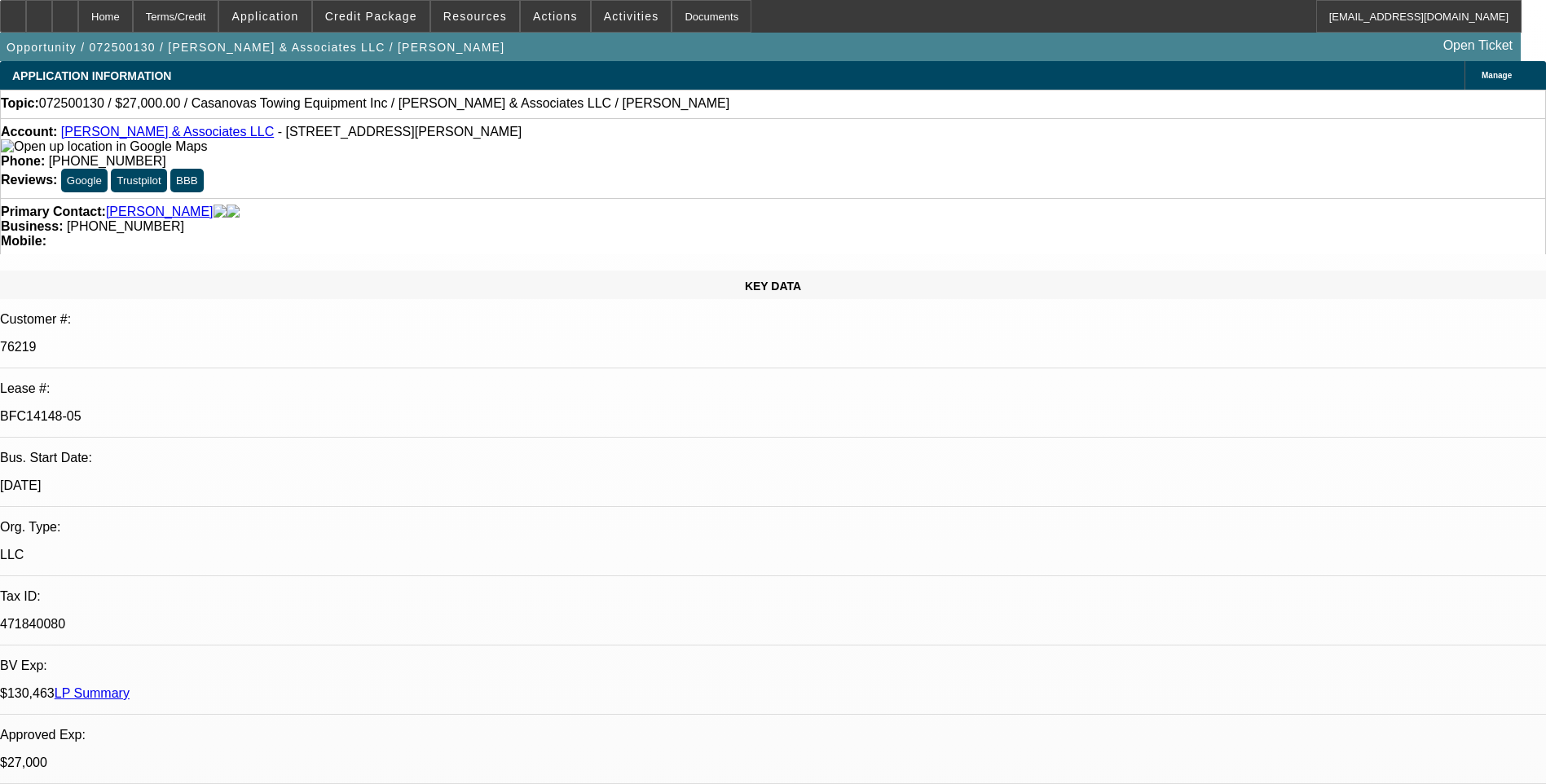
select select "0.1"
select select "0"
select select "2"
select select "0.1"
select select "0"
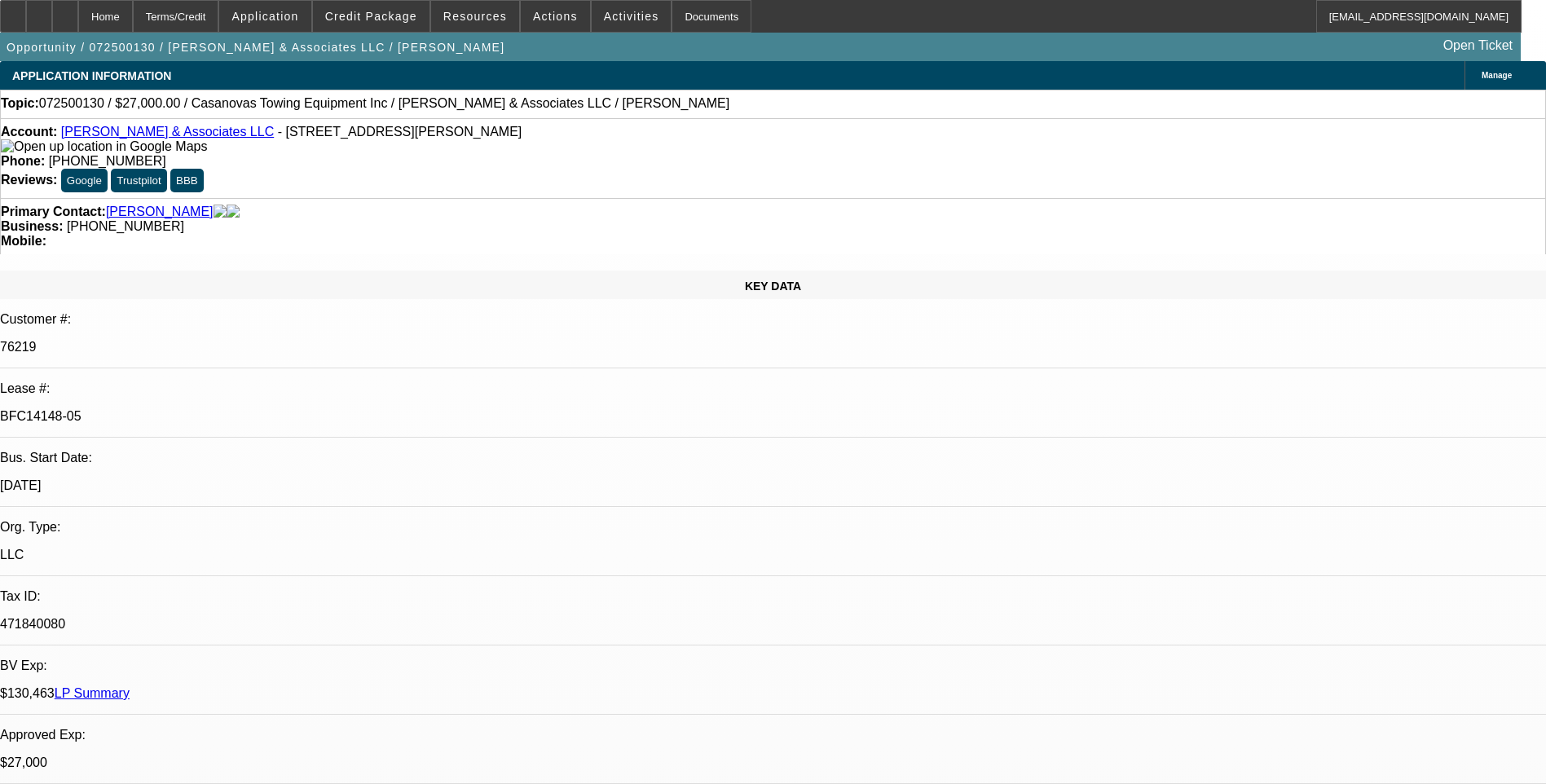
select select "2"
select select "0.1"
select select "1"
select select "2"
select select "4"
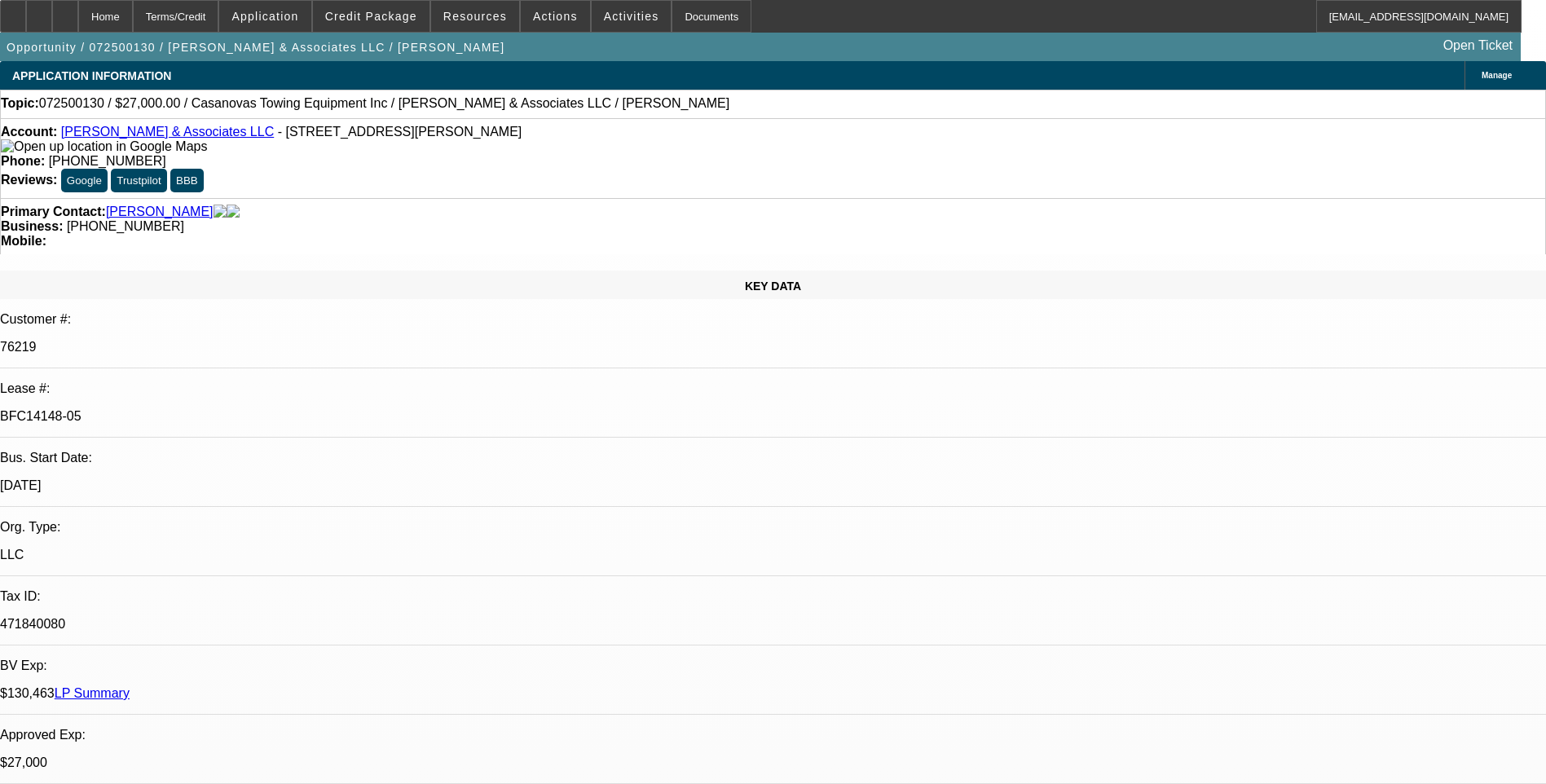
select select "1"
select select "2"
select select "4"
select select "1"
select select "2"
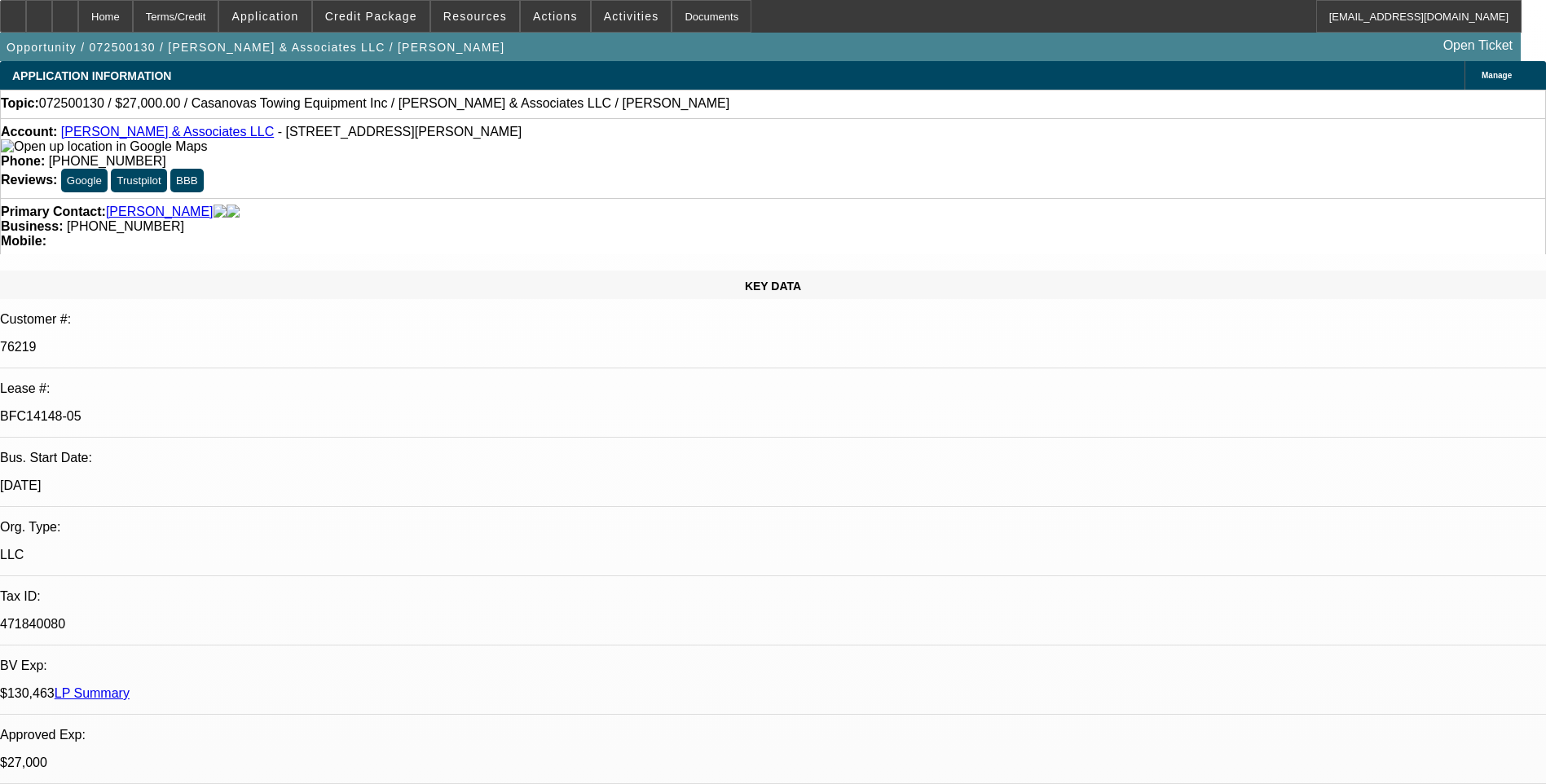
select select "4"
select select "1"
select select "2"
select select "4"
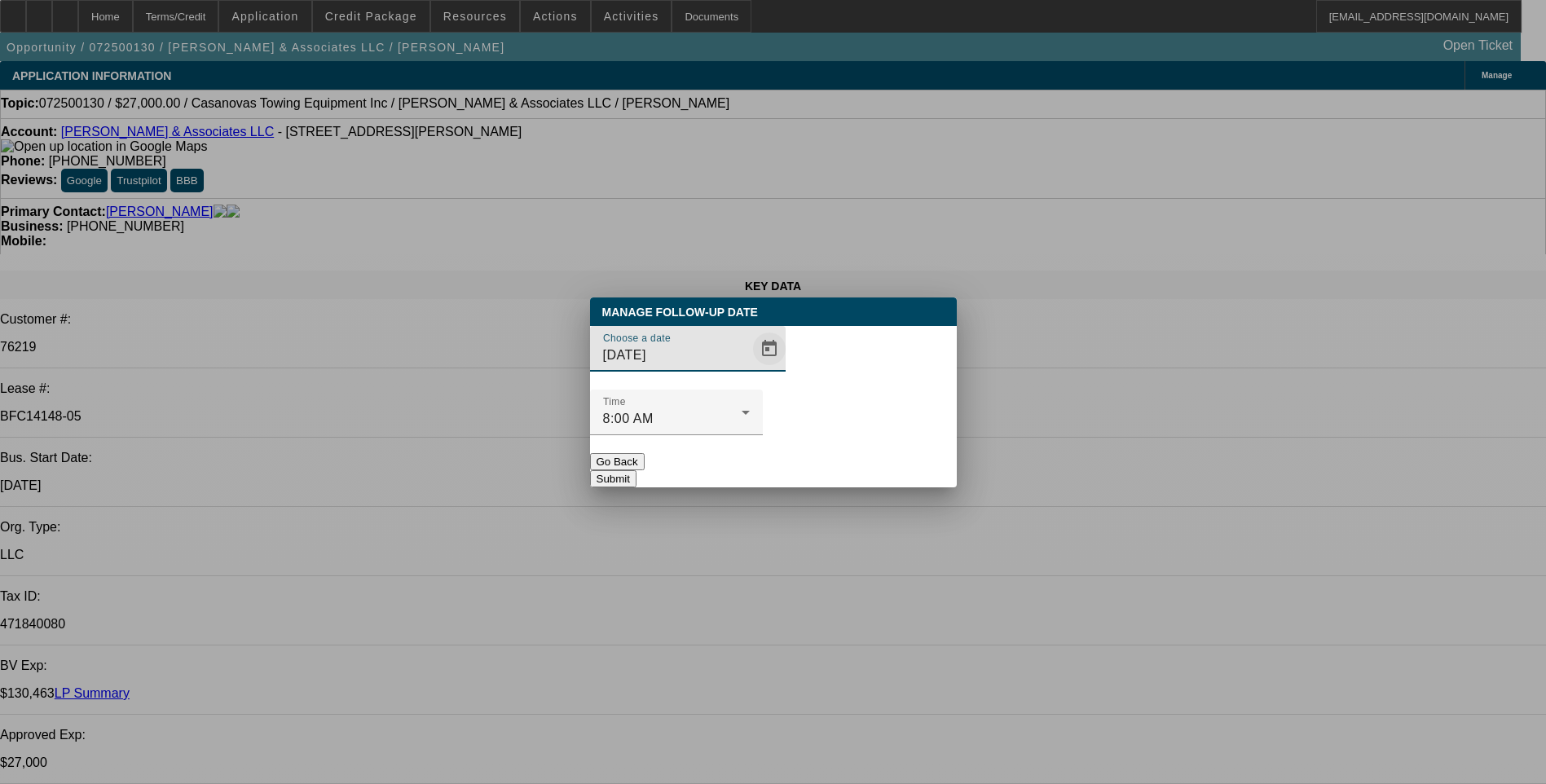
click at [750, 368] on span "Open calendar" at bounding box center [769, 348] width 39 height 39
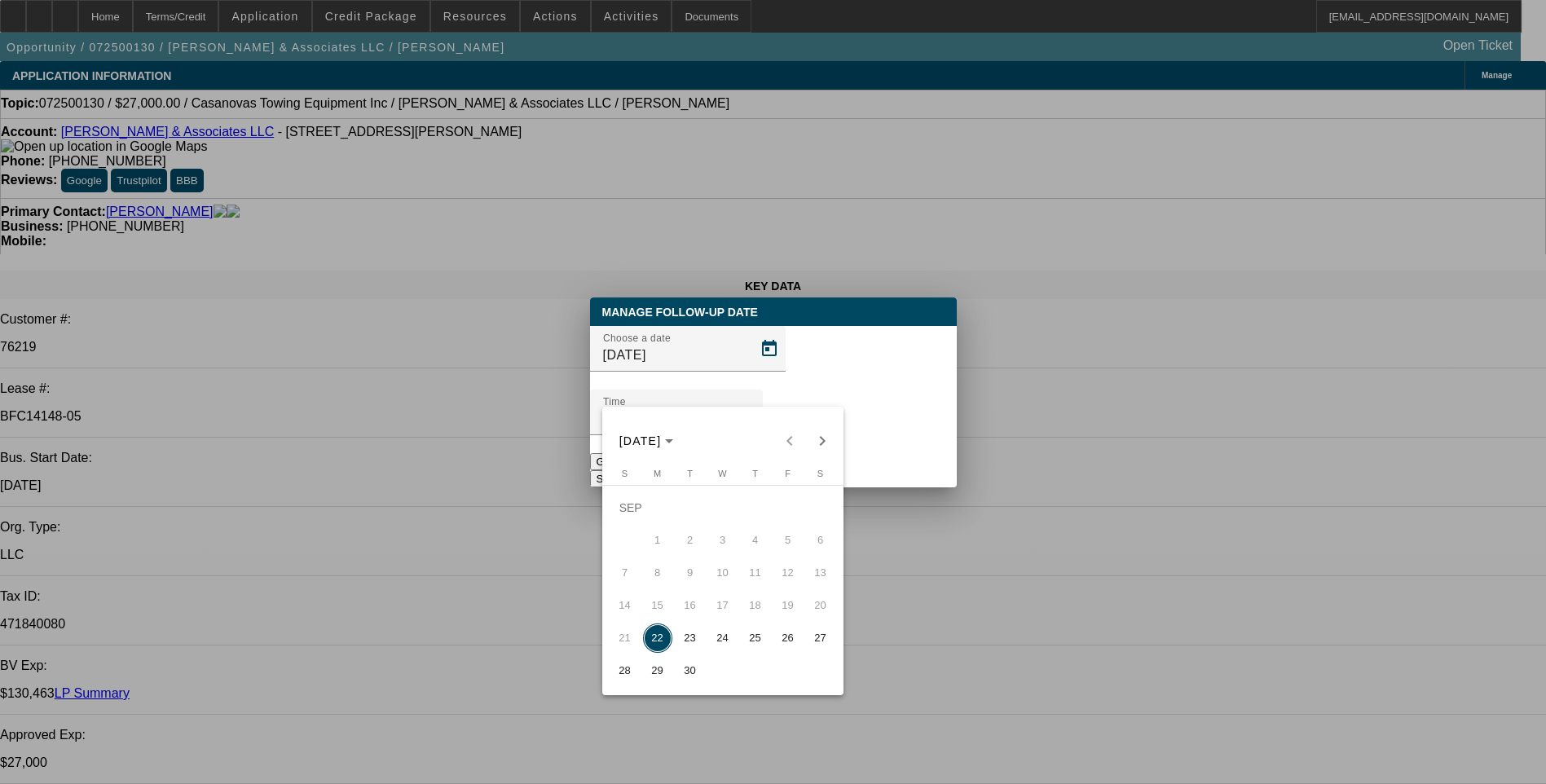
click at [691, 641] on span "23" at bounding box center [690, 638] width 29 height 29
type input "[DATE]"
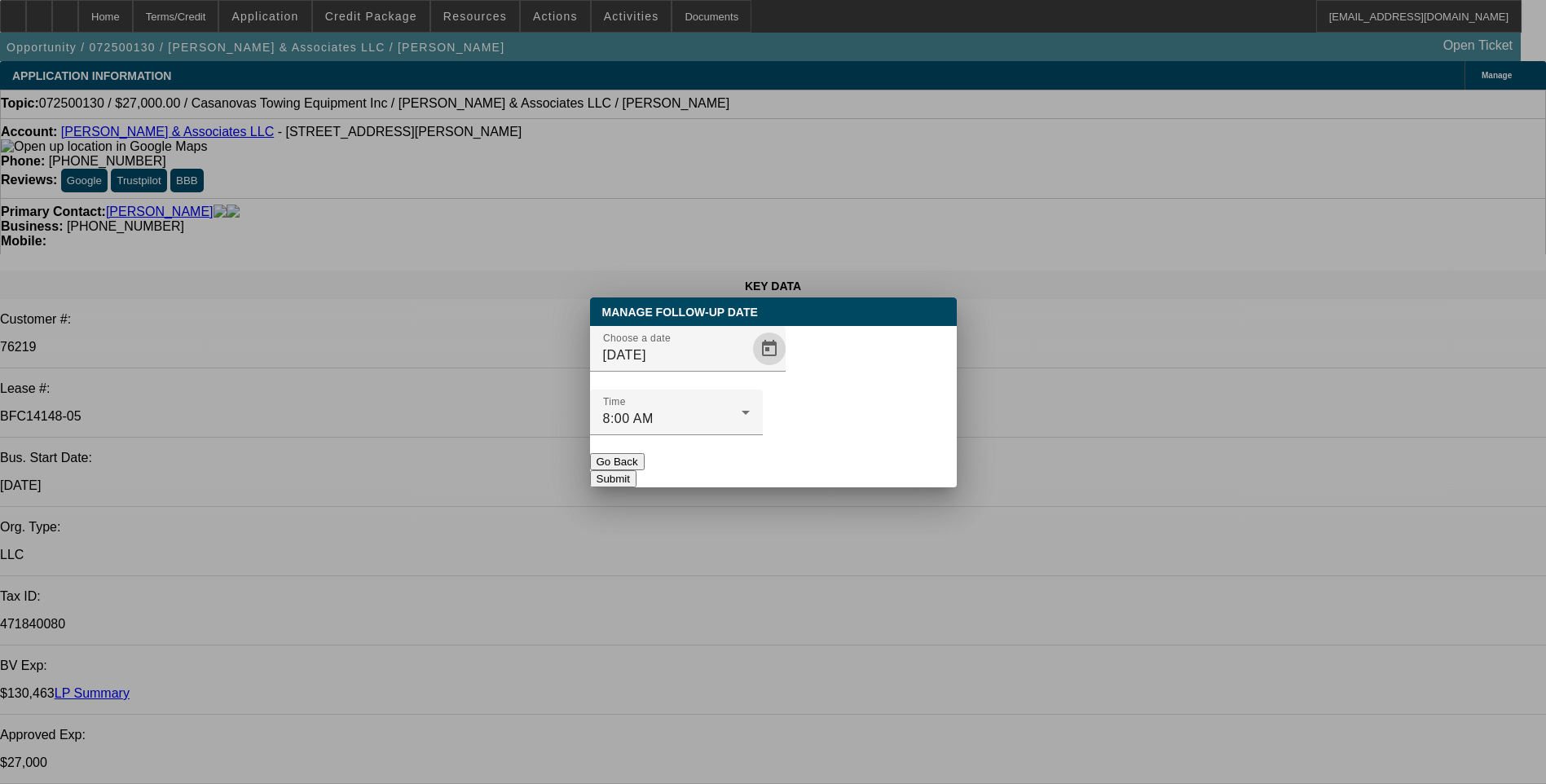
click at [636, 470] on button "Submit" at bounding box center [613, 479] width 46 height 17
